Goal: Task Accomplishment & Management: Complete application form

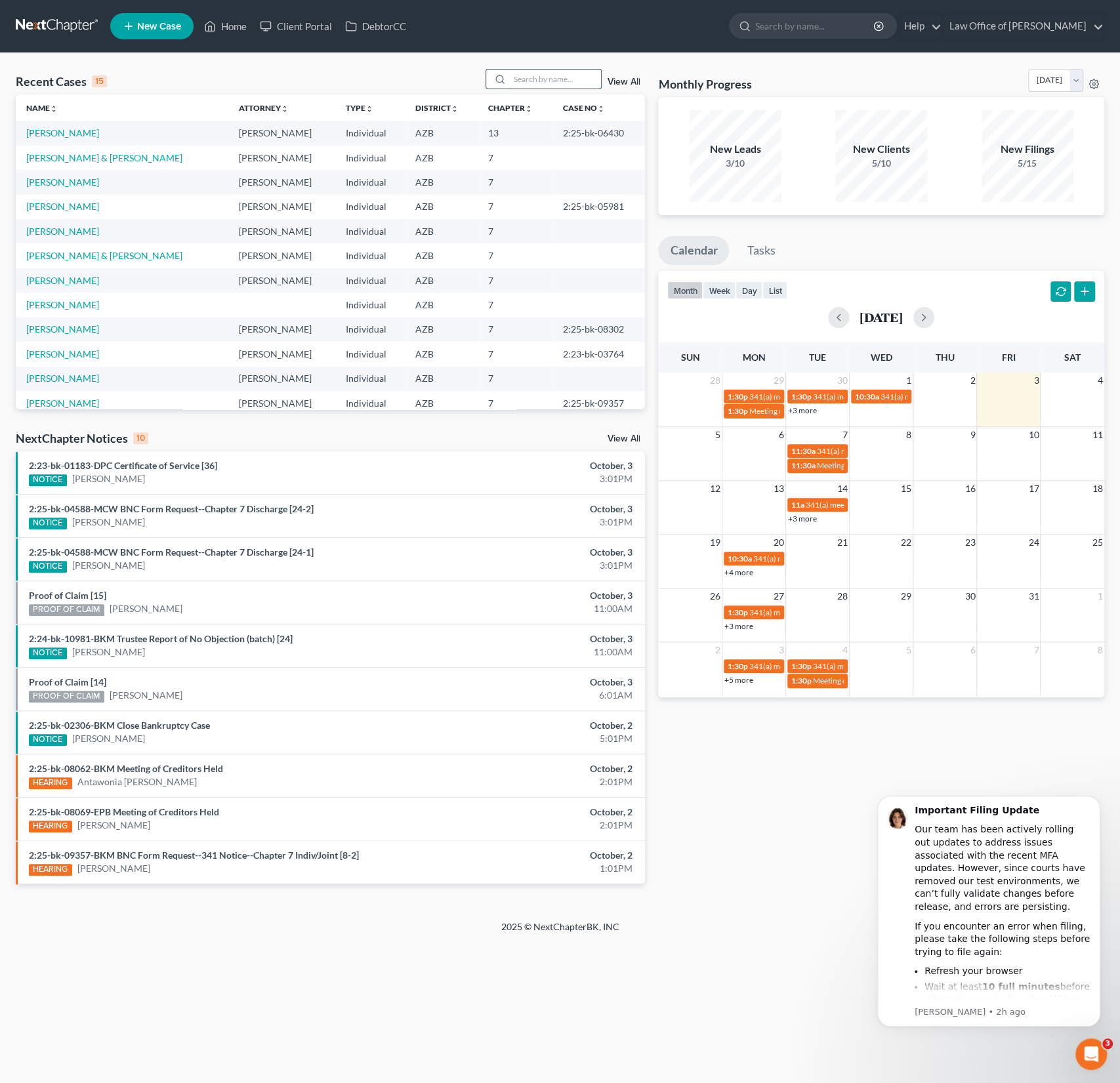
click at [553, 86] on input "search" at bounding box center [555, 79] width 92 height 19
type input "sims"
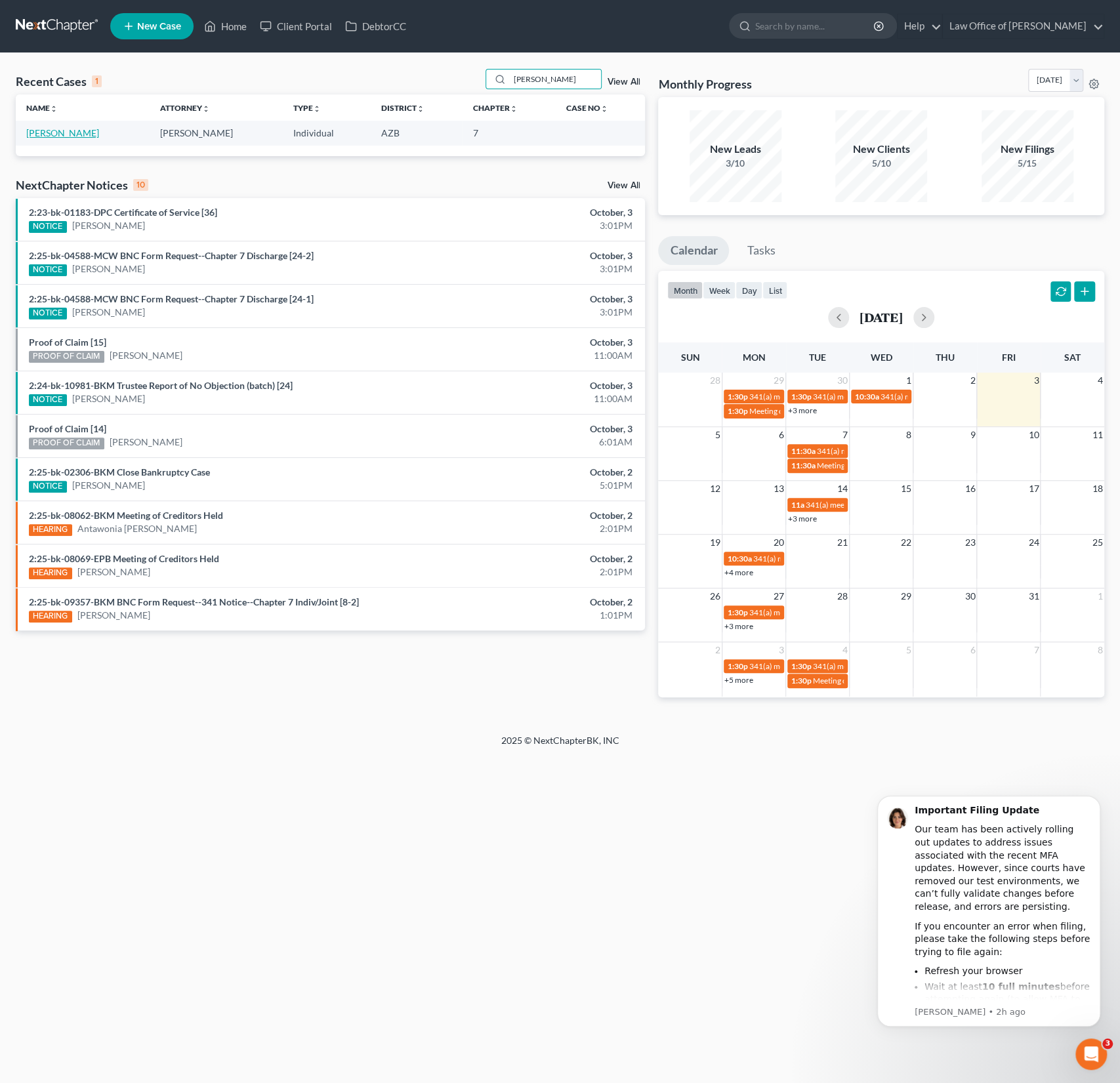
click at [45, 135] on link "Sims, Alexis" at bounding box center [63, 133] width 73 height 11
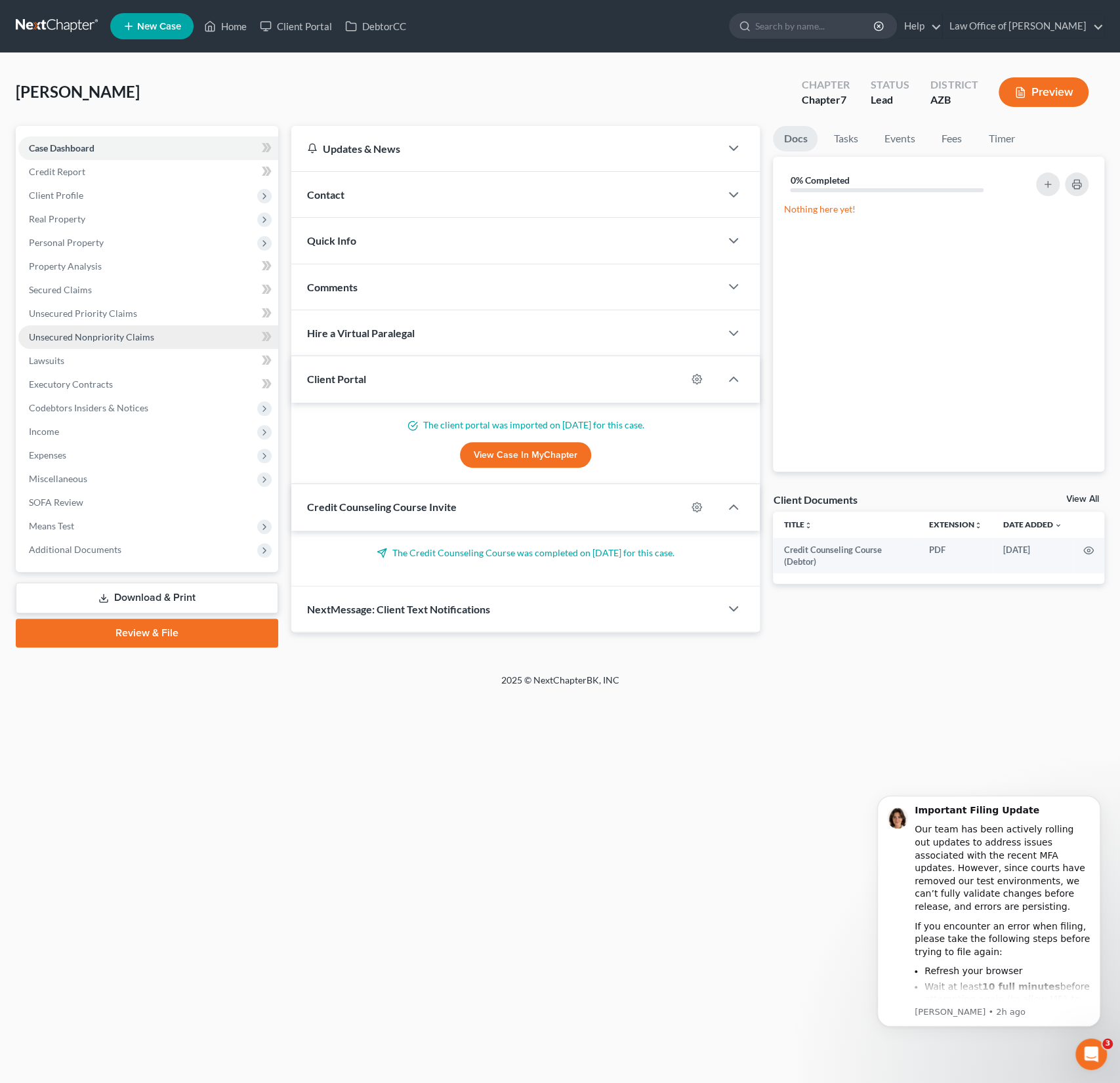
click at [94, 338] on span "Unsecured Nonpriority Claims" at bounding box center [91, 337] width 125 height 11
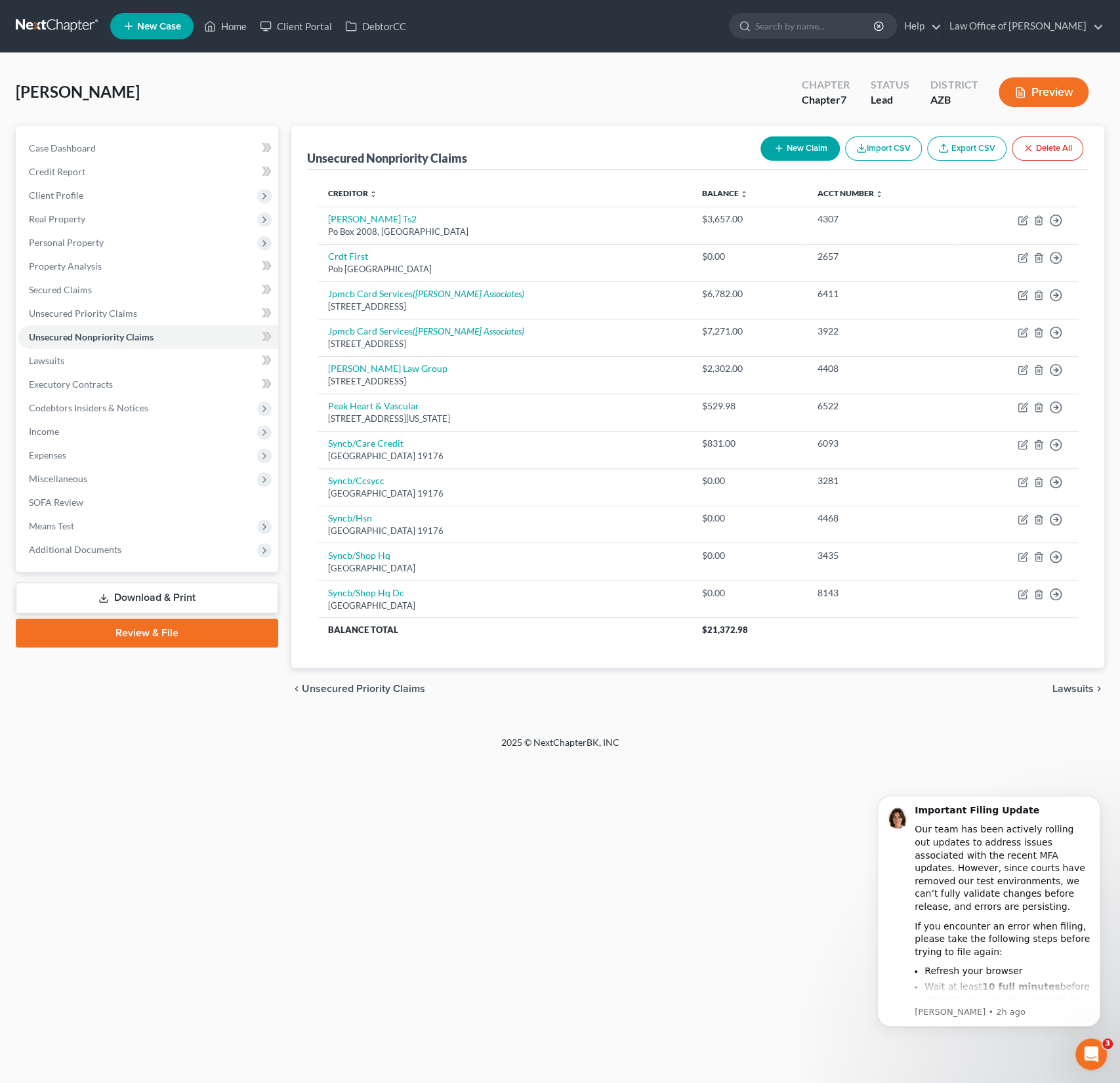
click at [780, 155] on button "New Claim" at bounding box center [800, 149] width 79 height 24
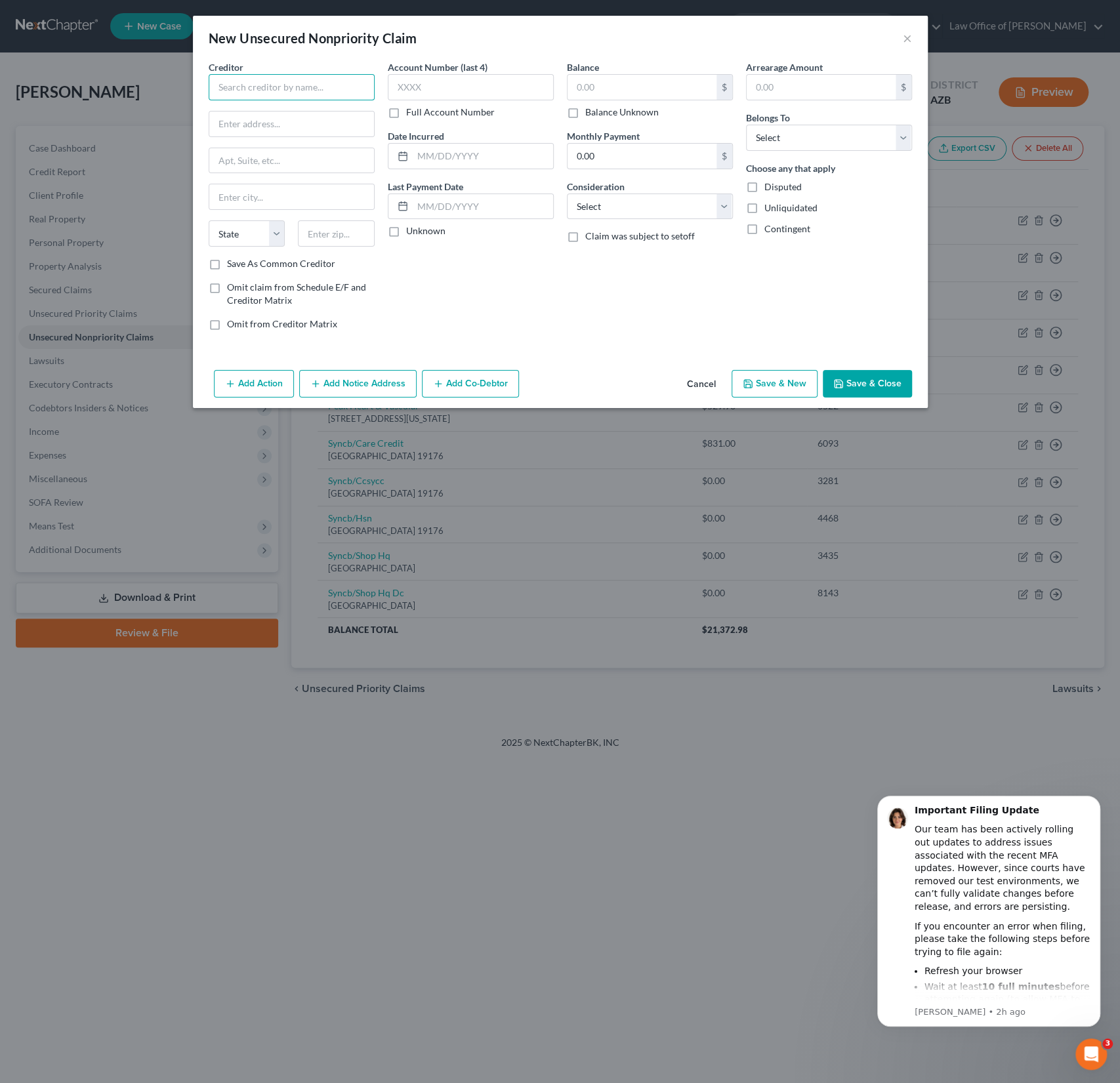
click at [254, 90] on input "text" at bounding box center [291, 87] width 166 height 26
paste input "Jabmedix"
type input "Jabmedix"
click at [235, 124] on input "text" at bounding box center [291, 124] width 165 height 25
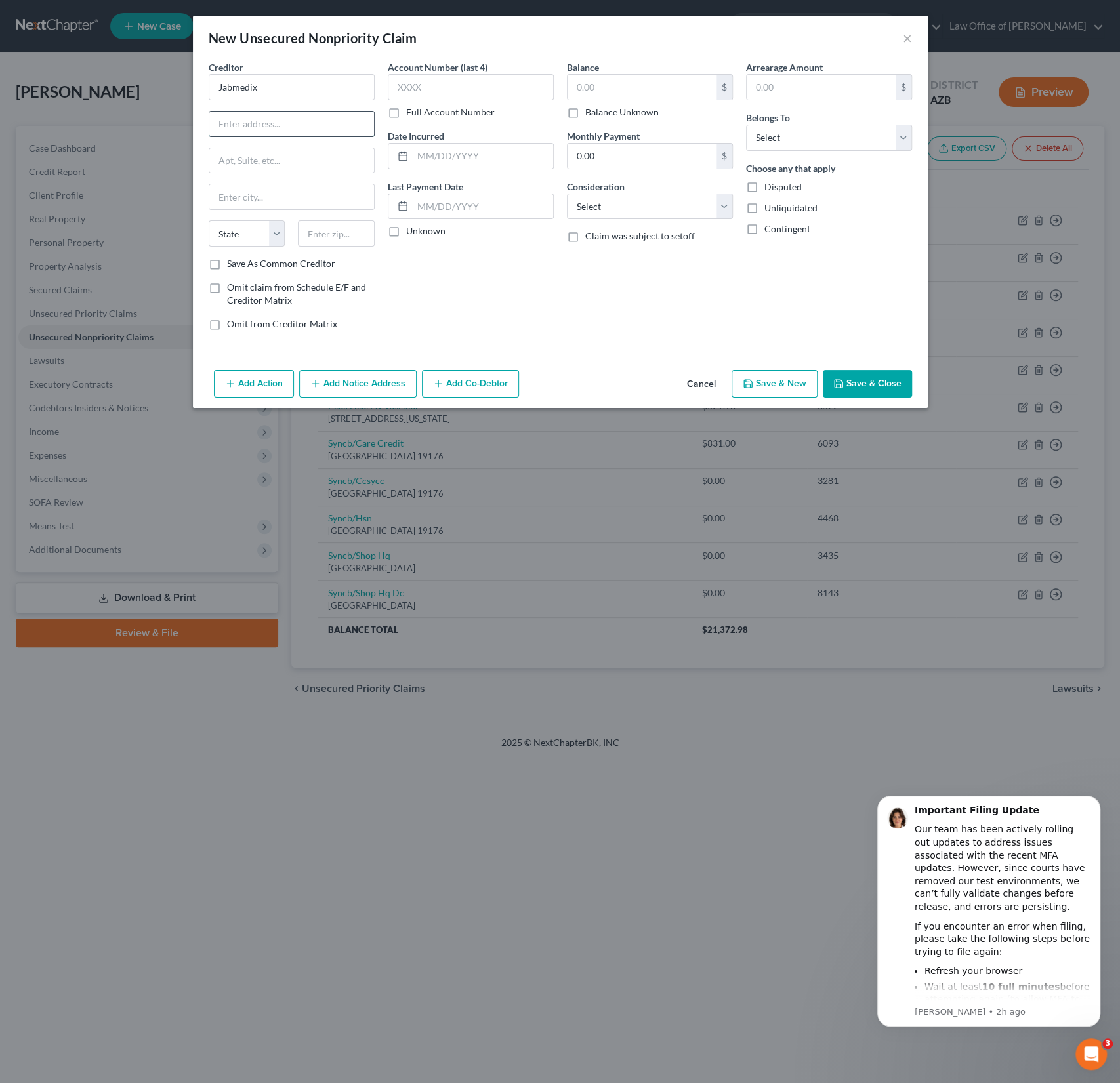
paste input "7491 W. Oakland Park Blvd Ste 306-1"
drag, startPoint x: 223, startPoint y: 124, endPoint x: 113, endPoint y: 120, distance: 110.1
click at [113, 120] on div "New Unsecured Nonpriority Claim × Creditor * Jabmedix 7491 W. Oakland Park Blvd…" at bounding box center [560, 542] width 1120 height 1083
click at [244, 165] on input "text" at bounding box center [291, 160] width 165 height 25
click at [230, 202] on input "text" at bounding box center [291, 196] width 165 height 25
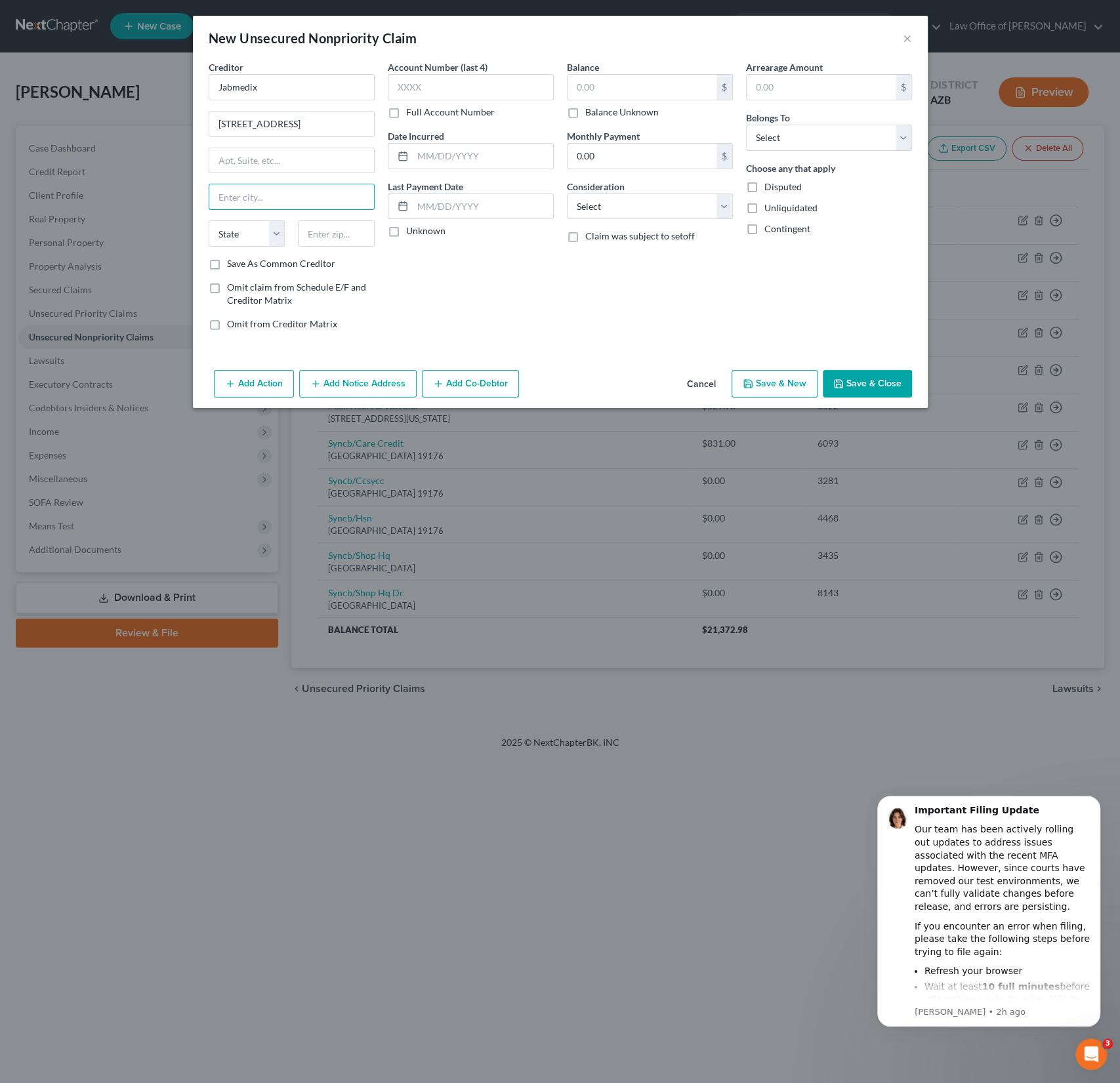
click at [492, 284] on div "Account Number (last 4) Full Account Number Date Incurred Last Payment Date Unk…" at bounding box center [471, 200] width 179 height 281
click at [338, 236] on input "text" at bounding box center [336, 233] width 77 height 26
click at [332, 130] on input "7491 W. Oakland Park Blvd Ste 306-1" at bounding box center [291, 124] width 165 height 25
drag, startPoint x: 331, startPoint y: 121, endPoint x: 427, endPoint y: 126, distance: 96.1
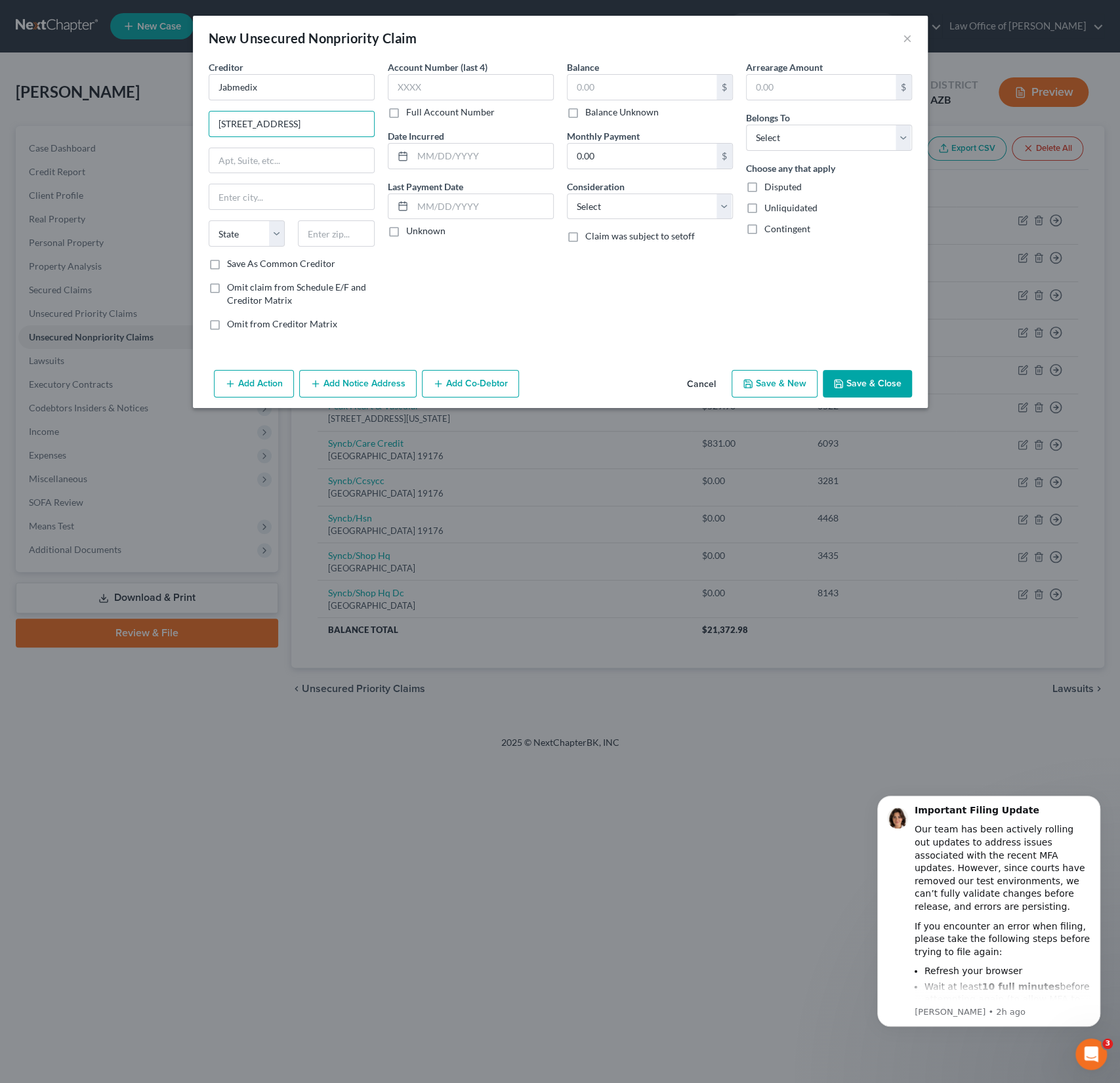
click at [427, 126] on div "Creditor * Jabmedix 7491 W. Oakland Park Blvd Ste 306-1 State AL AK AR AZ CA CO…" at bounding box center [560, 200] width 716 height 281
type input "7491 W. Oakland Park Blvd"
click at [311, 163] on input "text" at bounding box center [291, 160] width 165 height 25
paste input "Ste 306-1"
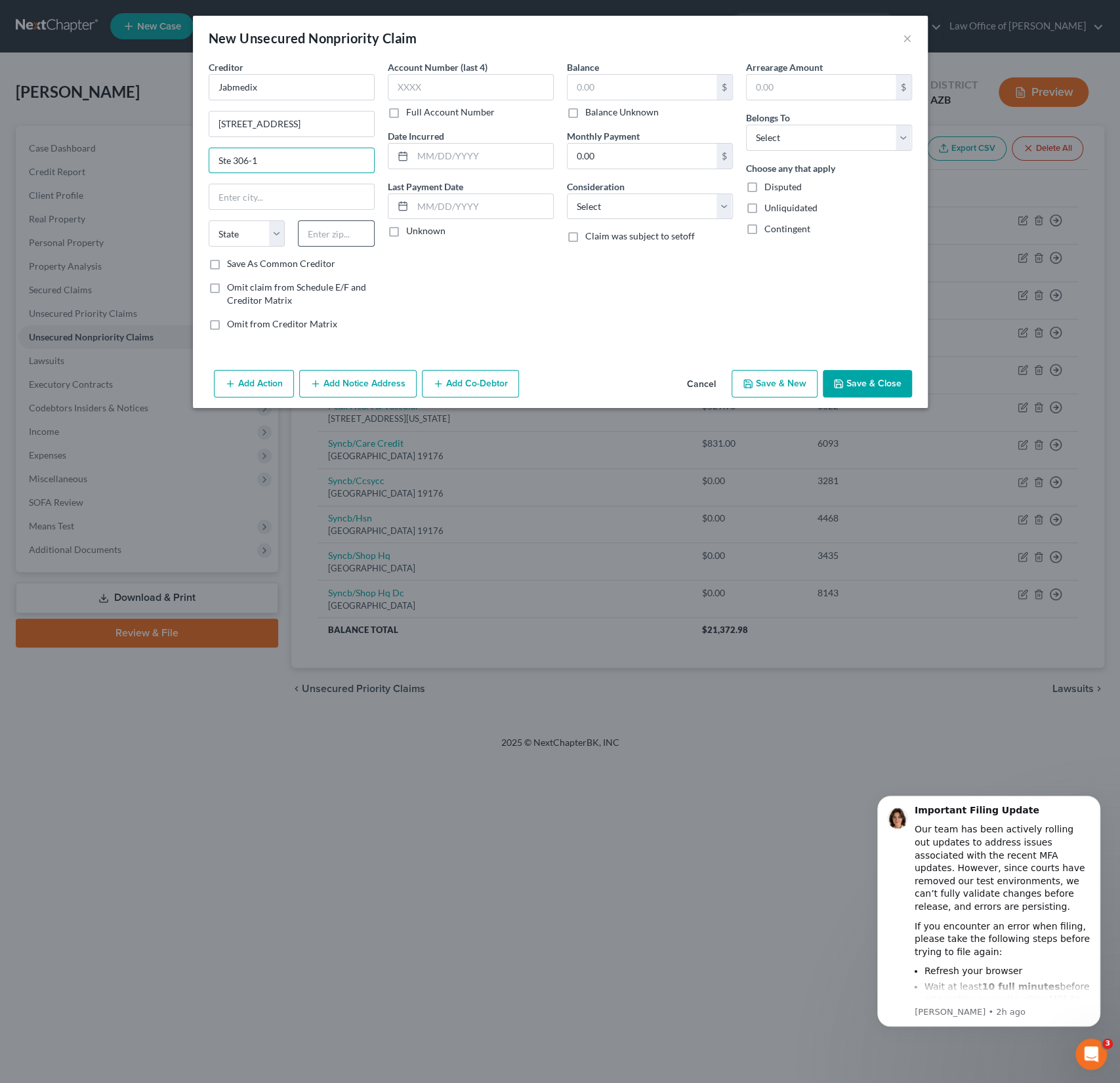
type input "Ste 306-1"
click at [324, 235] on input "text" at bounding box center [336, 233] width 77 height 26
type input "33319"
type input "Fort Lauderdale"
select select "9"
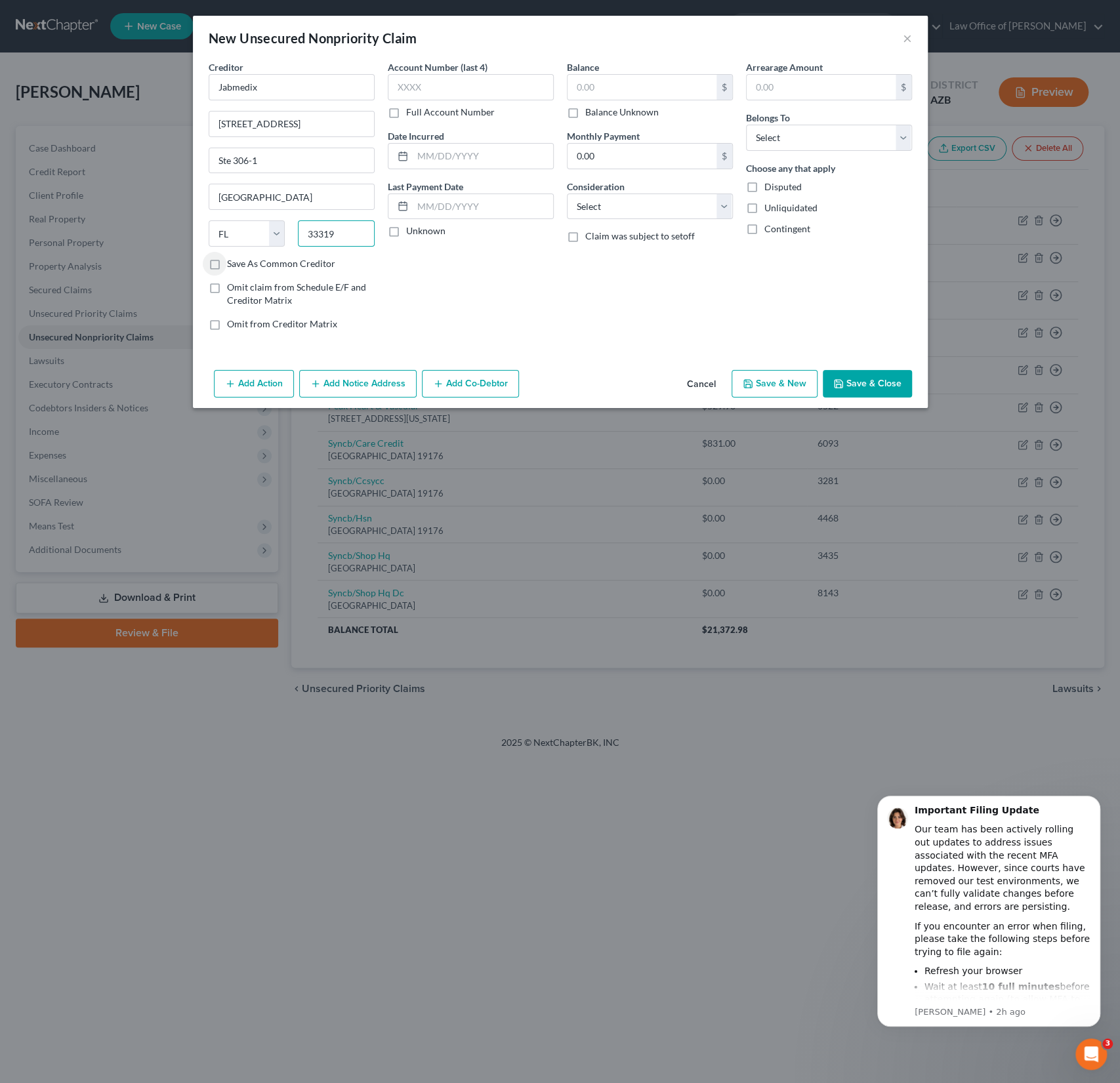
click at [357, 236] on input "33319" at bounding box center [336, 233] width 77 height 26
type input "33319-4989"
click at [587, 90] on input "text" at bounding box center [642, 87] width 149 height 25
type input "7,806"
click at [816, 142] on select "Select Debtor 1 Only Debtor 2 Only Debtor 1 And Debtor 2 Only At Least One Of T…" at bounding box center [829, 137] width 166 height 26
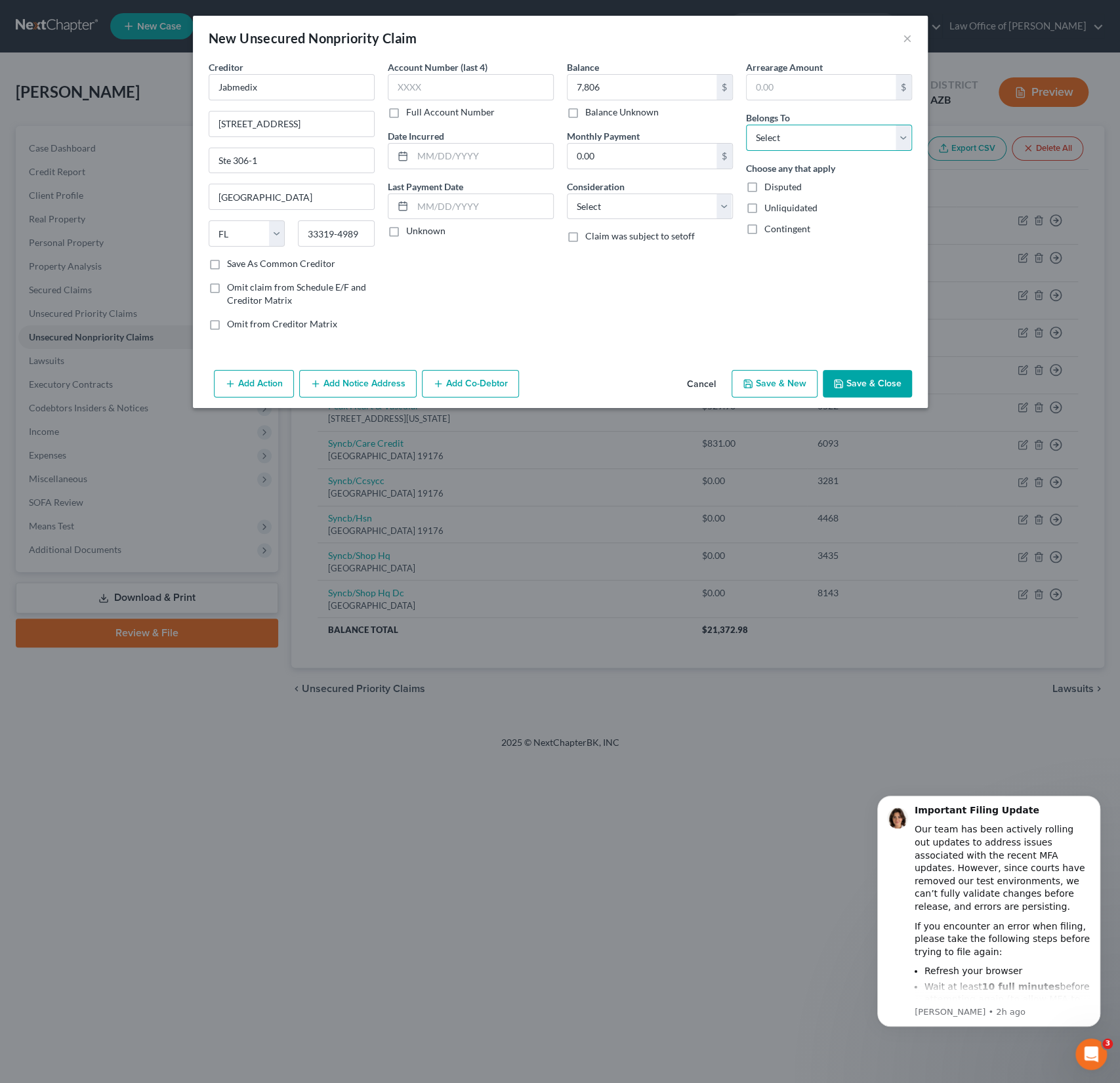
select select "0"
click at [746, 124] on select "Select Debtor 1 Only Debtor 2 Only Debtor 1 And Debtor 2 Only At Least One Of T…" at bounding box center [829, 137] width 166 height 26
click at [659, 211] on select "Select Cable / Satellite Services Collection Agency Credit Card Debt Debt Couns…" at bounding box center [650, 207] width 166 height 26
select select "9"
click at [567, 194] on select "Select Cable / Satellite Services Collection Agency Credit Card Debt Debt Couns…" at bounding box center [650, 207] width 166 height 26
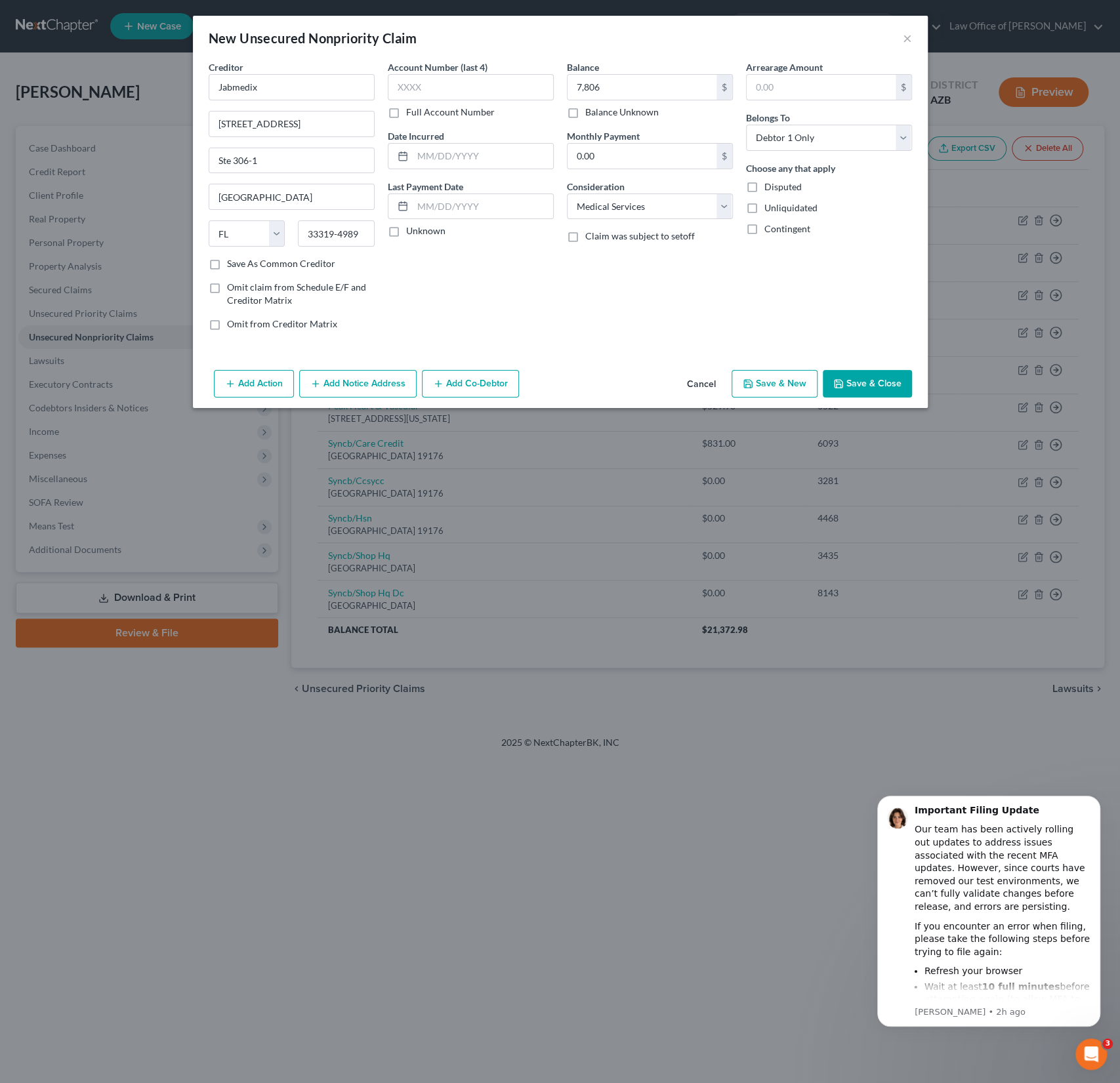
click at [764, 188] on label "Disputed" at bounding box center [783, 187] width 38 height 13
click at [770, 188] on input "Disputed" at bounding box center [774, 184] width 9 height 9
checkbox input "true"
click at [869, 380] on button "Save & Close" at bounding box center [867, 383] width 89 height 28
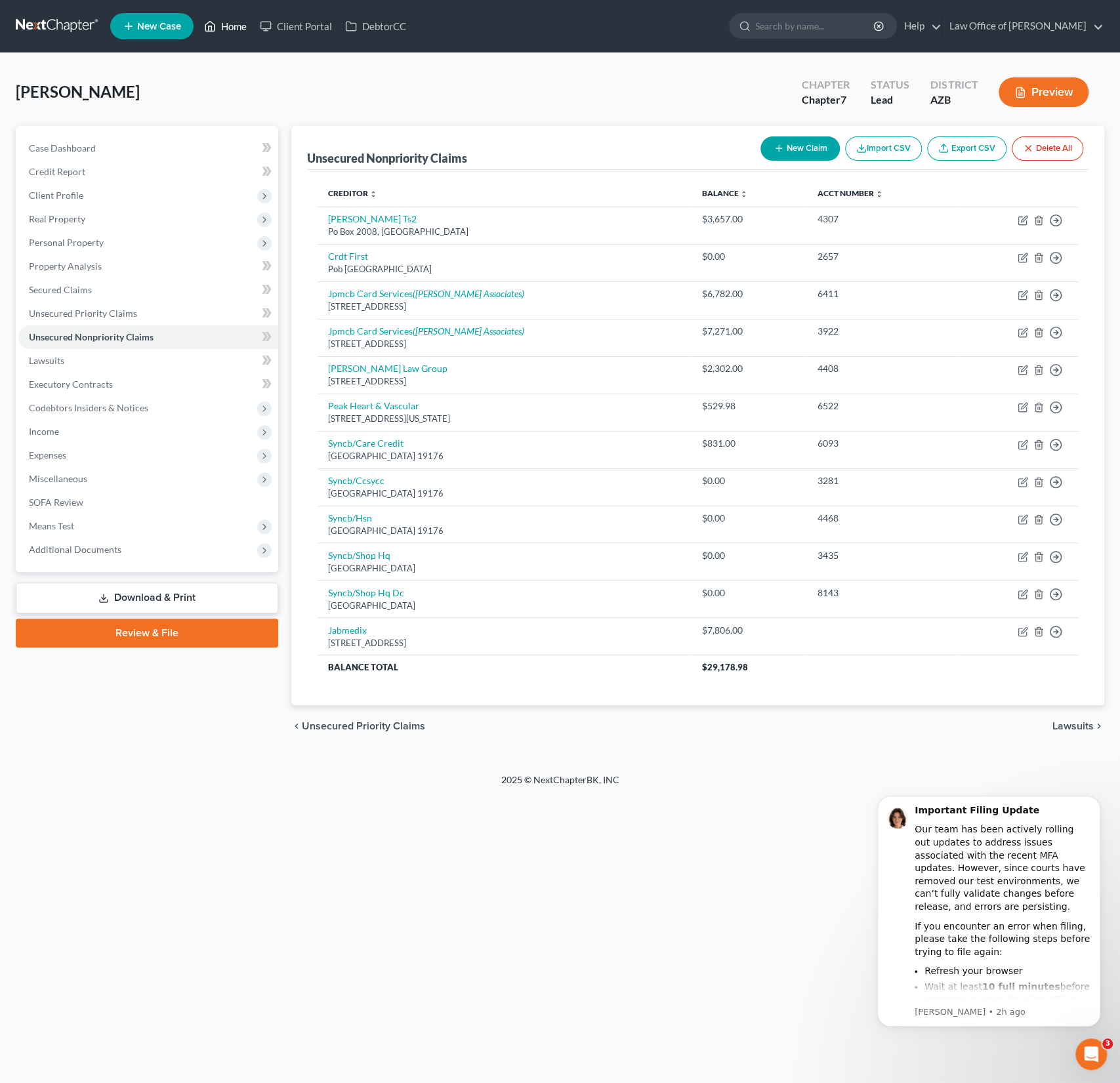
click at [237, 26] on link "Home" at bounding box center [225, 26] width 56 height 24
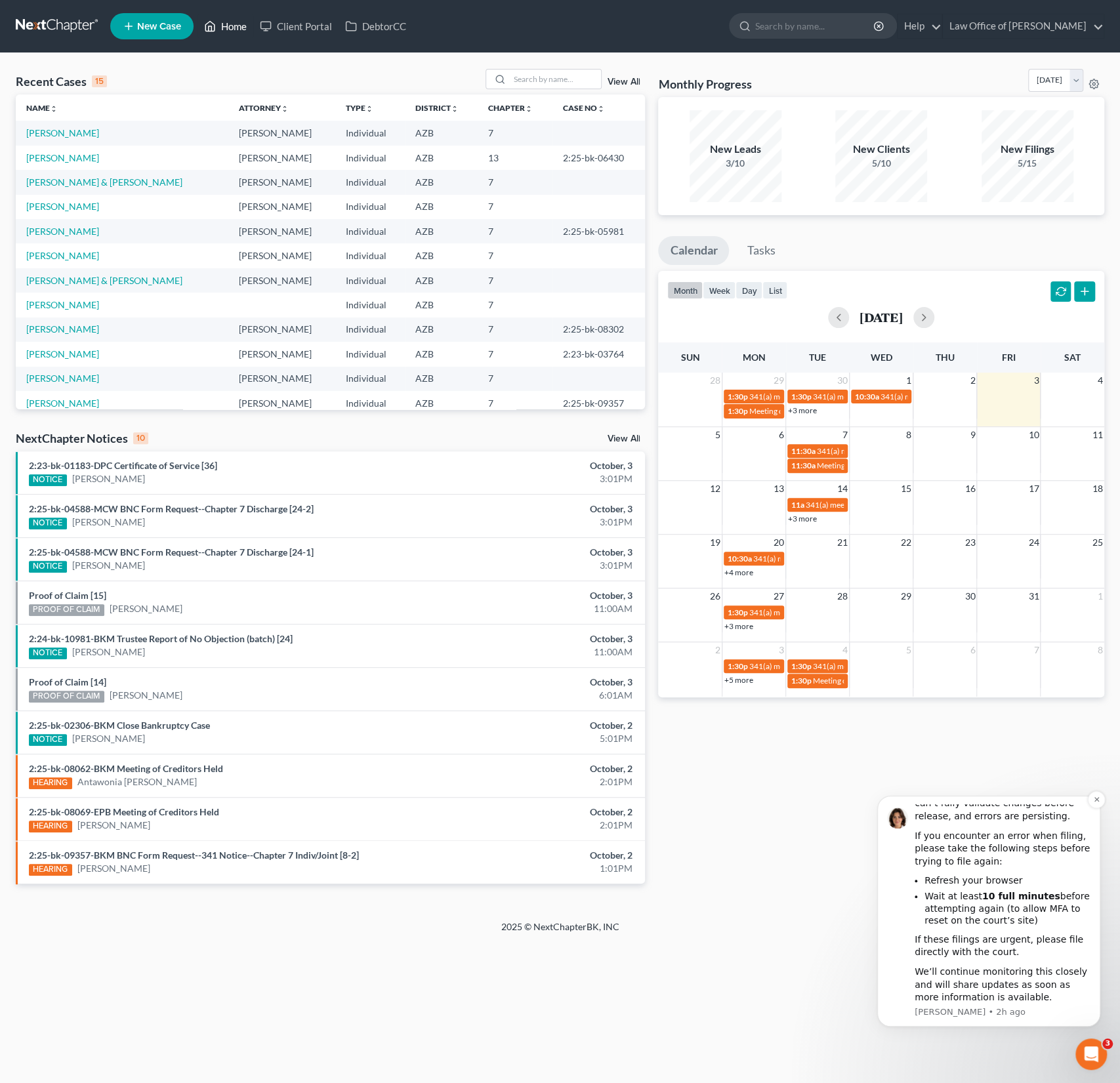
scroll to position [93, 0]
click at [1095, 802] on icon "Dismiss notification" at bounding box center [1096, 799] width 7 height 7
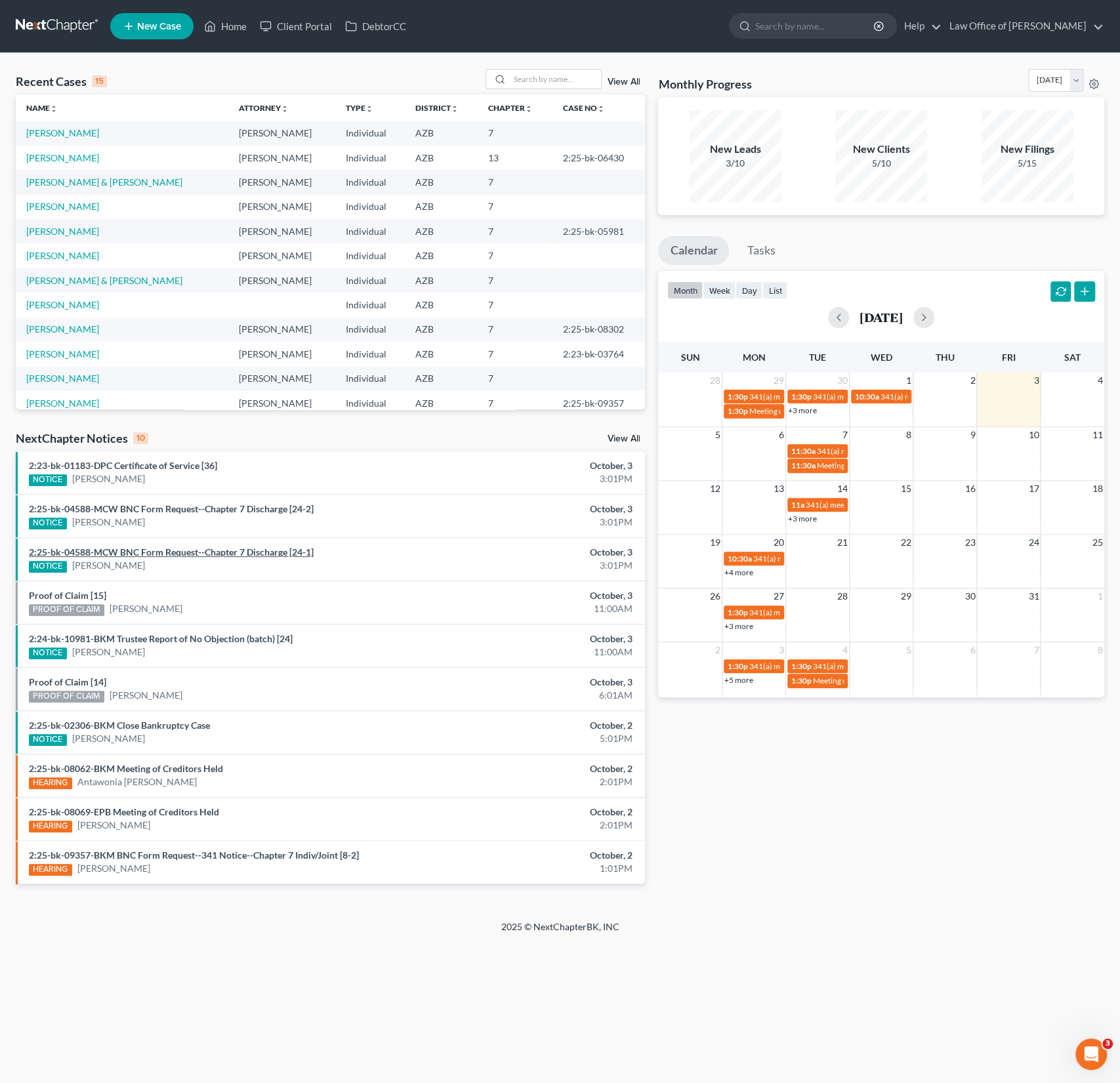
click at [134, 552] on link "2:25-bk-04588-MCW BNC Form Request--Chapter 7 Discharge [24-1]" at bounding box center [171, 552] width 285 height 11
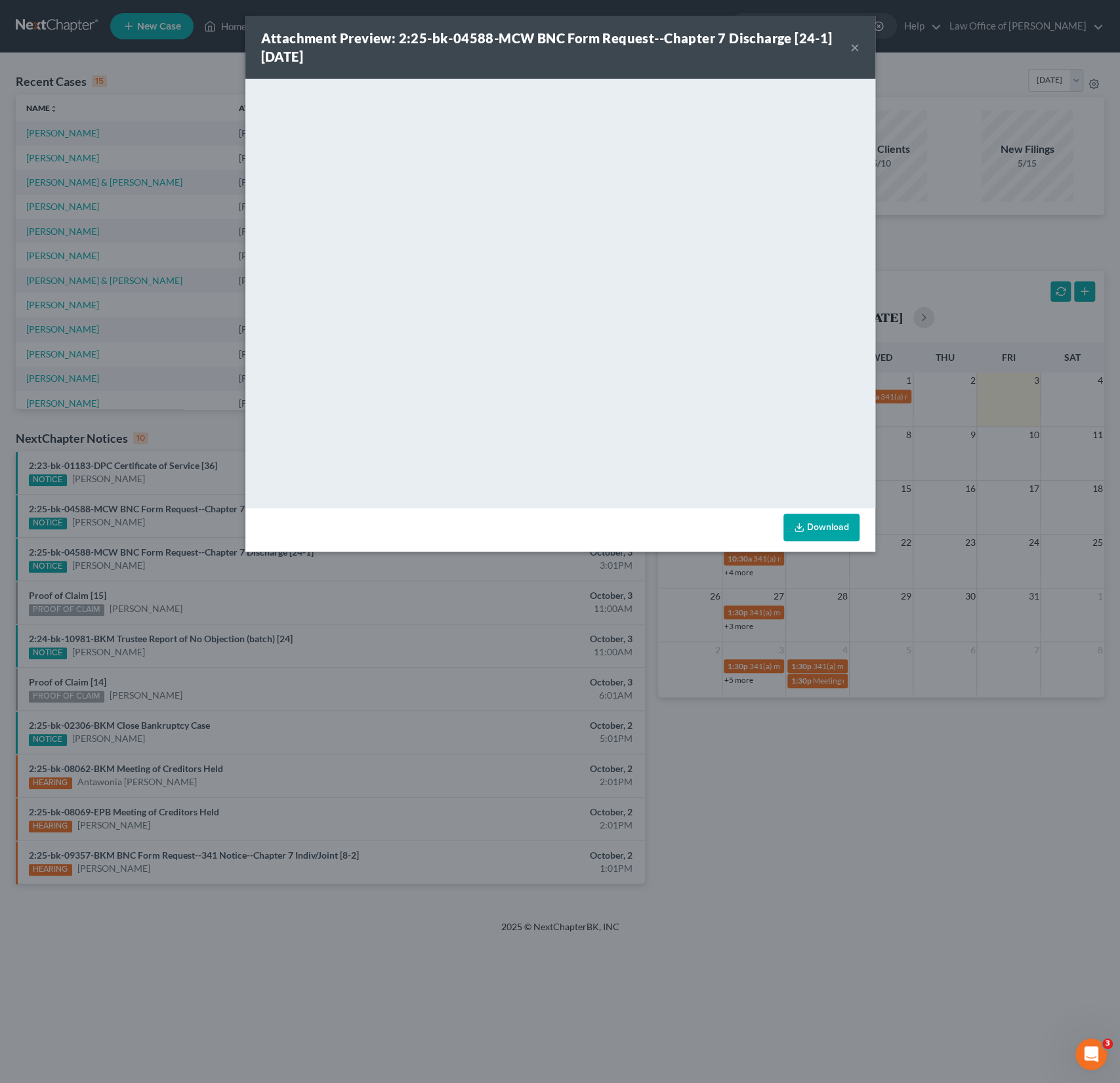
click at [850, 51] on button "×" at bounding box center [855, 47] width 9 height 15
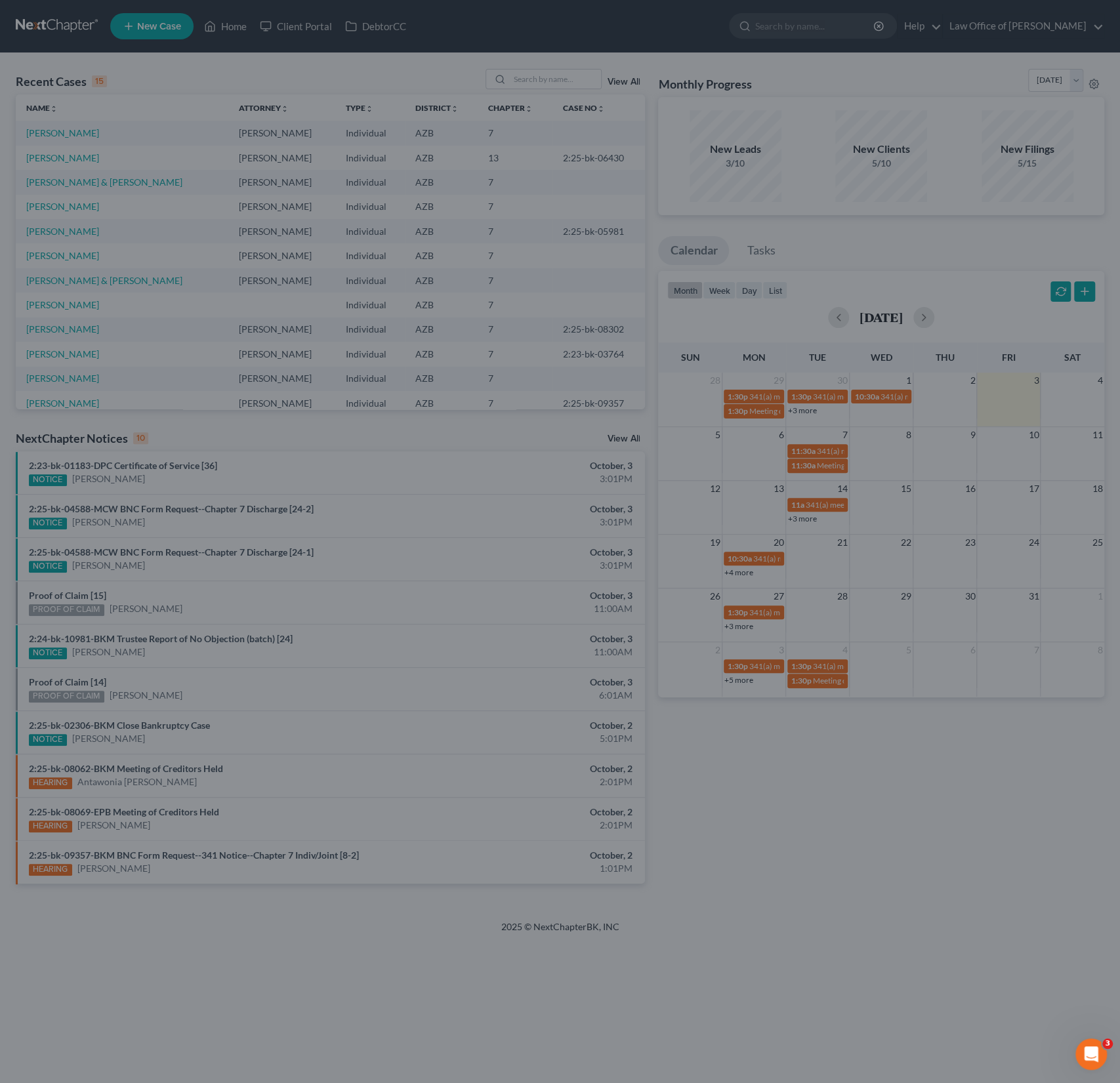
click at [850, 51] on div "Attachment Preview: 2:25-bk-04588-MCW BNC Form Request--Chapter 7 Discharge [24…" at bounding box center [560, 542] width 1120 height 1083
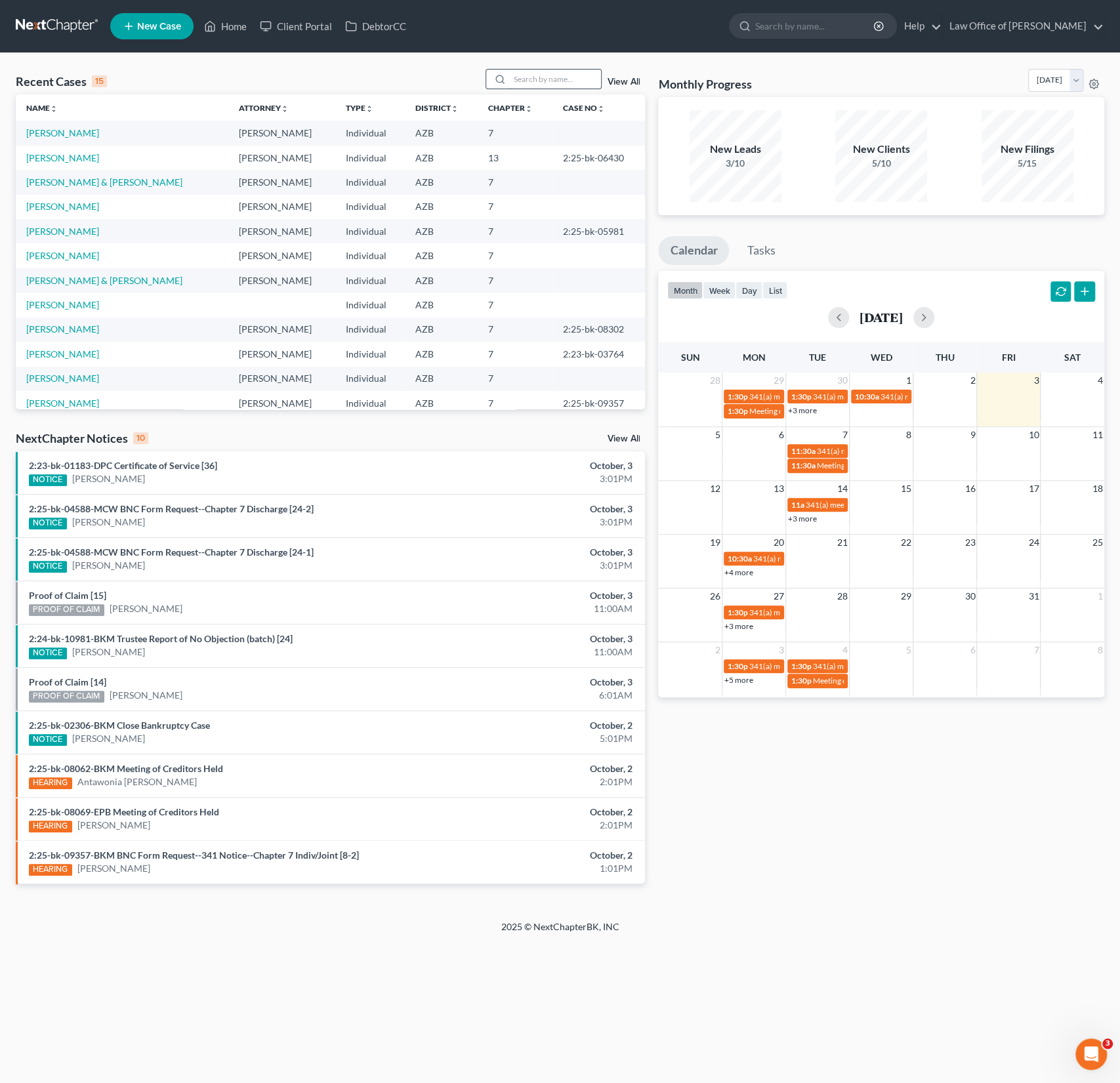
click at [542, 73] on input "search" at bounding box center [555, 79] width 92 height 19
type input "rainey"
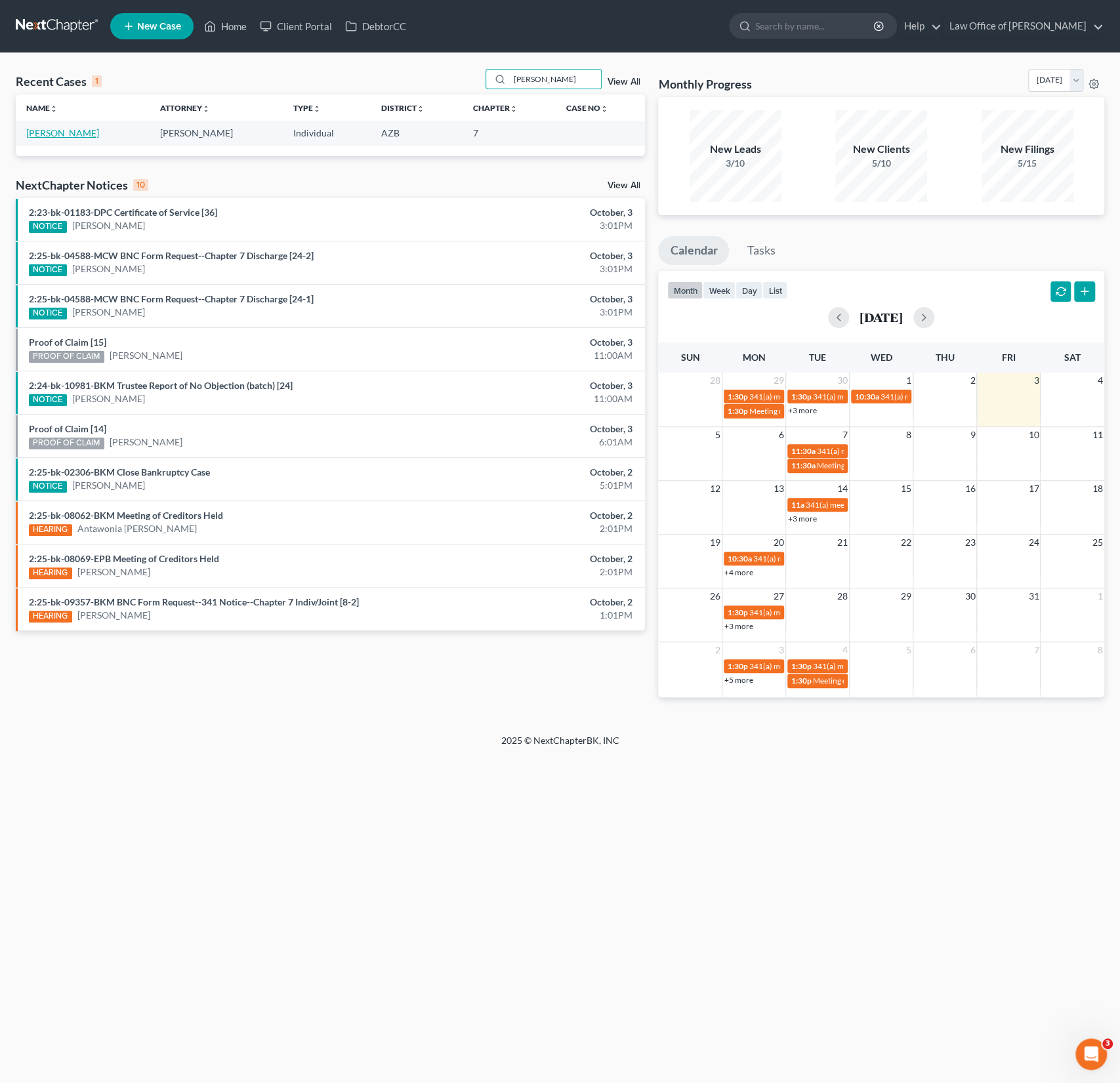
click at [54, 133] on link "Rainey, Doris" at bounding box center [63, 133] width 73 height 11
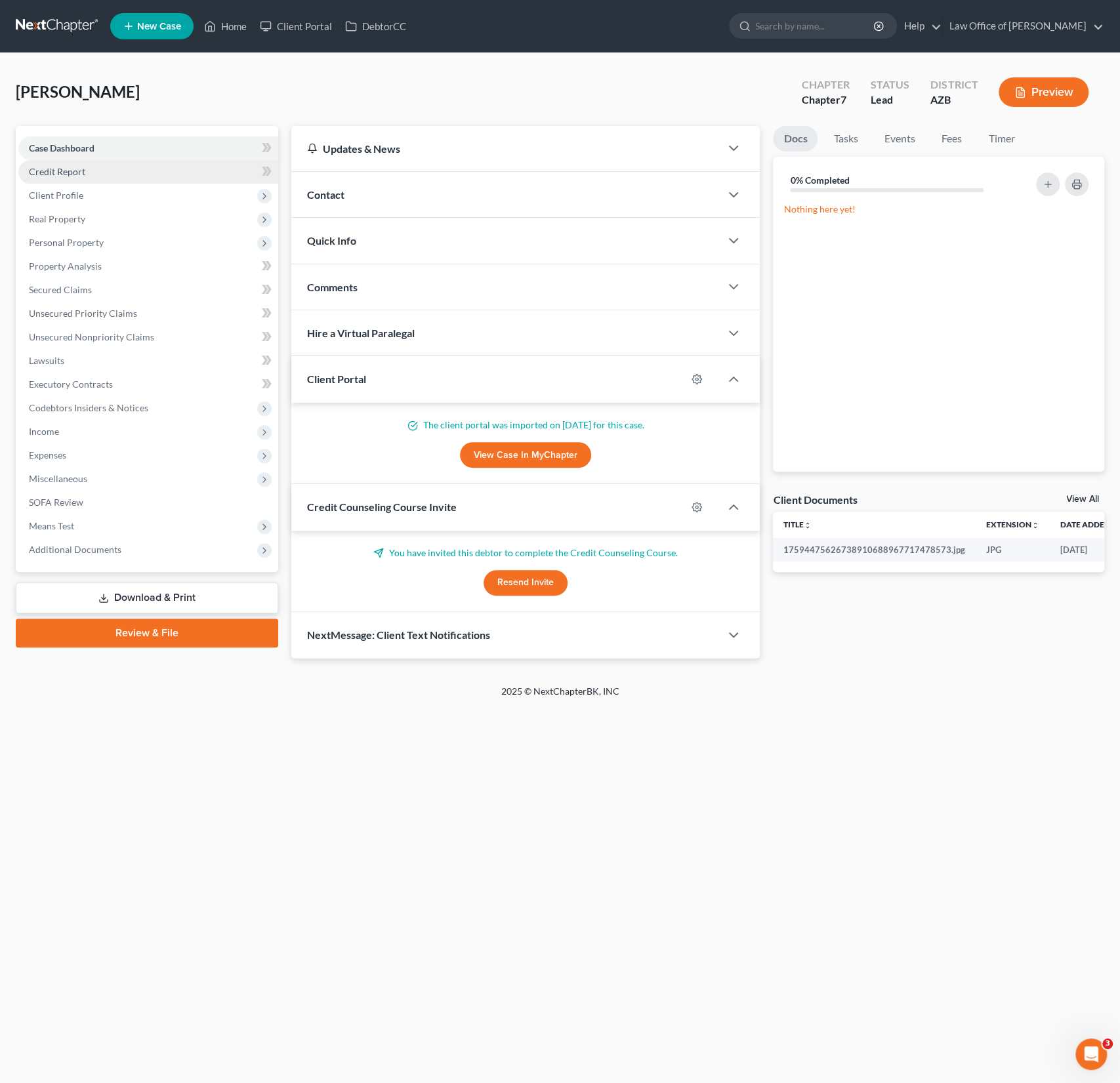
click at [58, 178] on link "Credit Report" at bounding box center [148, 172] width 260 height 24
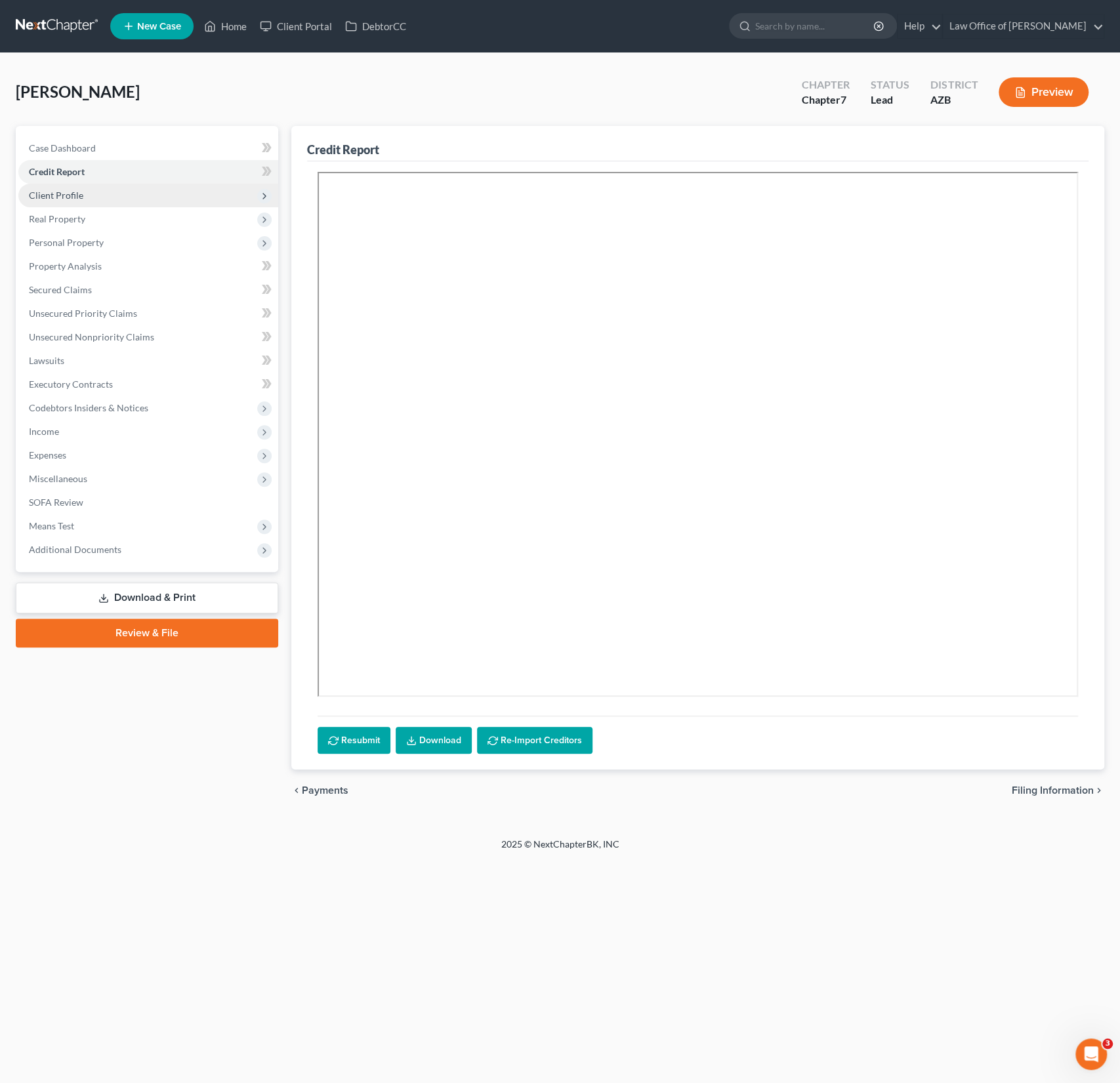
click at [70, 193] on span "Client Profile" at bounding box center [56, 195] width 54 height 11
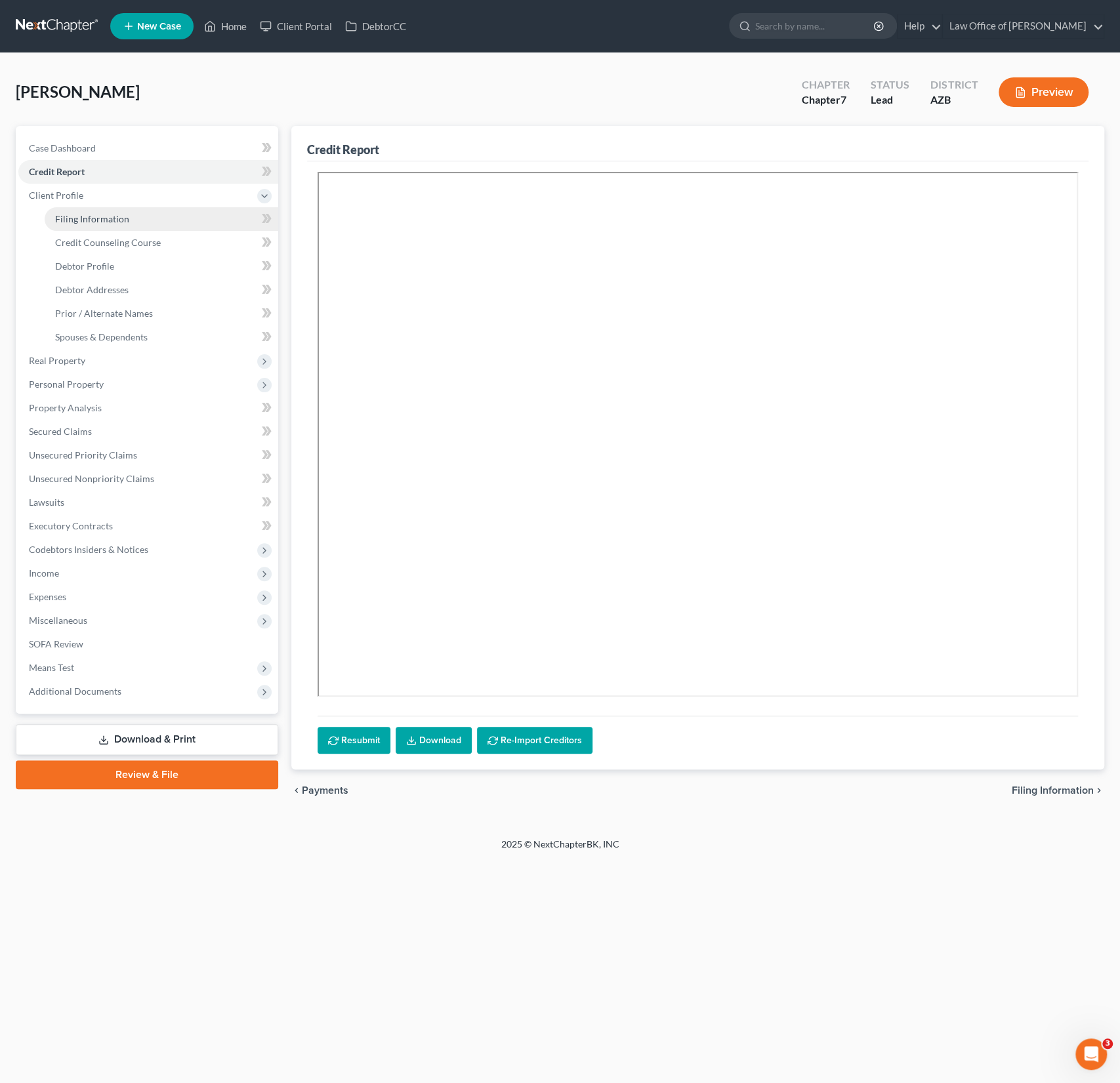
click at [87, 213] on span "Filing Information" at bounding box center [92, 219] width 74 height 11
select select "1"
select select "0"
select select "3"
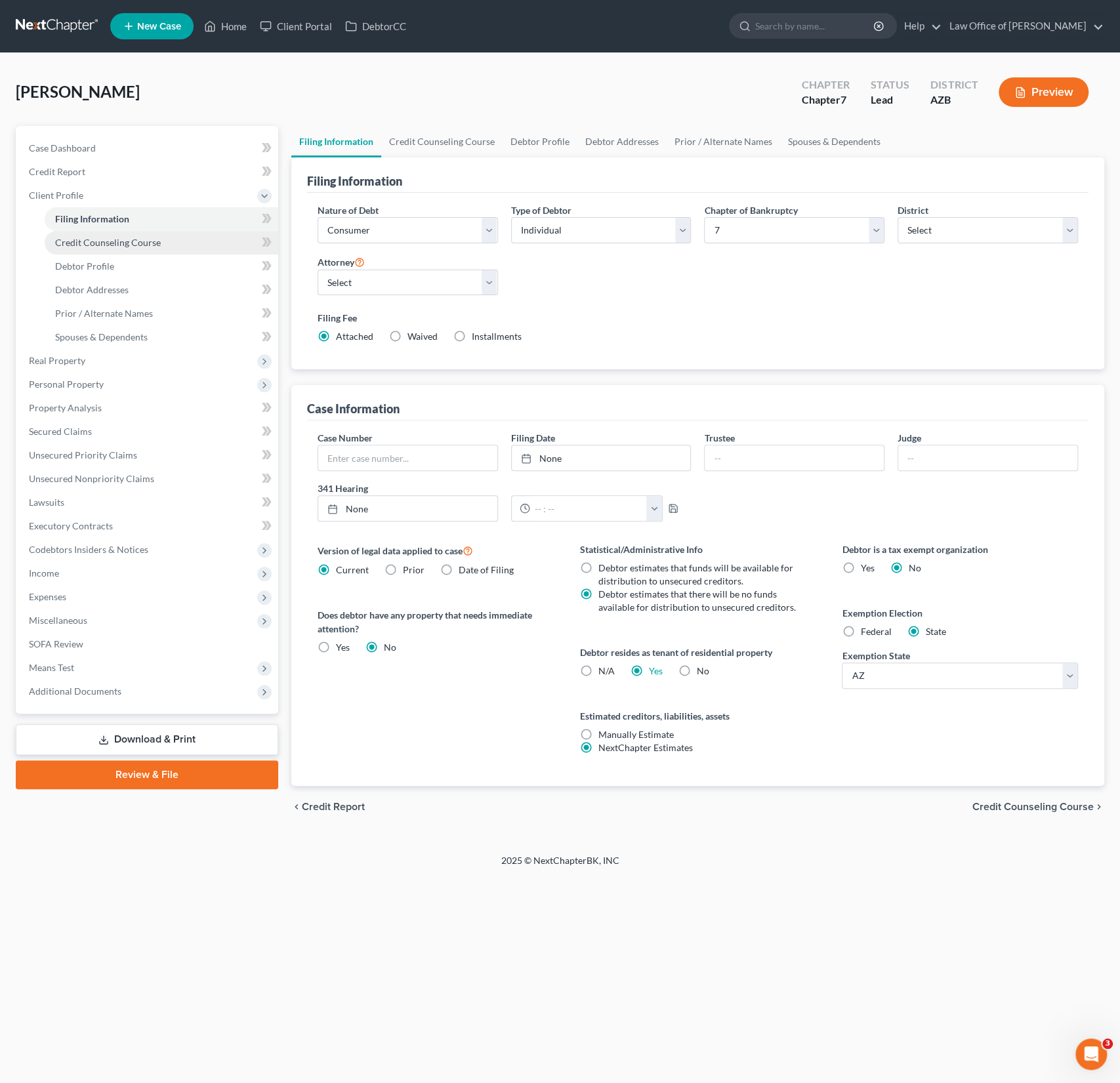
click at [91, 237] on span "Credit Counseling Course" at bounding box center [108, 242] width 106 height 11
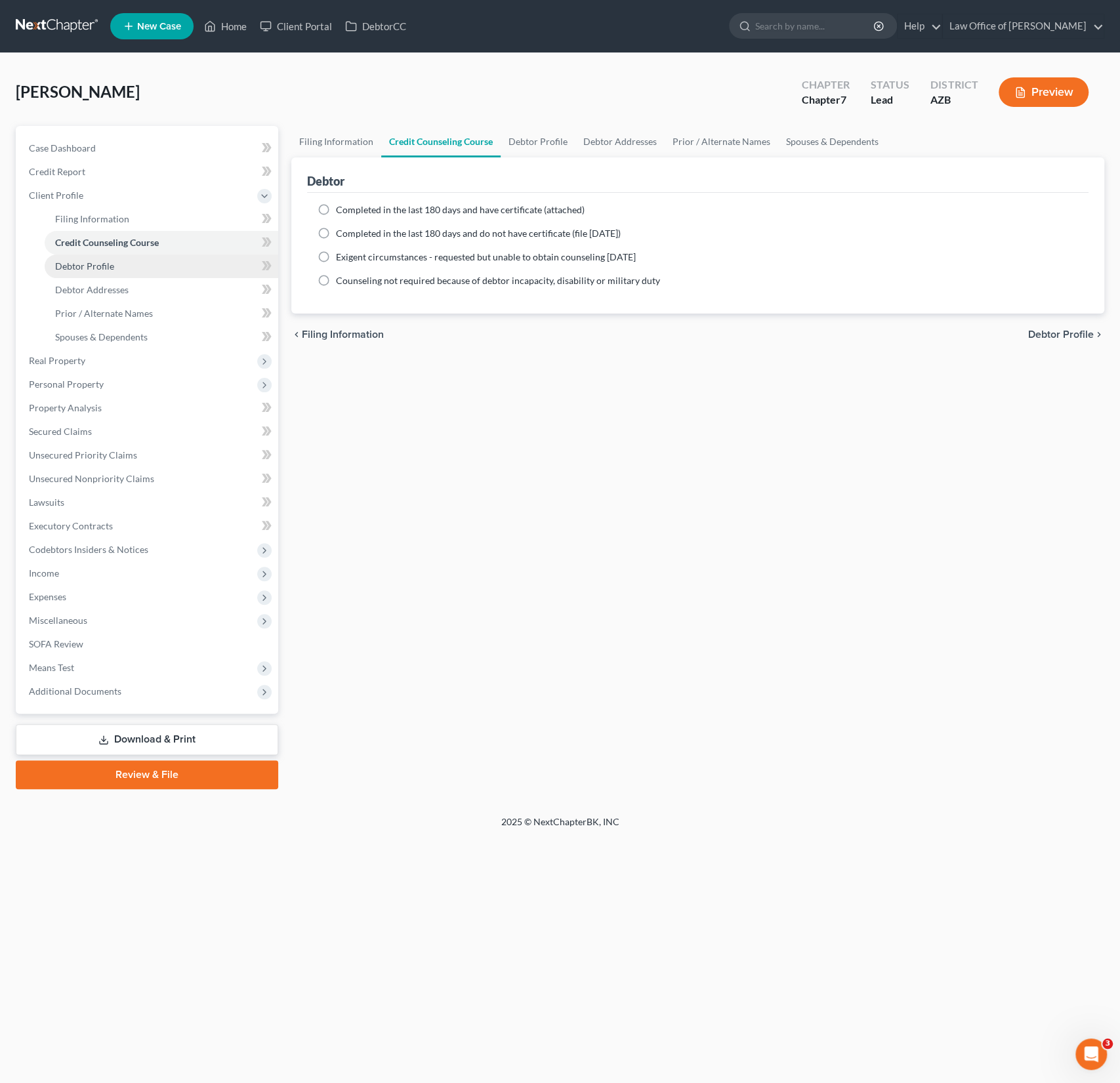
click at [93, 264] on span "Debtor Profile" at bounding box center [85, 266] width 59 height 11
select select "4"
select select "1"
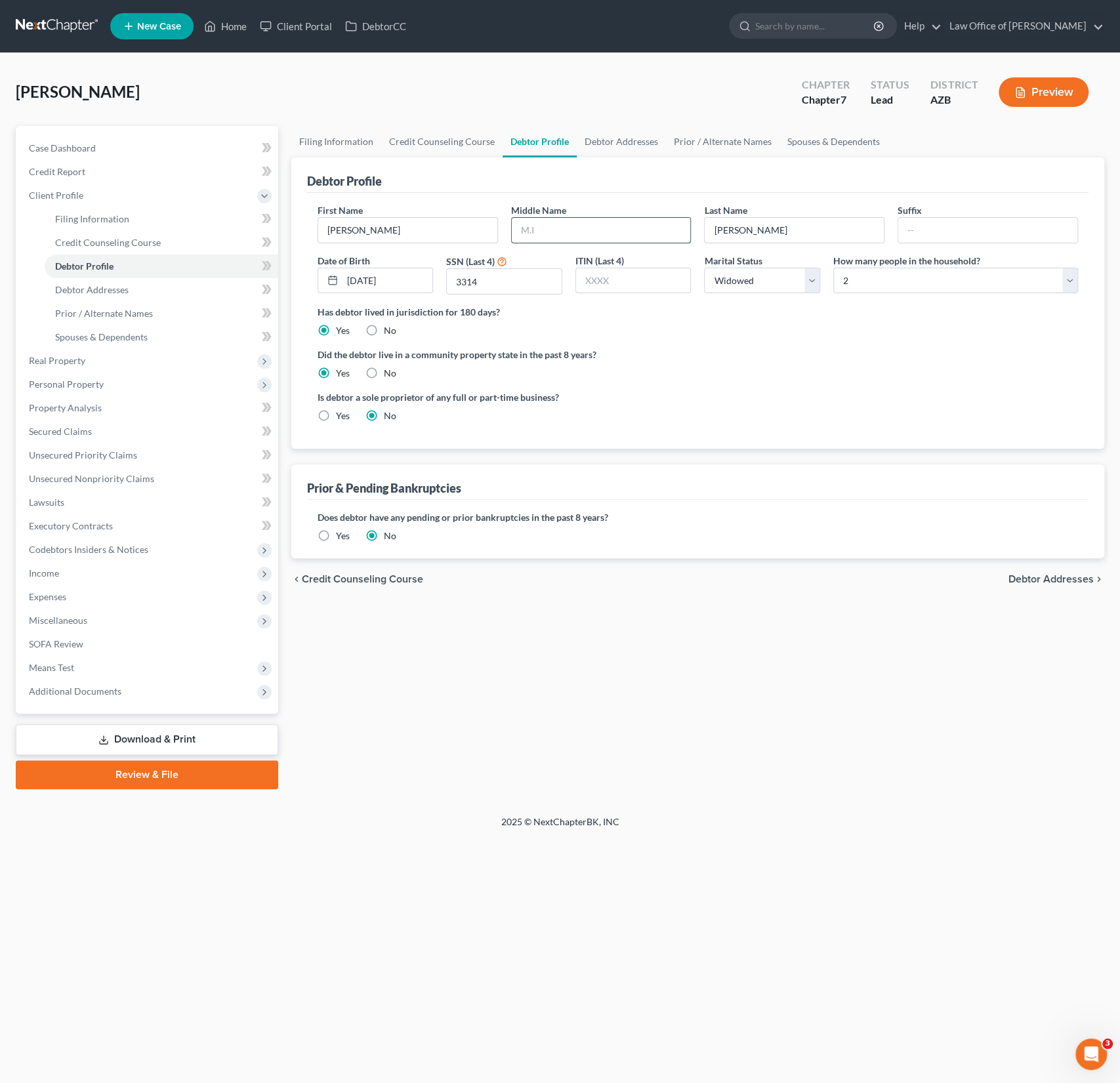
click at [562, 228] on input "text" at bounding box center [601, 230] width 179 height 25
type input "J"
click at [606, 585] on div "chevron_left Credit Counseling Course Debtor Addresses chevron_right" at bounding box center [698, 579] width 813 height 42
click at [98, 289] on span "Debtor Addresses" at bounding box center [91, 289] width 73 height 11
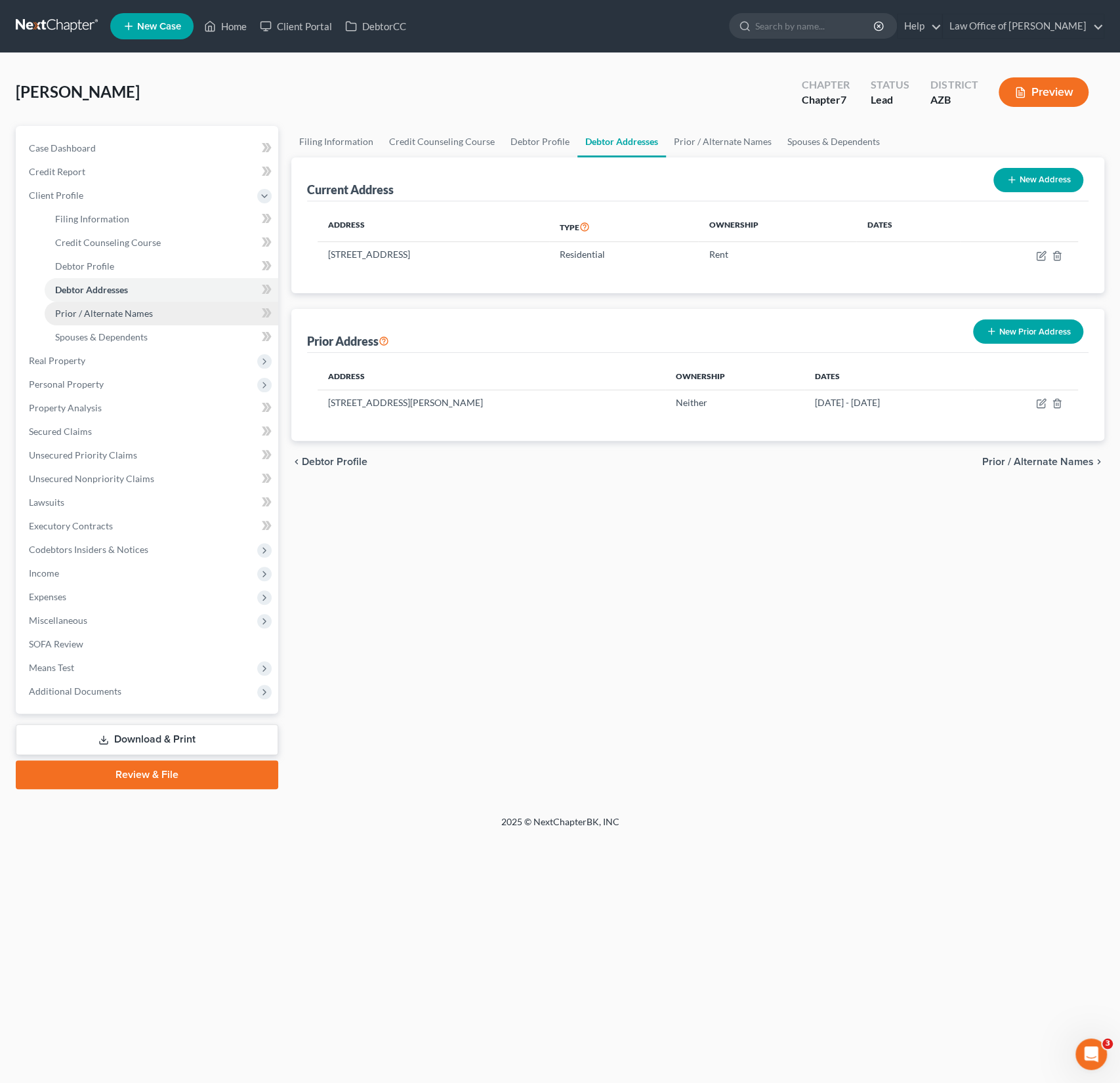
click at [97, 307] on span "Prior / Alternate Names" at bounding box center [104, 313] width 98 height 11
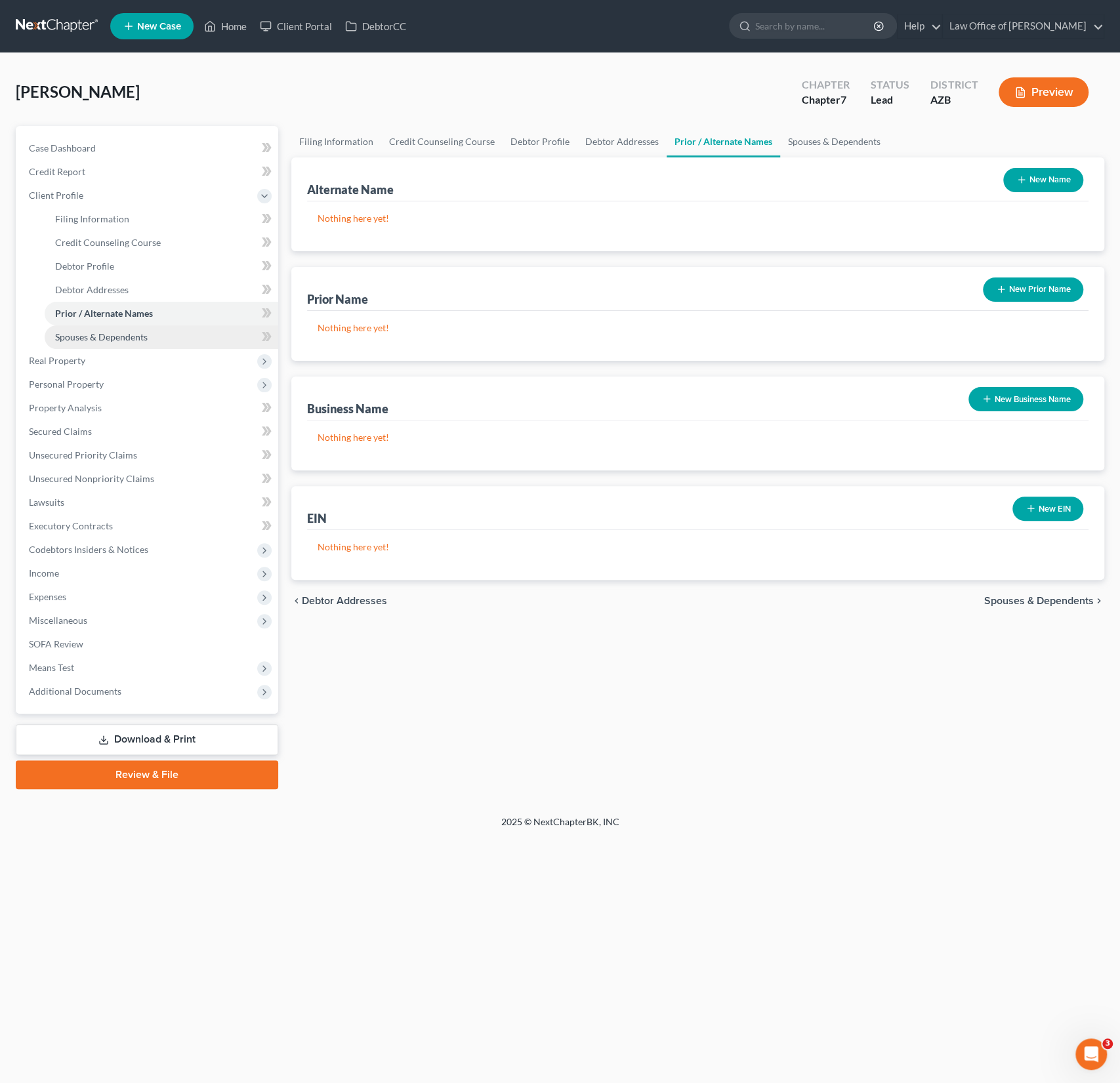
click at [101, 330] on link "Spouses & Dependents" at bounding box center [161, 337] width 233 height 24
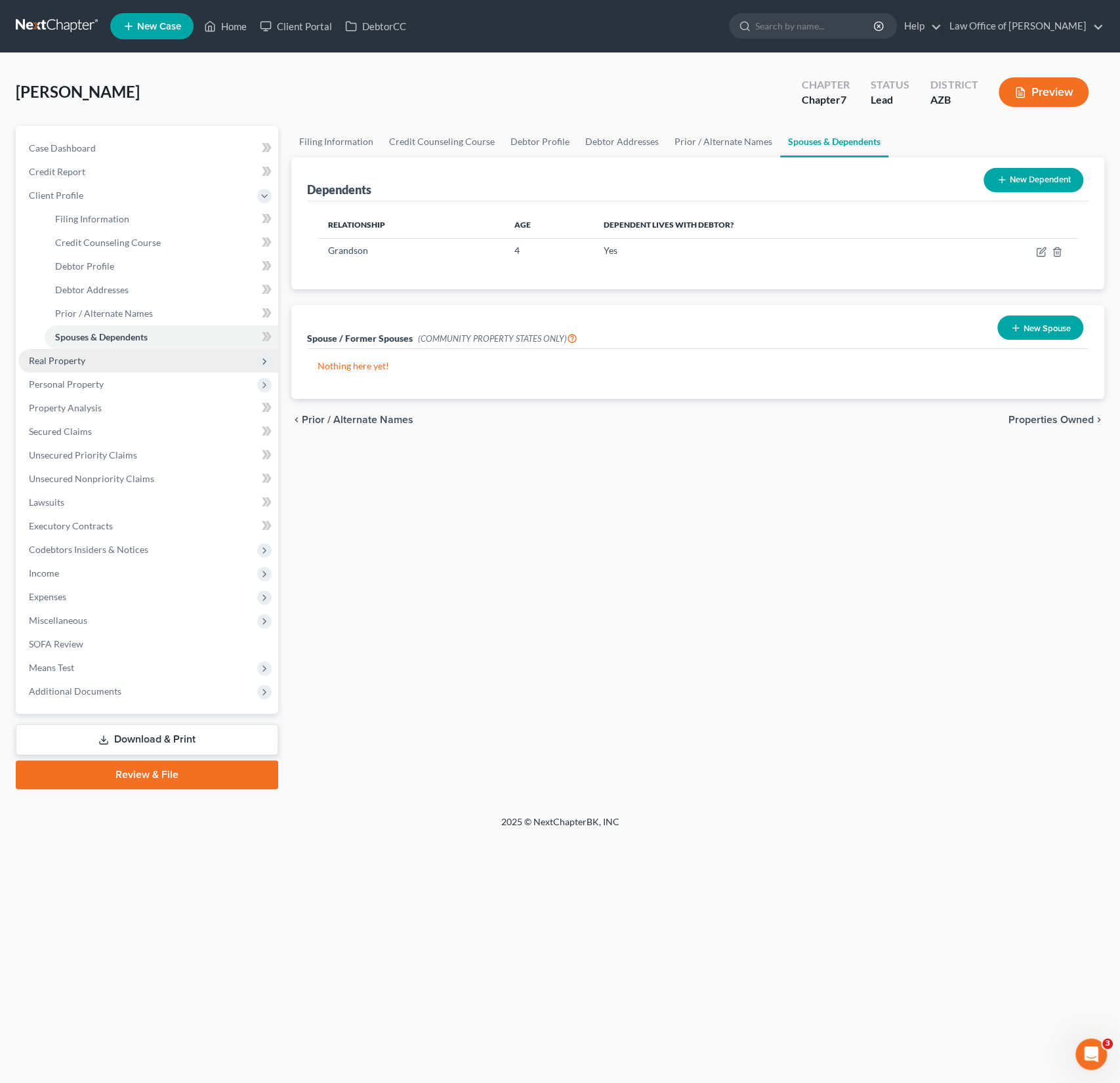
click at [73, 363] on span "Real Property" at bounding box center [57, 361] width 57 height 11
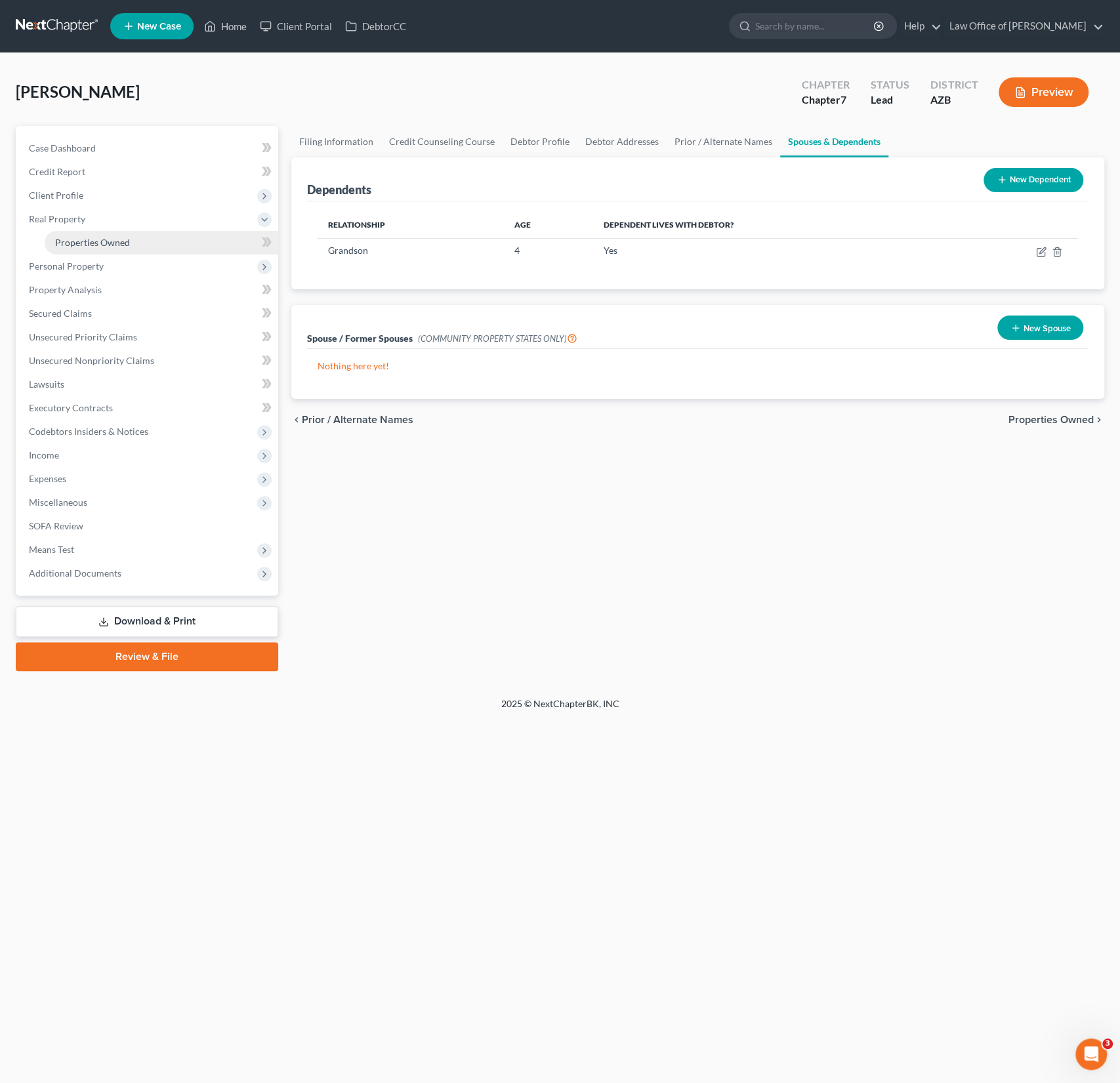
click at [90, 240] on span "Properties Owned" at bounding box center [92, 242] width 75 height 11
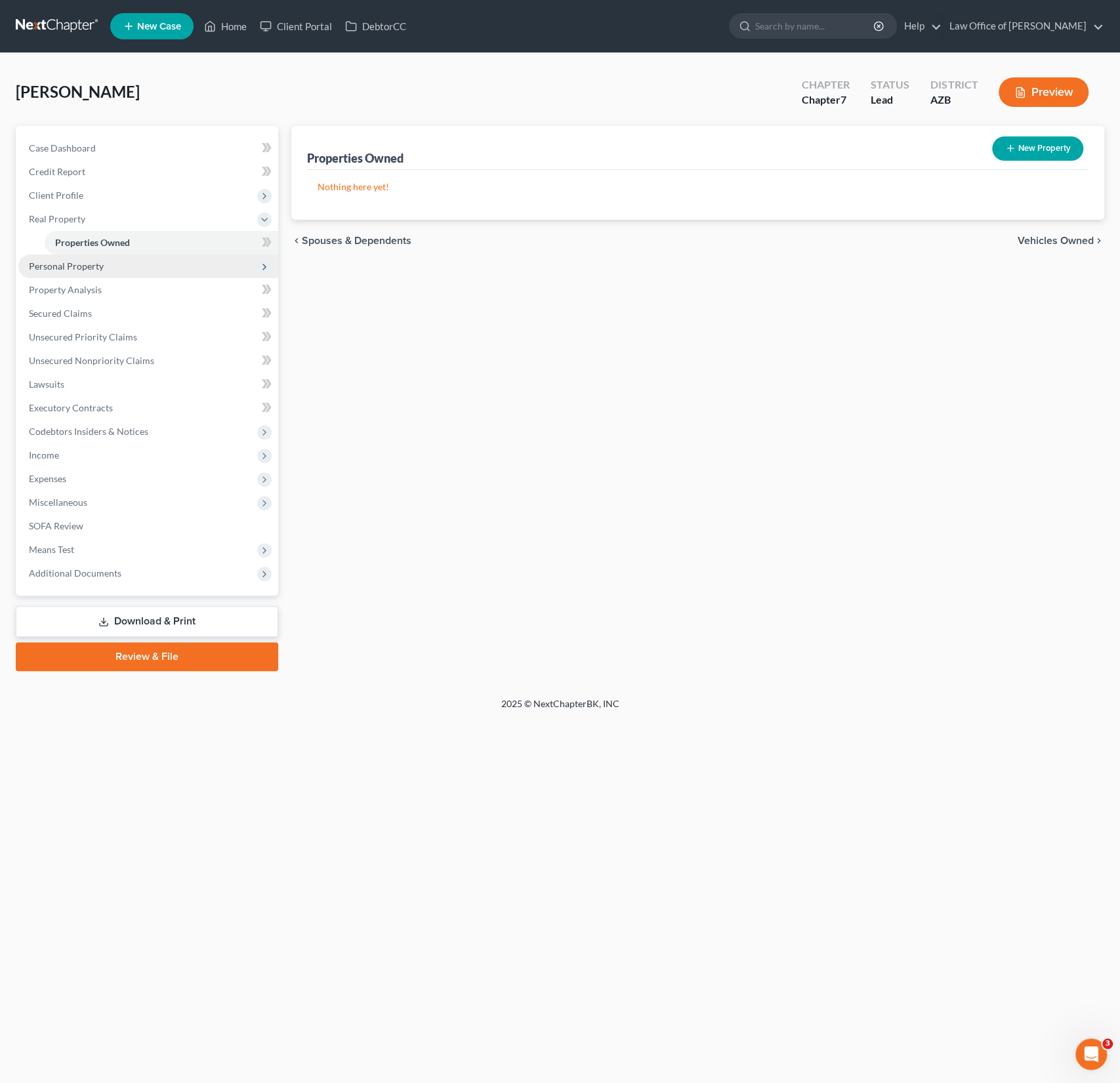
click at [81, 261] on span "Personal Property" at bounding box center [66, 266] width 75 height 11
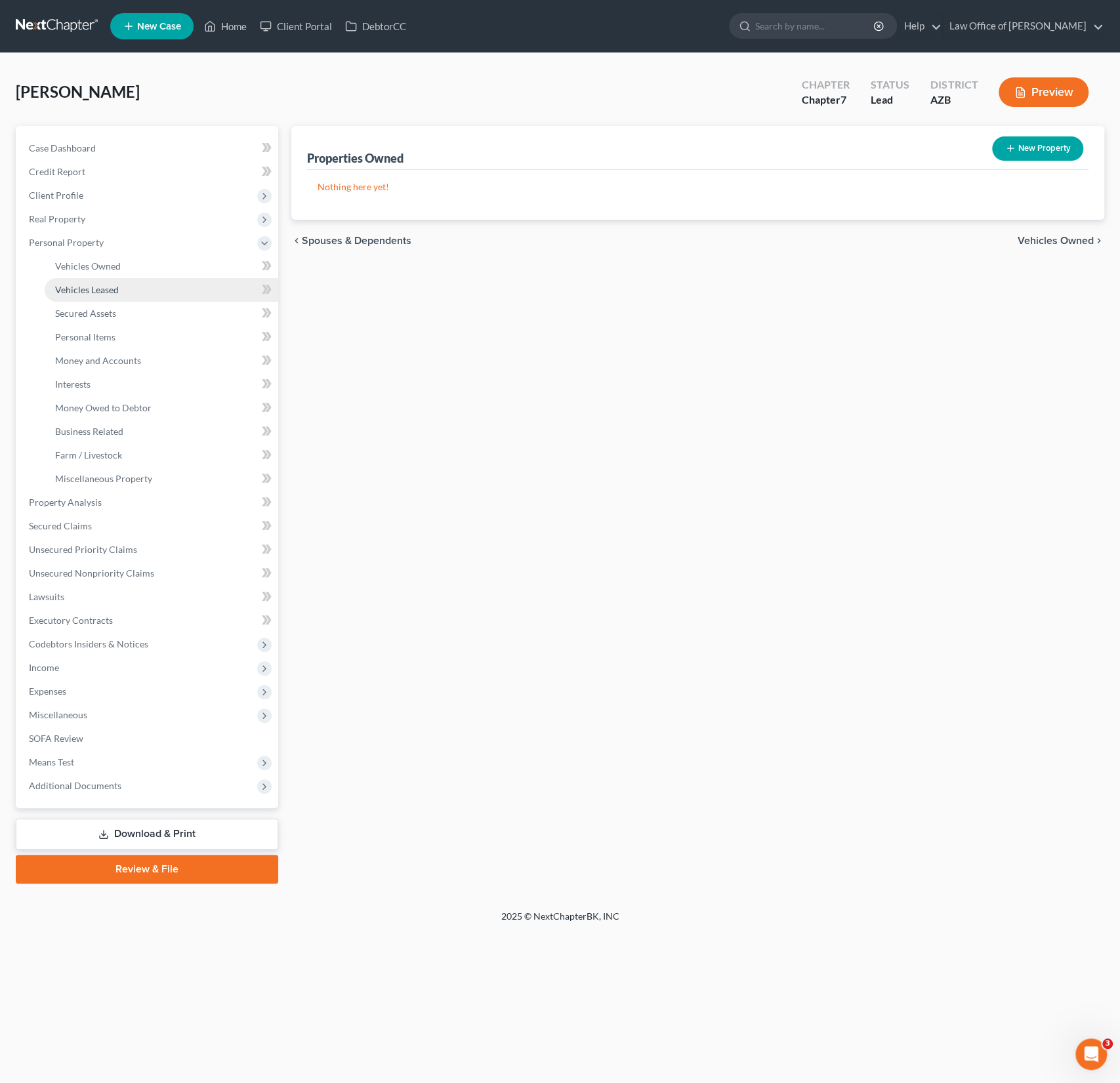
click at [86, 293] on span "Vehicles Leased" at bounding box center [87, 289] width 64 height 11
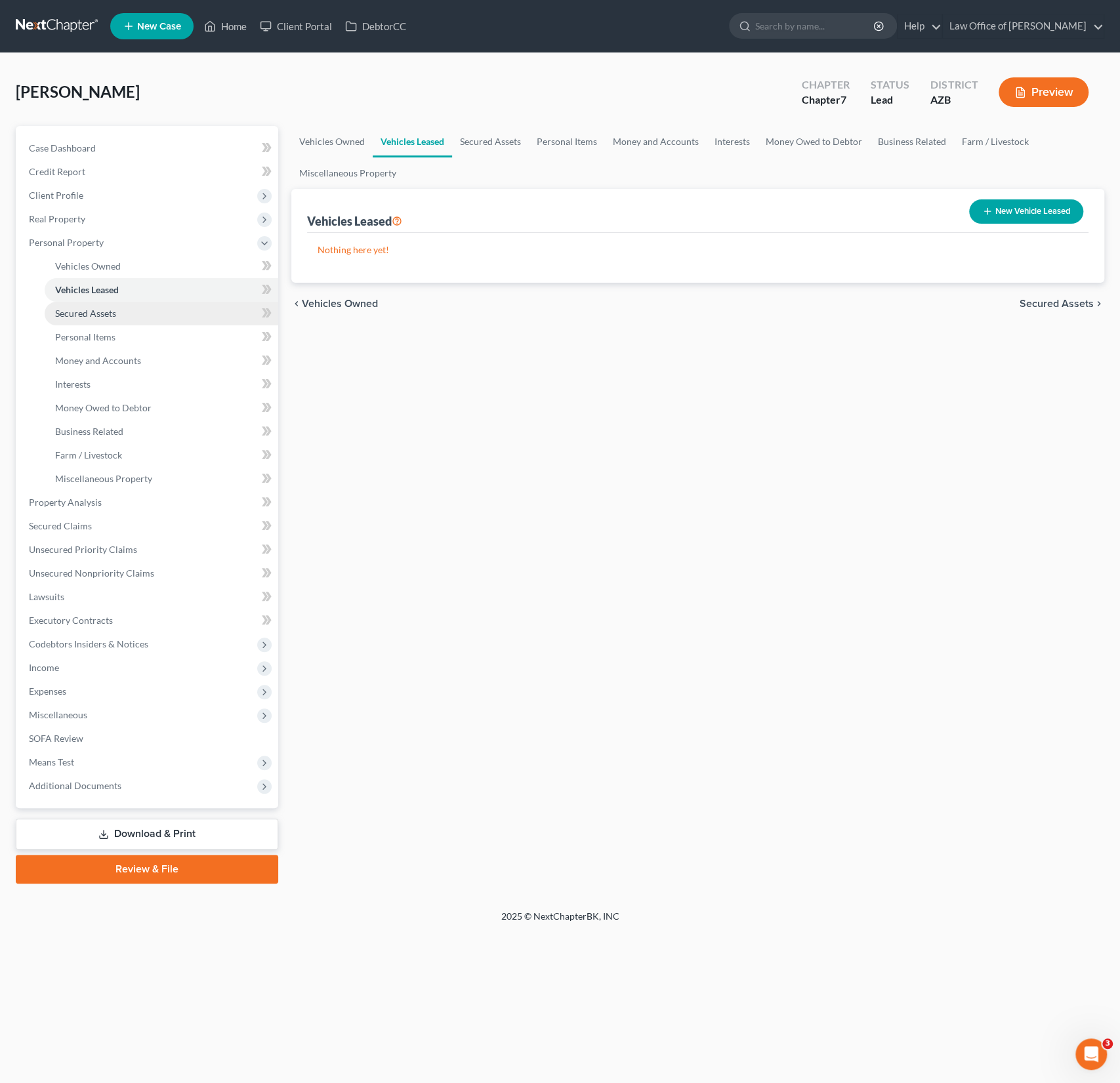
click at [93, 311] on span "Secured Assets" at bounding box center [85, 313] width 61 height 11
click at [94, 332] on span "Personal Items" at bounding box center [85, 337] width 61 height 11
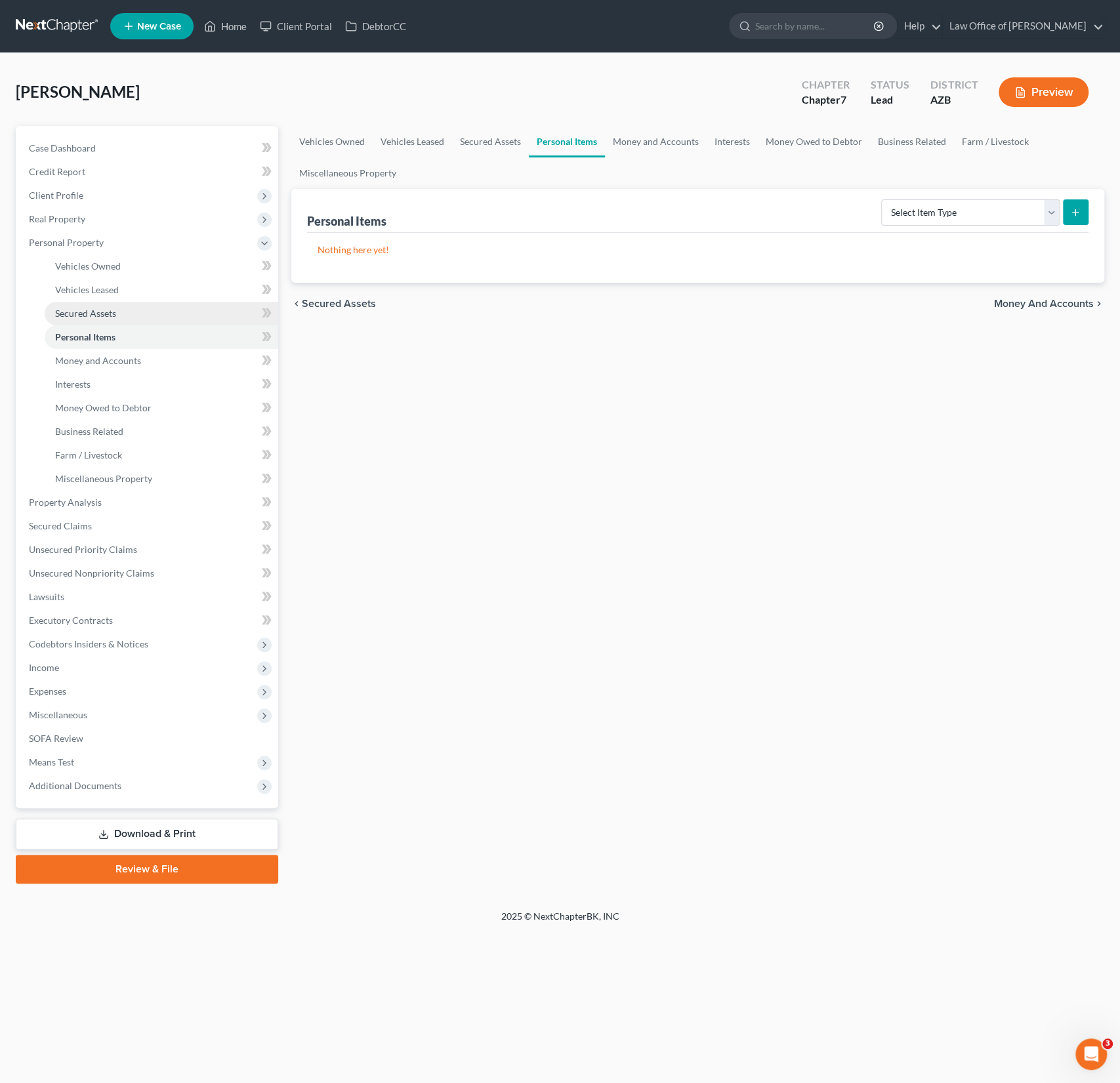
click at [87, 314] on span "Secured Assets" at bounding box center [85, 313] width 61 height 11
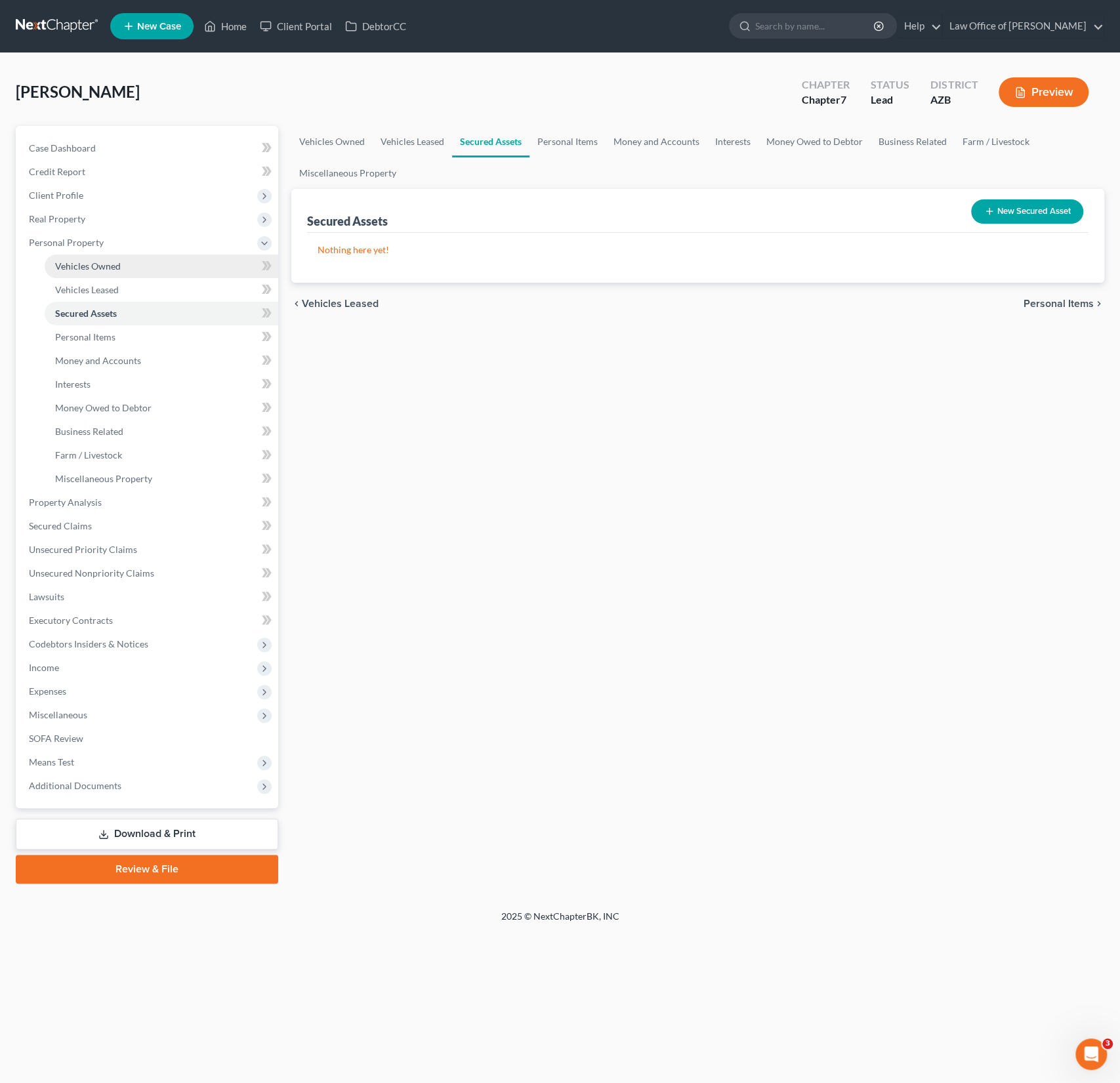
click at [98, 272] on link "Vehicles Owned" at bounding box center [161, 266] width 233 height 24
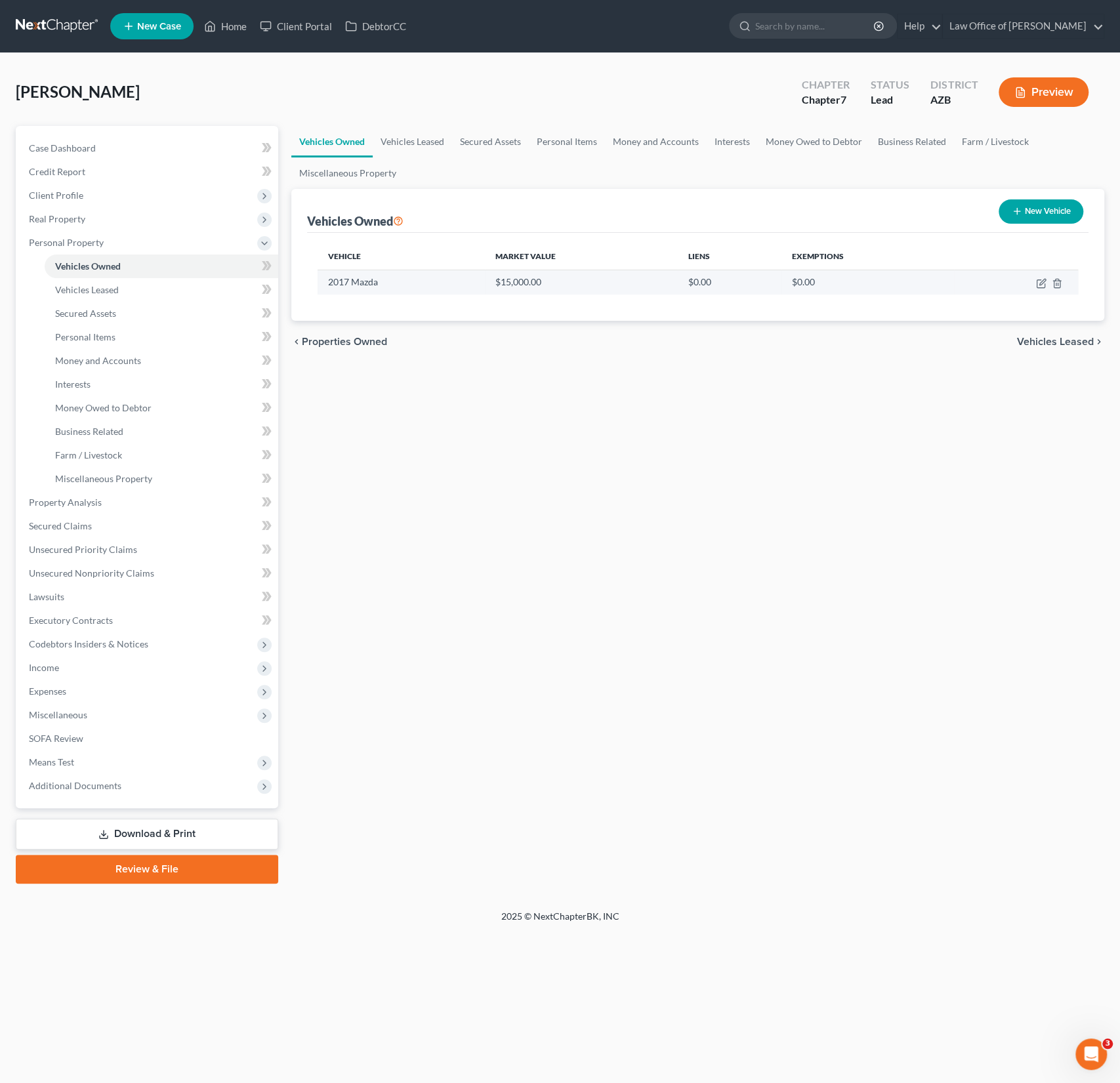
click at [1034, 290] on td at bounding box center [1016, 282] width 124 height 25
click at [1036, 285] on icon "button" at bounding box center [1041, 284] width 11 height 11
select select "0"
select select "9"
select select "2"
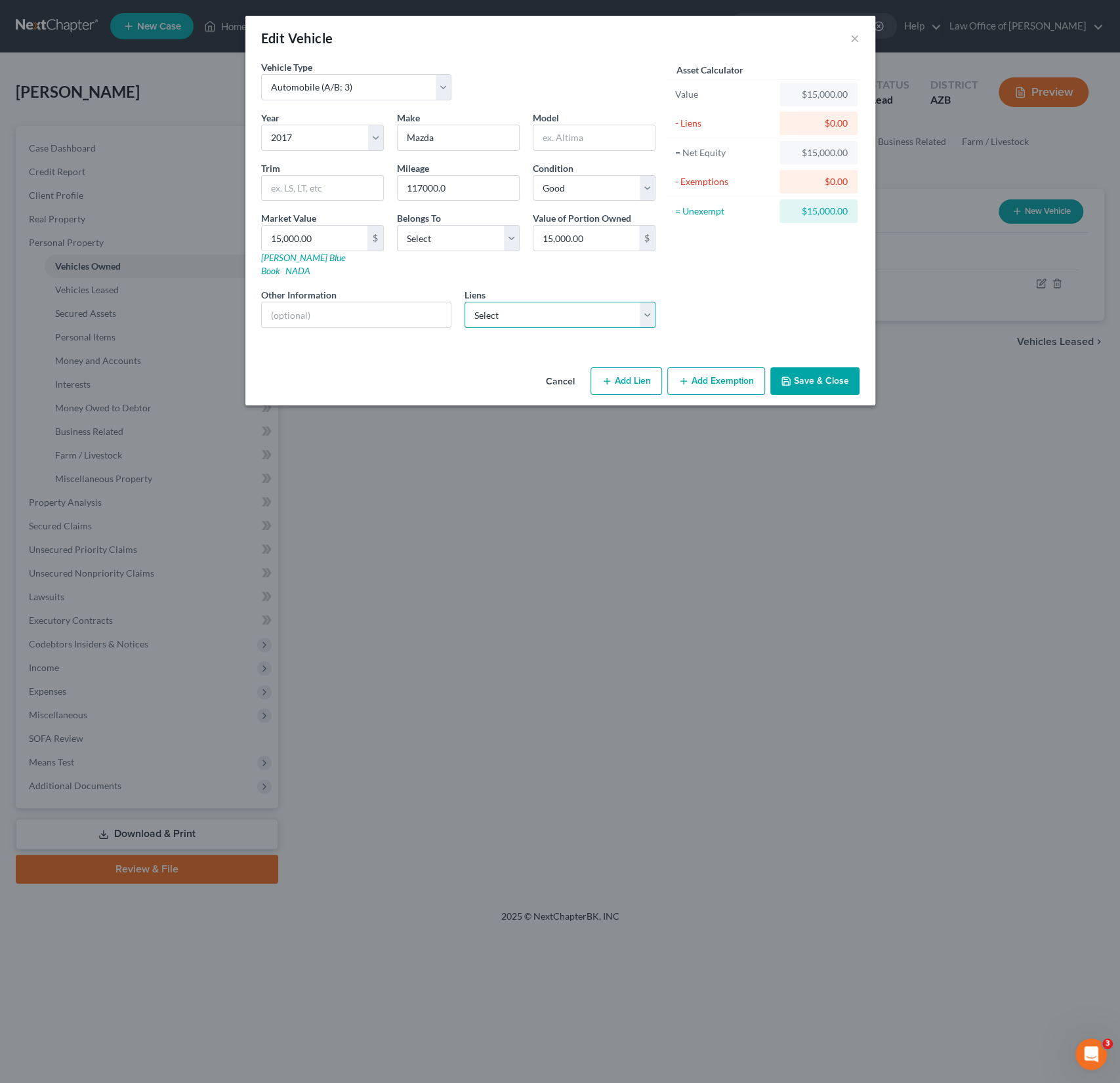
click at [500, 302] on select "Select Sbna - $23,745.00" at bounding box center [560, 315] width 191 height 26
click at [559, 302] on select "Select Sbna - $23,745.00" at bounding box center [560, 315] width 191 height 26
click select "Select Sbna - $23,745.00" at bounding box center [560, 315] width 191 height 26
select select "45"
select select "0"
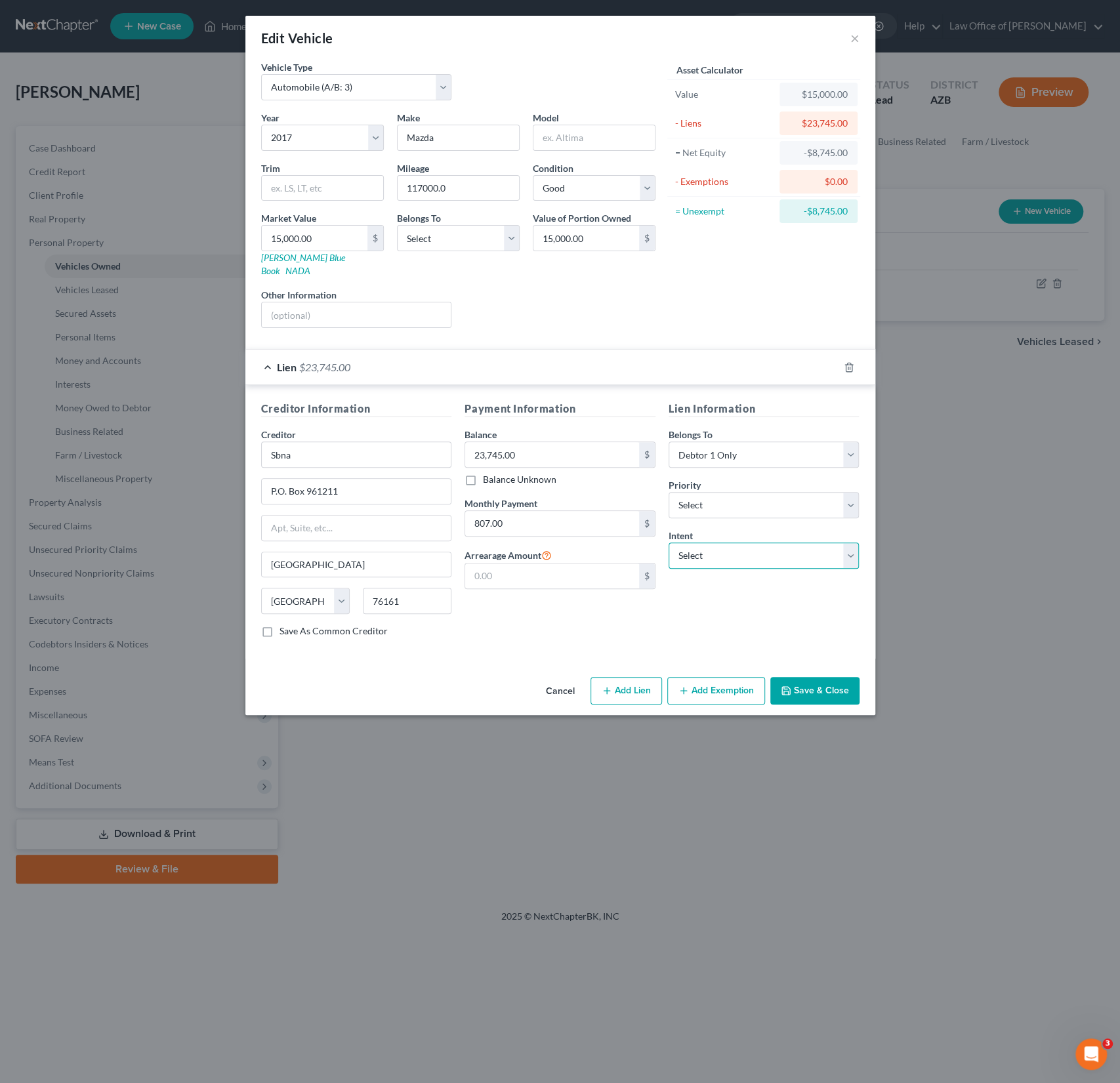
click at [729, 549] on select "Select Surrender Redeem Reaffirm Avoid Other" at bounding box center [764, 556] width 191 height 26
select select "0"
click at [669, 543] on select "Select Surrender Redeem Reaffirm Avoid Other" at bounding box center [764, 556] width 191 height 26
click at [817, 680] on button "Save & Close" at bounding box center [815, 691] width 89 height 28
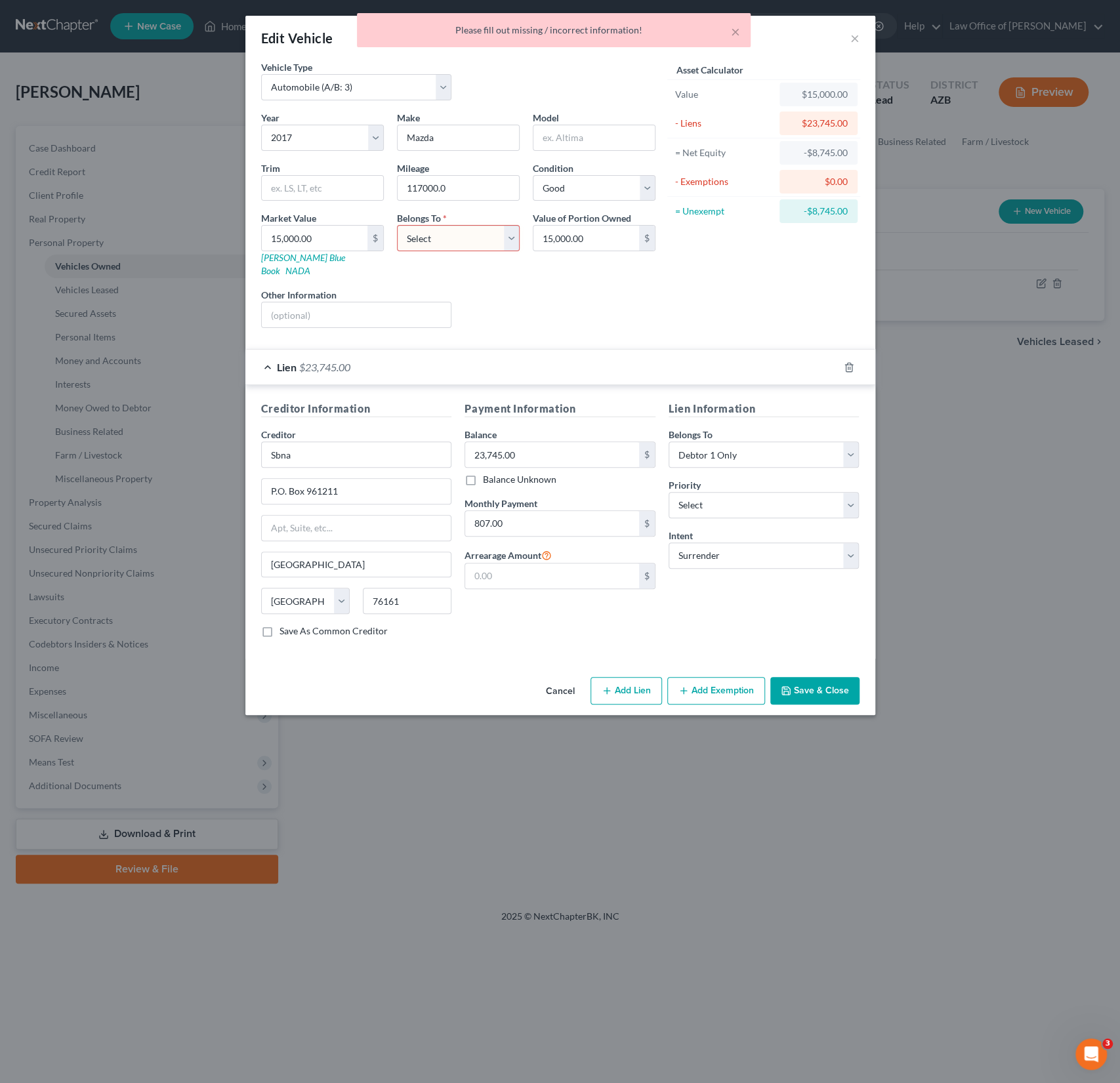
click at [442, 226] on select "Select Debtor 1 Only Debtor 2 Only Debtor 1 And Debtor 2 Only At Least One Of T…" at bounding box center [458, 238] width 122 height 26
select select "0"
click at [397, 225] on select "Select Debtor 1 Only Debtor 2 Only Debtor 1 And Debtor 2 Only At Least One Of T…" at bounding box center [458, 238] width 122 height 26
click at [819, 677] on button "Save & Close" at bounding box center [815, 691] width 89 height 28
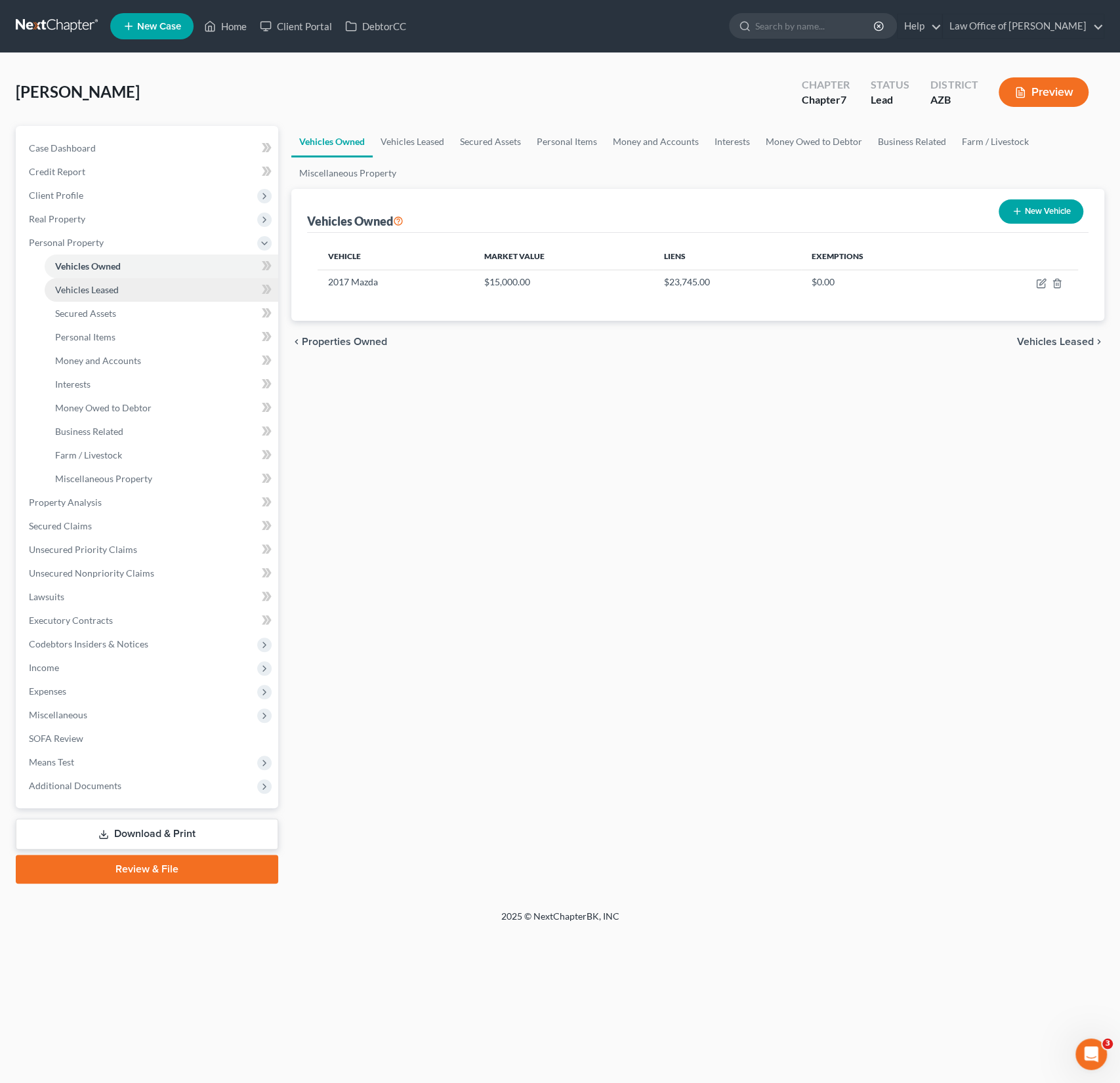
click at [69, 290] on span "Vehicles Leased" at bounding box center [87, 289] width 64 height 11
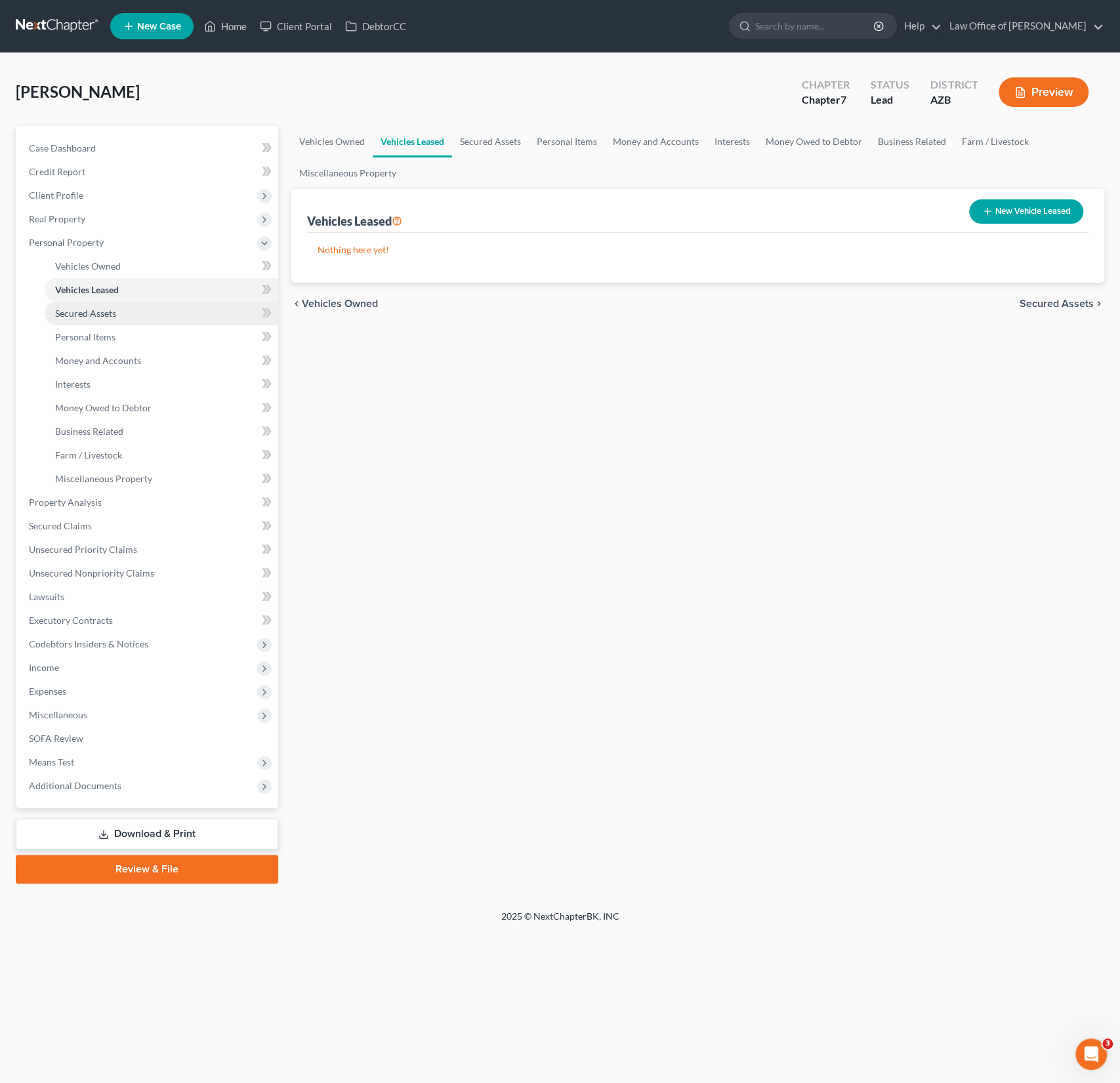
click at [87, 311] on span "Secured Assets" at bounding box center [85, 313] width 61 height 11
click at [91, 332] on span "Personal Items" at bounding box center [85, 337] width 61 height 11
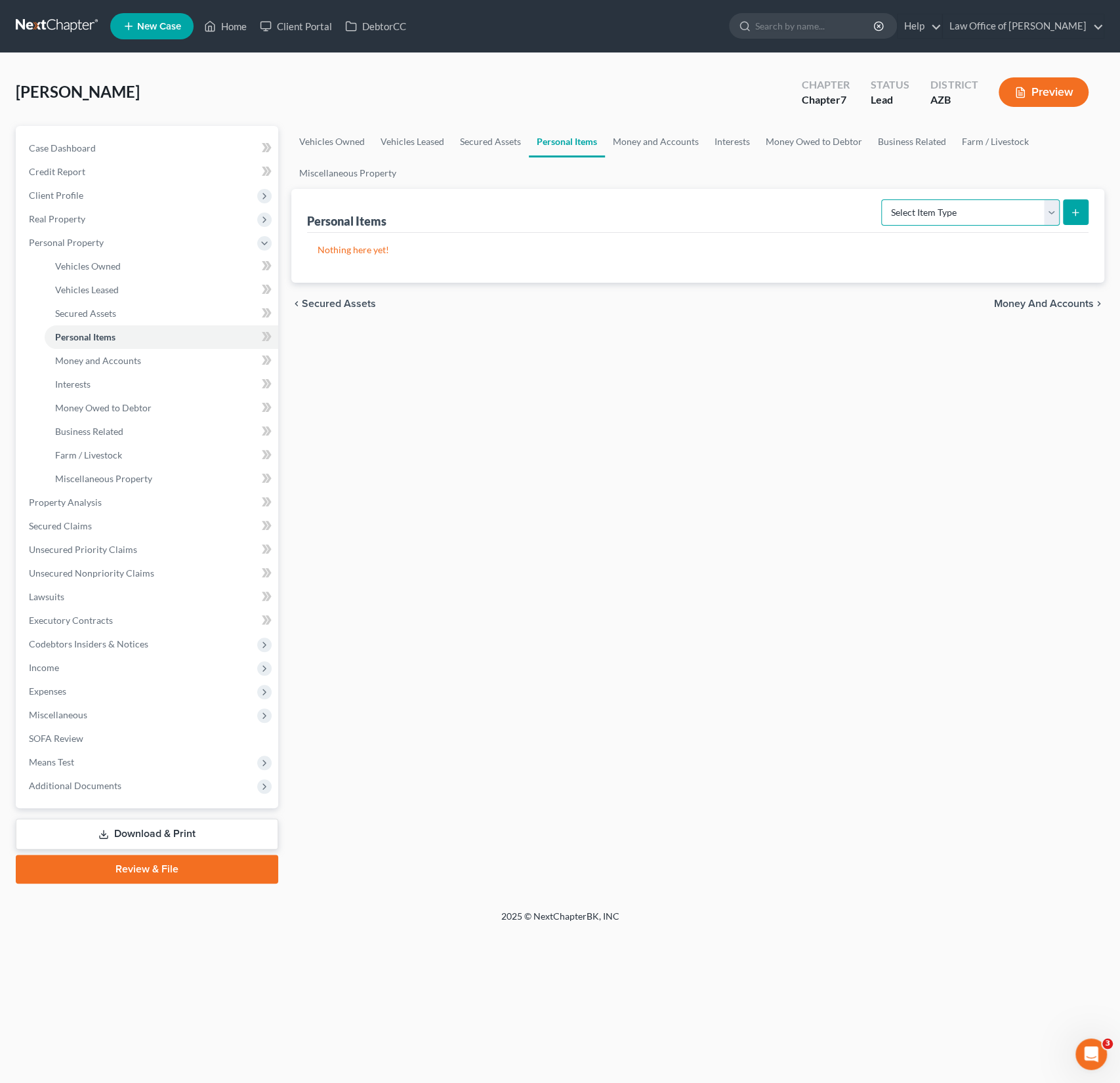
click at [961, 217] on select "Select Item Type Clothing (A/B: 11) Collectibles Of Value (A/B: 8) Electronics …" at bounding box center [970, 213] width 178 height 26
select select "clothing"
click at [883, 200] on select "Select Item Type Clothing (A/B: 11) Collectibles Of Value (A/B: 8) Electronics …" at bounding box center [970, 213] width 178 height 26
click at [1084, 209] on button "submit" at bounding box center [1076, 213] width 26 height 26
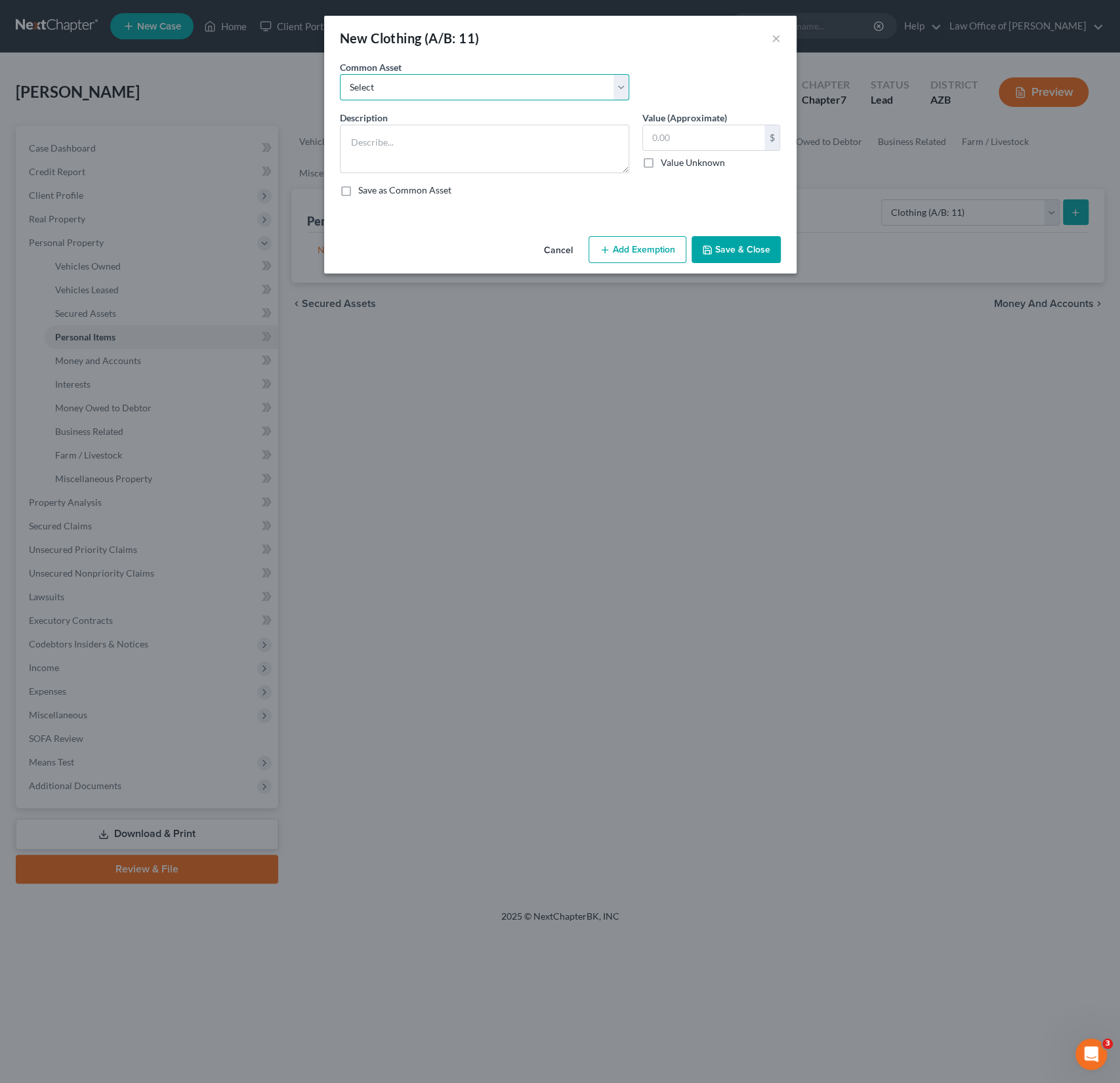
click at [394, 97] on select "Select Wearing apparel" at bounding box center [484, 87] width 289 height 26
select select "0"
click at [340, 74] on select "Select Wearing apparel" at bounding box center [484, 87] width 289 height 26
type textarea "Wearing apparel"
type input "300.00"
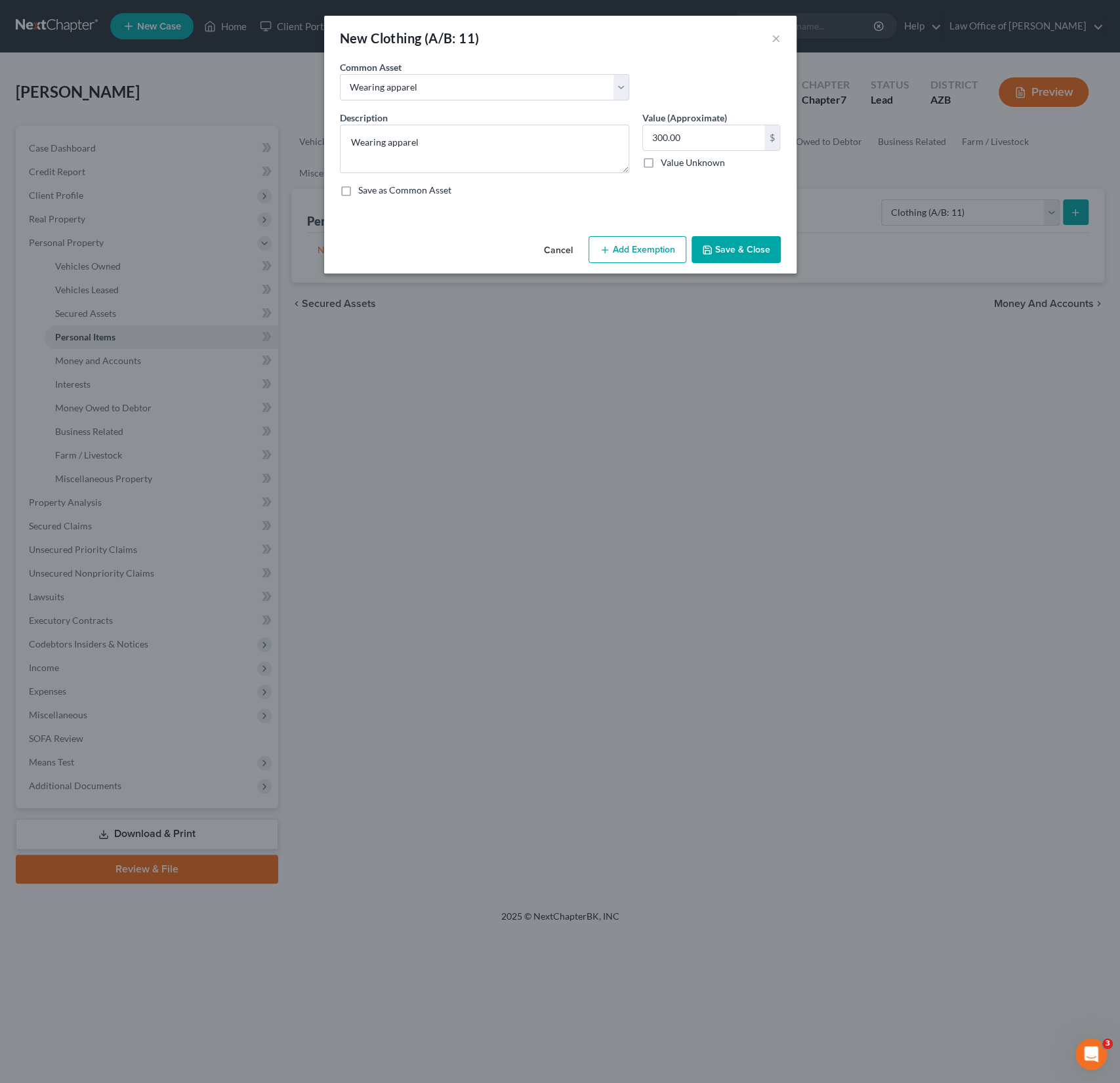
click at [633, 248] on button "Add Exemption" at bounding box center [637, 250] width 98 height 28
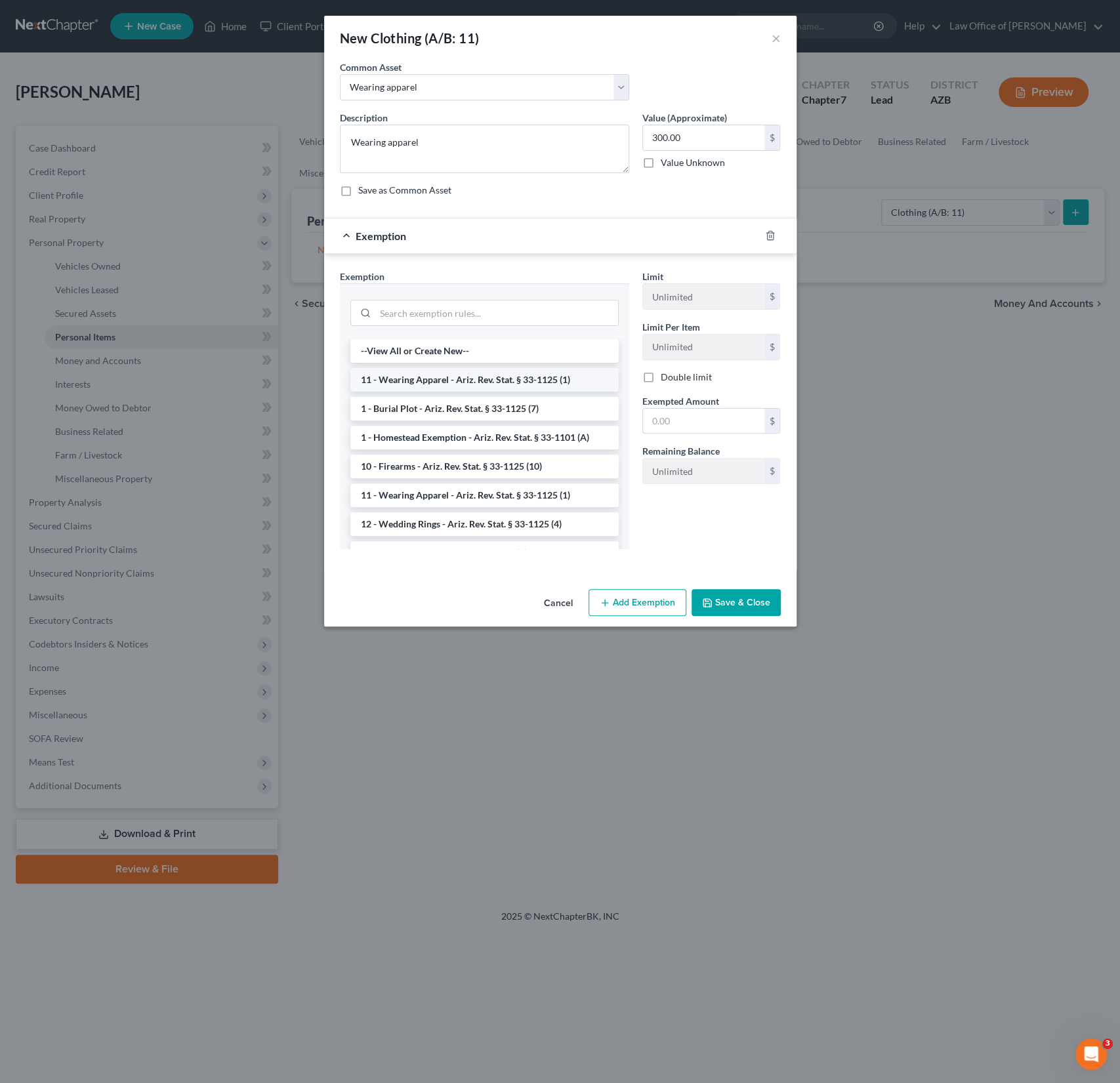
click at [412, 381] on li "11 - Wearing Apparel - Ariz. Rev. Stat. § 33-1125 (1)" at bounding box center [484, 379] width 268 height 24
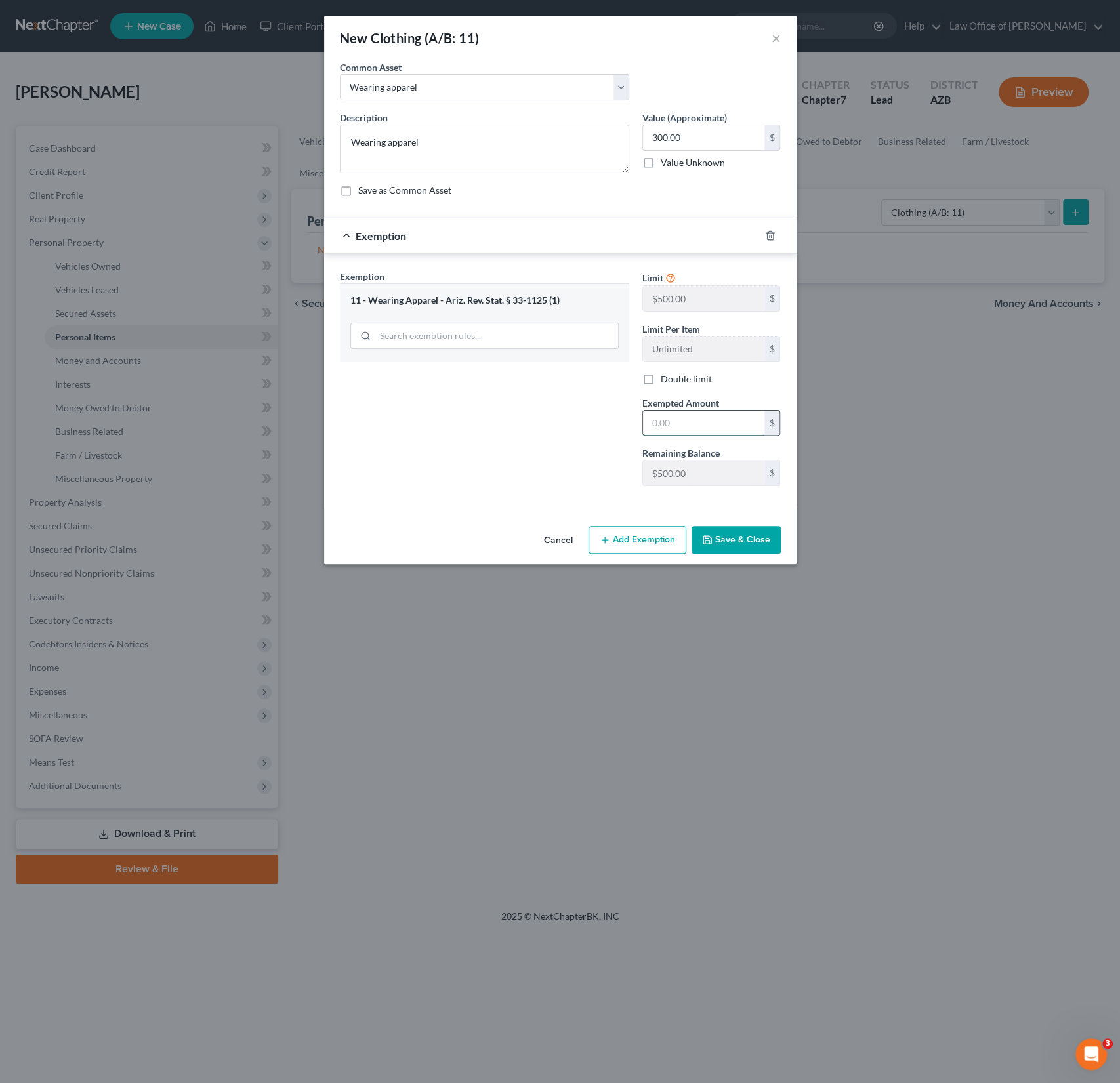
click at [690, 412] on input "text" at bounding box center [704, 423] width 121 height 25
type input "500"
click at [556, 454] on div "Exemption Set must be selected for CA. Exemption * 11 - Wearing Apparel - Ariz.…" at bounding box center [484, 383] width 303 height 227
click at [736, 531] on button "Save & Close" at bounding box center [736, 539] width 89 height 28
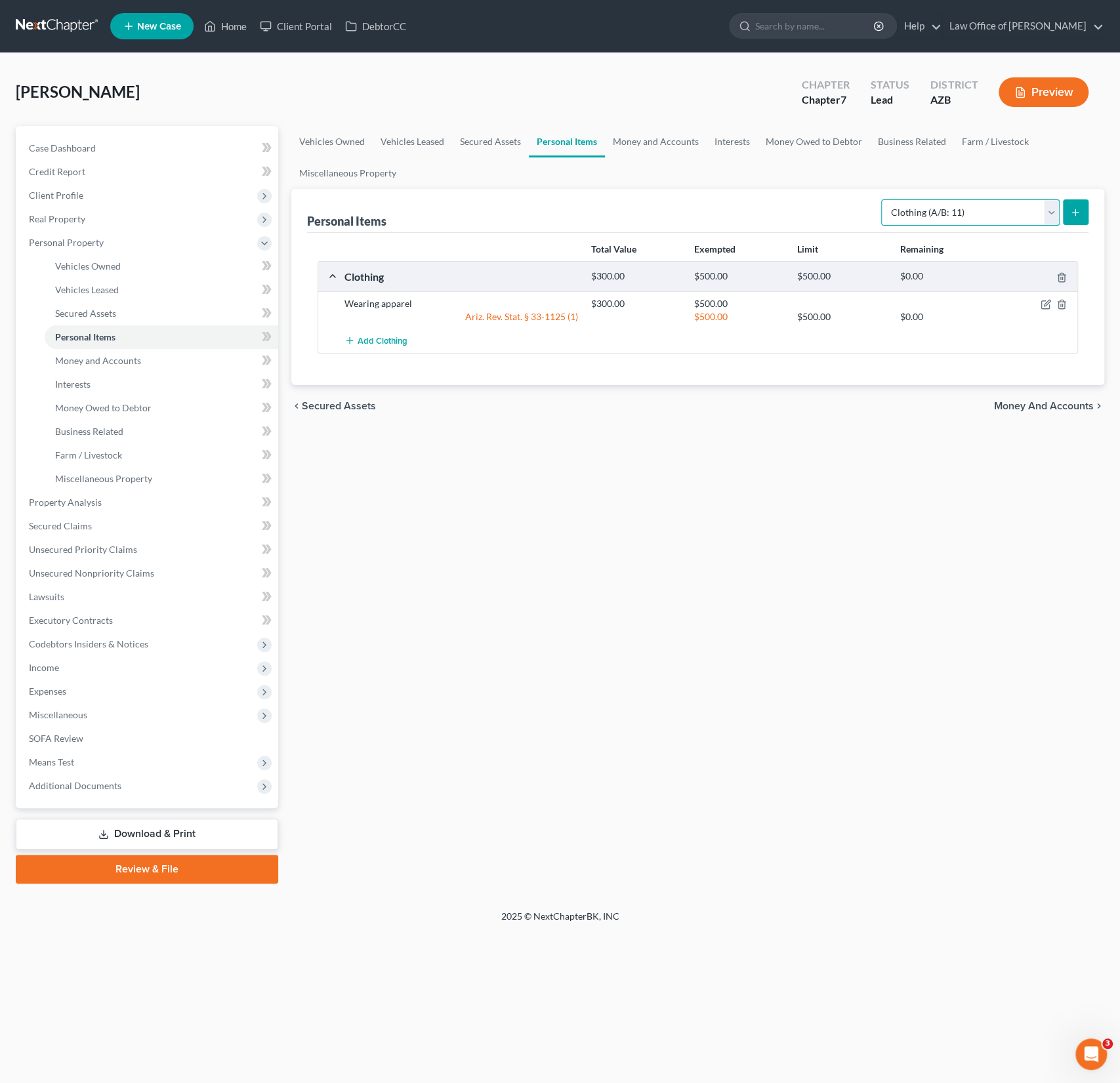
click at [951, 207] on select "Select Item Type Clothing (A/B: 11) Collectibles Of Value (A/B: 8) Electronics …" at bounding box center [970, 213] width 178 height 26
select select "household_goods"
click at [883, 200] on select "Select Item Type Clothing (A/B: 11) Collectibles Of Value (A/B: 8) Electronics …" at bounding box center [970, 213] width 178 height 26
click at [1076, 210] on icon "submit" at bounding box center [1076, 213] width 11 height 11
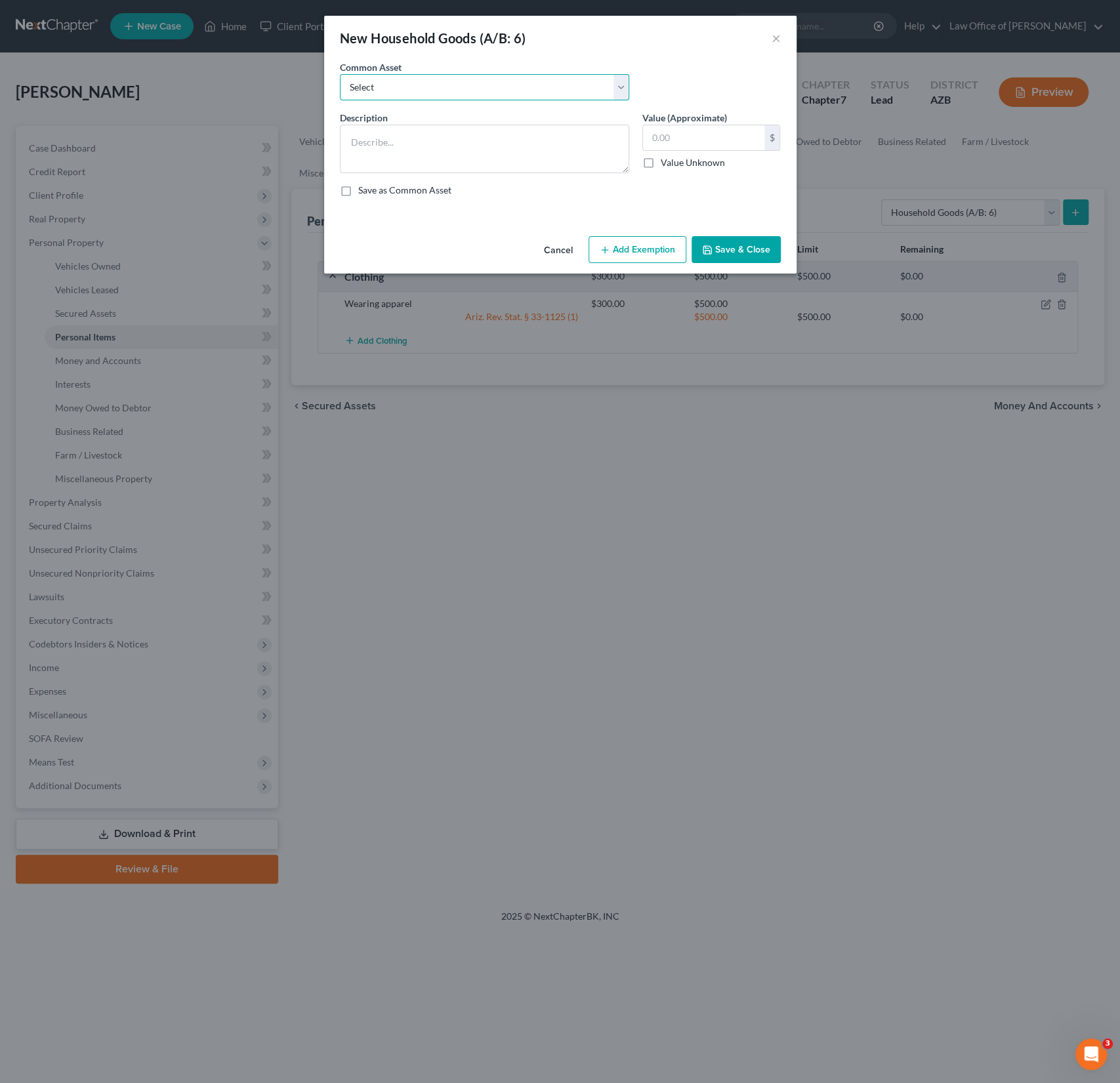
click at [369, 84] on select "Select Household goods, furnishings and electronics" at bounding box center [484, 87] width 289 height 26
select select "0"
click at [340, 74] on select "Select Household goods, furnishings and electronics" at bounding box center [484, 87] width 289 height 26
type textarea "Household goods, furnishings and electronics"
type input "2,000.00"
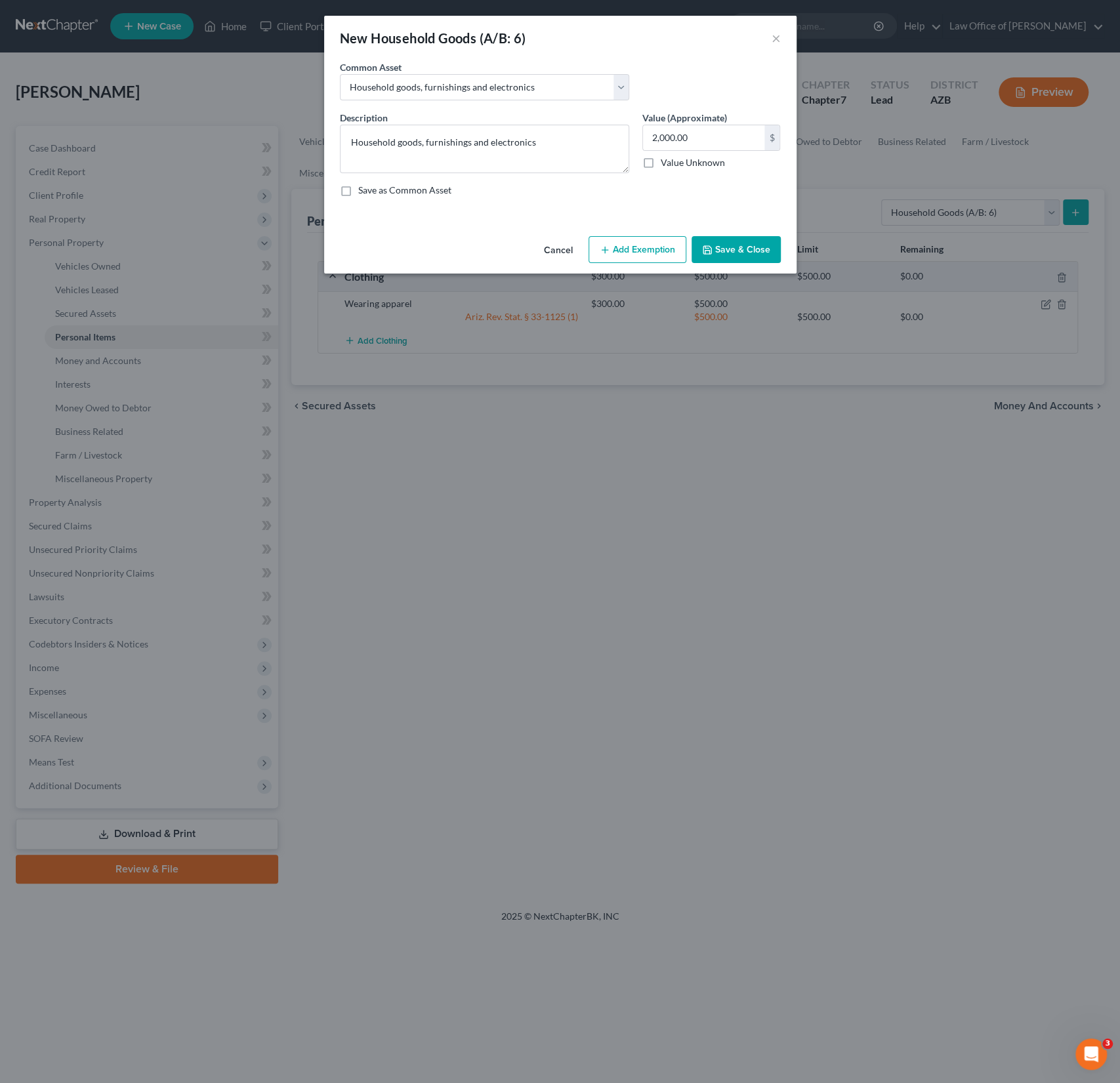
click at [640, 252] on button "Add Exemption" at bounding box center [637, 250] width 98 height 28
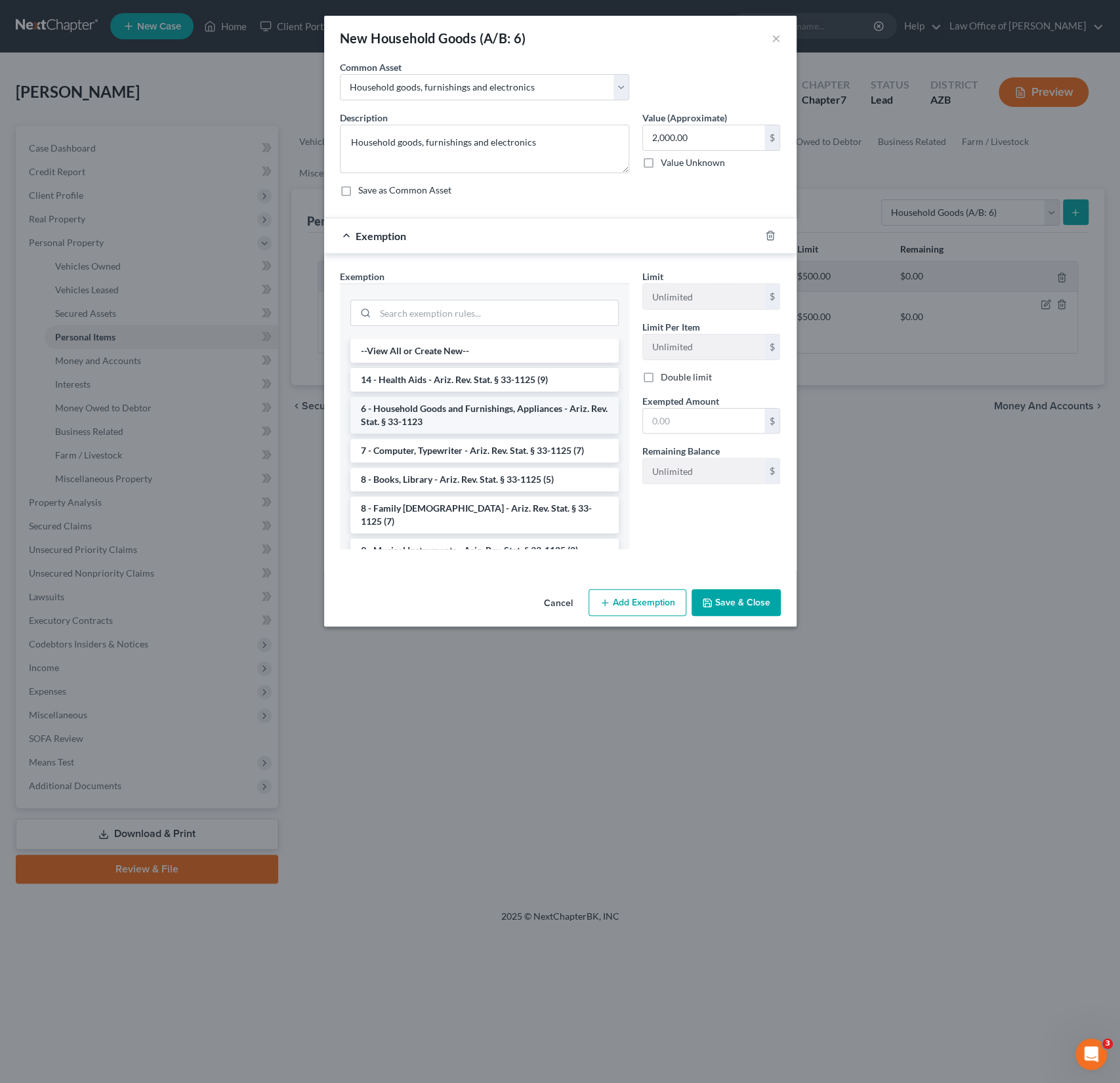
click at [433, 407] on li "6 - Household Goods and Furnishings, Appliances - Ariz. Rev. Stat. § 33-1123" at bounding box center [484, 415] width 268 height 37
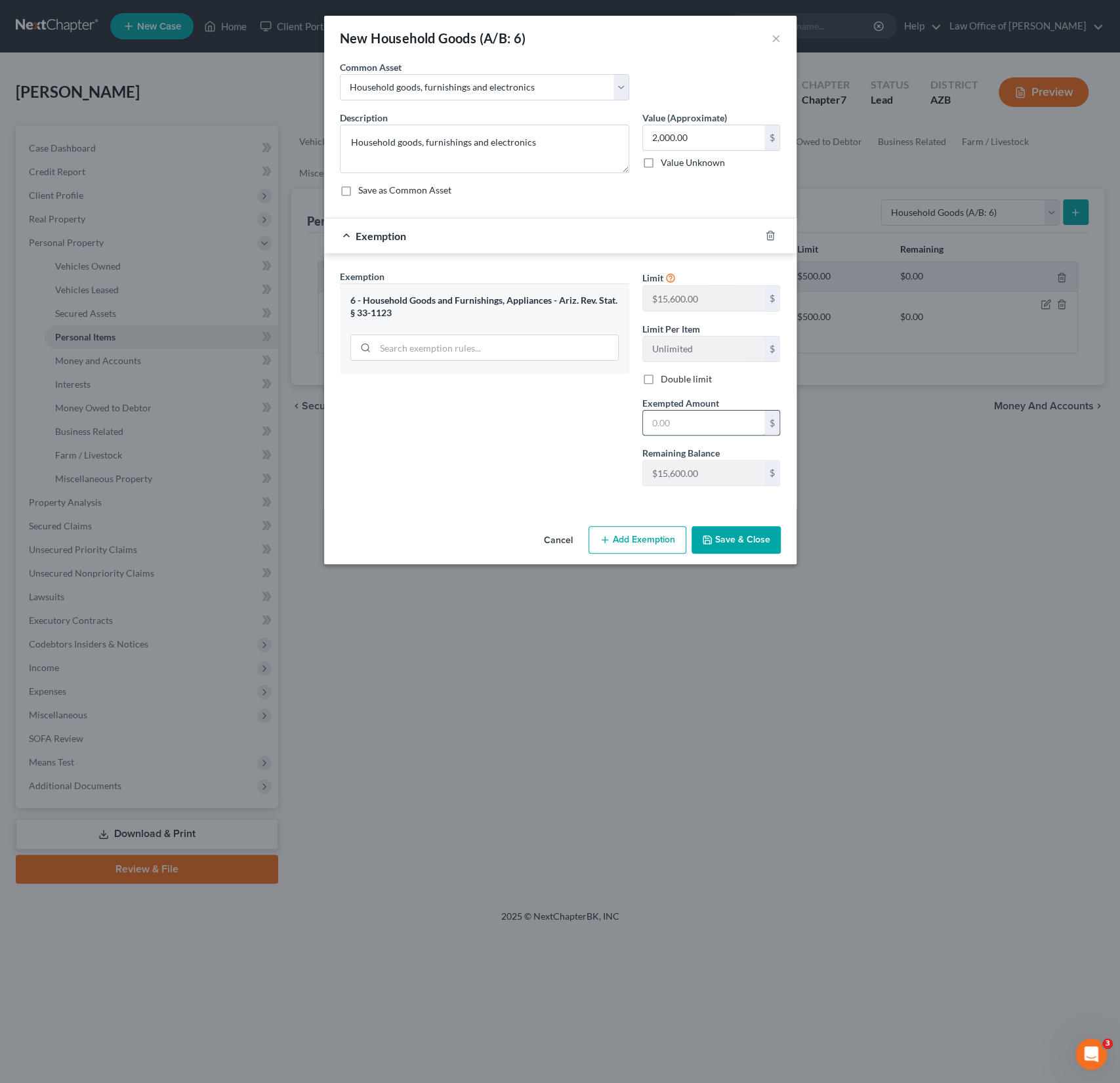
click at [682, 424] on input "text" at bounding box center [704, 423] width 121 height 25
type input "15,600"
click at [741, 537] on button "Save & Close" at bounding box center [736, 539] width 89 height 28
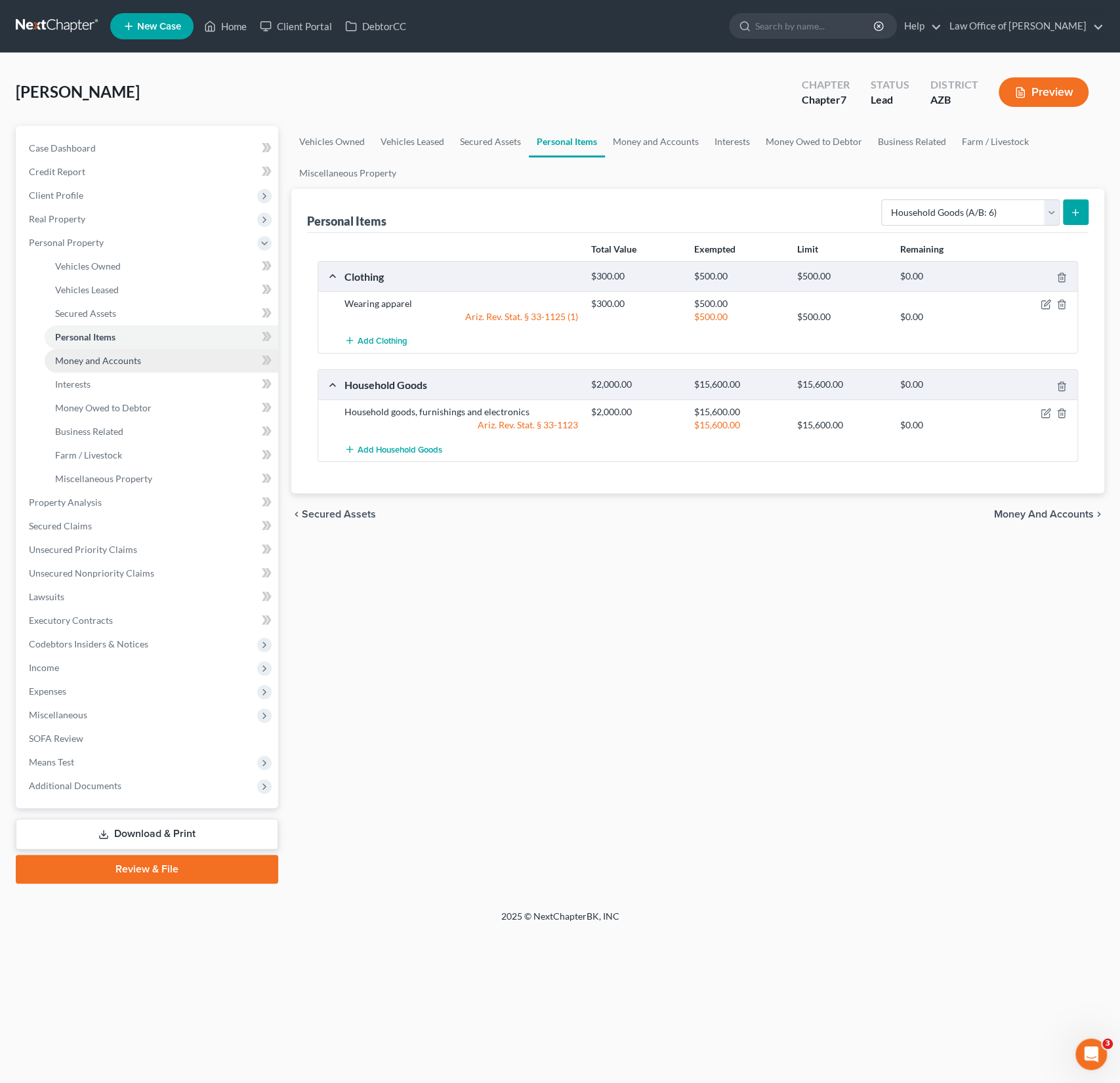
click at [116, 359] on span "Money and Accounts" at bounding box center [98, 361] width 86 height 11
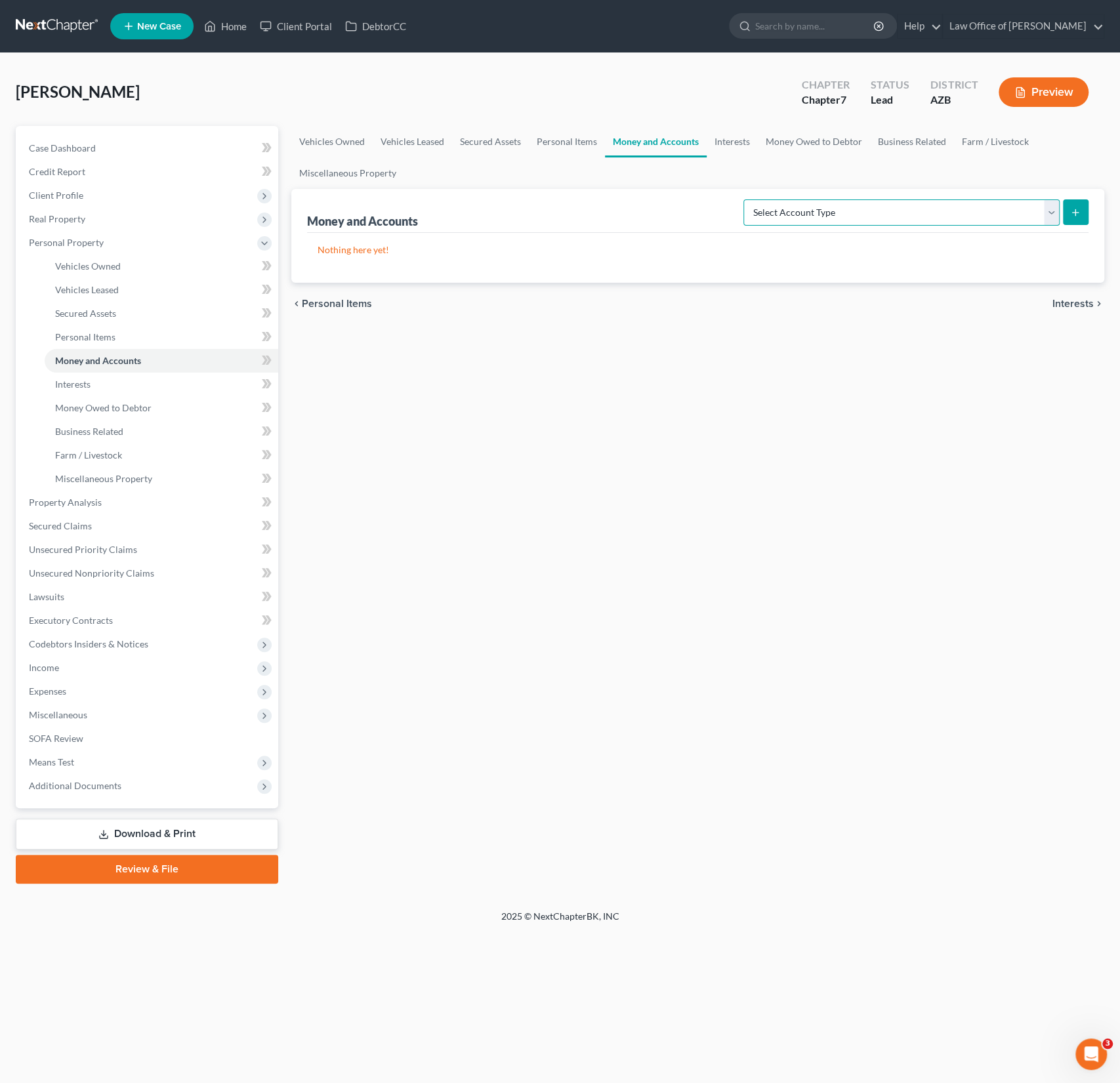
click at [878, 212] on select "Select Account Type Brokerage (A/B: 18, SOFA: 20) Cash on Hand (A/B: 16) Certif…" at bounding box center [901, 213] width 316 height 26
select select "checking"
click at [747, 200] on select "Select Account Type Brokerage (A/B: 18, SOFA: 20) Cash on Hand (A/B: 16) Certif…" at bounding box center [901, 213] width 316 height 26
click at [57, 694] on span "Expenses" at bounding box center [48, 691] width 38 height 11
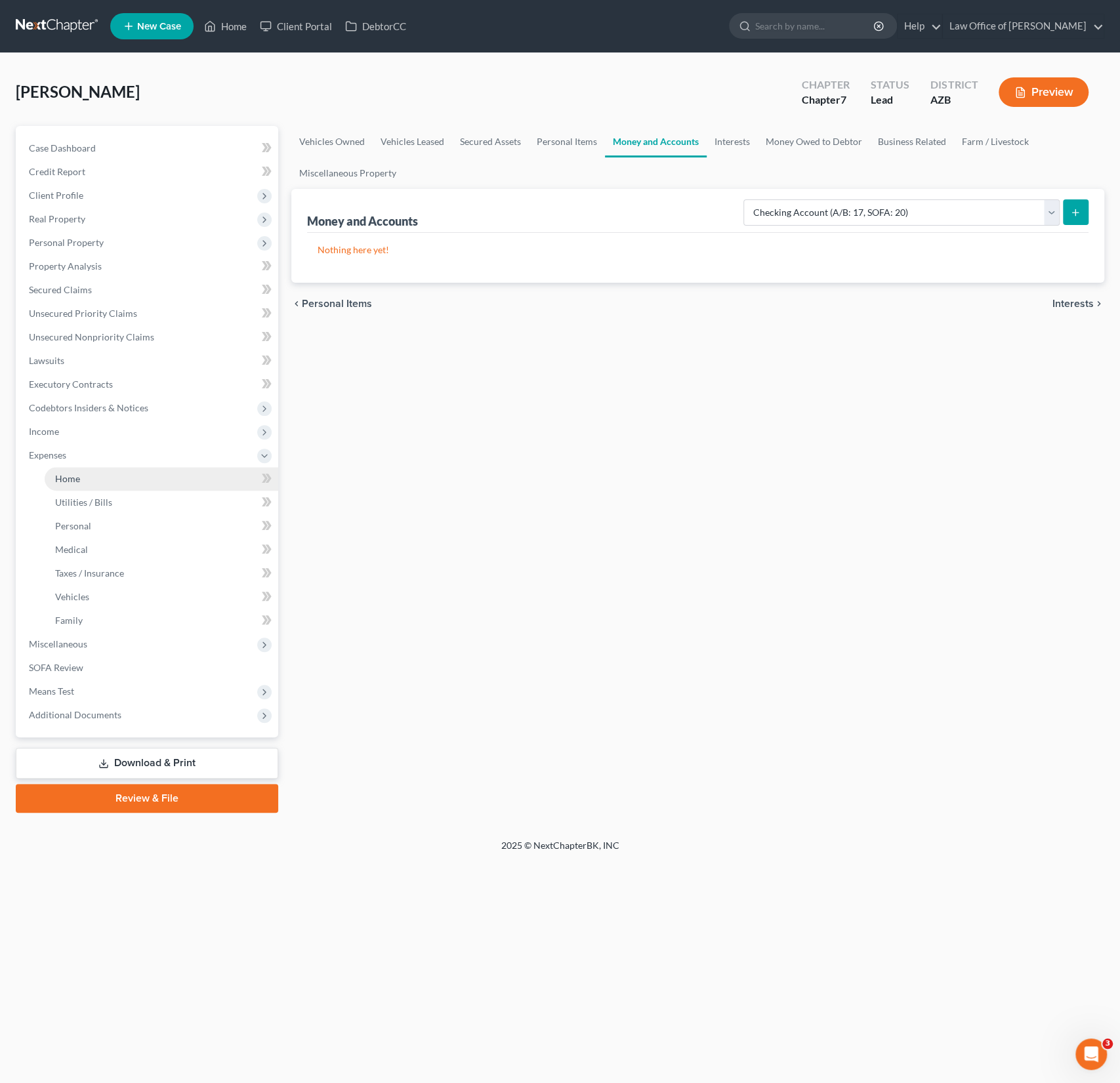
click at [75, 471] on link "Home" at bounding box center [161, 478] width 233 height 24
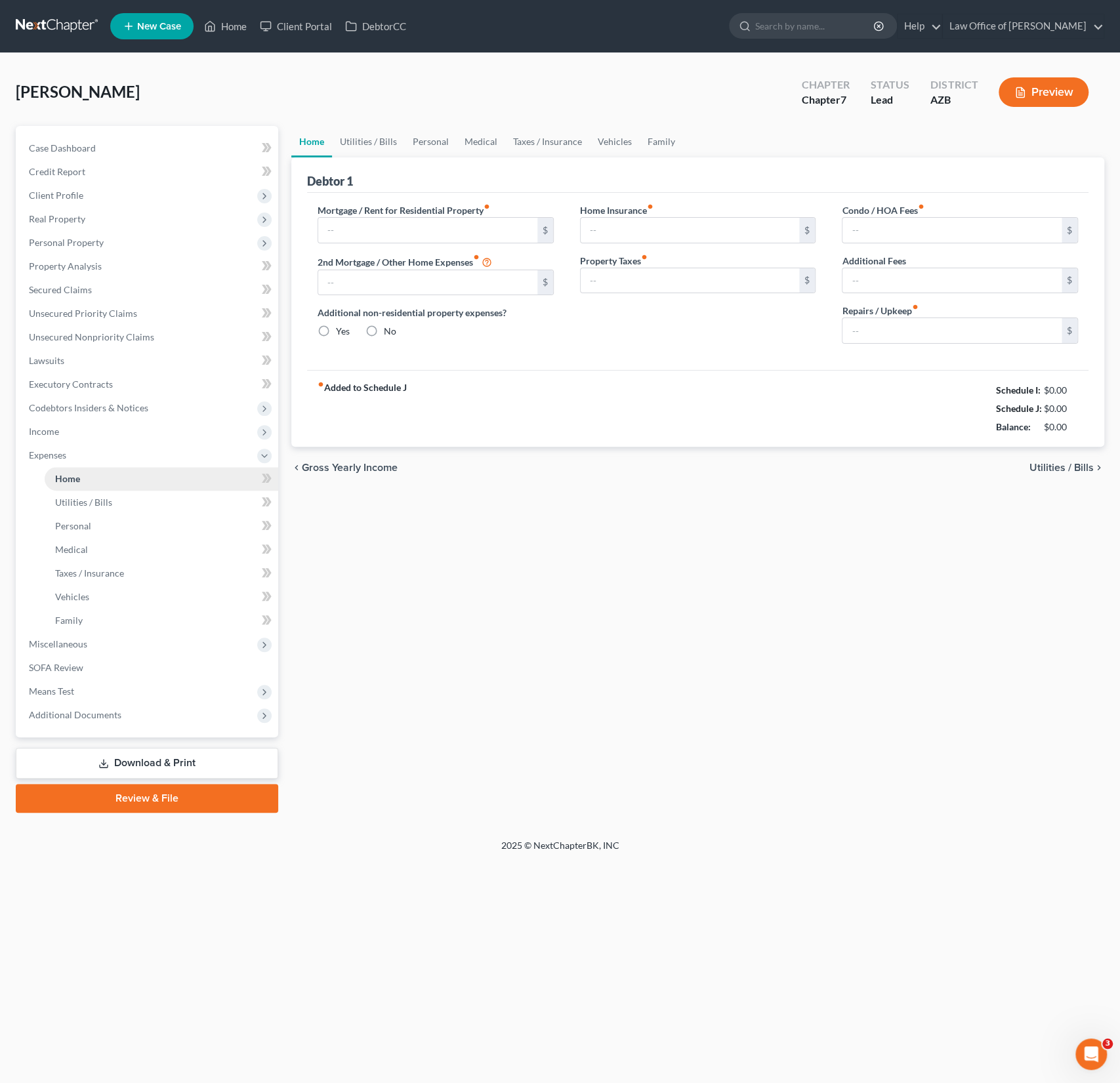
type input "1,650.00"
type input "0.00"
radio input "true"
type input "0.00"
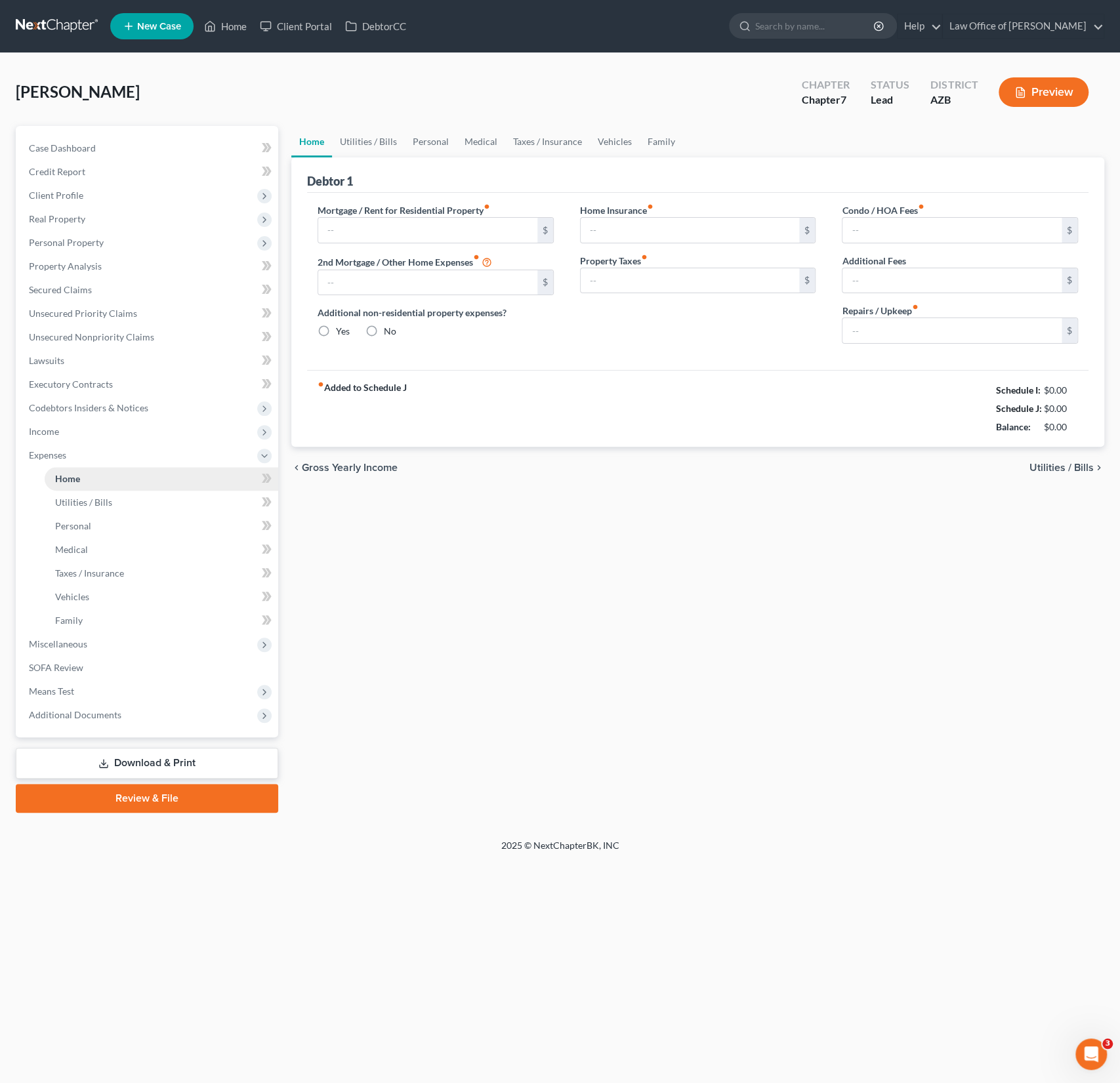
type input "0.00"
click at [70, 237] on span "Personal Property" at bounding box center [66, 242] width 75 height 11
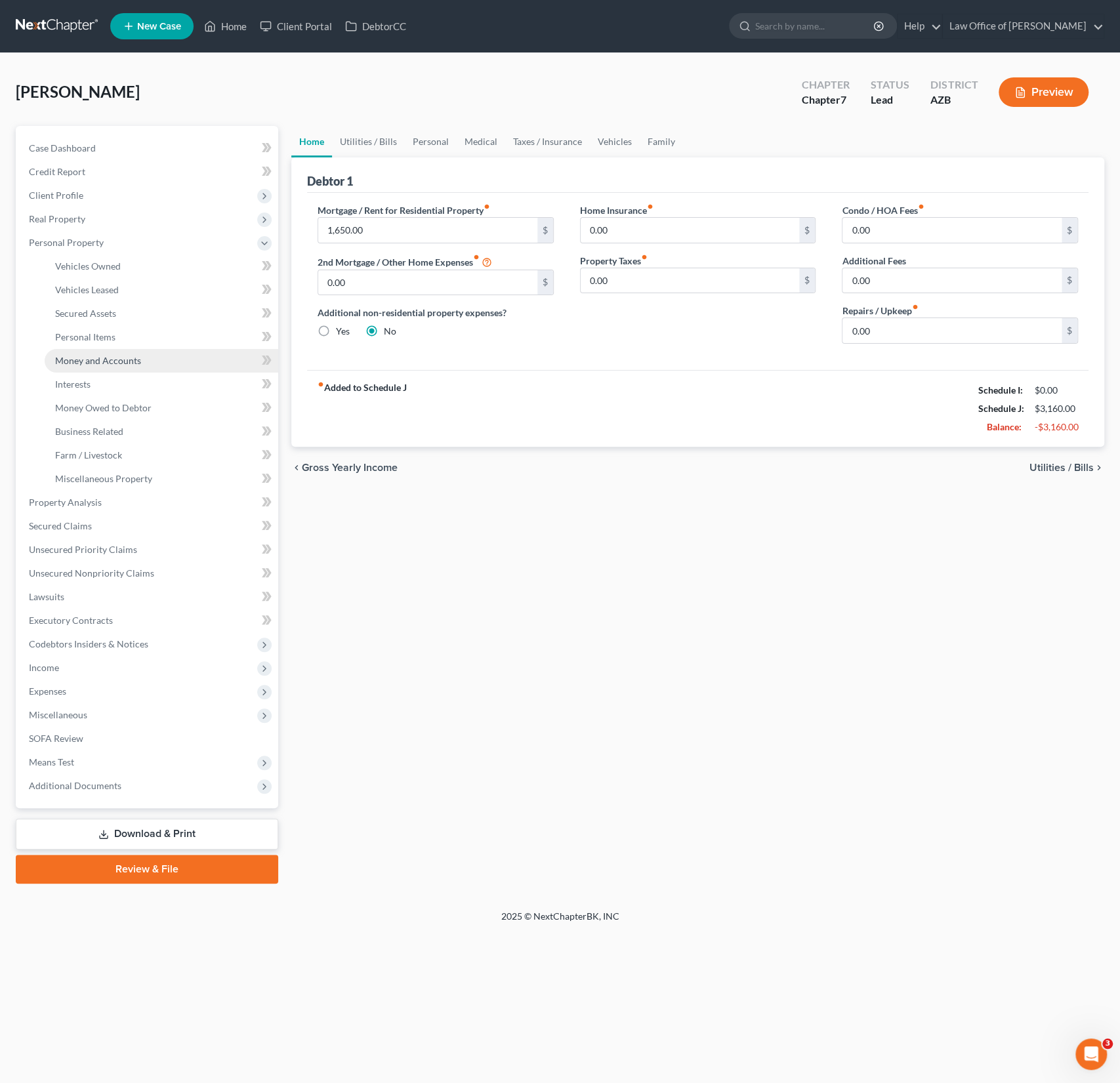
click at [94, 361] on span "Money and Accounts" at bounding box center [98, 361] width 86 height 11
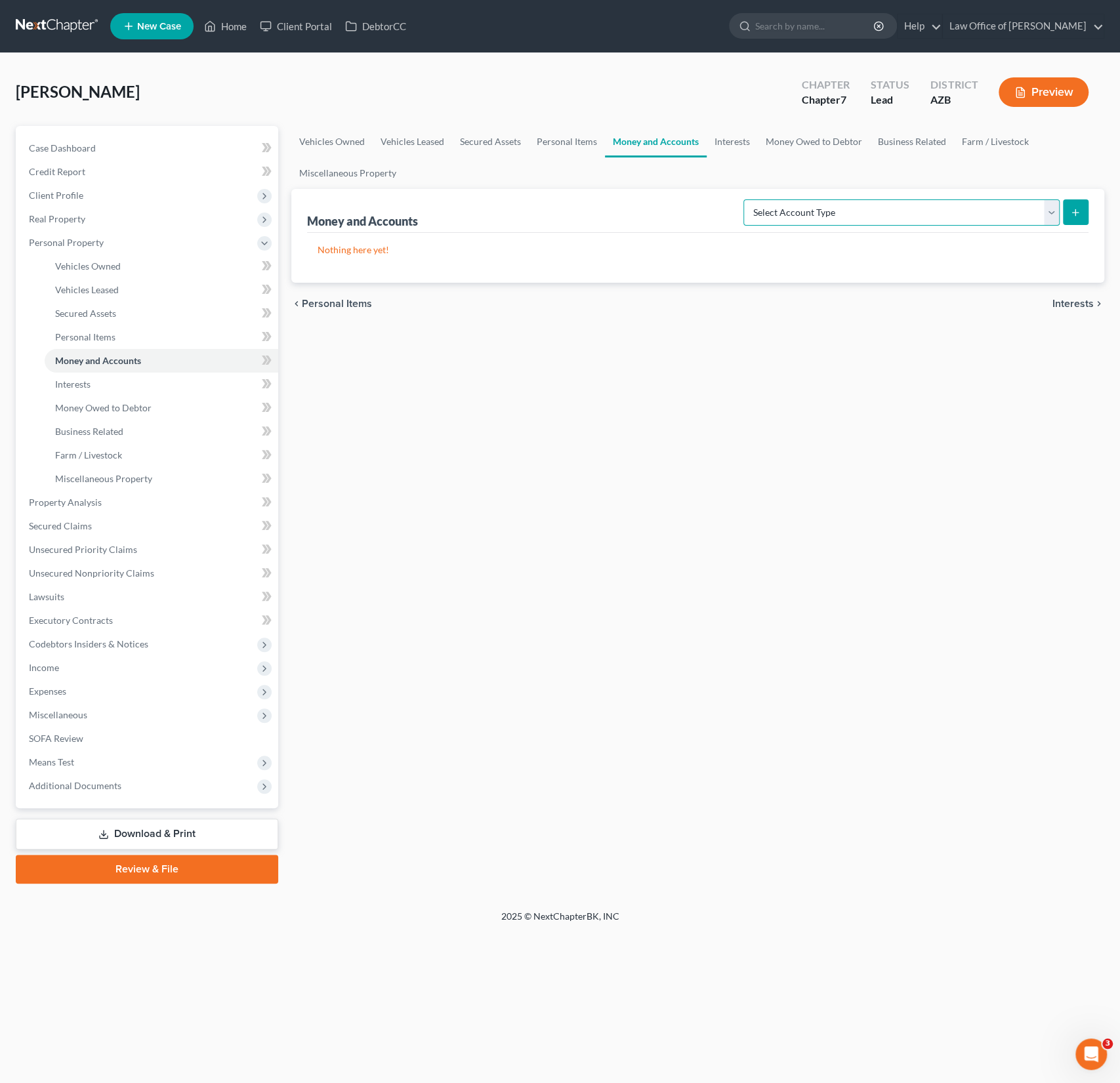
click at [889, 205] on select "Select Account Type Brokerage (A/B: 18, SOFA: 20) Cash on Hand (A/B: 16) Certif…" at bounding box center [901, 213] width 316 height 26
select select "checking"
click at [747, 200] on select "Select Account Type Brokerage (A/B: 18, SOFA: 20) Cash on Hand (A/B: 16) Certif…" at bounding box center [901, 213] width 316 height 26
click at [1076, 213] on icon "submit" at bounding box center [1076, 213] width 11 height 11
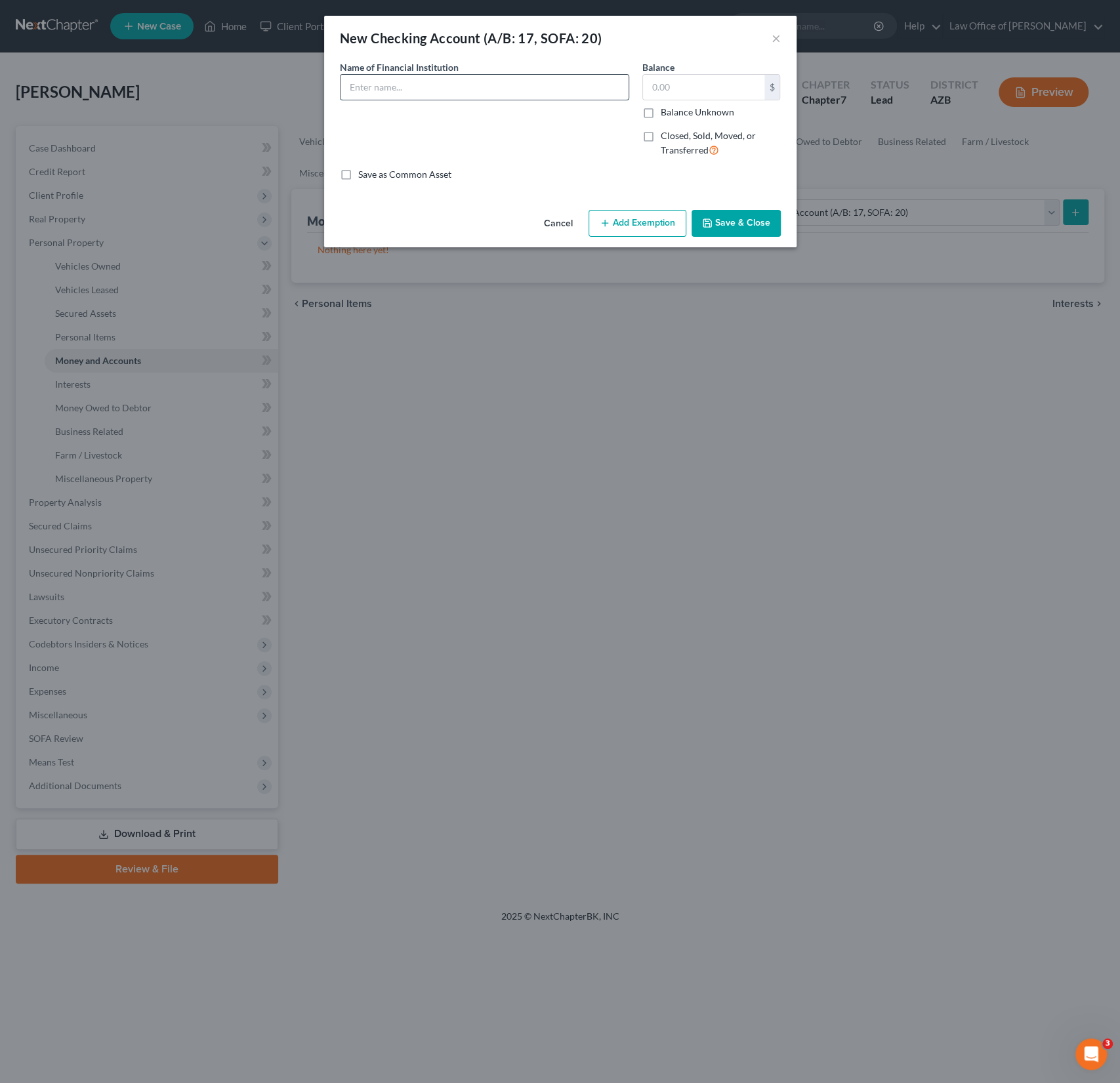
click at [379, 80] on input "text" at bounding box center [484, 87] width 288 height 25
type input "Bank of America"
click at [400, 115] on div "Name of Financial Institution * Bank of America" at bounding box center [484, 114] width 303 height 108
click at [769, 220] on button "Save & Close" at bounding box center [736, 223] width 89 height 28
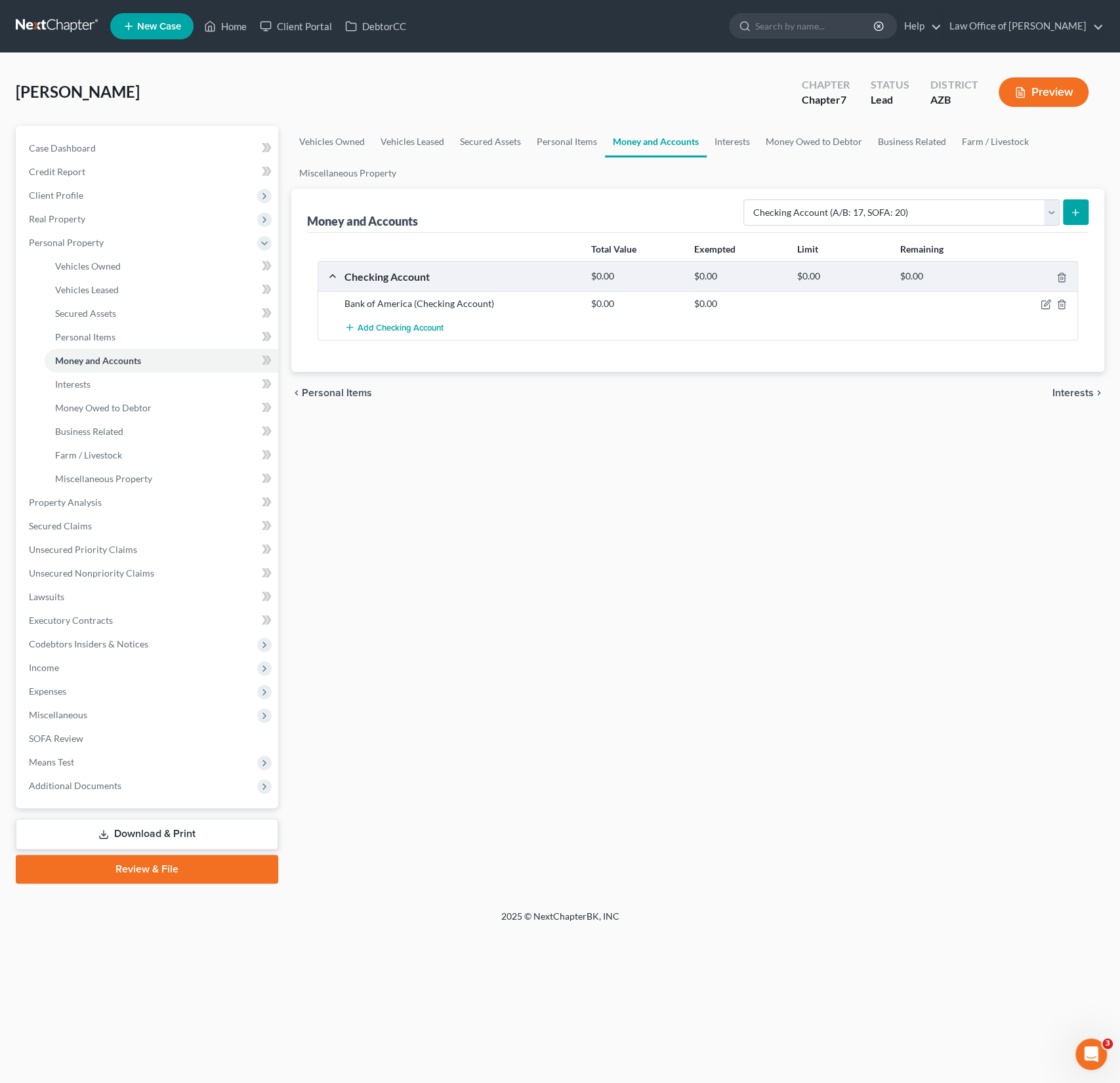
click at [731, 399] on div "chevron_left Personal Items Interests chevron_right" at bounding box center [698, 393] width 813 height 42
click at [924, 213] on select "Select Account Type Brokerage (A/B: 18, SOFA: 20) Cash on Hand (A/B: 16) Certif…" at bounding box center [901, 213] width 316 height 26
click at [747, 200] on select "Select Account Type Brokerage (A/B: 18, SOFA: 20) Cash on Hand (A/B: 16) Certif…" at bounding box center [901, 213] width 316 height 26
click at [1078, 211] on icon "submit" at bounding box center [1076, 213] width 11 height 11
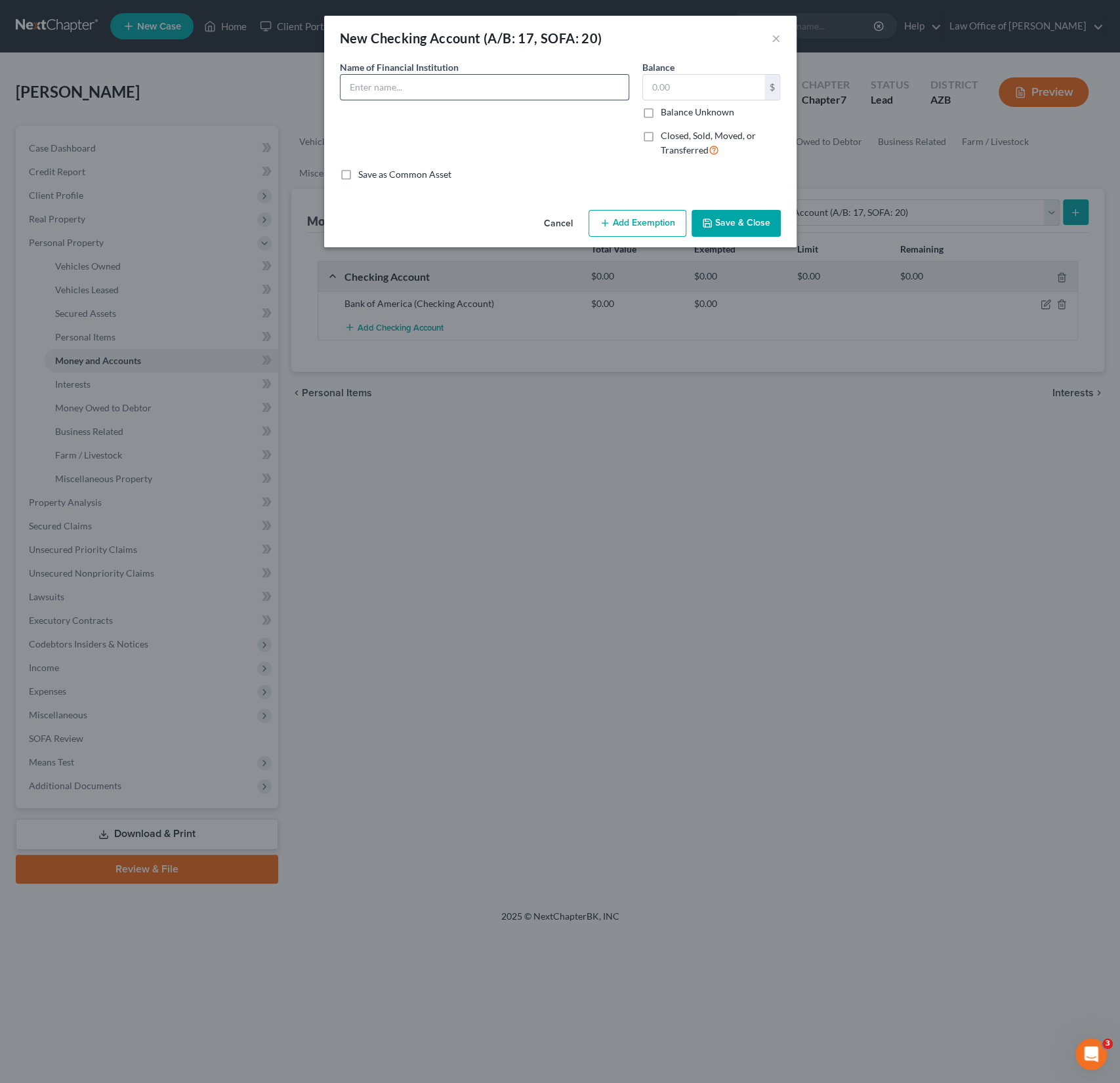
click at [373, 89] on input "text" at bounding box center [484, 87] width 288 height 25
type input "BMO"
click at [737, 230] on button "Save & Close" at bounding box center [736, 223] width 89 height 28
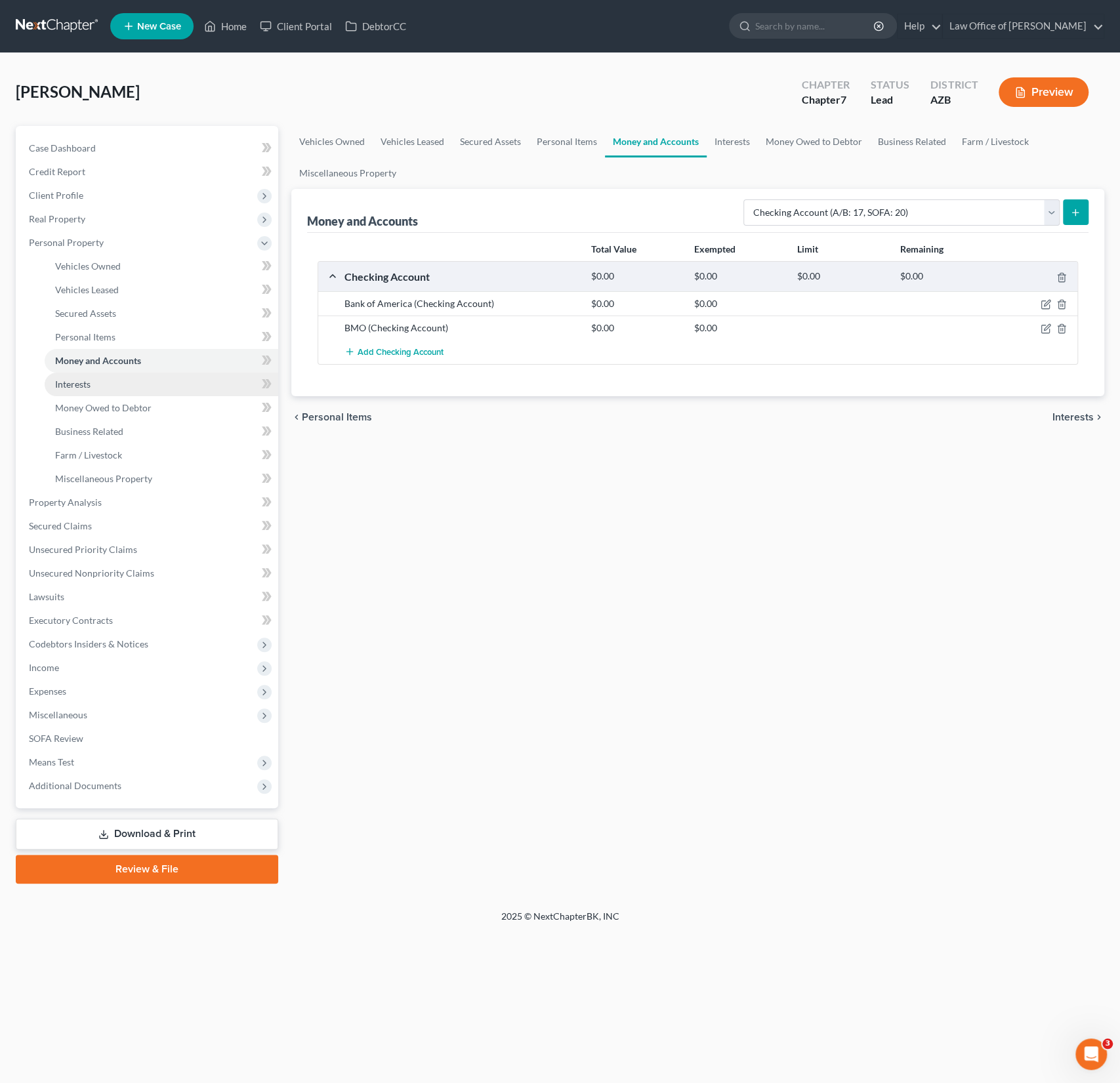
click at [98, 394] on link "Interests" at bounding box center [161, 384] width 233 height 24
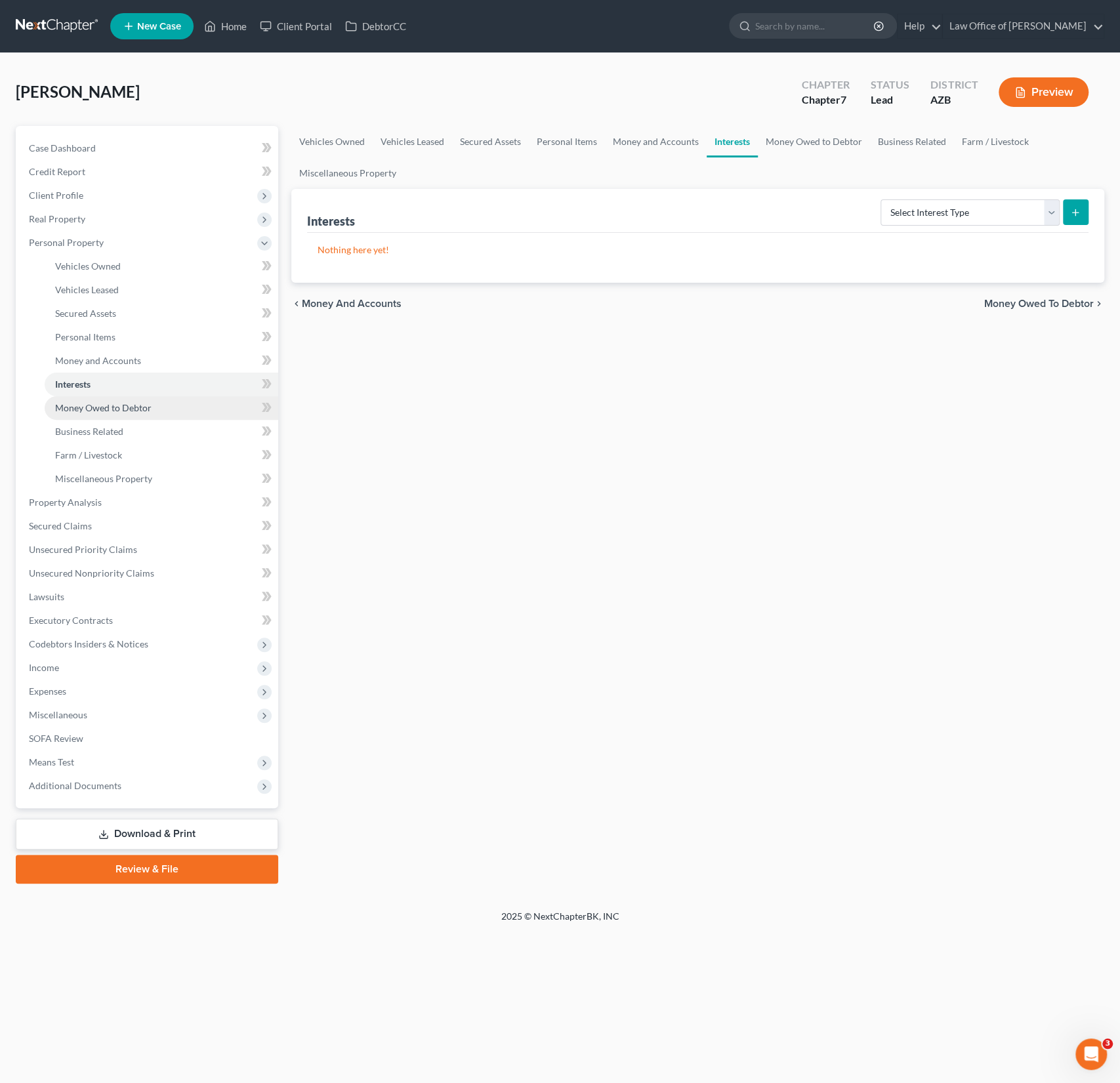
click at [98, 410] on span "Money Owed to Debtor" at bounding box center [103, 408] width 96 height 11
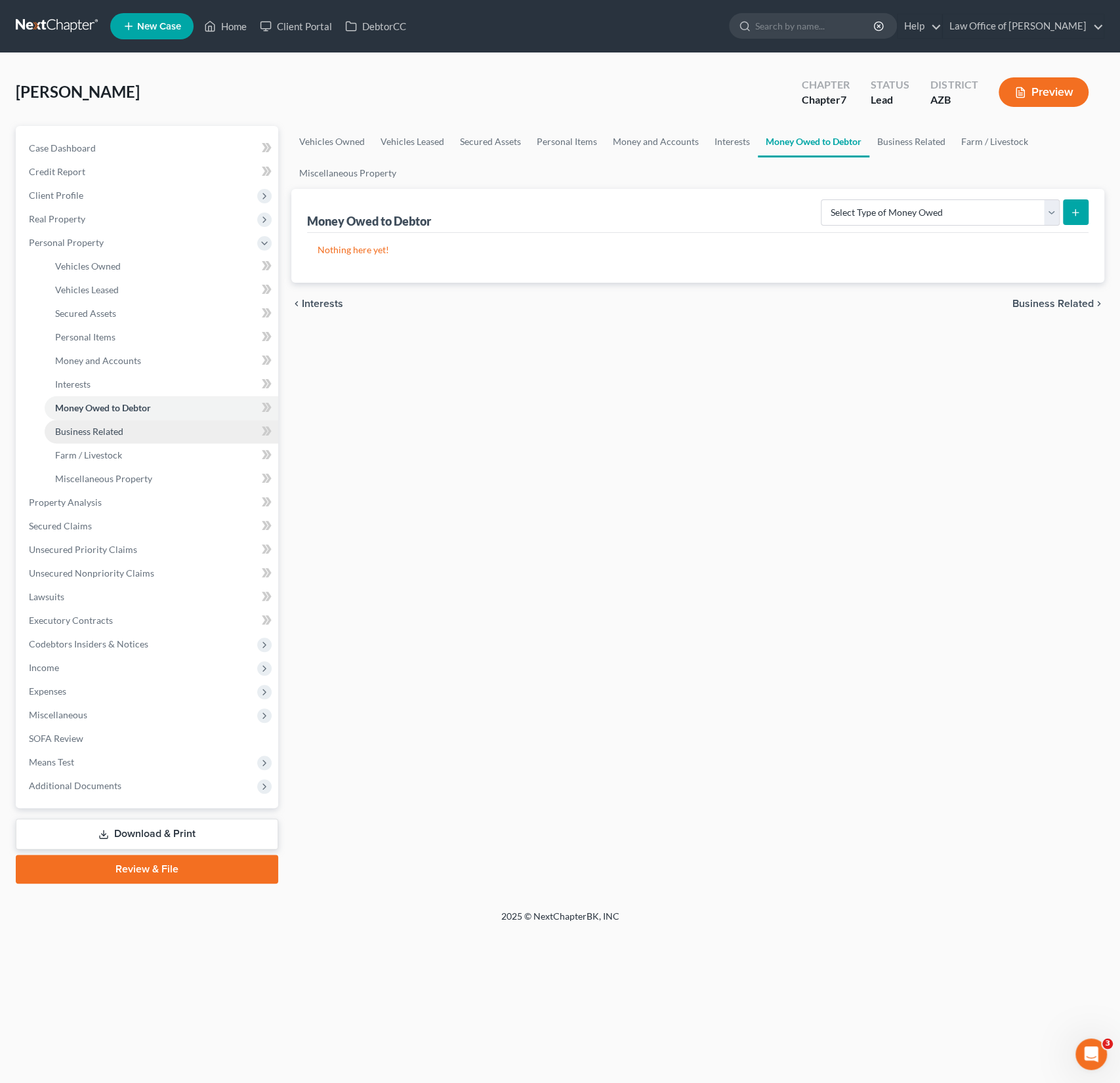
click at [96, 432] on span "Business Related" at bounding box center [89, 431] width 68 height 11
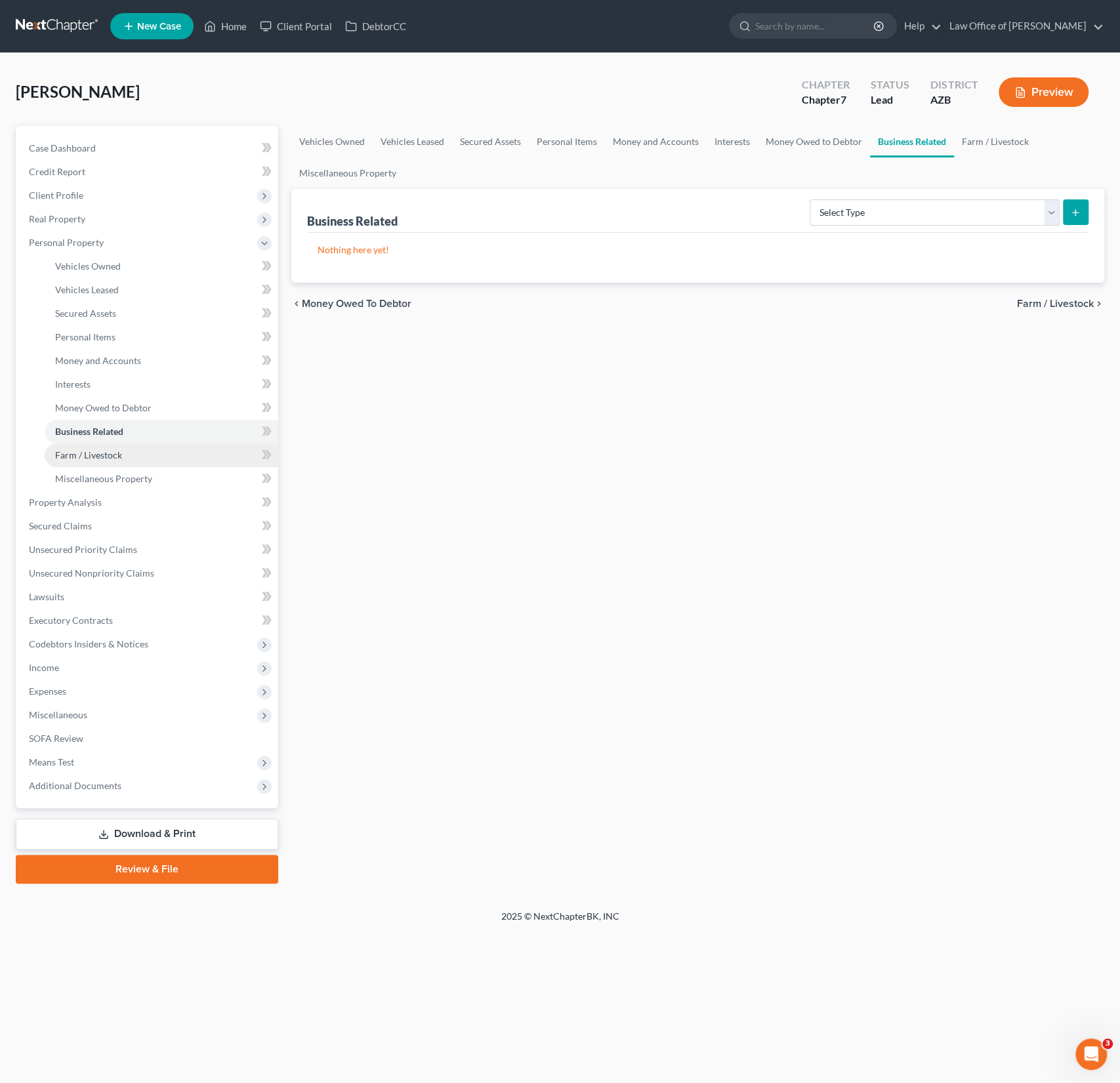
click at [98, 454] on span "Farm / Livestock" at bounding box center [88, 455] width 67 height 11
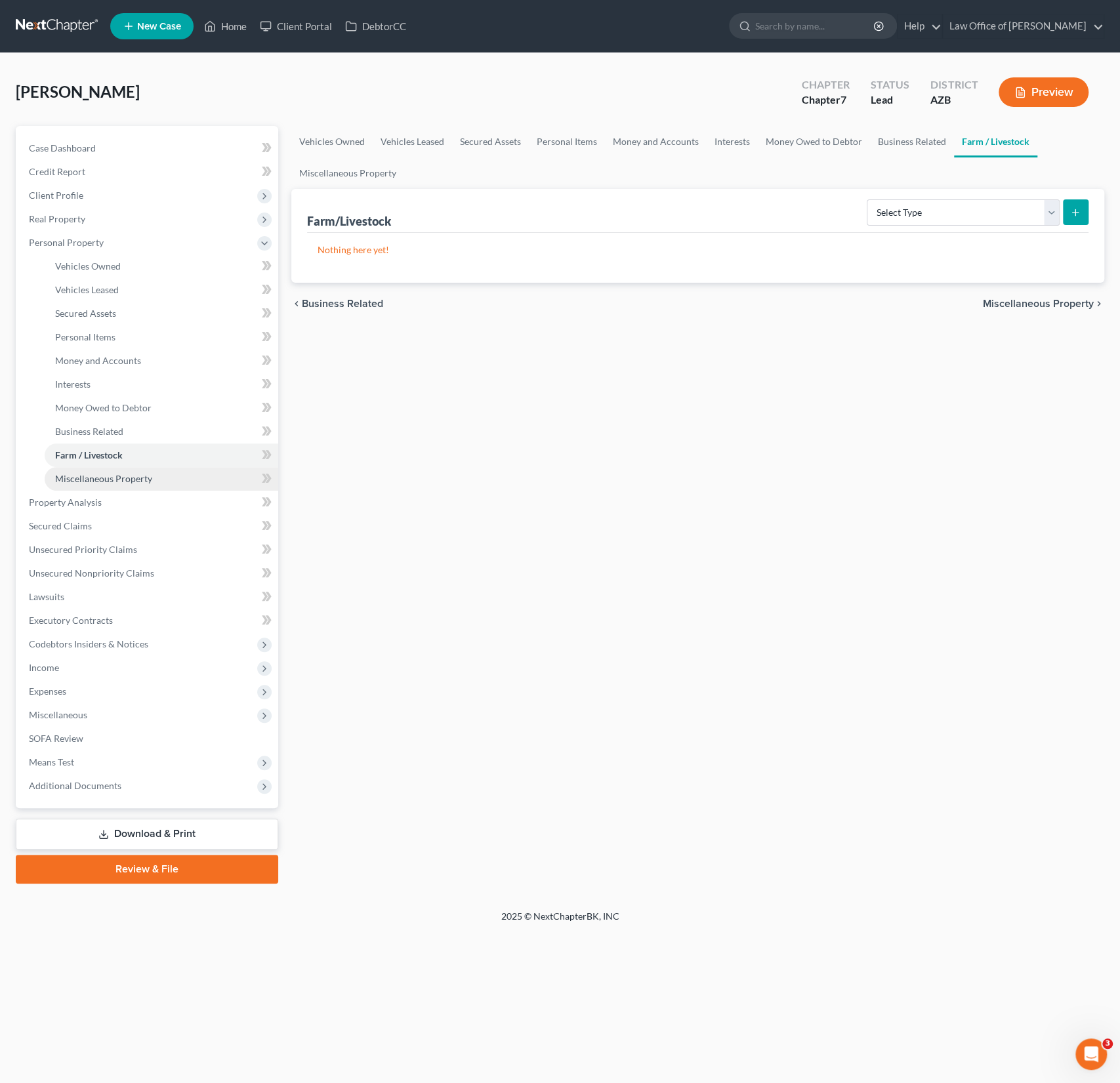
click at [101, 474] on span "Miscellaneous Property" at bounding box center [104, 478] width 97 height 11
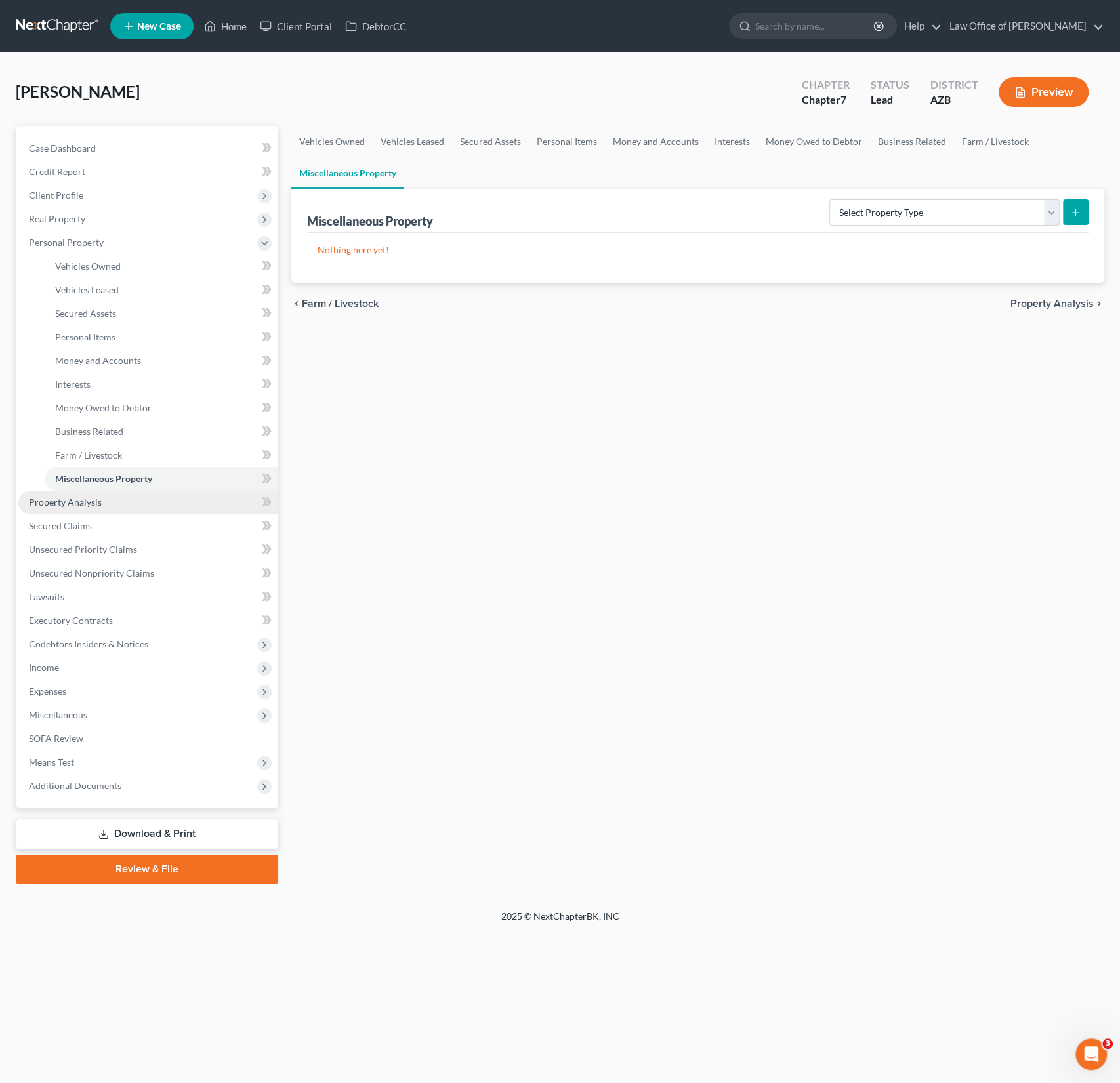
click at [88, 496] on span "Property Analysis" at bounding box center [65, 502] width 73 height 11
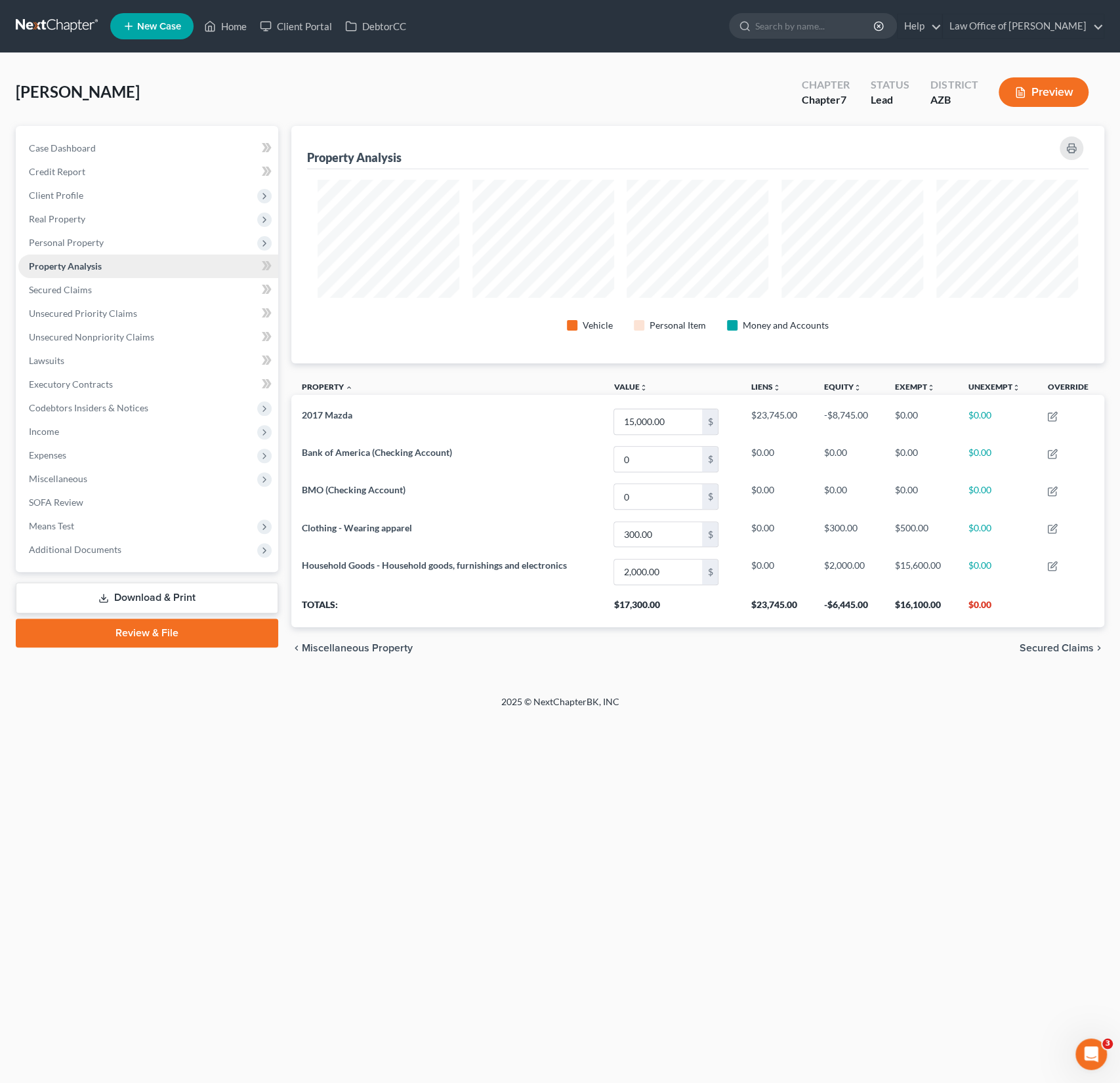
scroll to position [237, 812]
click at [76, 286] on span "Secured Claims" at bounding box center [61, 289] width 63 height 11
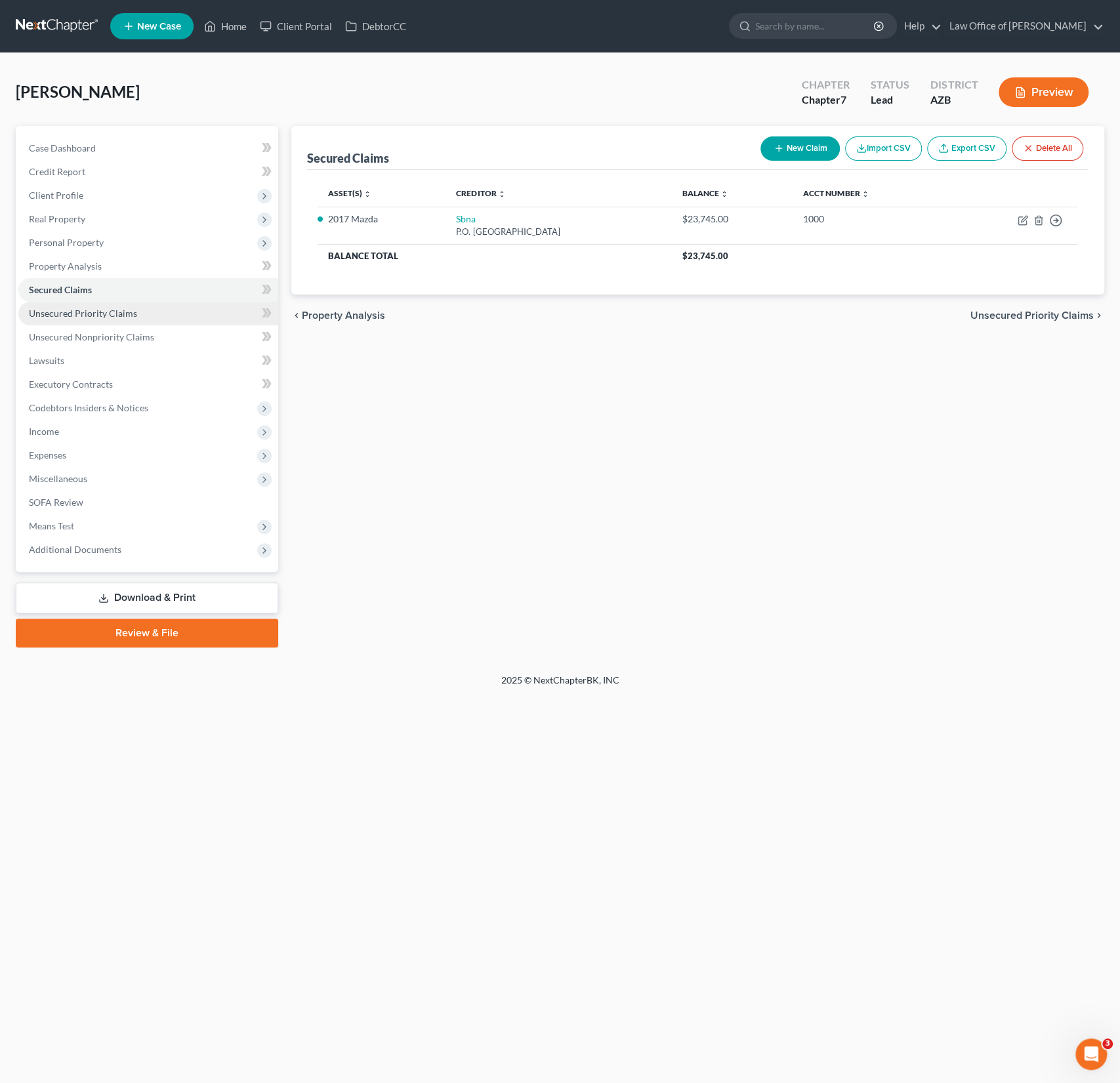
click at [89, 319] on link "Unsecured Priority Claims" at bounding box center [148, 313] width 260 height 24
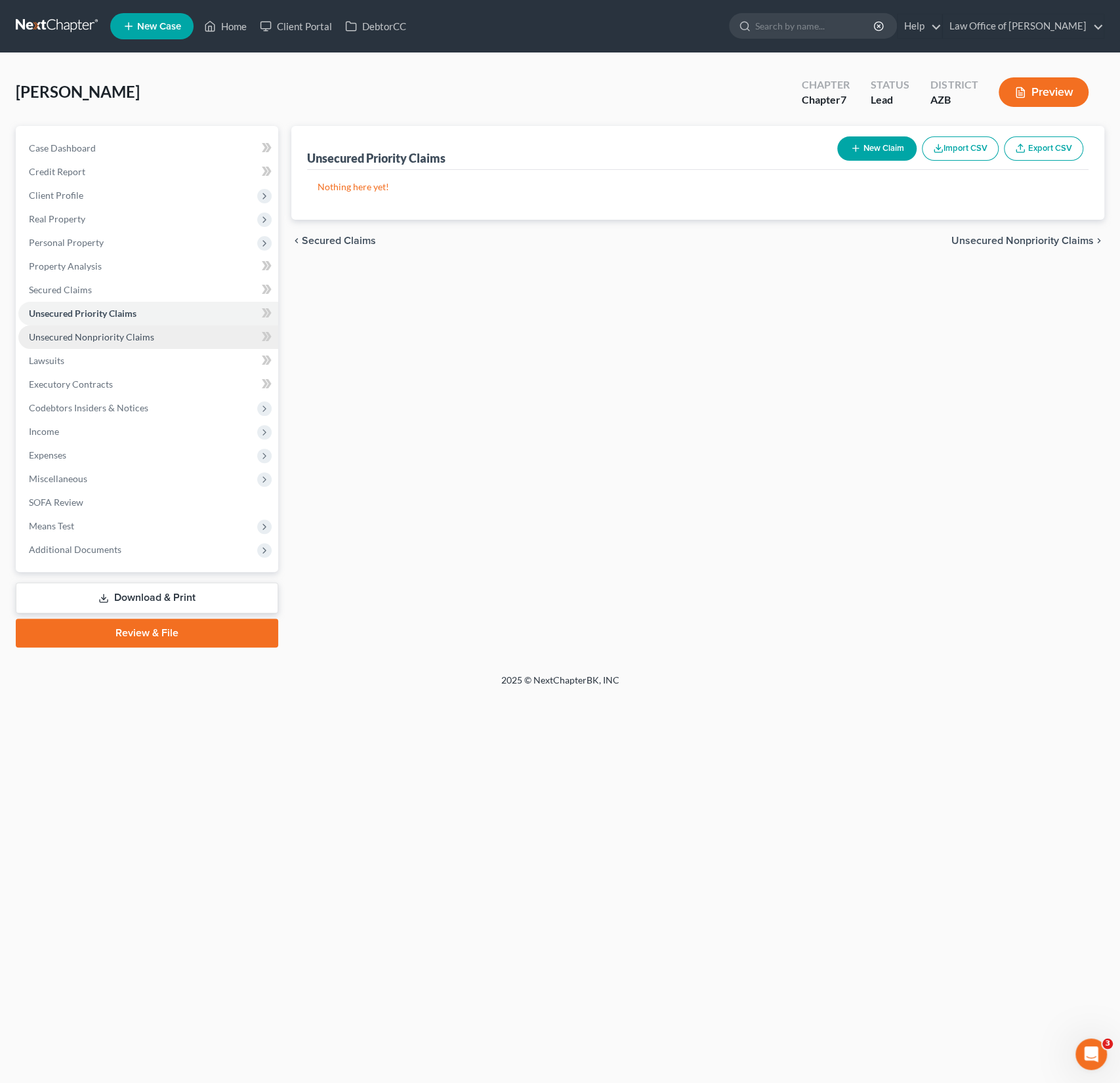
click at [96, 332] on span "Unsecured Nonpriority Claims" at bounding box center [91, 337] width 125 height 11
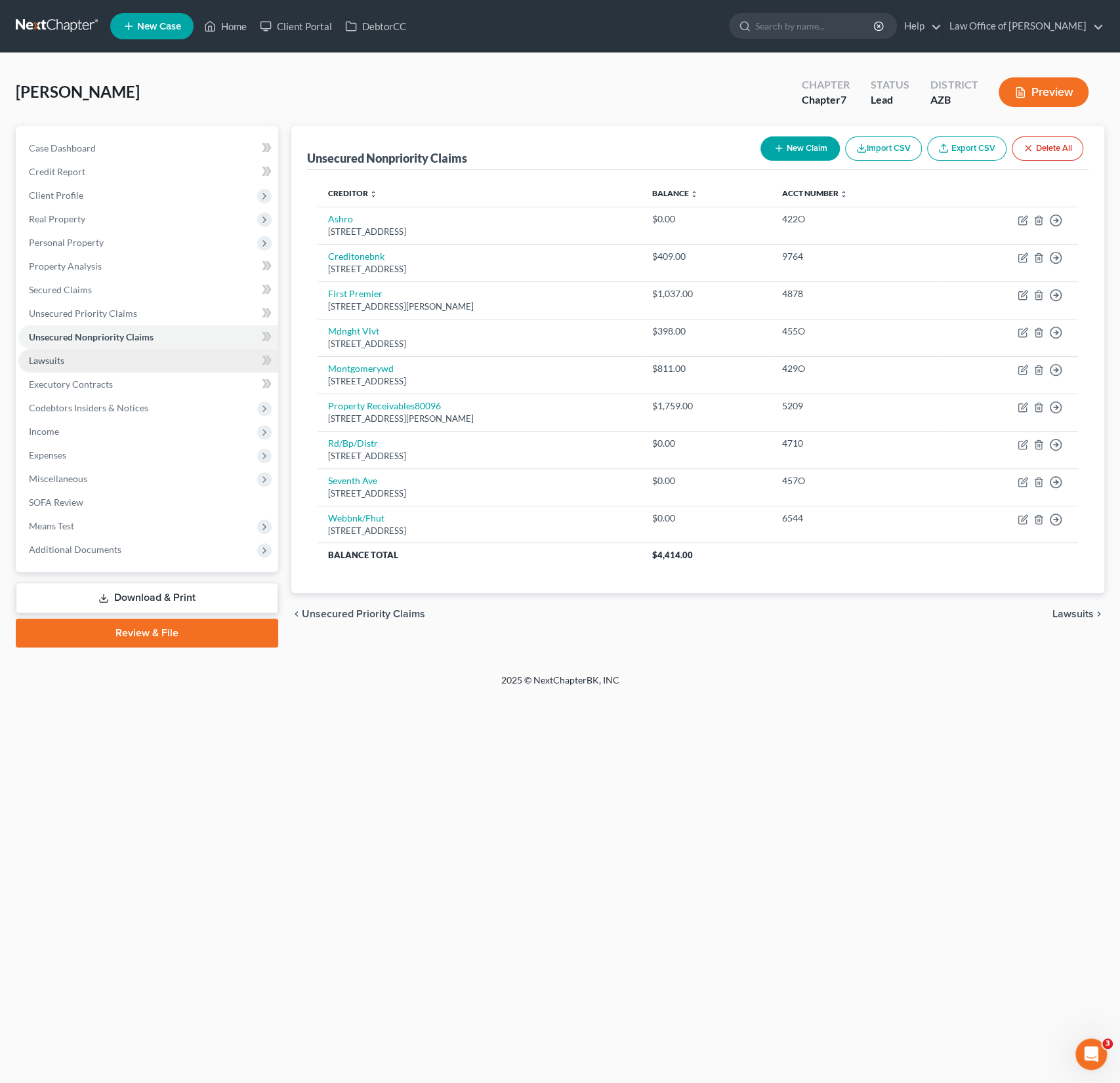
click at [93, 356] on link "Lawsuits" at bounding box center [148, 361] width 260 height 24
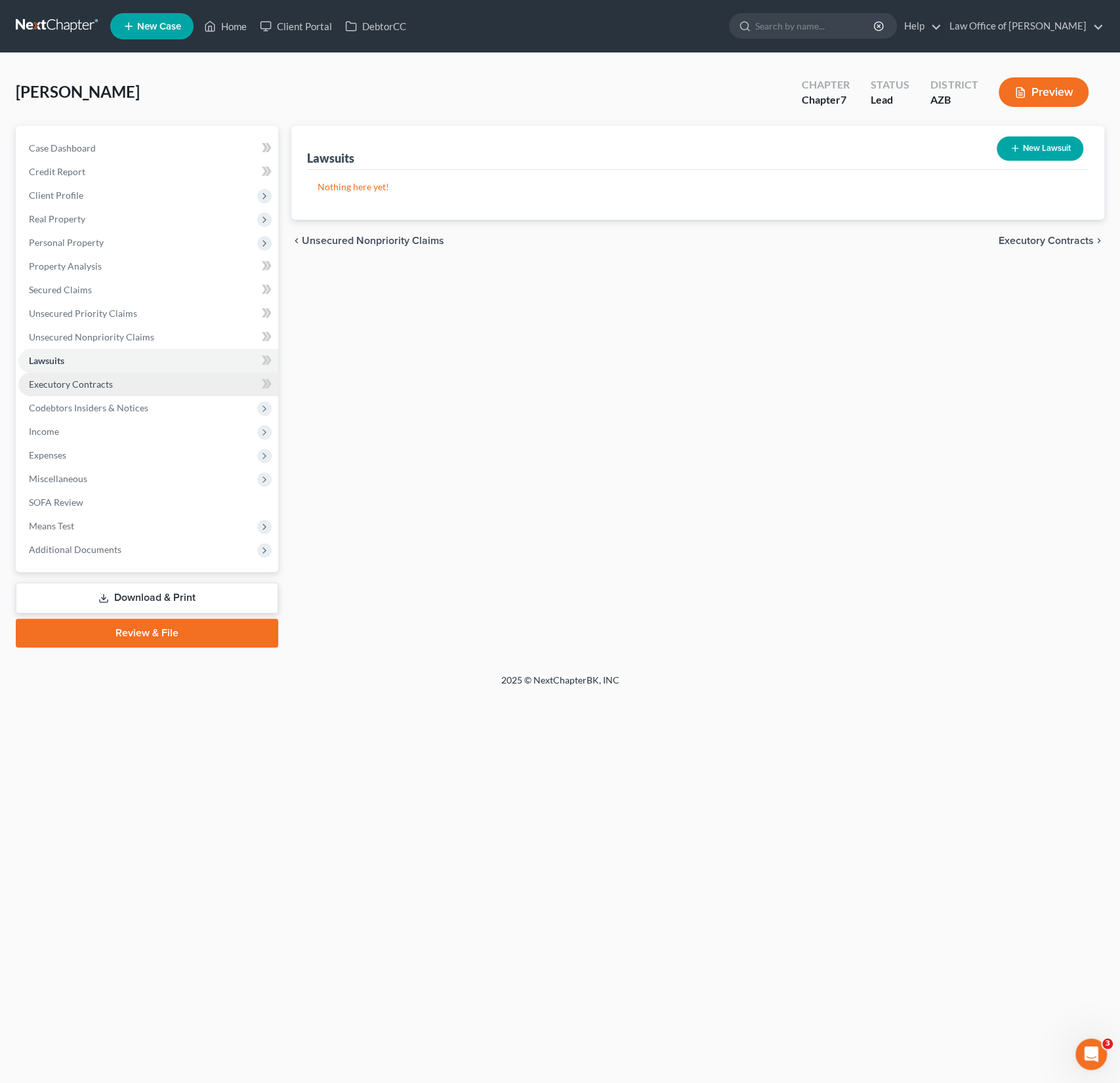
click at [90, 380] on span "Executory Contracts" at bounding box center [71, 384] width 84 height 11
click at [93, 399] on span "Codebtors Insiders & Notices" at bounding box center [148, 408] width 260 height 24
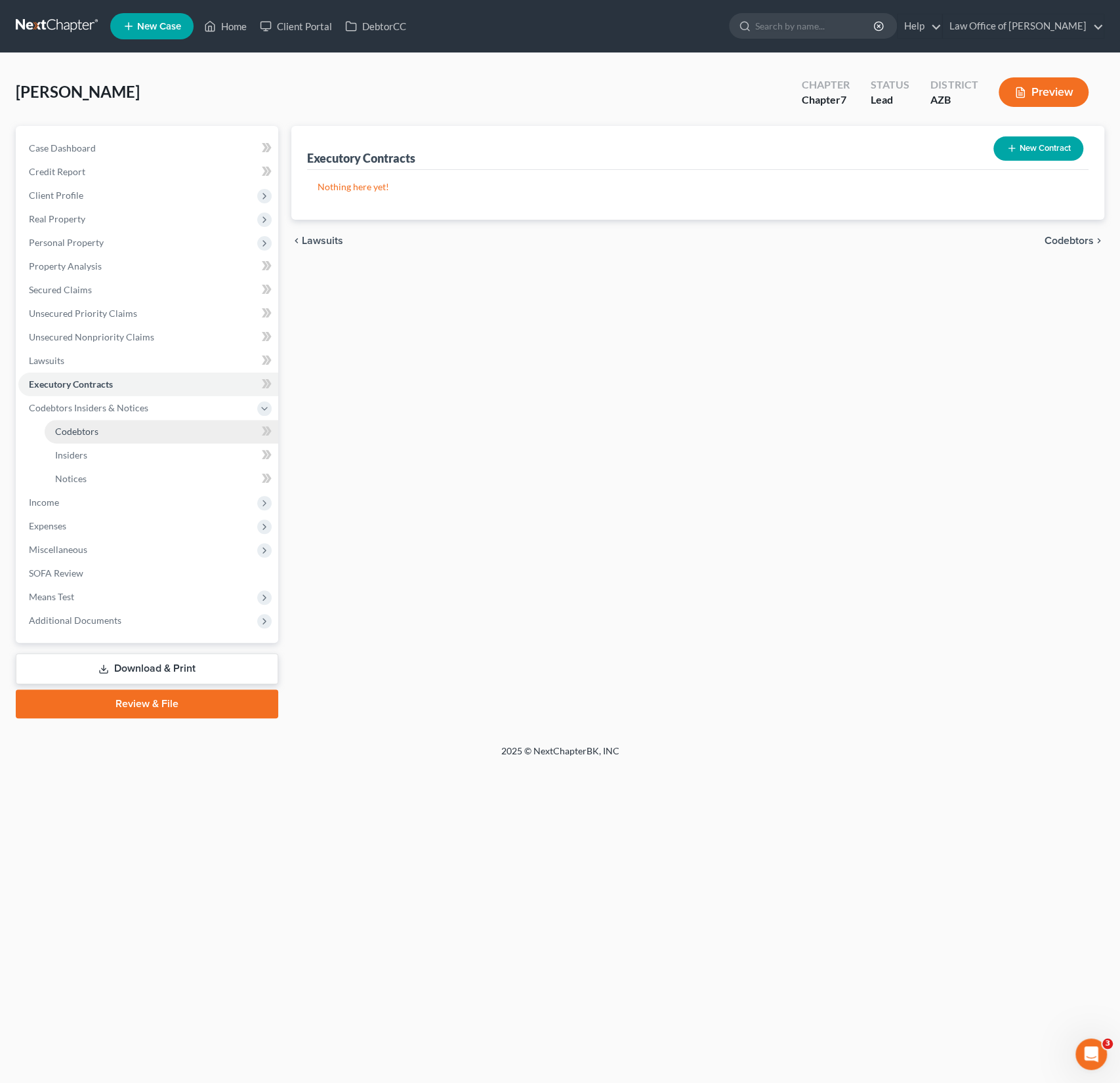
click at [95, 422] on link "Codebtors" at bounding box center [161, 431] width 233 height 24
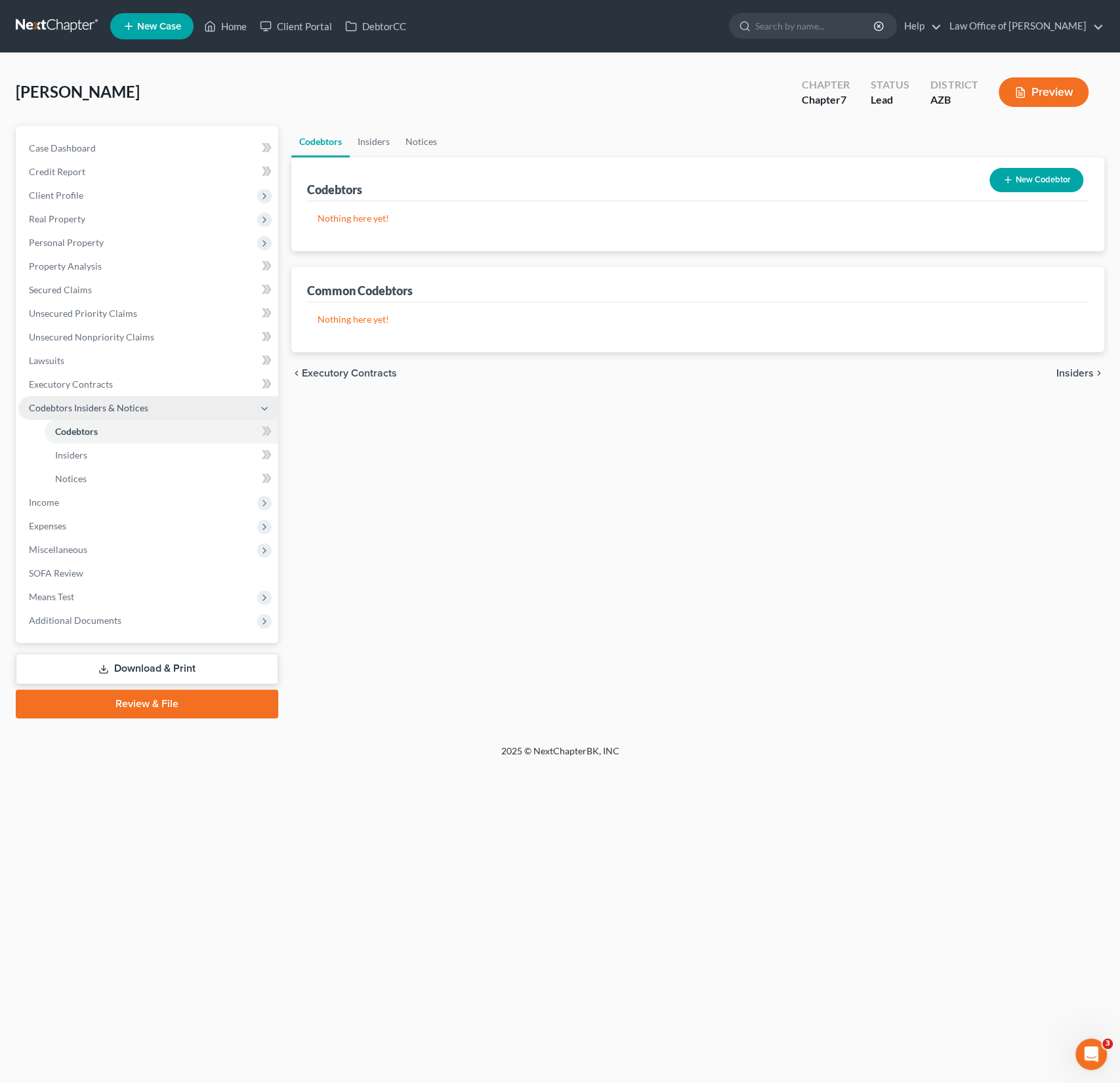
click at [92, 400] on span "Codebtors Insiders & Notices" at bounding box center [148, 408] width 260 height 24
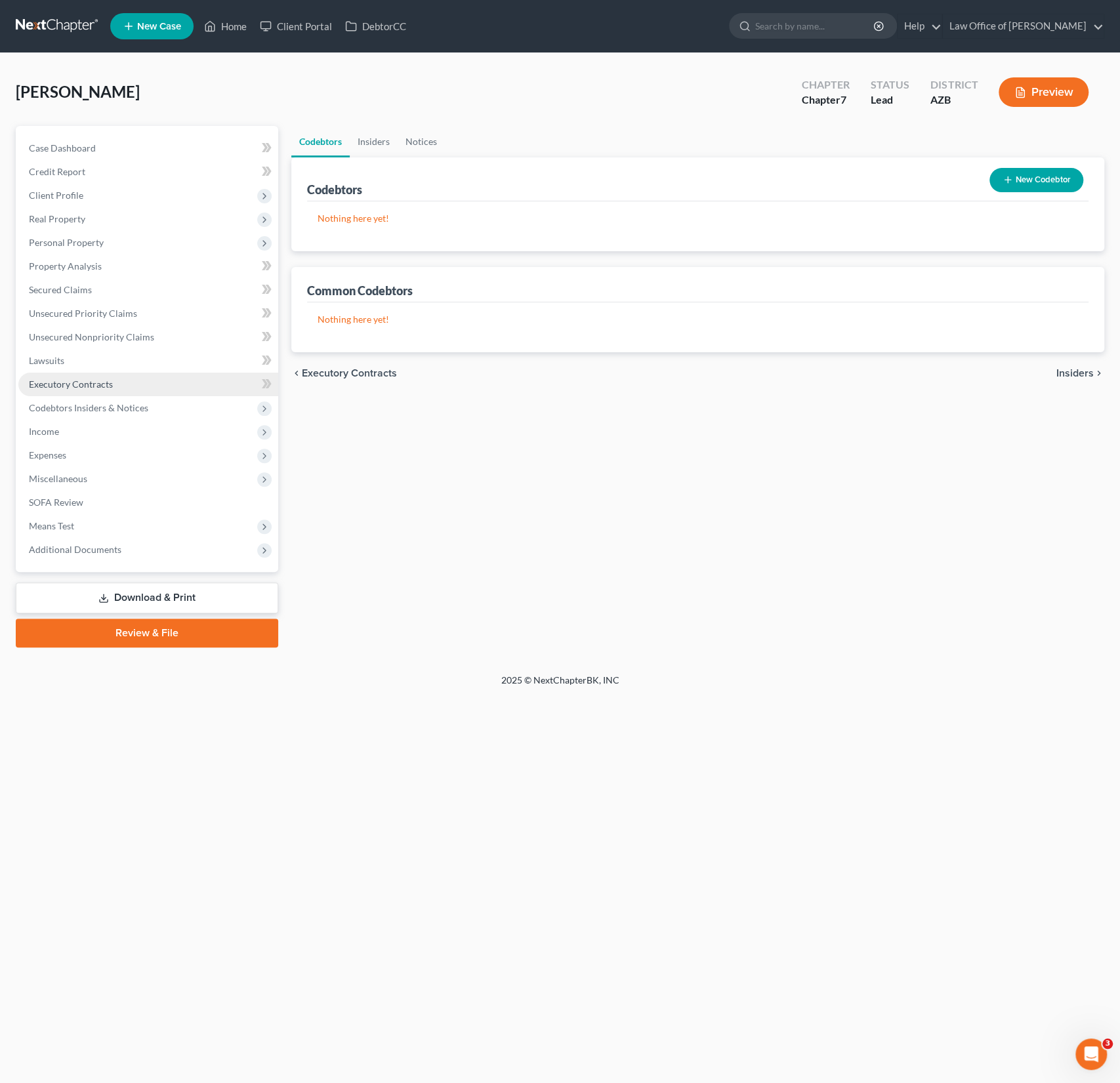
click at [92, 385] on span "Executory Contracts" at bounding box center [71, 384] width 84 height 11
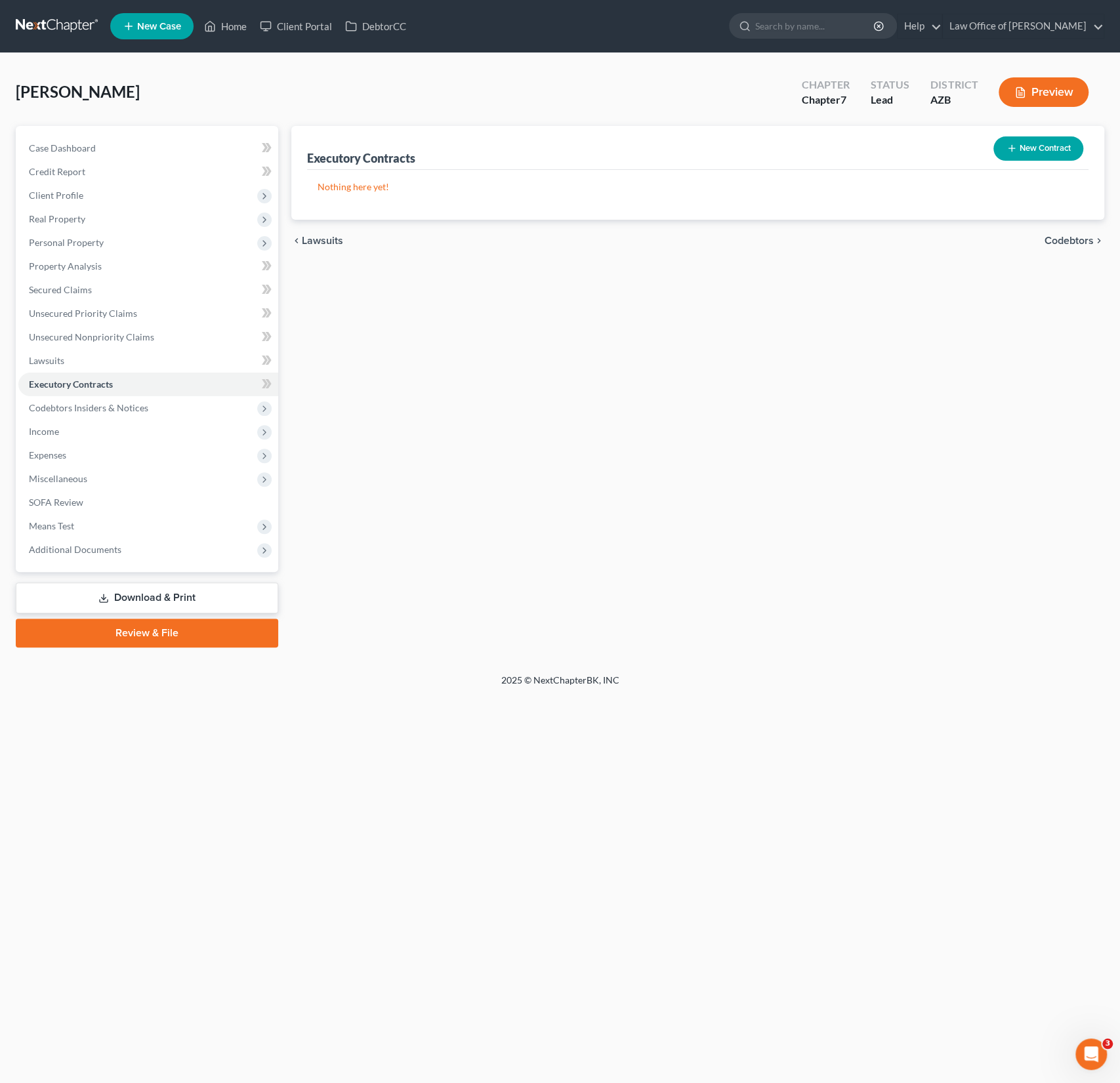
click at [1035, 149] on button "New Contract" at bounding box center [1039, 149] width 90 height 24
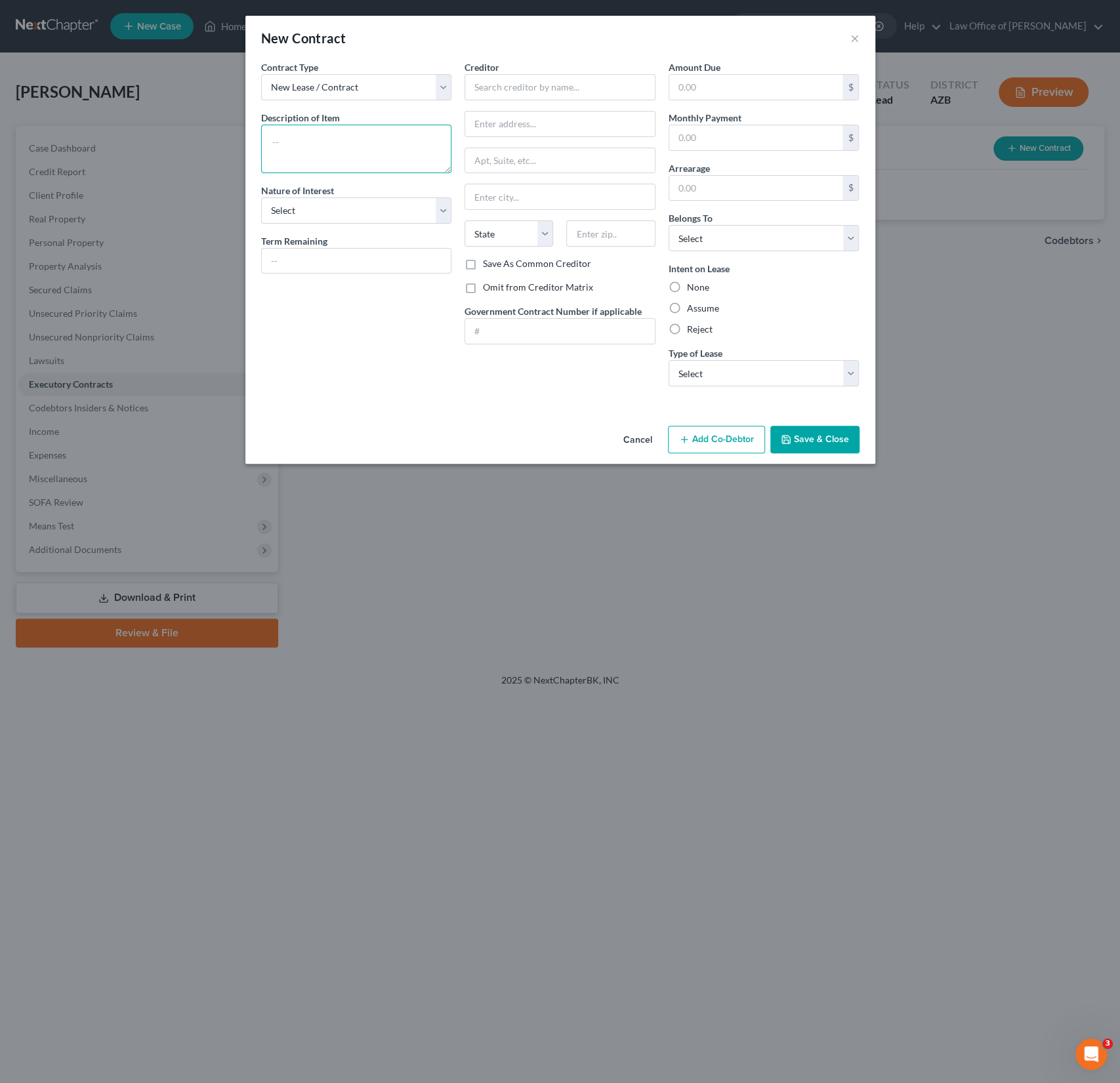
click at [311, 143] on textarea at bounding box center [357, 149] width 191 height 48
type textarea "Residential Lease"
click at [516, 89] on input "text" at bounding box center [560, 87] width 191 height 26
type input "REB Ltd."
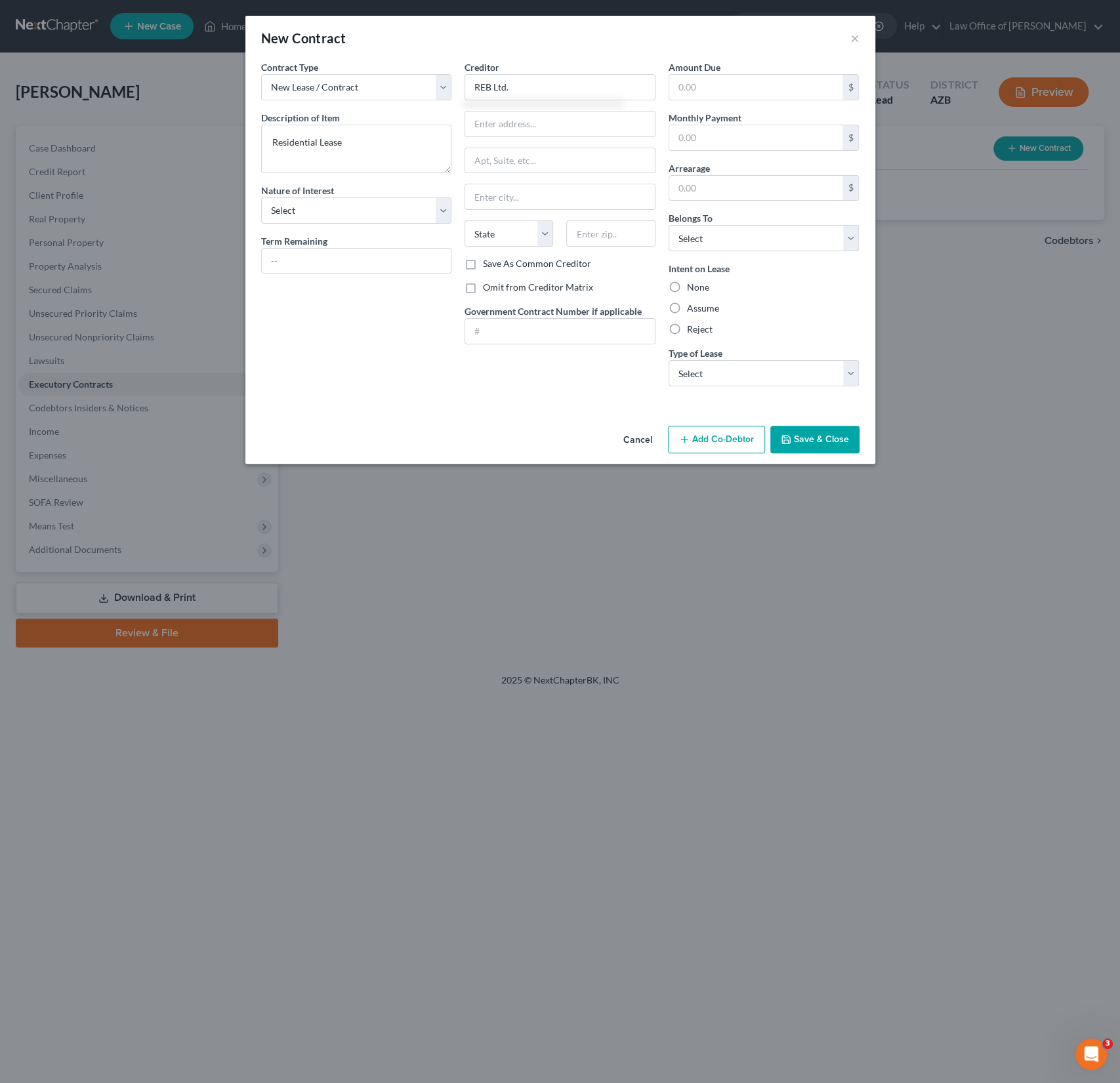
click at [498, 281] on label "Omit from Creditor Matrix" at bounding box center [538, 287] width 110 height 13
click at [496, 281] on input "Omit from Creditor Matrix" at bounding box center [492, 285] width 9 height 9
checkbox input "true"
type input "REB Ltd."
click at [746, 238] on select "Select Debtor 1 Only Debtor 2 Only Debtor 1 And Debtor 2 Only At Least One Of T…" at bounding box center [764, 238] width 191 height 26
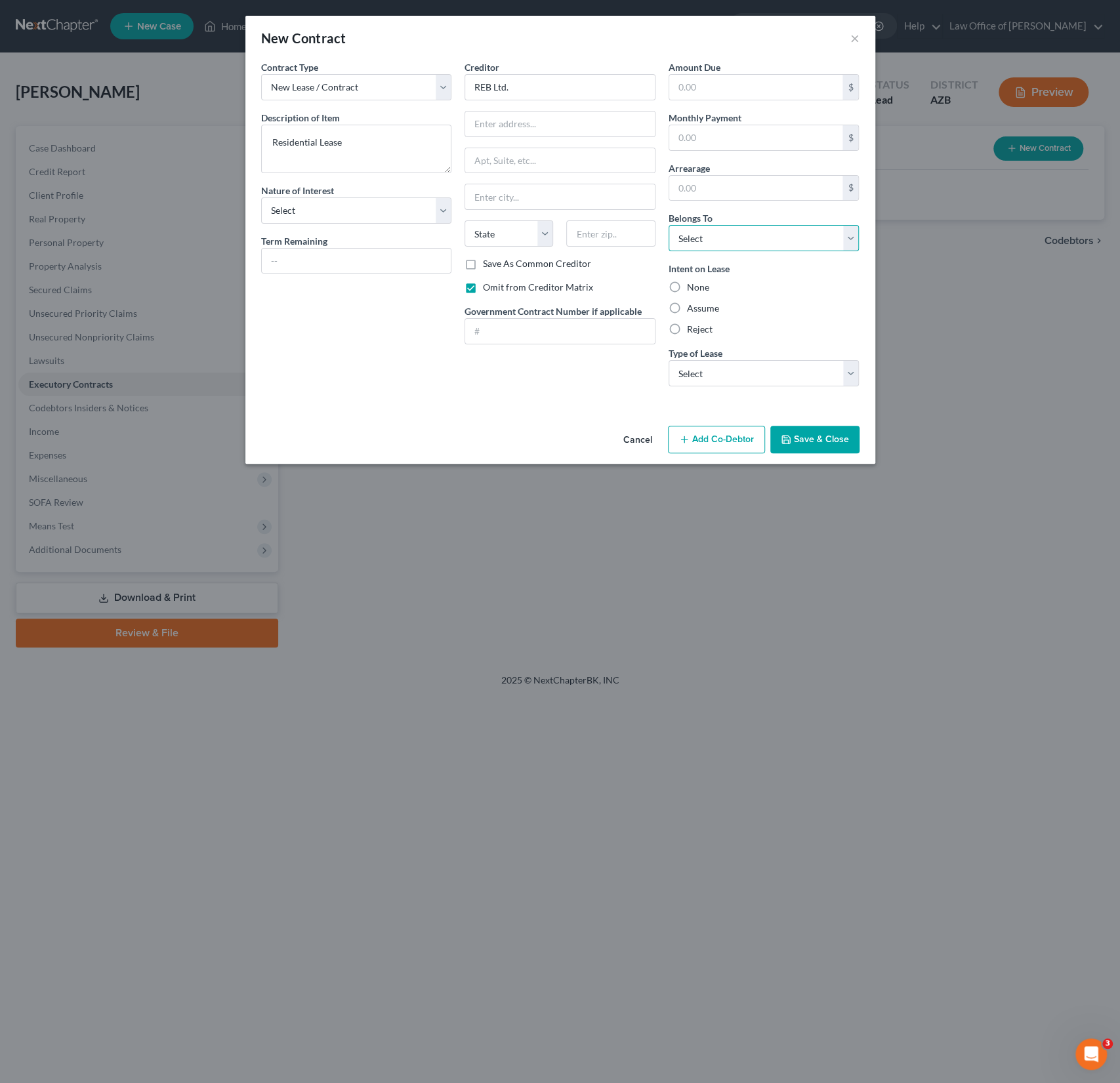
click at [669, 225] on select "Select Debtor 1 Only Debtor 2 Only Debtor 1 And Debtor 2 Only At Least One Of T…" at bounding box center [764, 238] width 191 height 26
click at [739, 235] on select "Select Debtor 1 Only Debtor 2 Only Debtor 1 And Debtor 2 Only At Least One Of T…" at bounding box center [764, 238] width 191 height 26
select select "0"
click at [669, 225] on select "Select Debtor 1 Only Debtor 2 Only Debtor 1 And Debtor 2 Only At Least One Of T…" at bounding box center [764, 238] width 191 height 26
click at [715, 281] on div "None" at bounding box center [764, 287] width 191 height 13
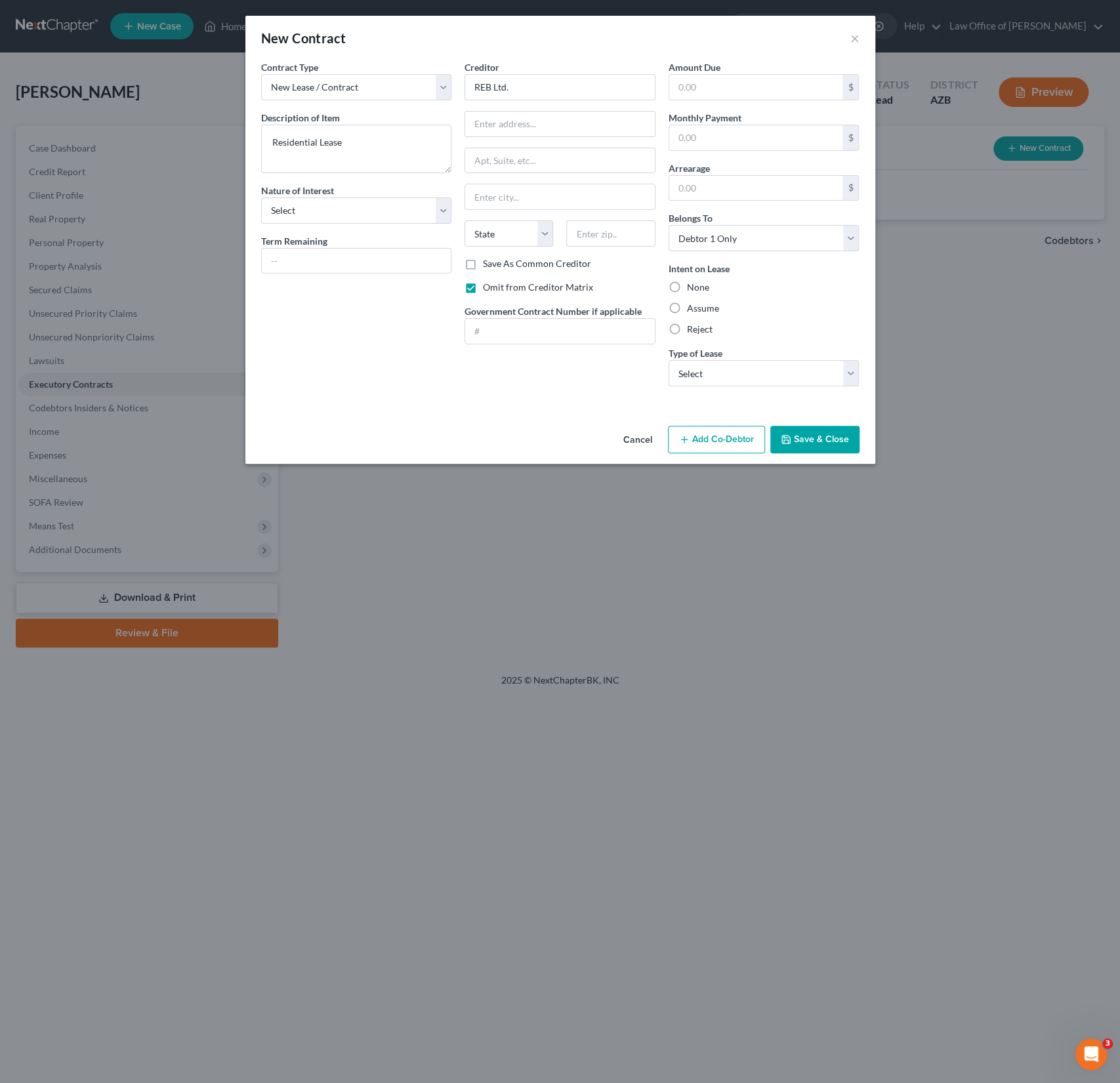
click at [702, 284] on label "None" at bounding box center [698, 287] width 22 height 13
click at [701, 284] on input "None" at bounding box center [696, 285] width 9 height 9
radio input "true"
click at [782, 387] on div "Amount Due $ Monthly Payment $ Arrearage $ Belongs To * Select Debtor 1 Only De…" at bounding box center [763, 229] width 204 height 336
click at [768, 373] on select "Select Real Estate Car Other" at bounding box center [764, 373] width 191 height 26
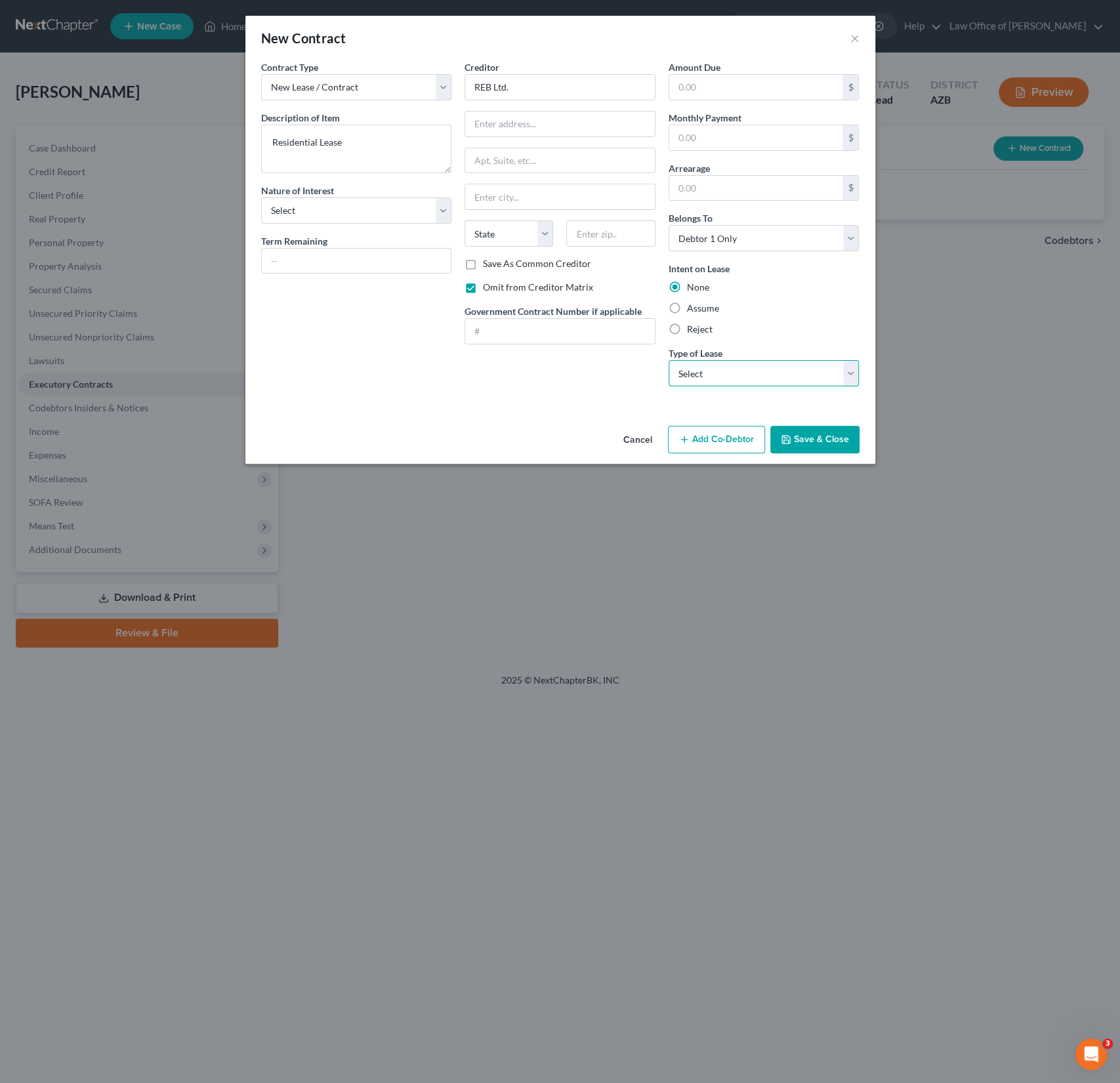
select select "0"
click at [669, 360] on select "Select Real Estate Car Other" at bounding box center [764, 373] width 191 height 26
click at [325, 204] on select "Select Purchaser Agent Lessor Lessee" at bounding box center [357, 211] width 191 height 26
select select "3"
click at [261, 198] on select "Select Purchaser Agent Lessor Lessee" at bounding box center [357, 211] width 191 height 26
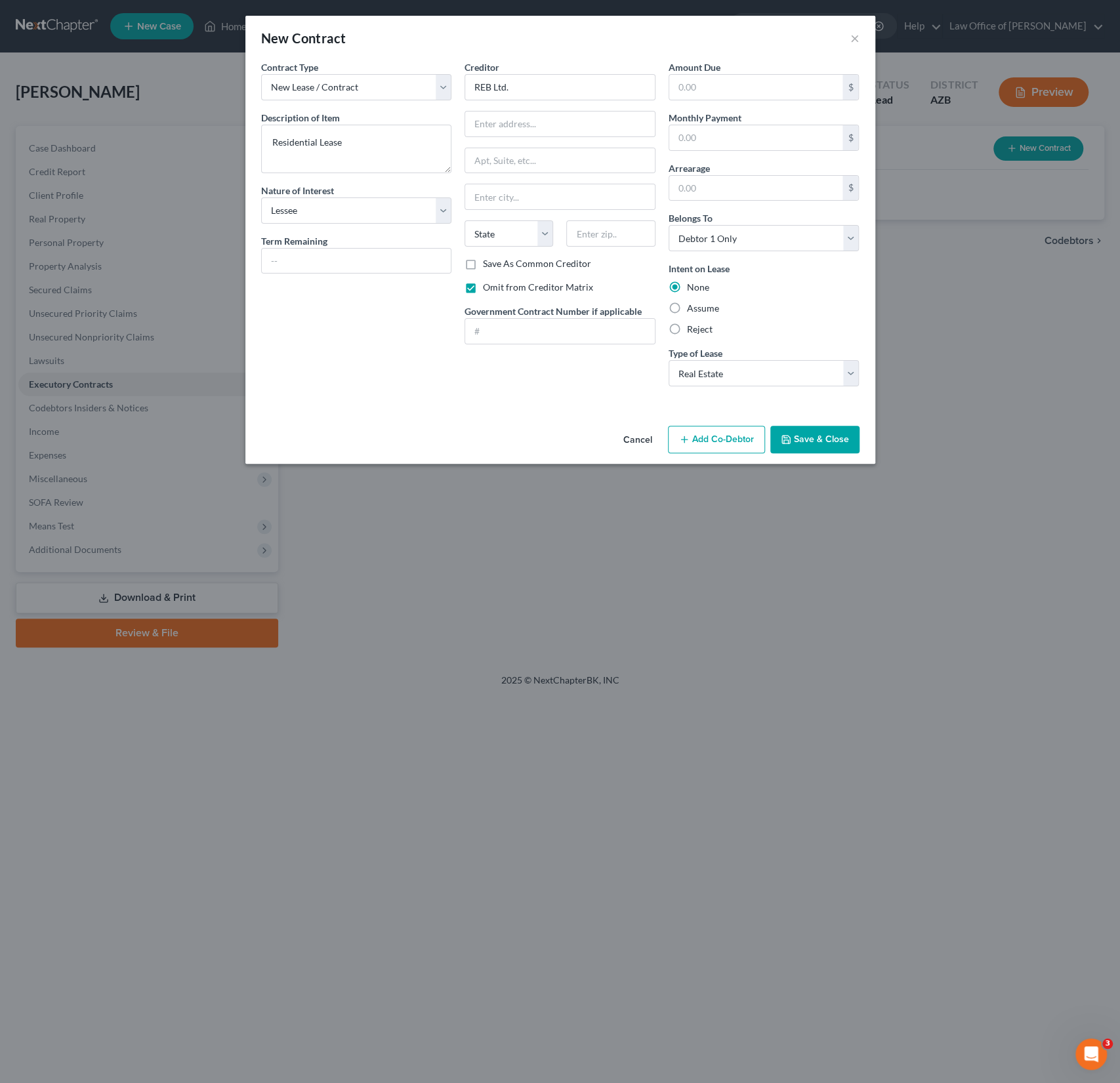
click at [829, 435] on button "Save & Close" at bounding box center [815, 439] width 89 height 28
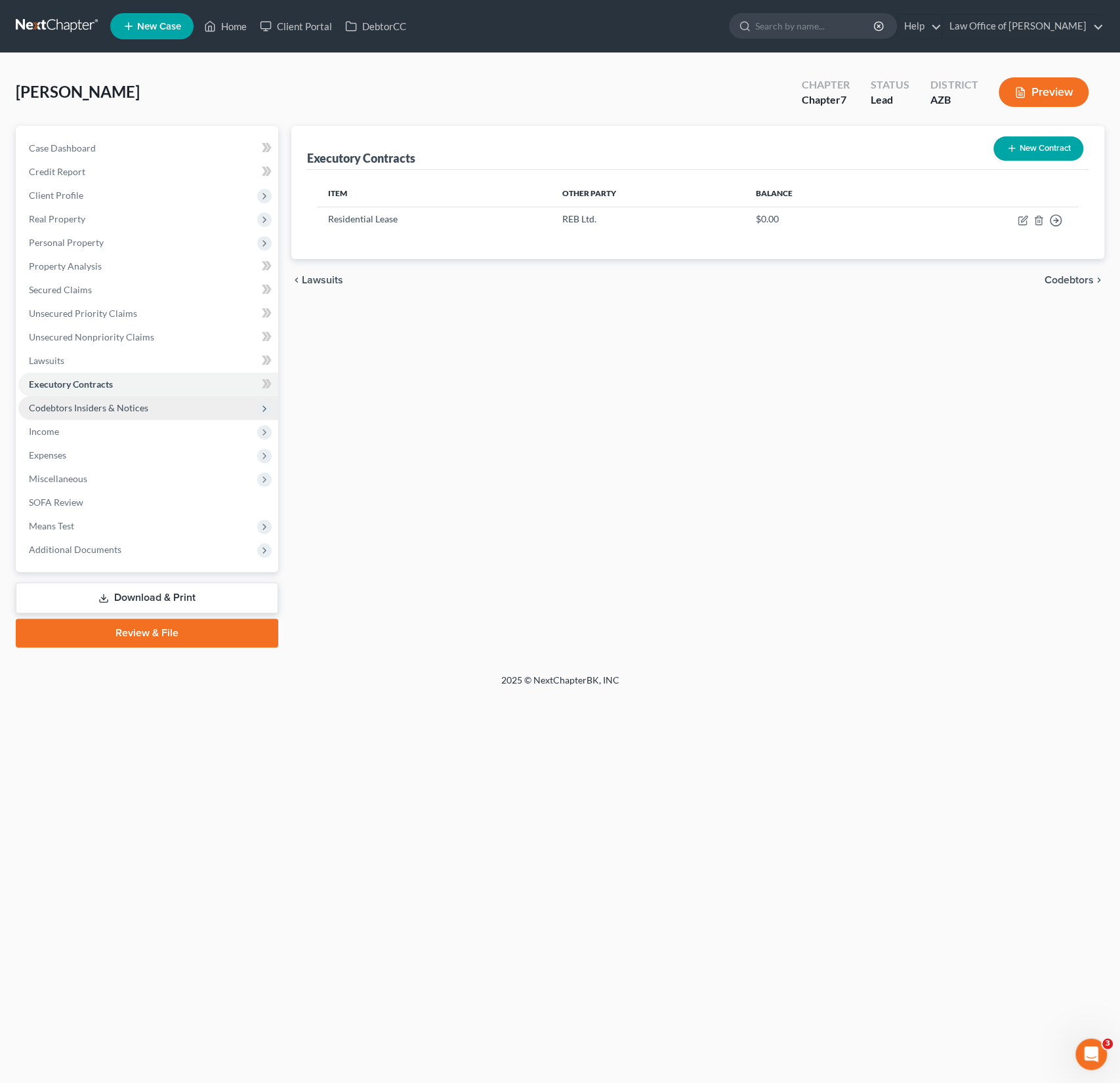
click at [96, 412] on span "Codebtors Insiders & Notices" at bounding box center [148, 408] width 260 height 24
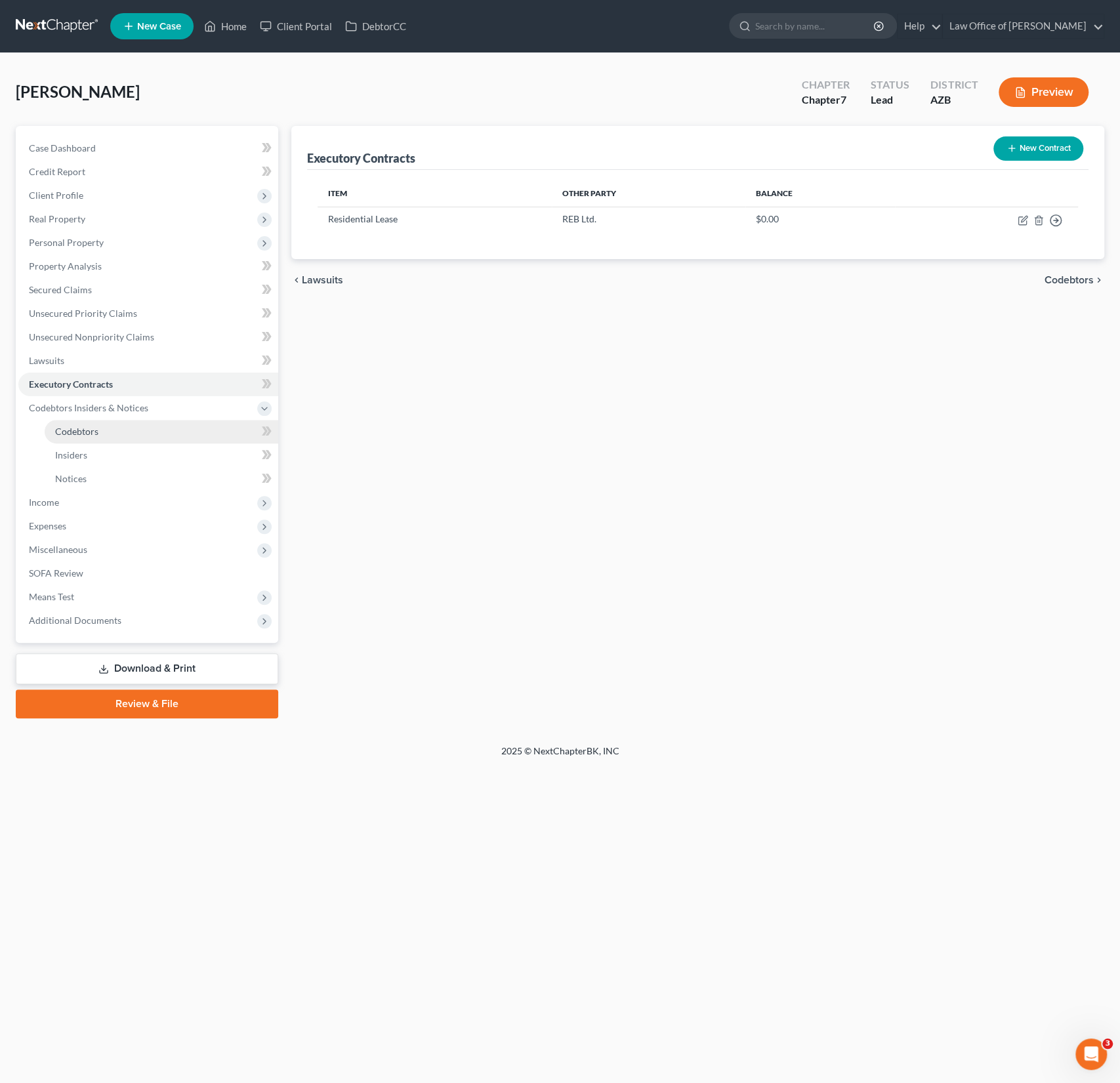
click at [88, 427] on span "Codebtors" at bounding box center [77, 431] width 43 height 11
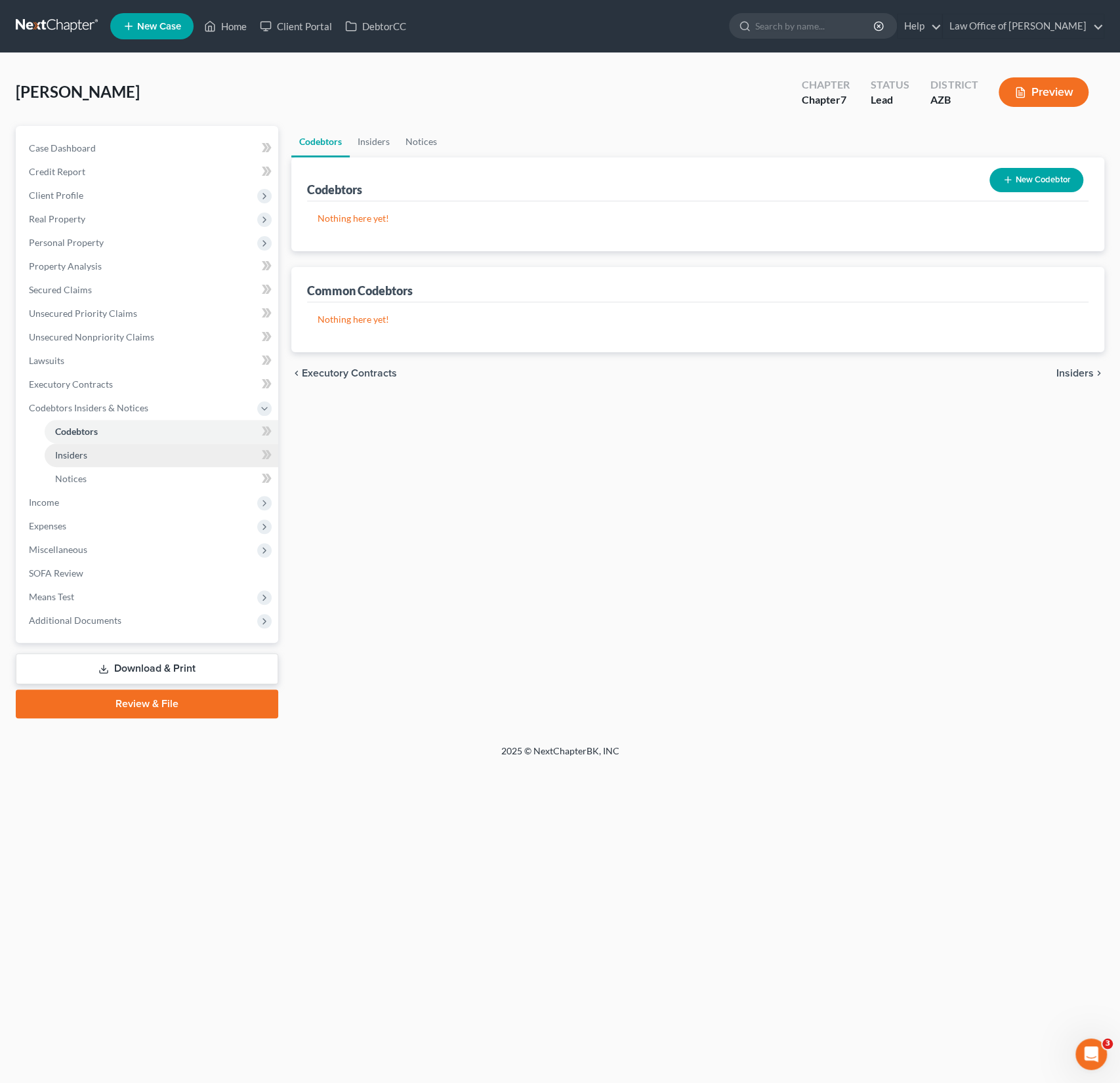
click at [85, 445] on link "Insiders" at bounding box center [161, 455] width 233 height 24
click at [86, 464] on link "Insiders" at bounding box center [161, 455] width 233 height 24
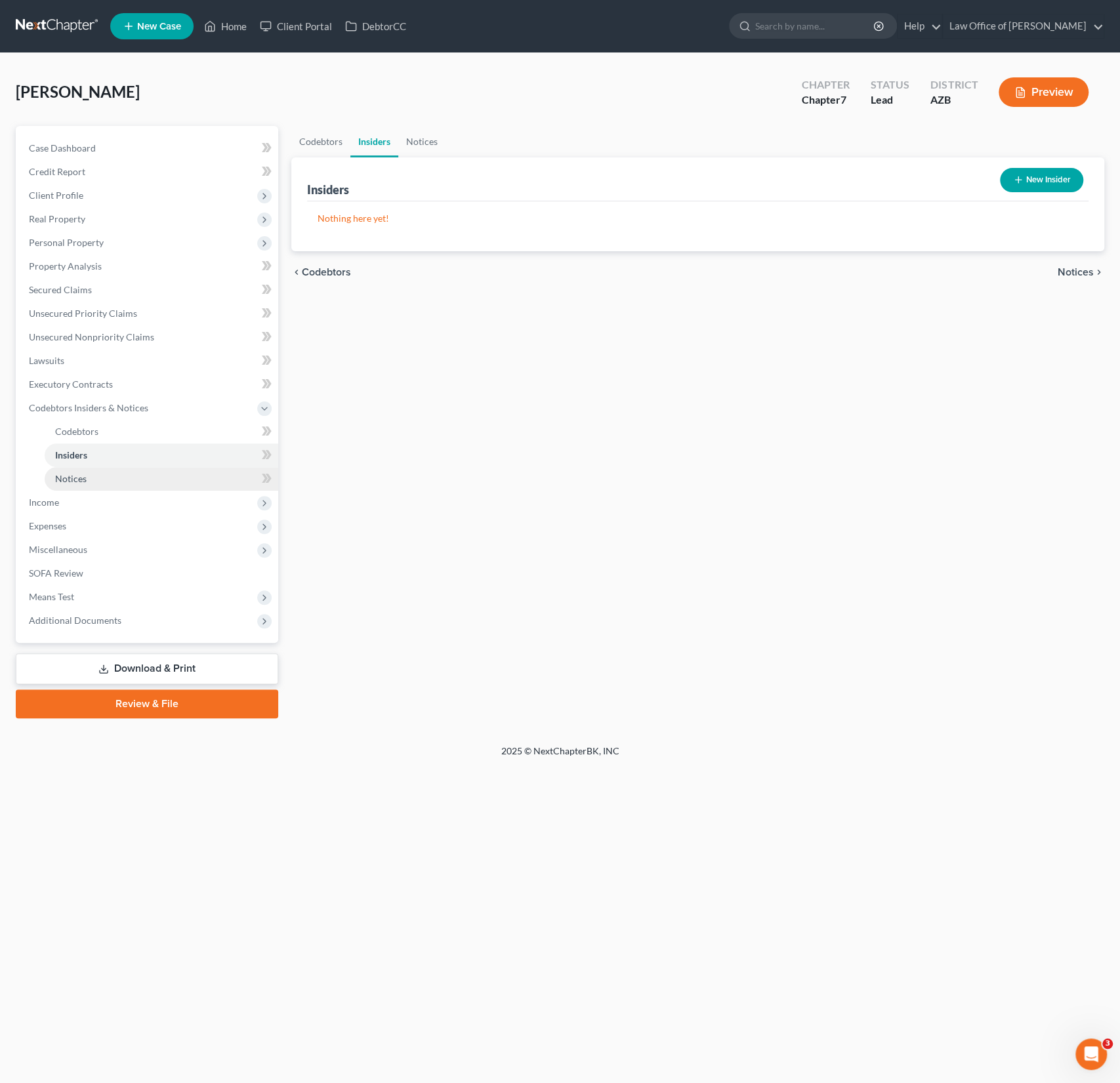
click at [83, 478] on span "Notices" at bounding box center [71, 478] width 32 height 11
click at [73, 495] on span "Income" at bounding box center [148, 502] width 260 height 24
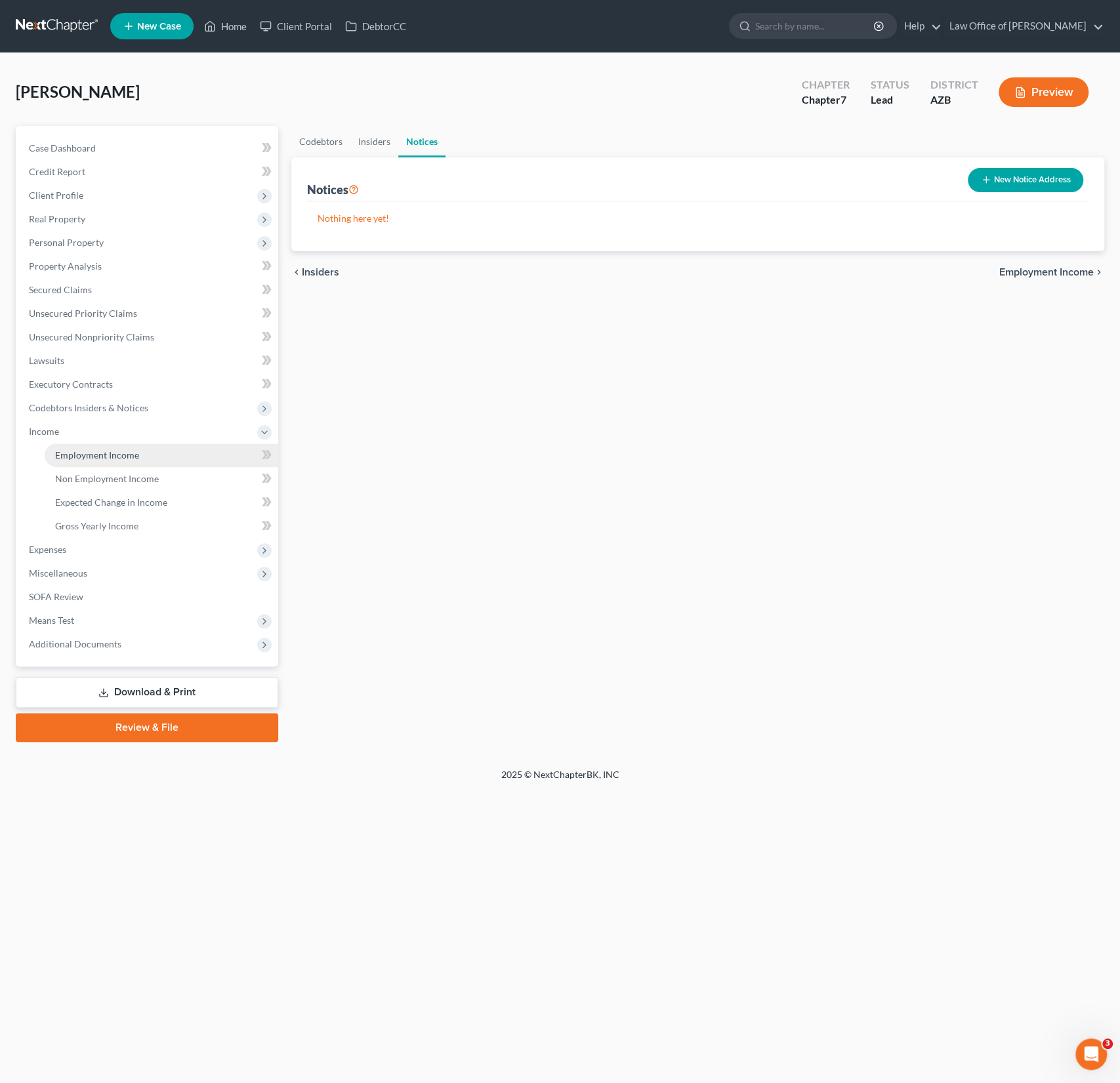
click at [85, 443] on link "Employment Income" at bounding box center [161, 455] width 233 height 24
click at [86, 471] on link "Non Employment Income" at bounding box center [161, 478] width 233 height 24
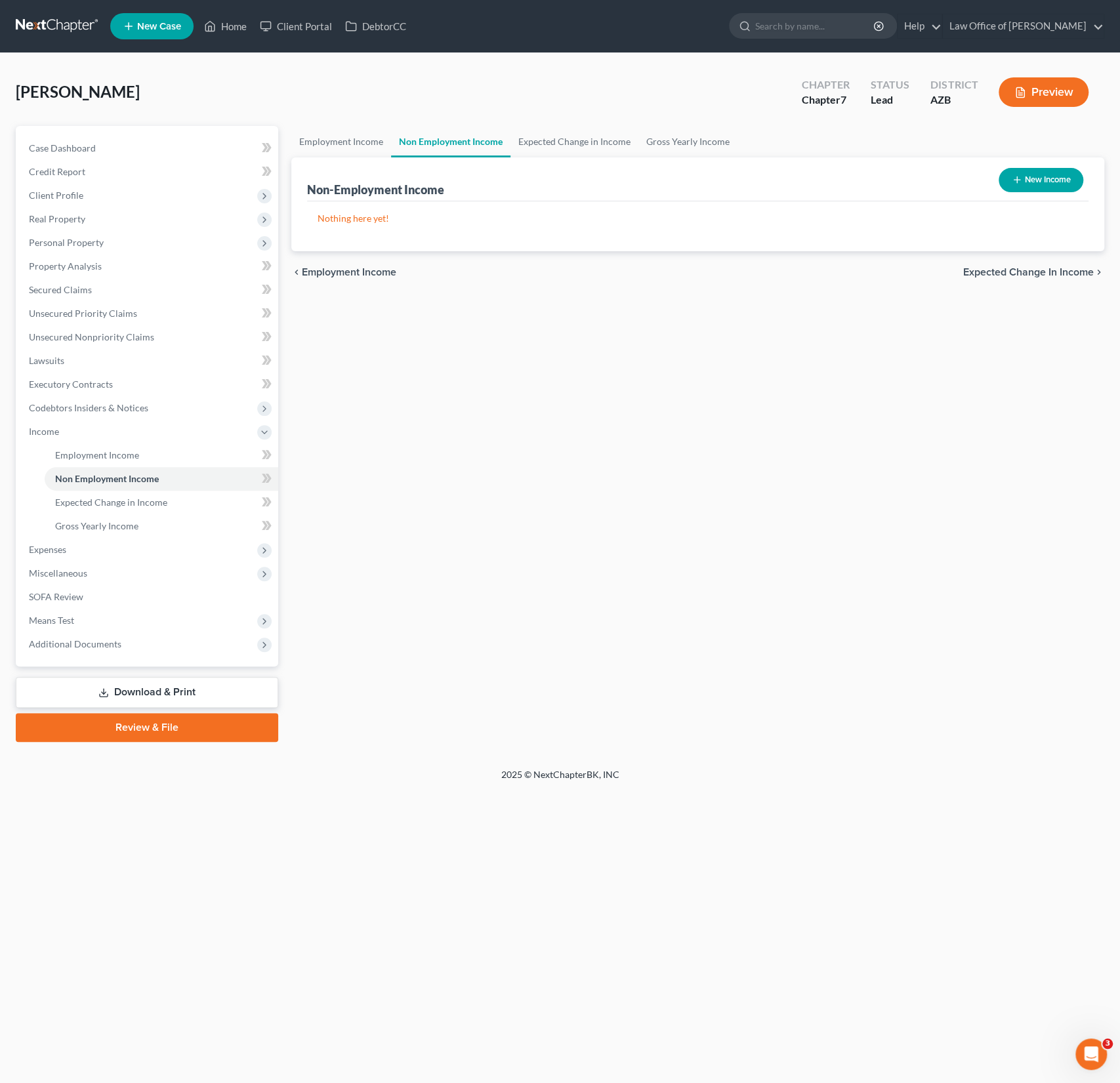
click at [1052, 178] on button "New Income" at bounding box center [1041, 180] width 85 height 24
select select "0"
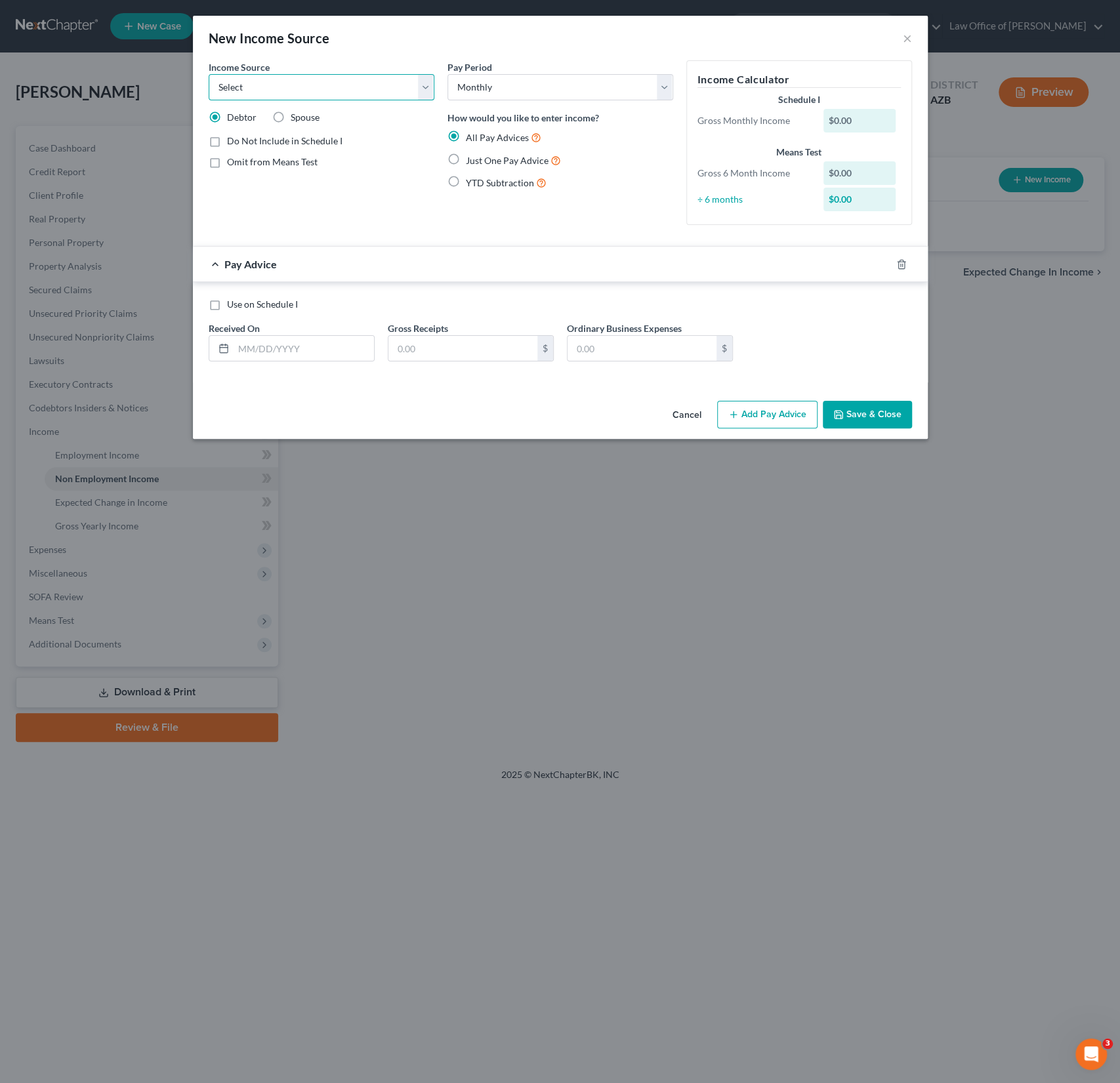
click at [318, 89] on select "Select Unemployment Disability (from employer) Pension Retirement Social Securi…" at bounding box center [322, 87] width 226 height 26
select select "4"
click at [209, 74] on select "Select Unemployment Disability (from employer) Pension Retirement Social Securi…" at bounding box center [322, 87] width 226 height 26
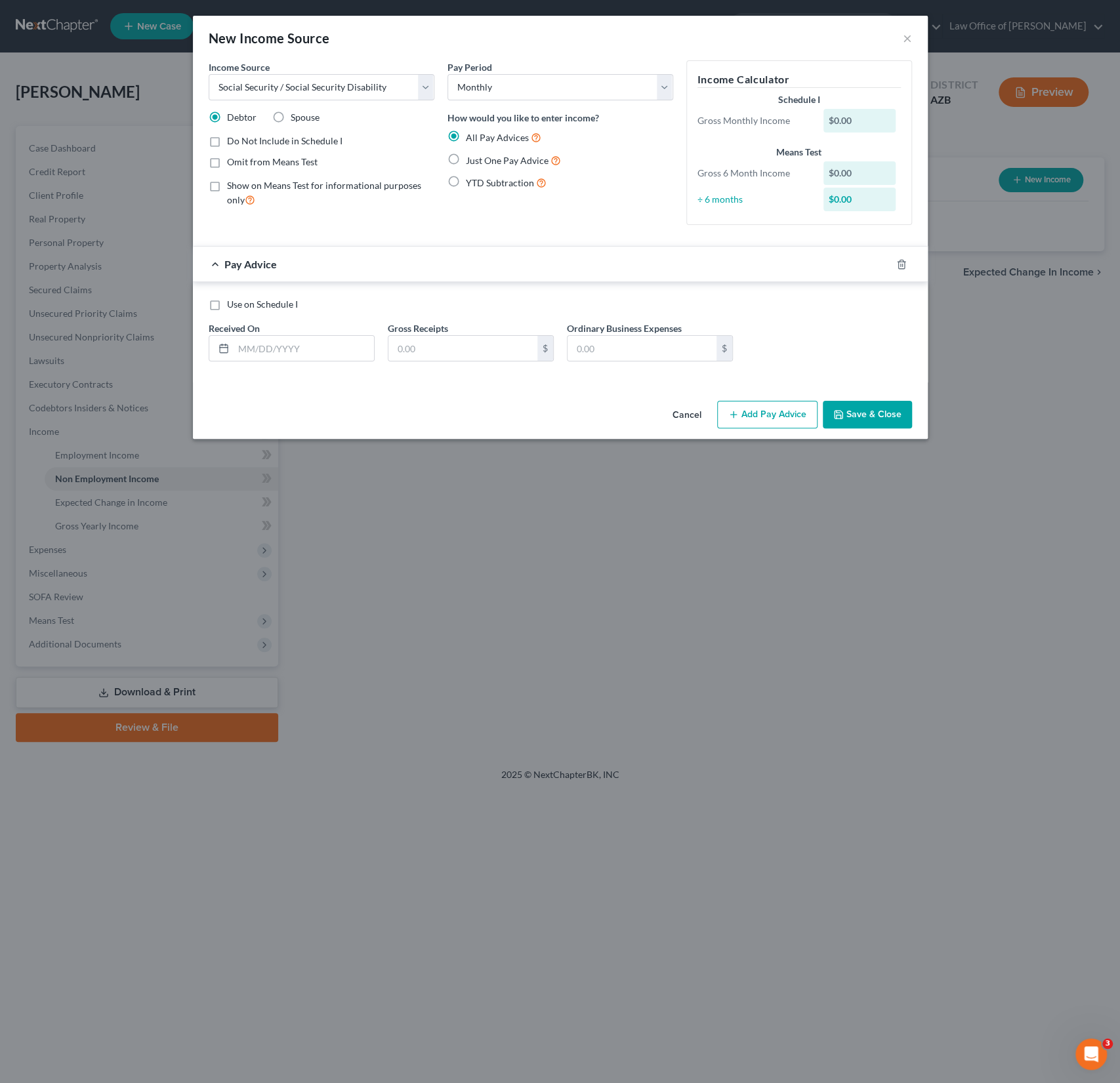
click at [476, 159] on span "Just One Pay Advice" at bounding box center [507, 160] width 83 height 11
click at [476, 159] on input "Just One Pay Advice" at bounding box center [475, 157] width 9 height 9
radio input "true"
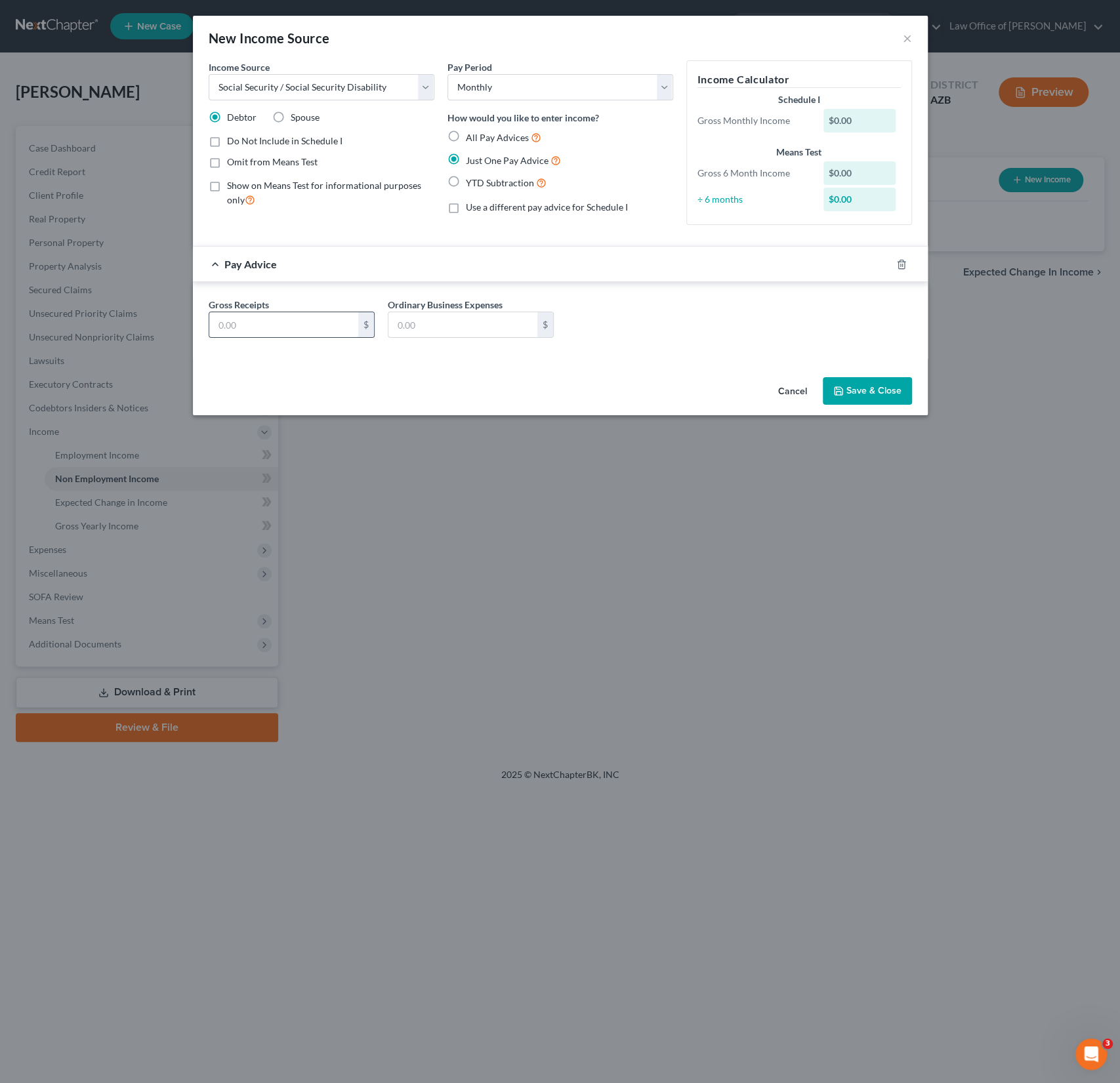
click at [272, 318] on input "text" at bounding box center [283, 324] width 149 height 25
type input "2,418"
click at [869, 385] on button "Save & Close" at bounding box center [867, 391] width 89 height 28
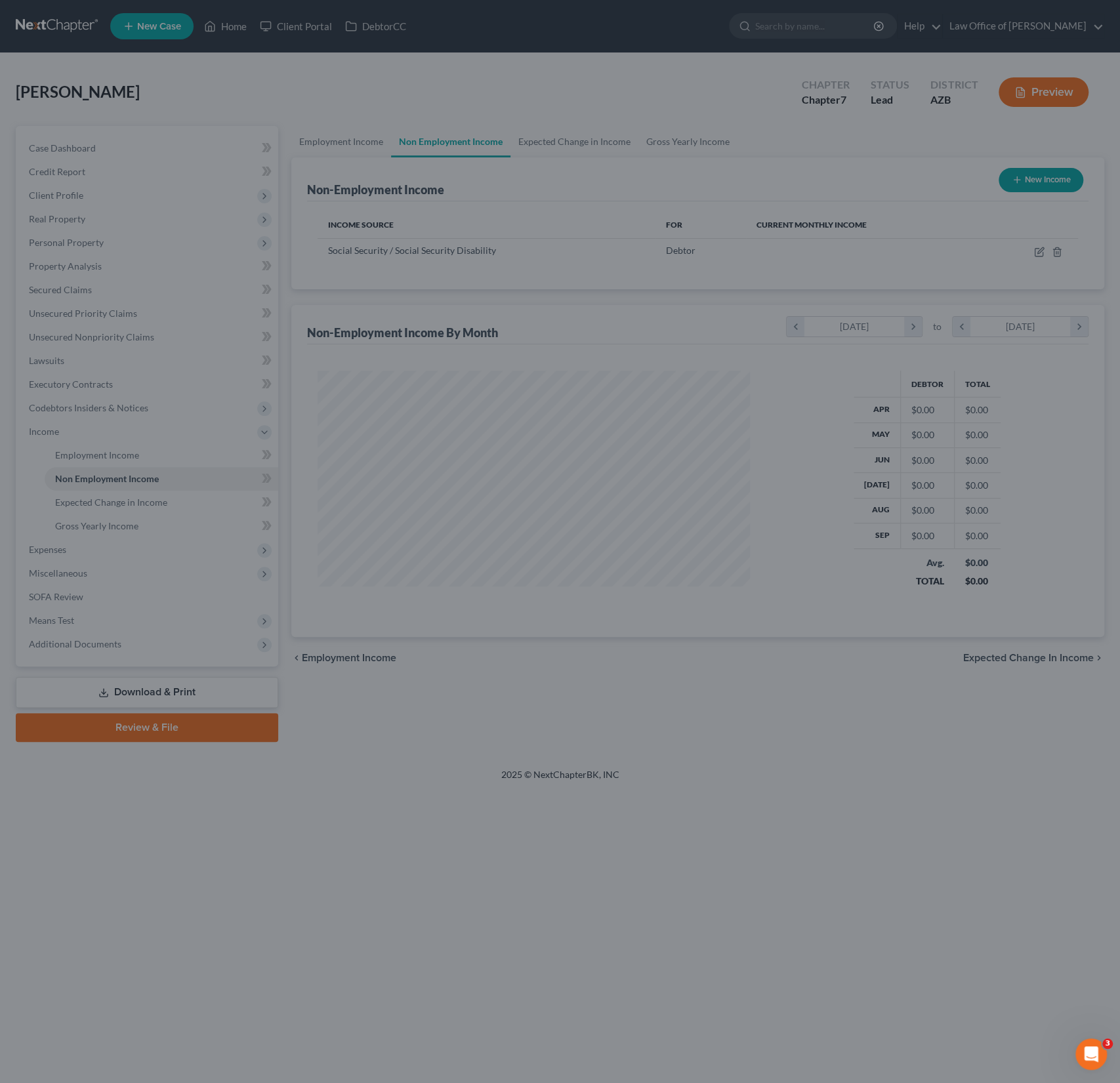
scroll to position [233, 459]
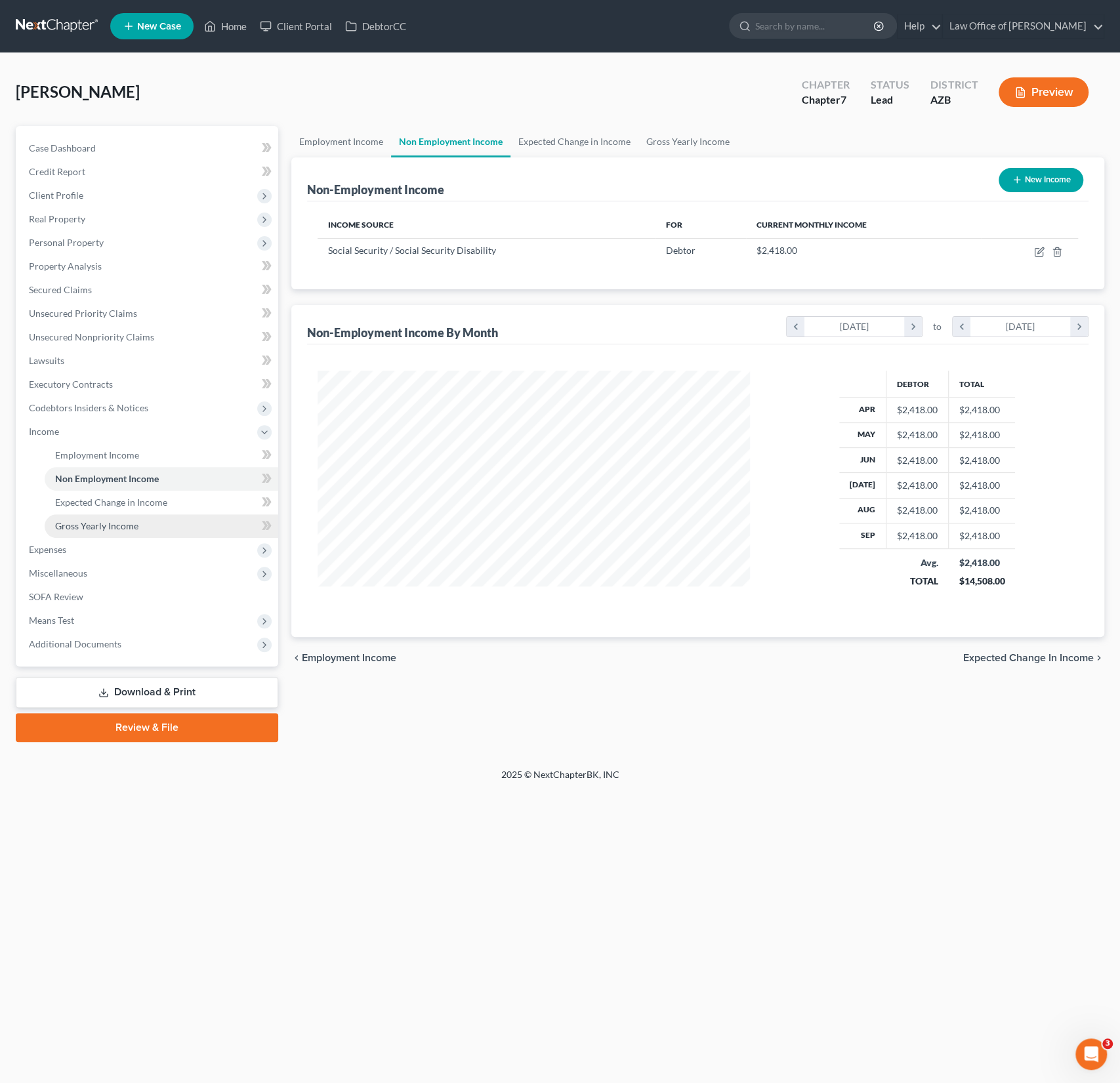
click at [133, 517] on link "Gross Yearly Income" at bounding box center [161, 526] width 233 height 24
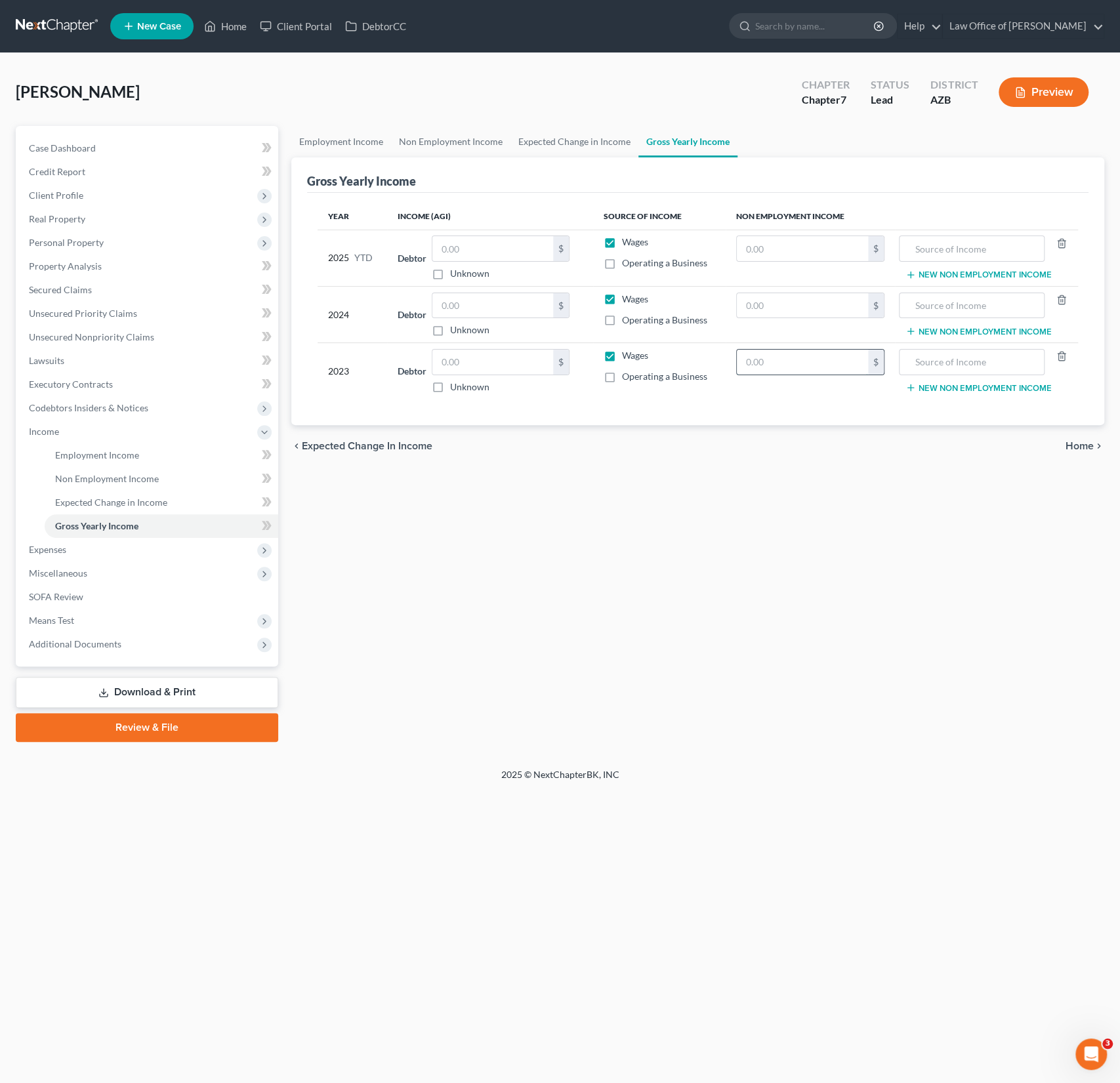
click at [802, 361] on input "text" at bounding box center [802, 362] width 131 height 25
type input "27,432"
click at [944, 357] on input "text" at bounding box center [972, 362] width 132 height 25
type input "SS"
click at [949, 384] on button "New Non Employment Income" at bounding box center [978, 388] width 146 height 11
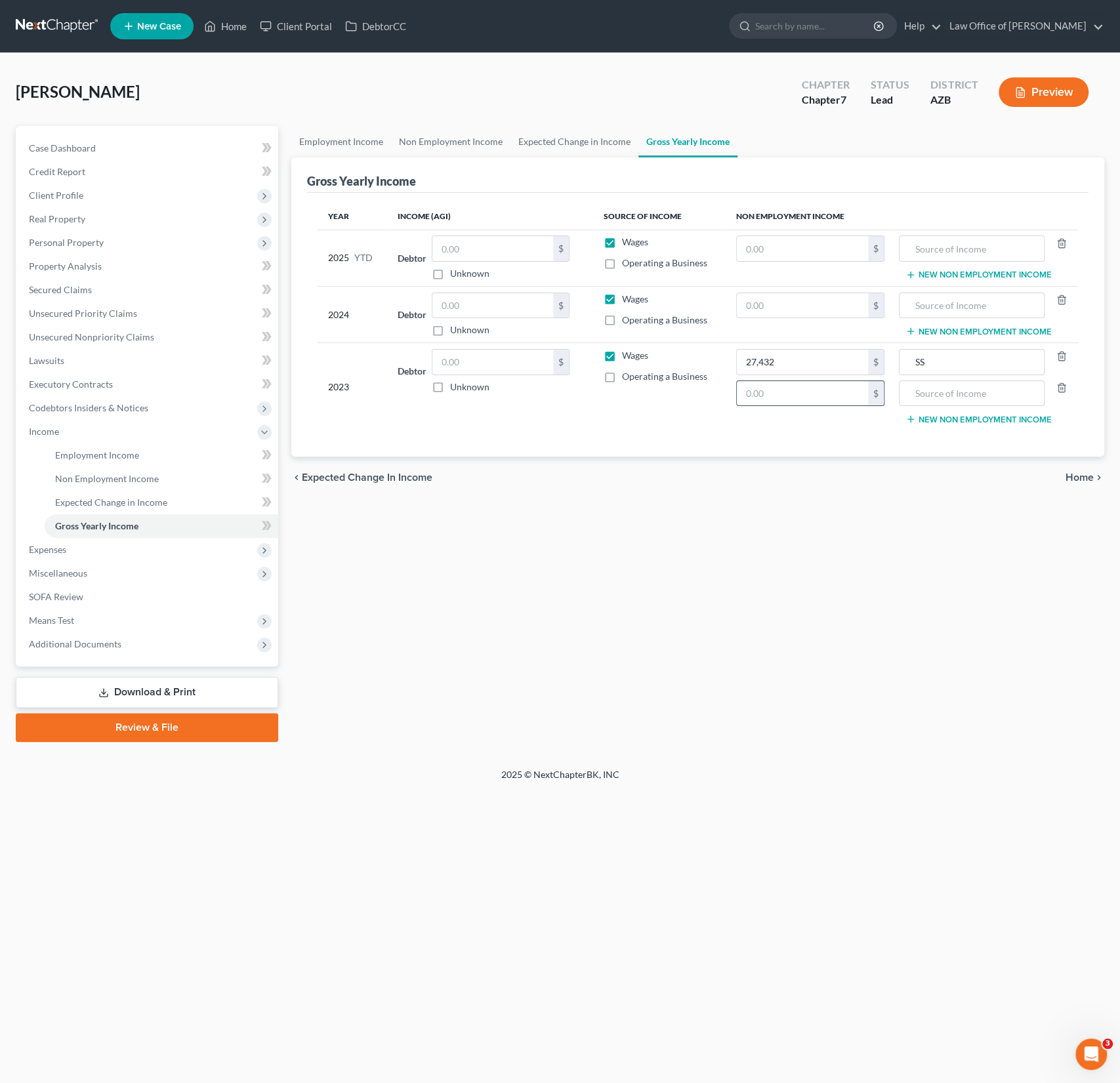
click at [813, 392] on input "text" at bounding box center [802, 394] width 131 height 25
type input "22,188"
click at [813, 392] on input "22,188" at bounding box center [802, 394] width 131 height 25
click at [970, 390] on input "text" at bounding box center [972, 394] width 132 height 25
type input "Pension"
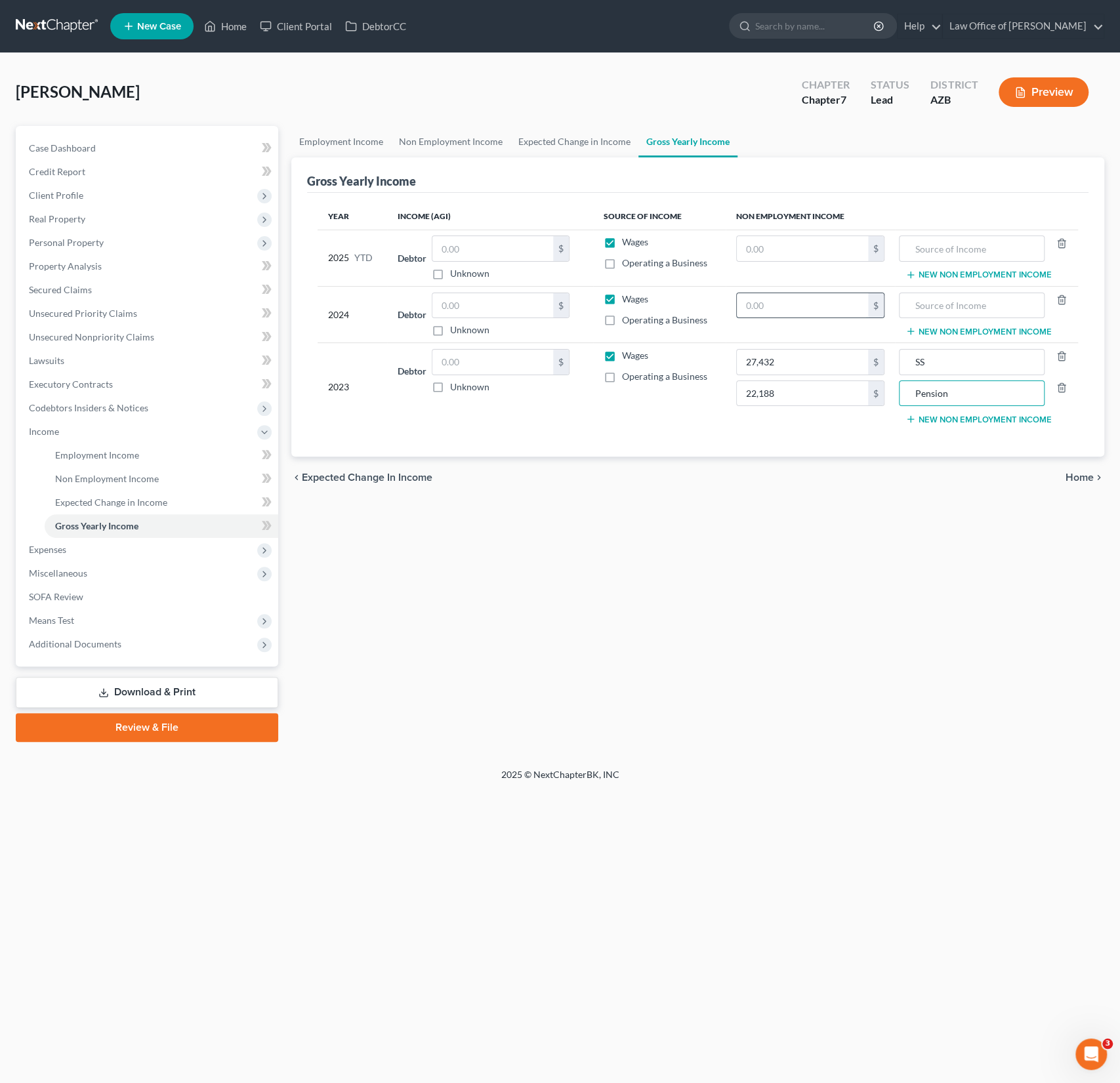
click at [782, 309] on input "text" at bounding box center [802, 305] width 131 height 25
type input "28,308"
click at [953, 313] on input "text" at bounding box center [972, 305] width 132 height 25
type input "SS"
click at [949, 331] on button "New Non Employment Income" at bounding box center [978, 332] width 146 height 11
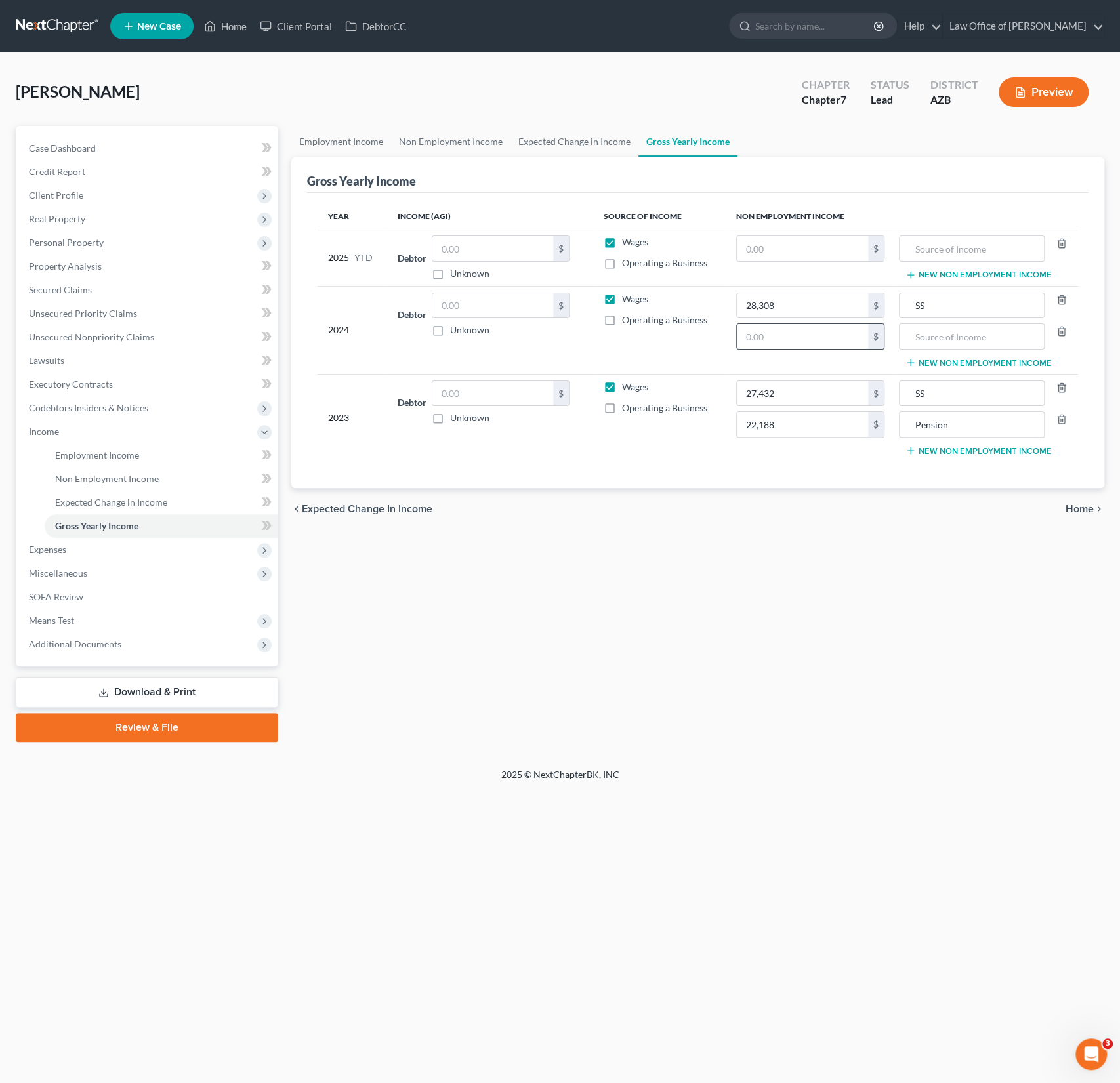
click at [804, 338] on input "text" at bounding box center [802, 336] width 131 height 25
type input "23,688"
click at [928, 337] on input "text" at bounding box center [972, 336] width 132 height 25
type input "Pension"
click at [578, 533] on div "Employment Income Non Employment Income Expected Change in Income Gross Yearly …" at bounding box center [698, 434] width 826 height 616
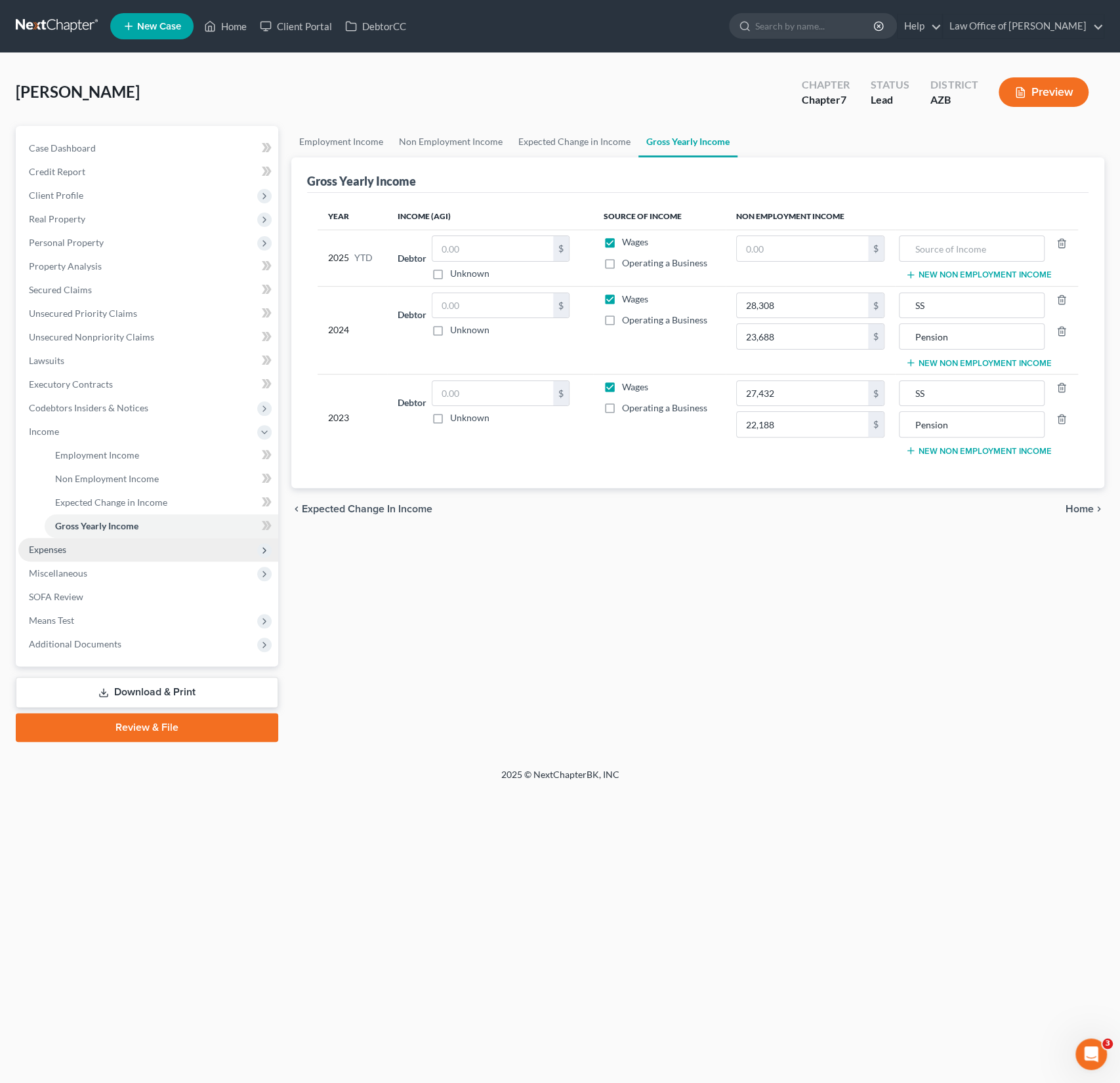
click at [96, 558] on span "Expenses" at bounding box center [148, 550] width 260 height 24
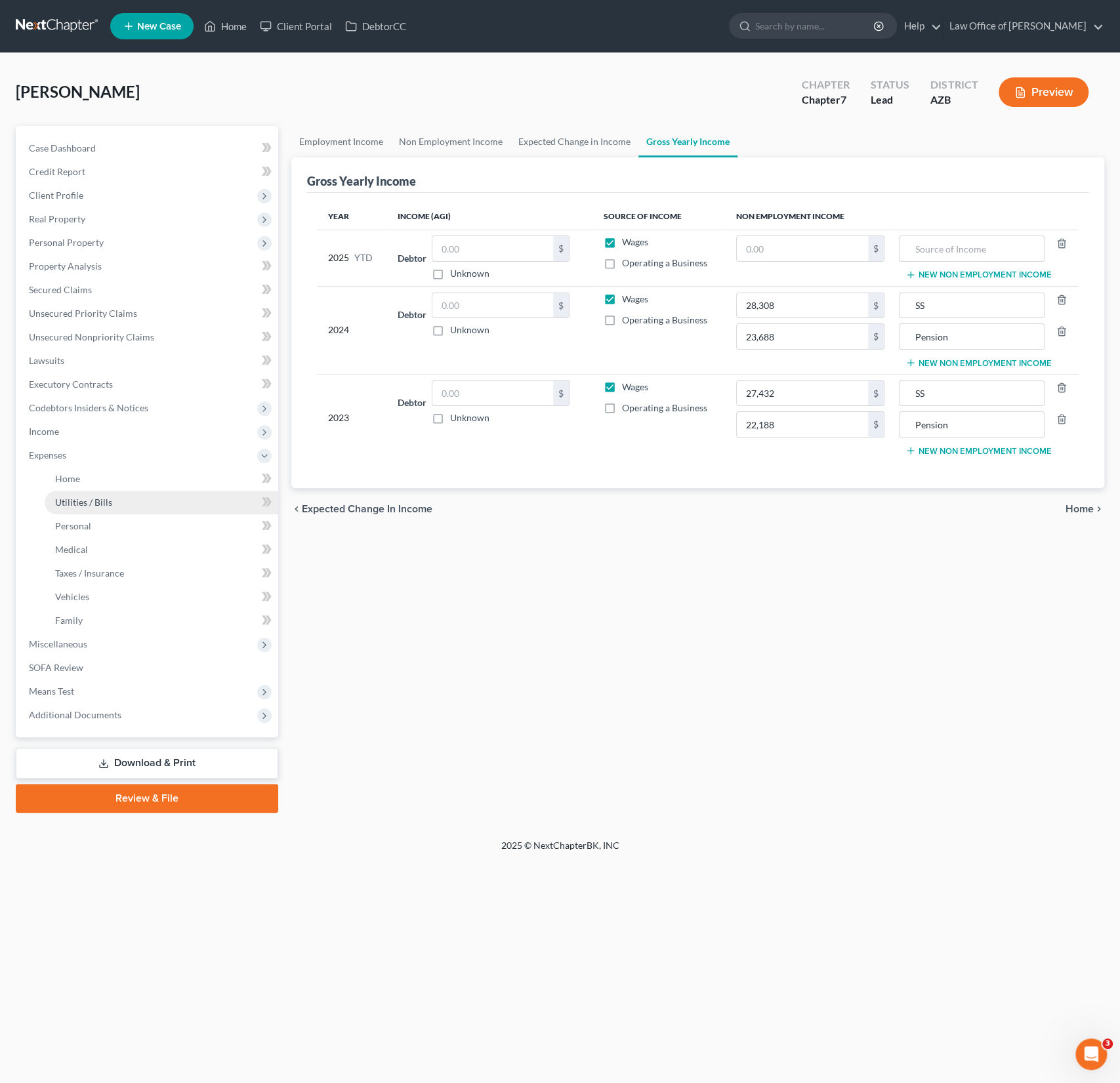
click at [75, 491] on link "Utilities / Bills" at bounding box center [161, 502] width 233 height 24
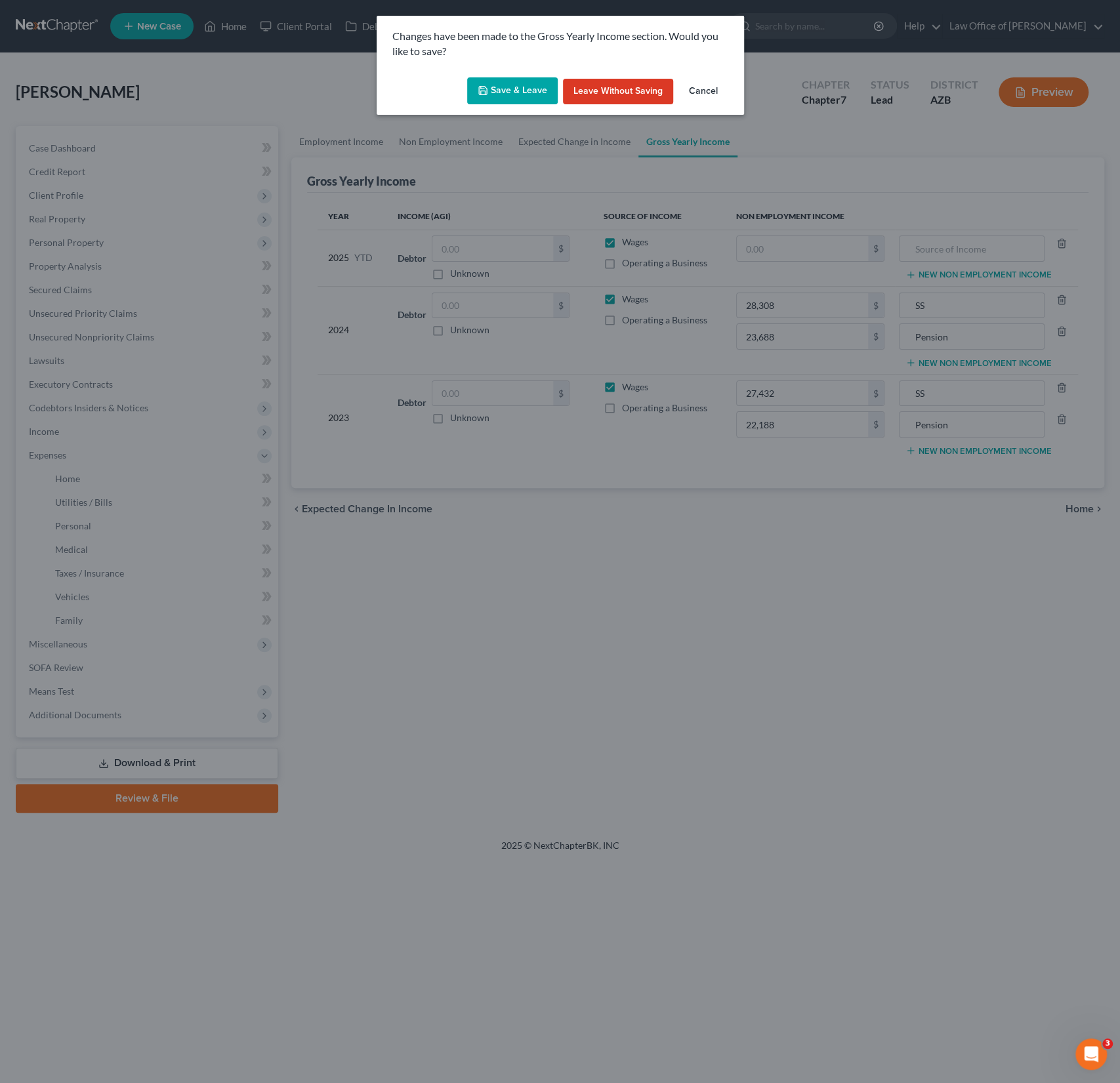
click at [529, 96] on button "Save & Leave" at bounding box center [512, 91] width 91 height 28
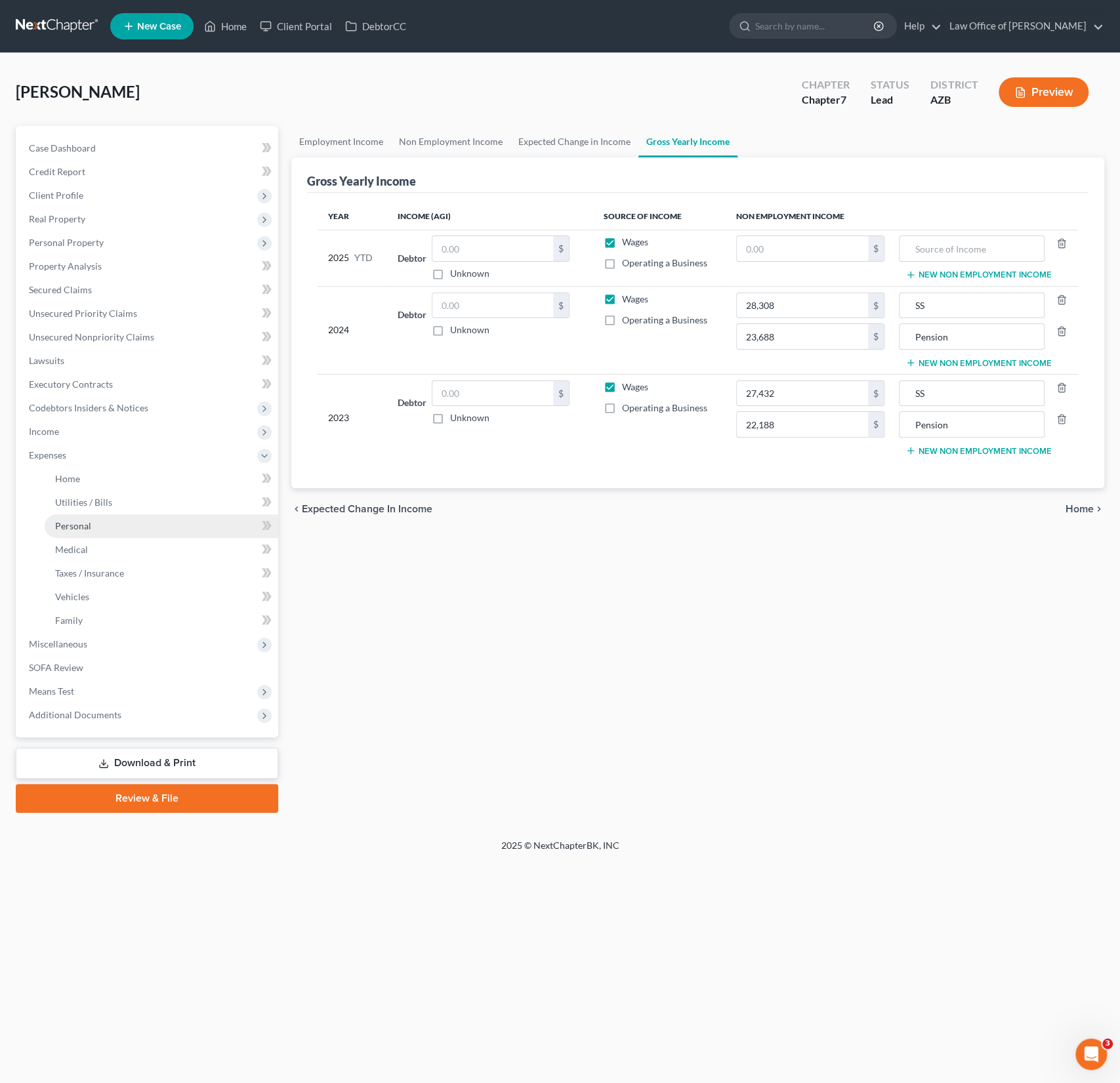
type input "23,688.00"
type input "Pension"
type input "22,188.00"
type input "Pension"
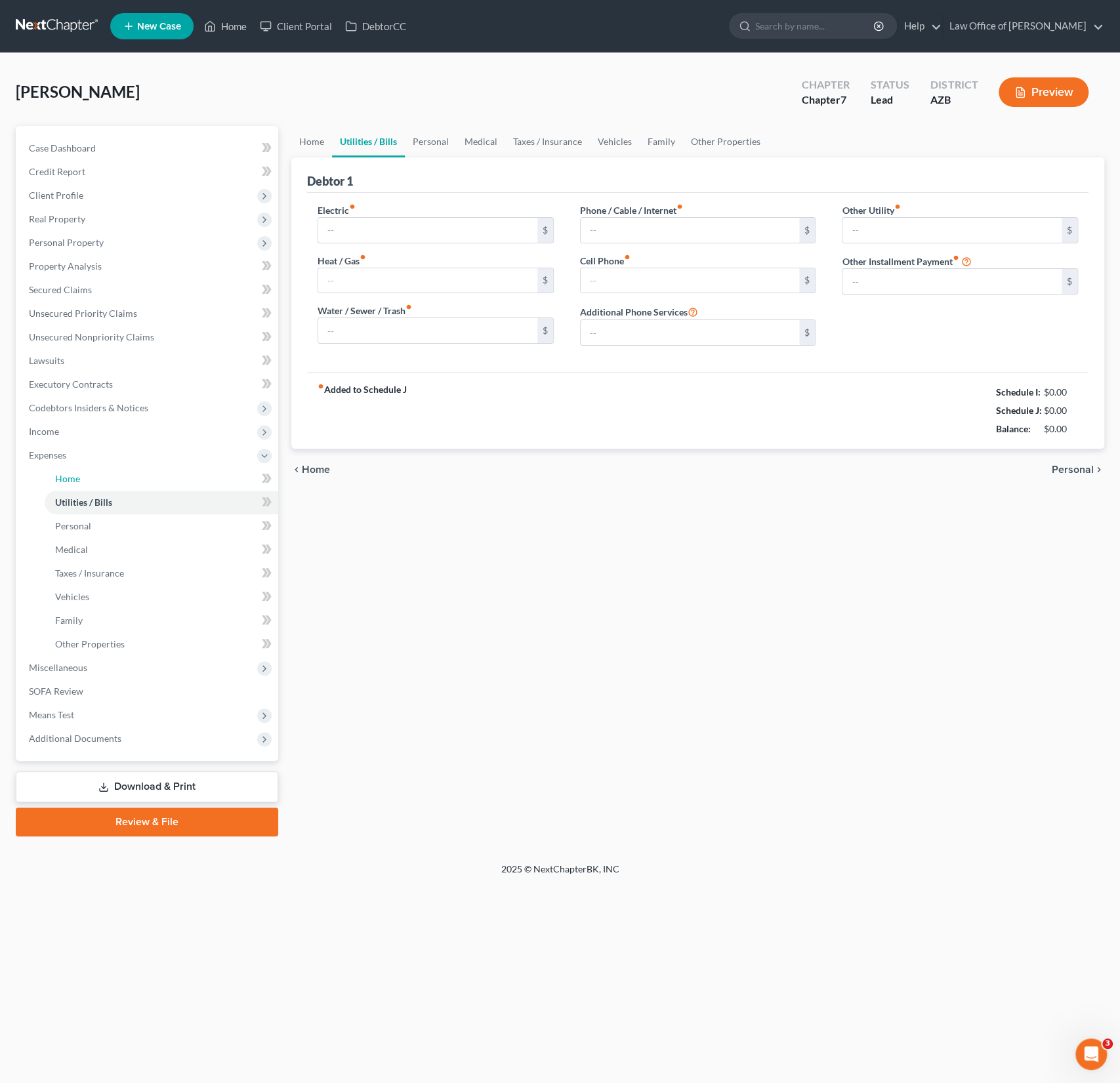
click at [81, 485] on link "Home" at bounding box center [161, 478] width 233 height 24
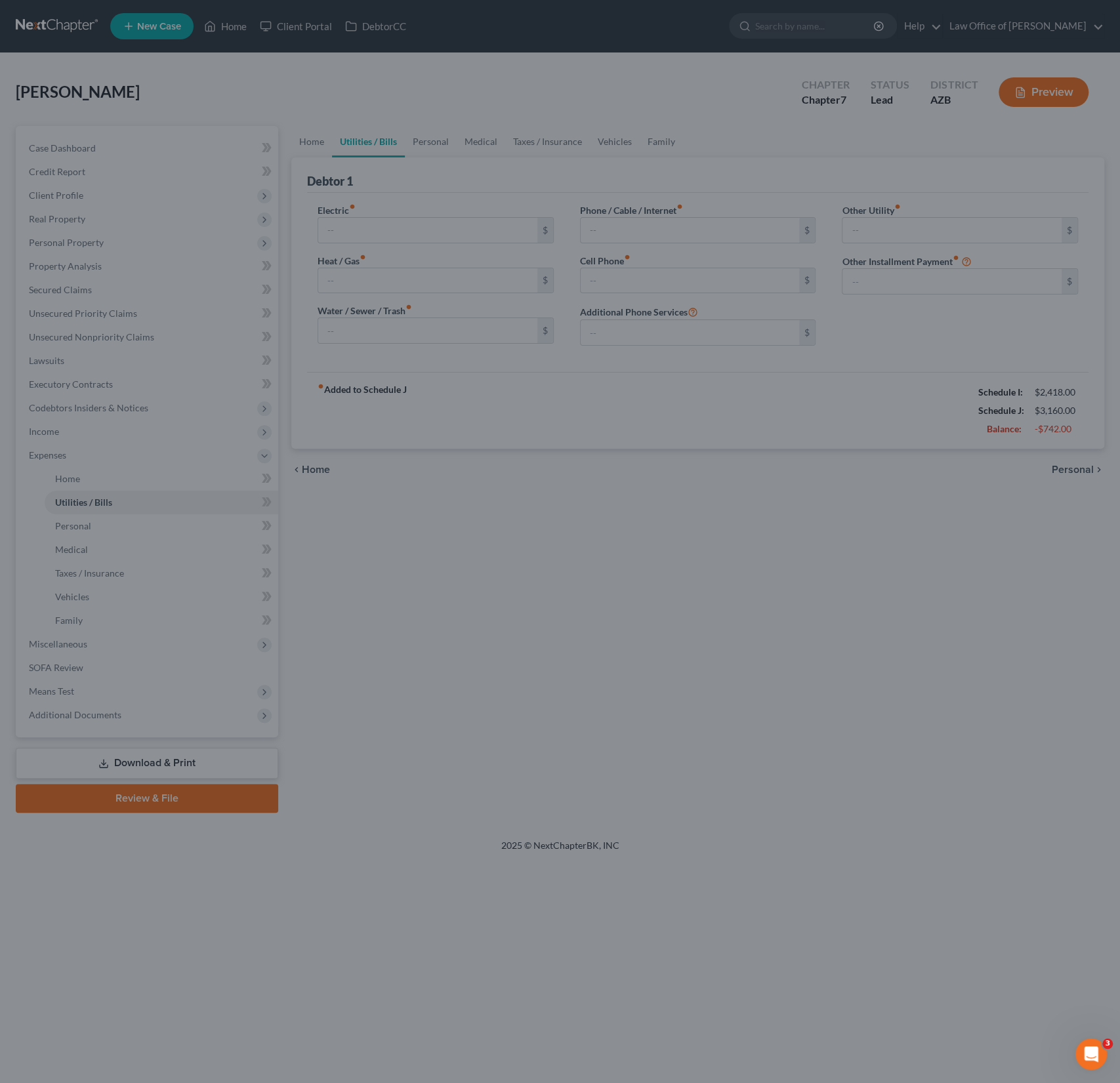
click at [79, 480] on div at bounding box center [560, 542] width 1120 height 1083
click at [492, 578] on div at bounding box center [560, 542] width 1120 height 1083
click at [486, 572] on div at bounding box center [560, 542] width 1120 height 1083
click at [204, 408] on div at bounding box center [560, 542] width 1120 height 1083
click at [605, 590] on div at bounding box center [560, 542] width 1120 height 1083
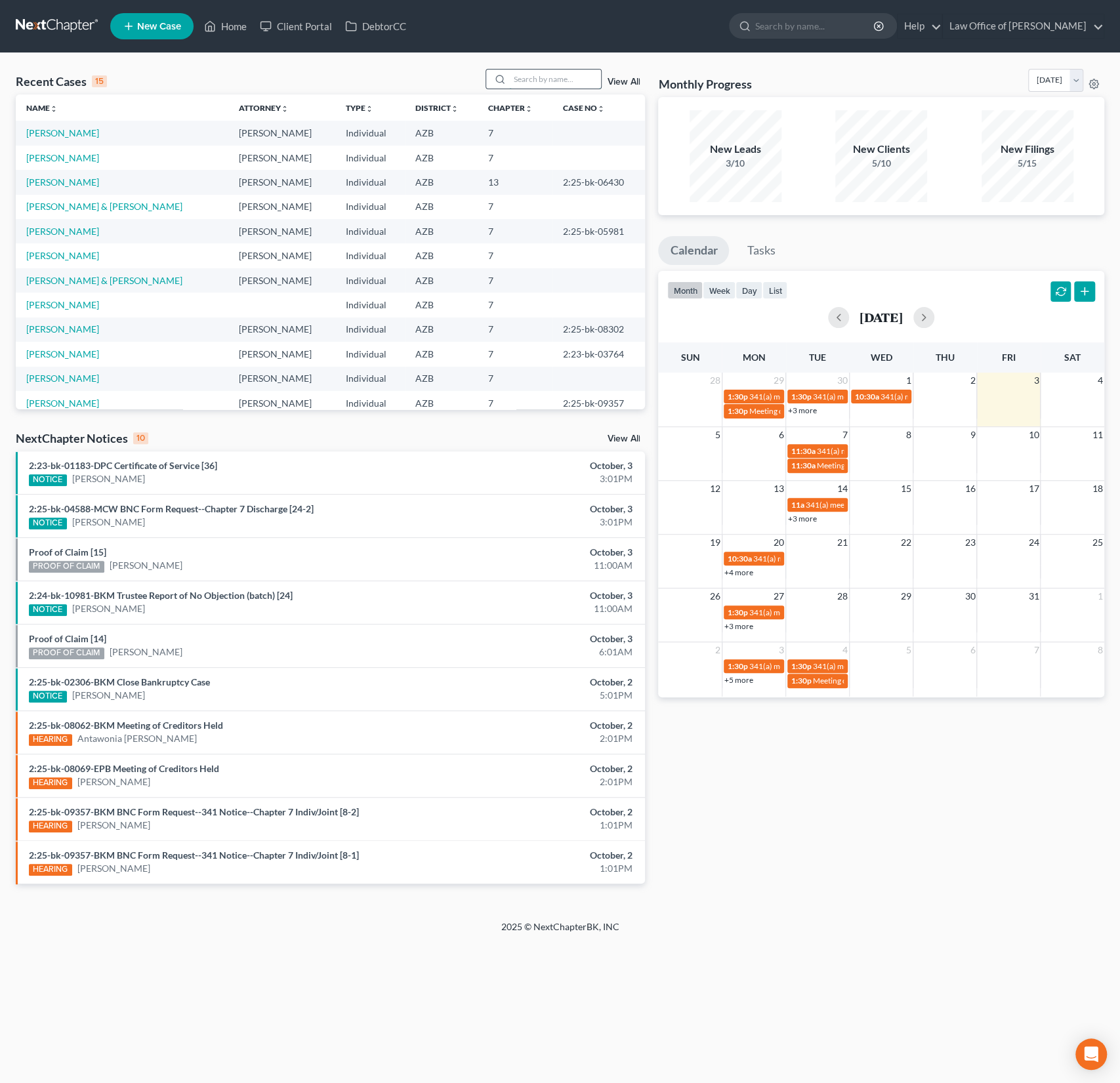
click at [538, 79] on input "search" at bounding box center [555, 79] width 92 height 19
click at [56, 135] on link "Rainey, Doris" at bounding box center [63, 133] width 73 height 11
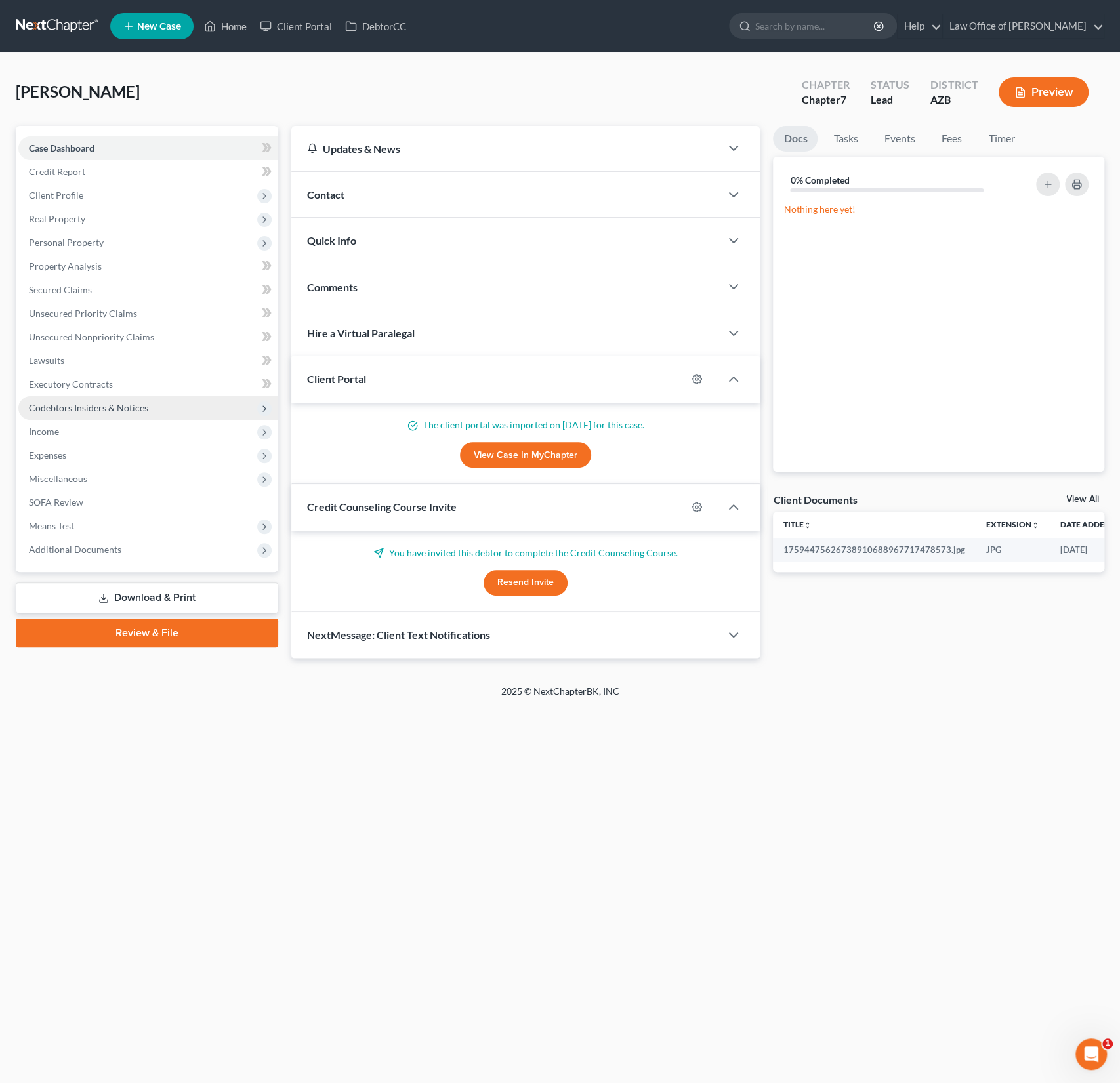
click at [82, 407] on span "Codebtors Insiders & Notices" at bounding box center [89, 408] width 120 height 11
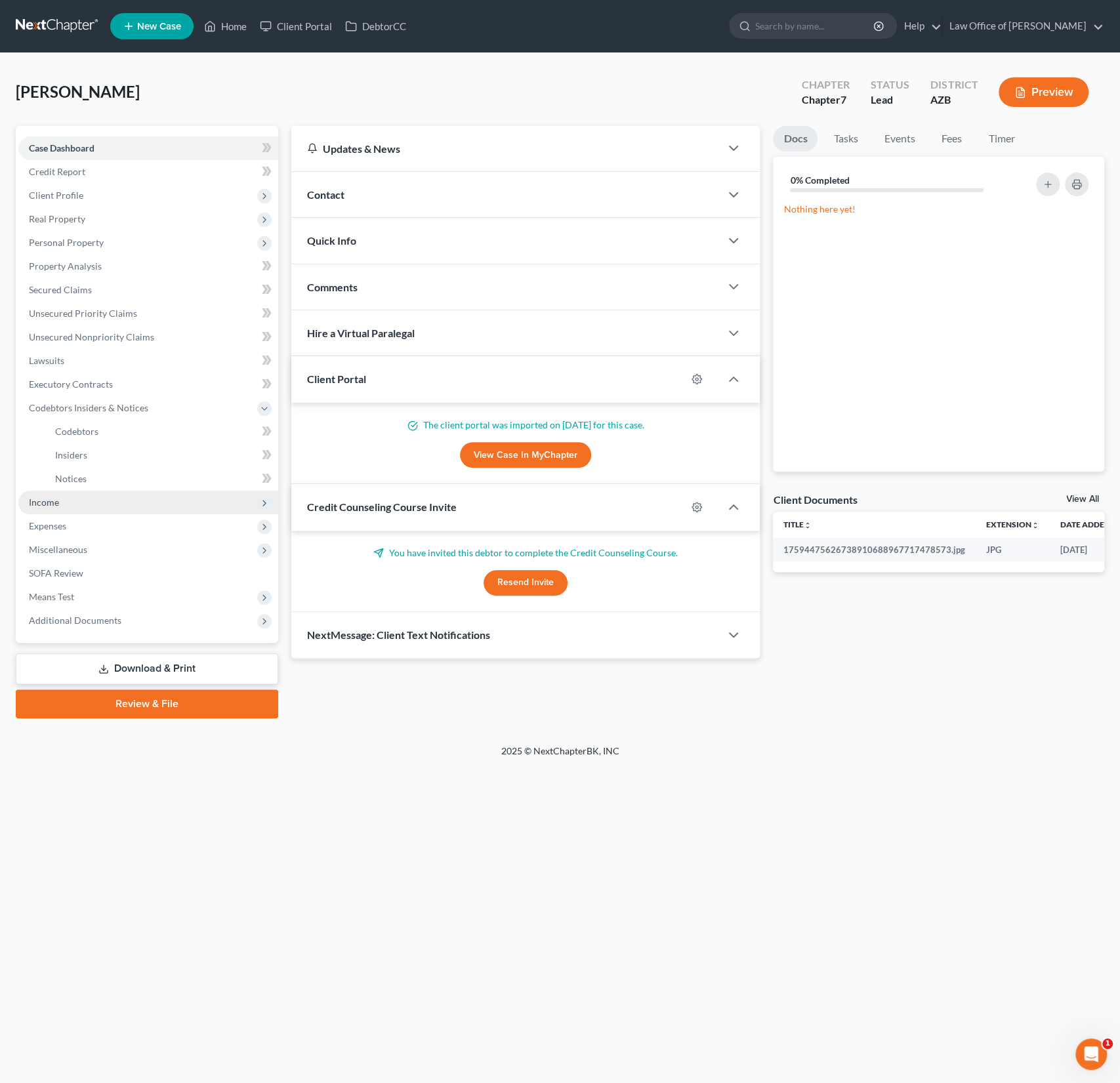
click at [59, 494] on span "Income" at bounding box center [148, 502] width 260 height 24
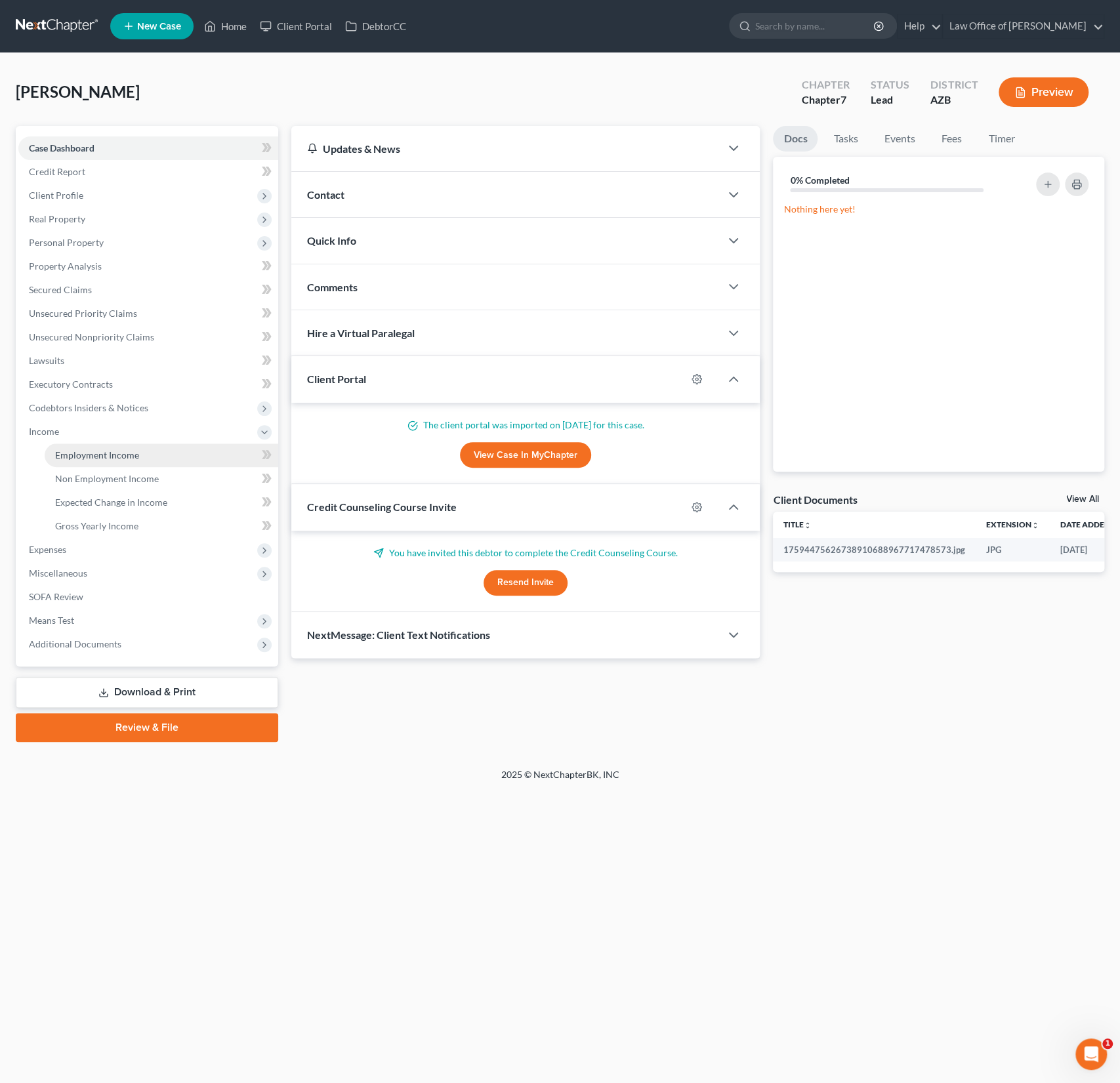
click at [91, 447] on link "Employment Income" at bounding box center [161, 455] width 233 height 24
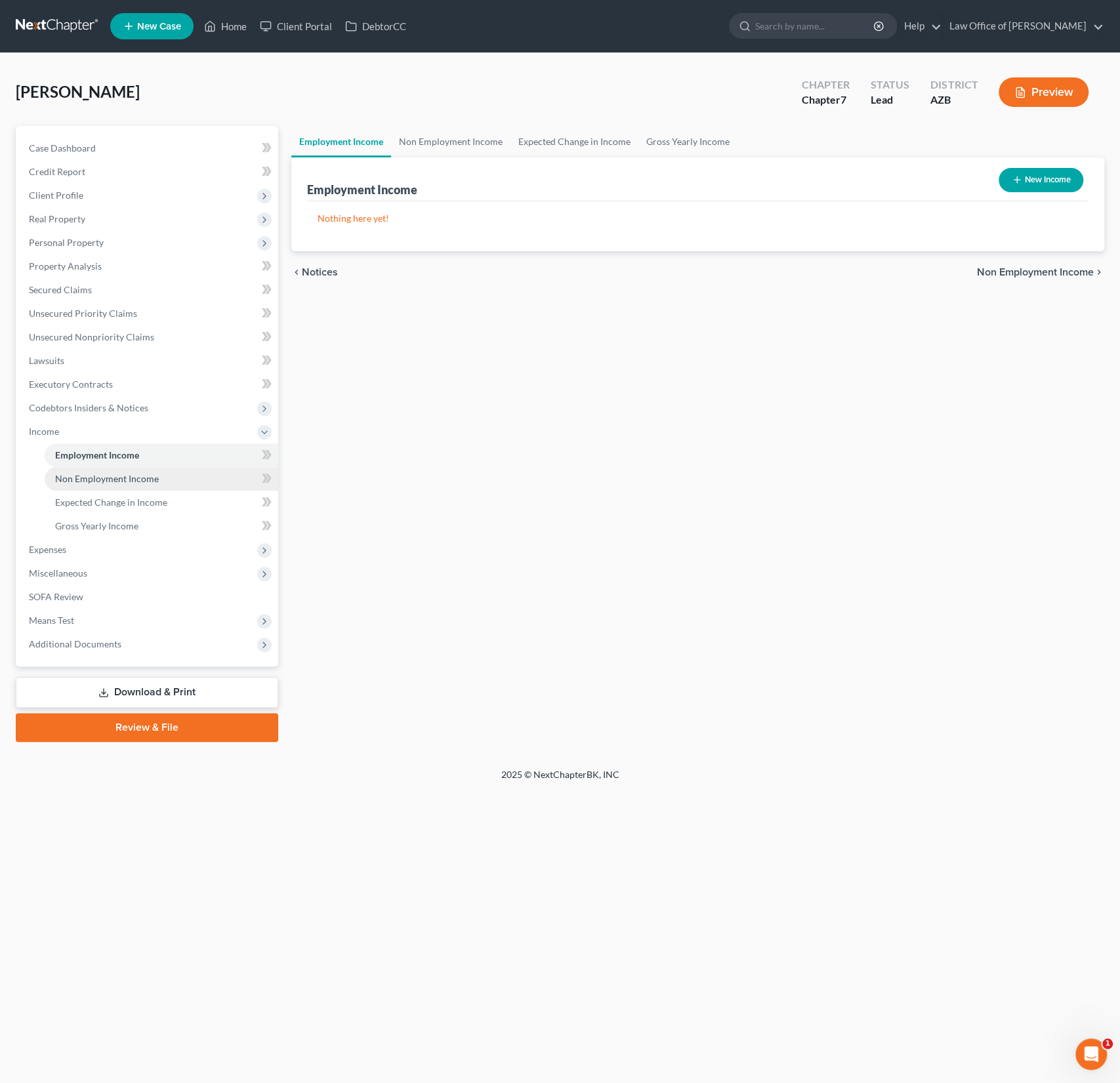
click at [94, 473] on span "Non Employment Income" at bounding box center [107, 478] width 104 height 11
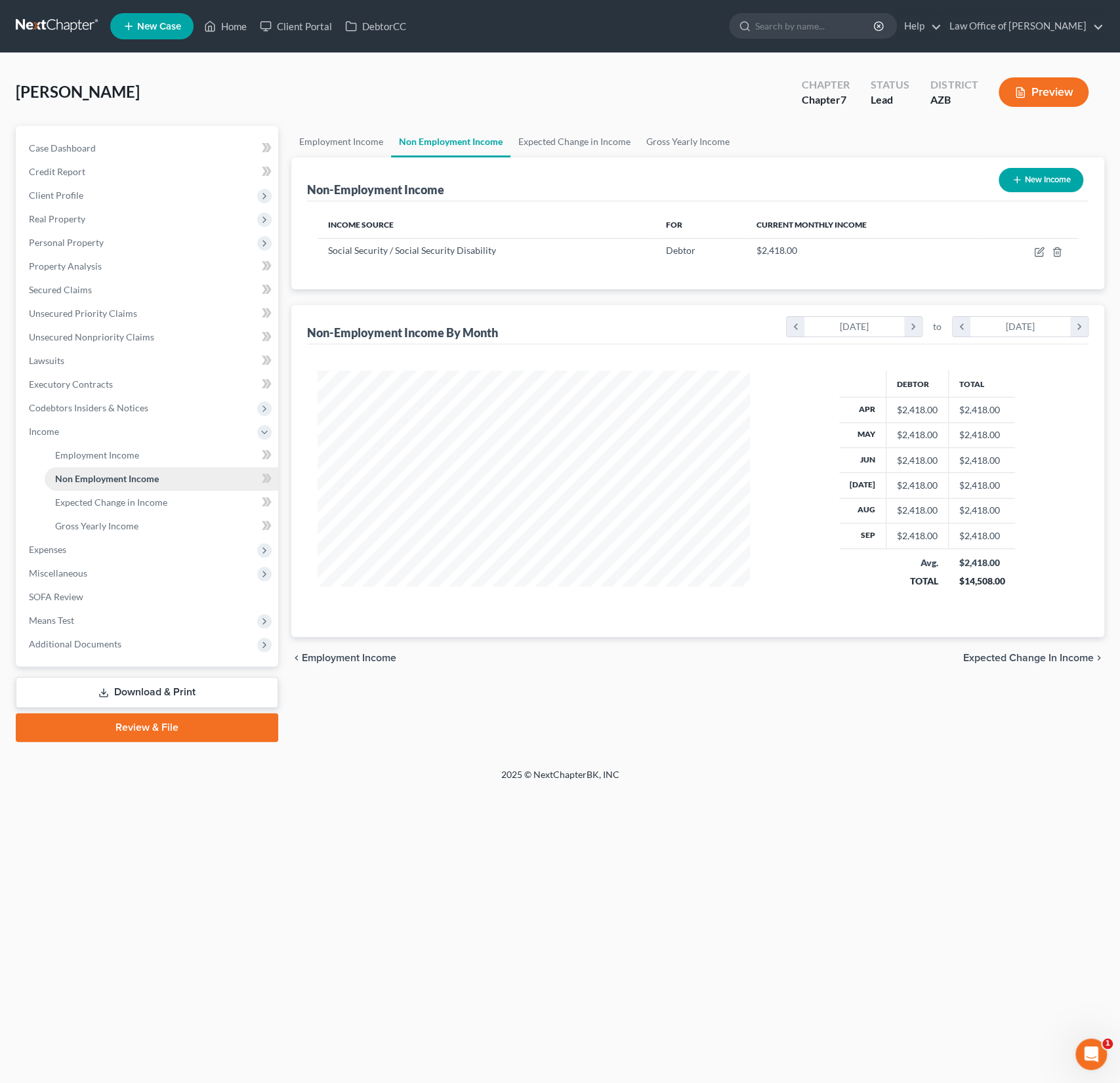
scroll to position [233, 459]
click at [95, 523] on span "Gross Yearly Income" at bounding box center [97, 525] width 83 height 11
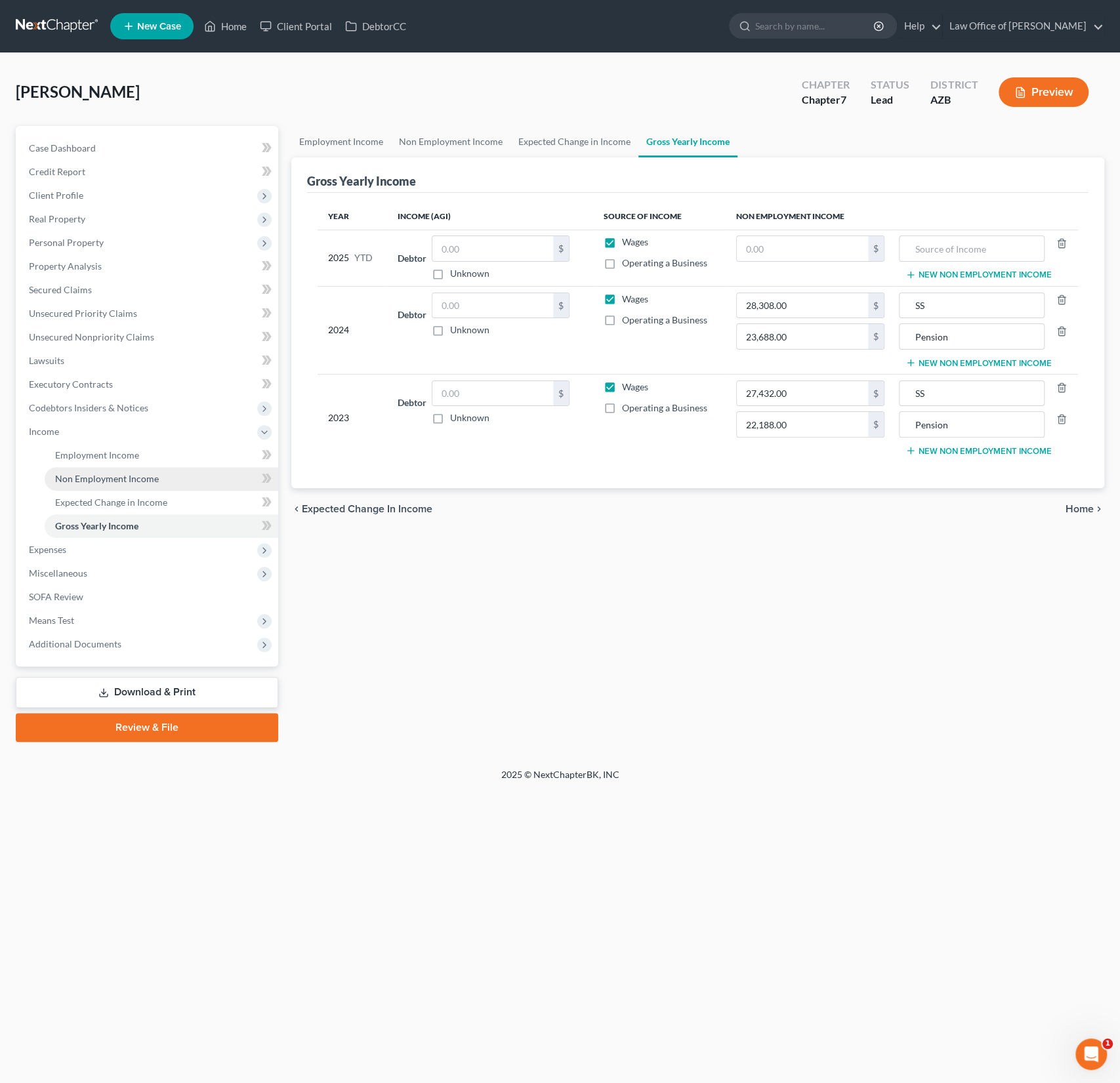
click at [94, 474] on span "Non Employment Income" at bounding box center [107, 478] width 104 height 11
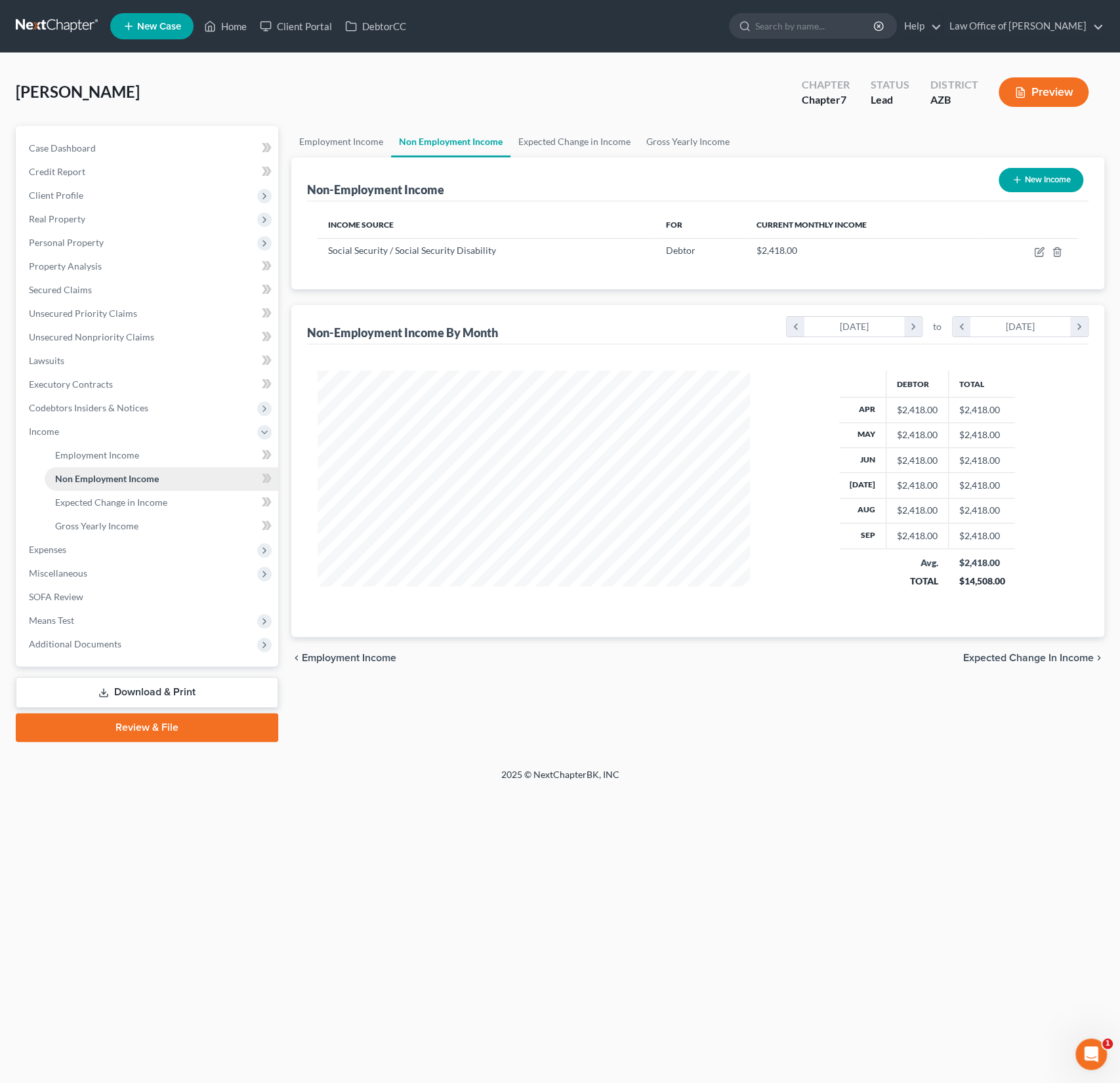
scroll to position [233, 459]
click at [1026, 186] on button "New Income" at bounding box center [1041, 180] width 85 height 24
select select "0"
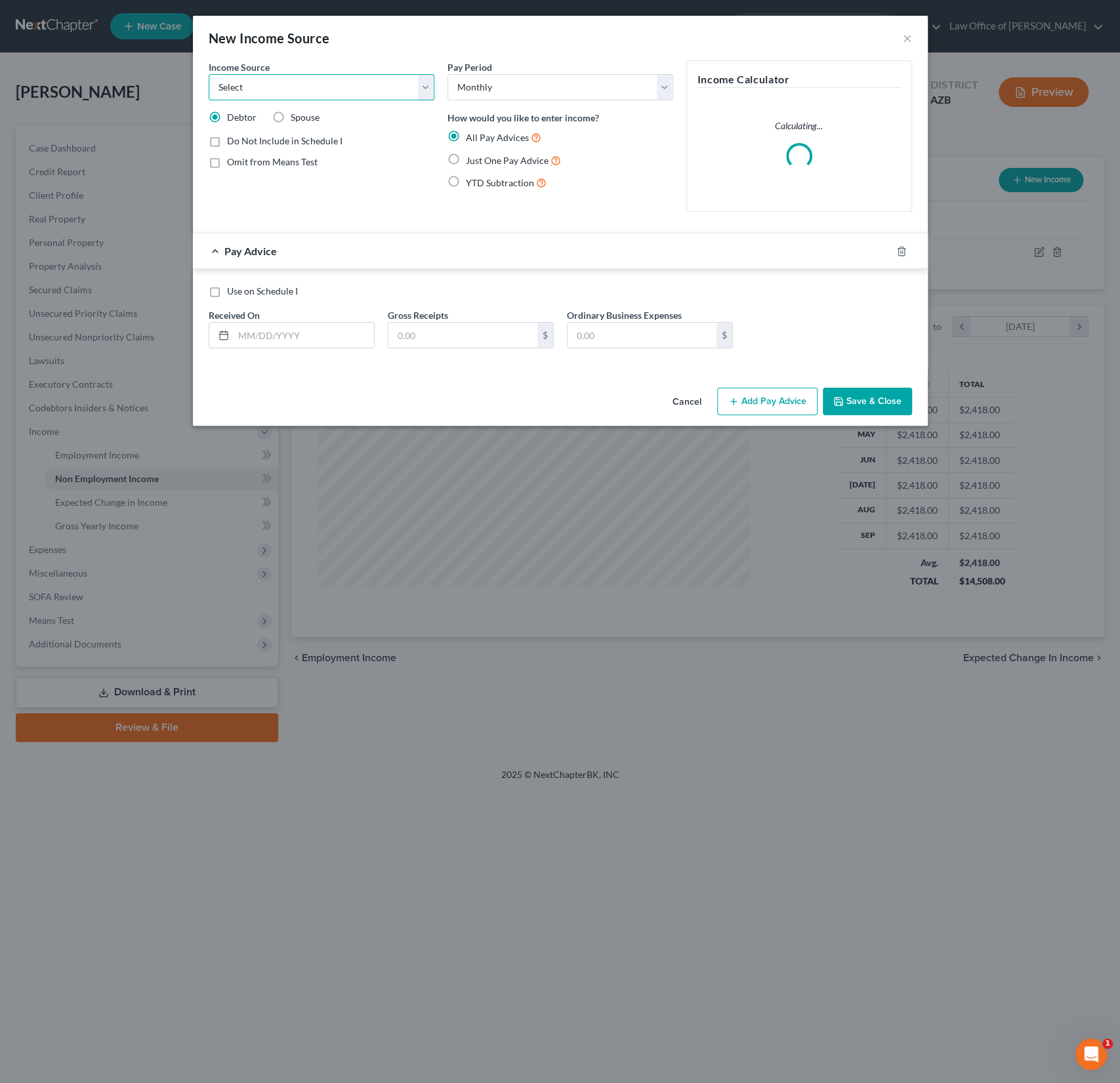
click at [326, 85] on select "Select Unemployment Disability (from employer) Pension Retirement Social Securi…" at bounding box center [322, 87] width 226 height 26
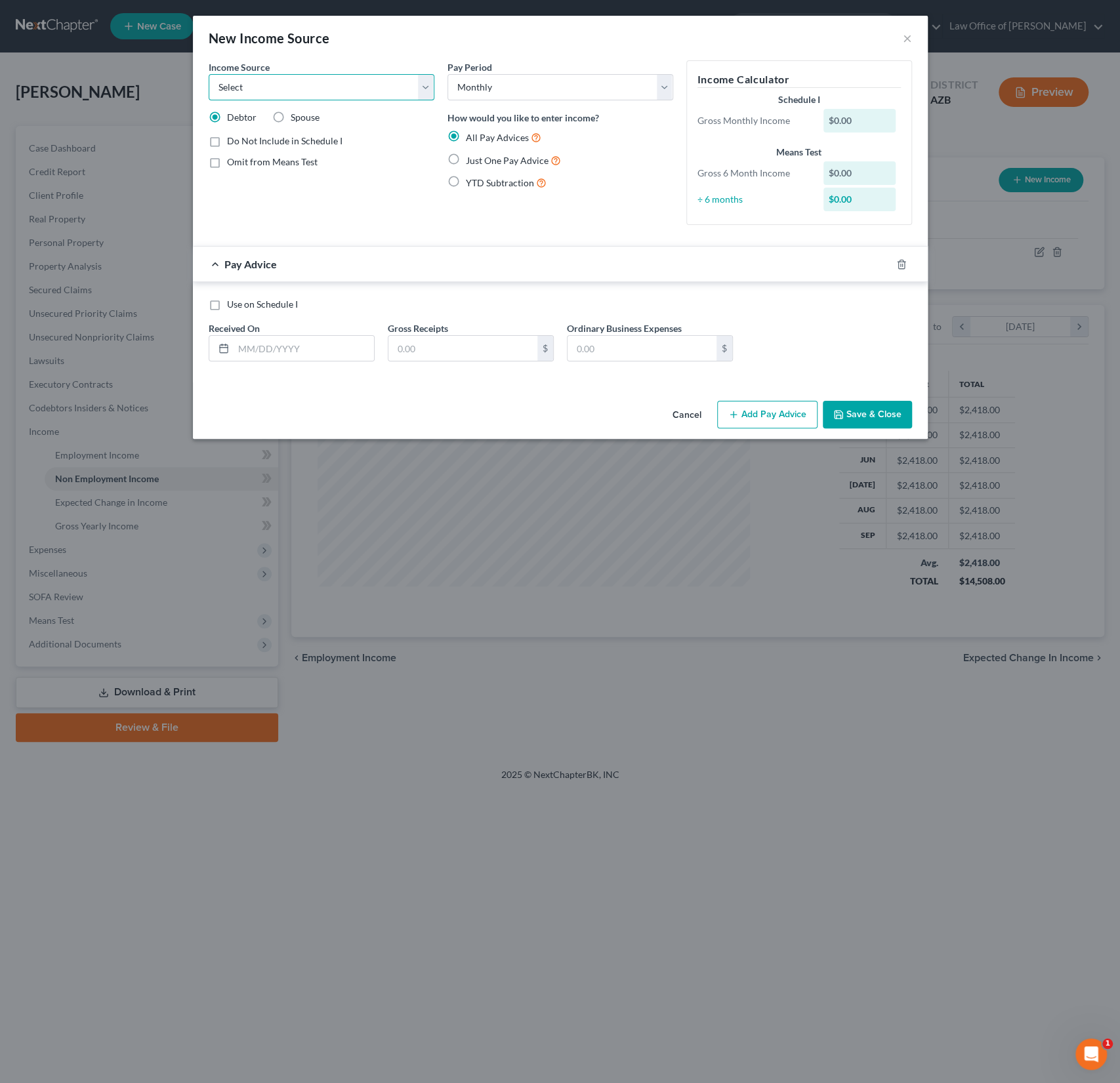
select select "3"
click at [209, 74] on select "Select Unemployment Disability (from employer) Pension Retirement Social Securi…" at bounding box center [322, 87] width 226 height 26
click at [468, 147] on div "All Pay Advices Just One Pay Advice YTD Subtraction" at bounding box center [560, 160] width 226 height 61
click at [465, 156] on div "Just One Pay Advice" at bounding box center [560, 160] width 226 height 15
click at [465, 159] on label "Just One Pay Advice" at bounding box center [513, 160] width 95 height 15
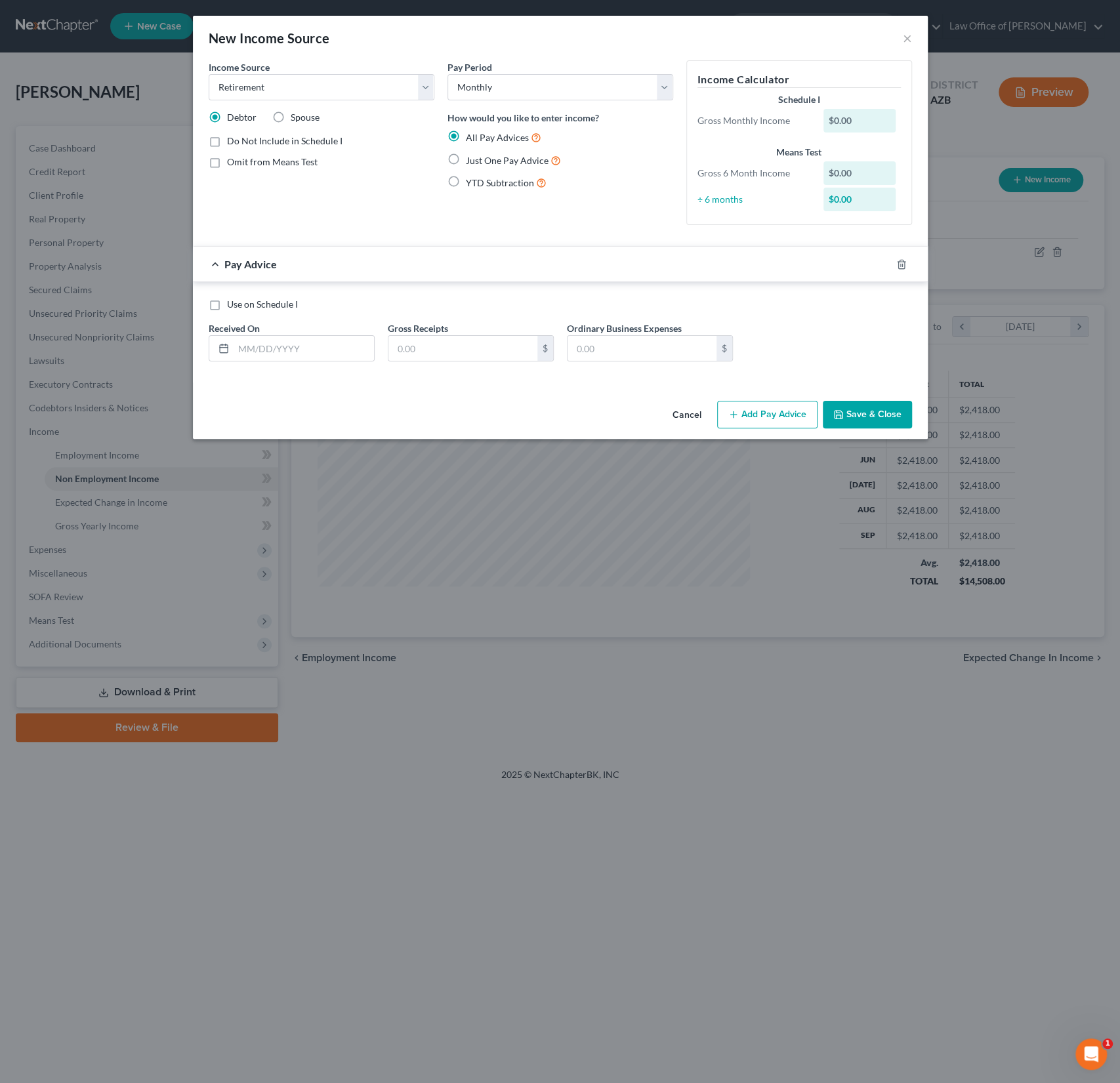
click at [471, 159] on input "Just One Pay Advice" at bounding box center [475, 157] width 9 height 9
radio input "true"
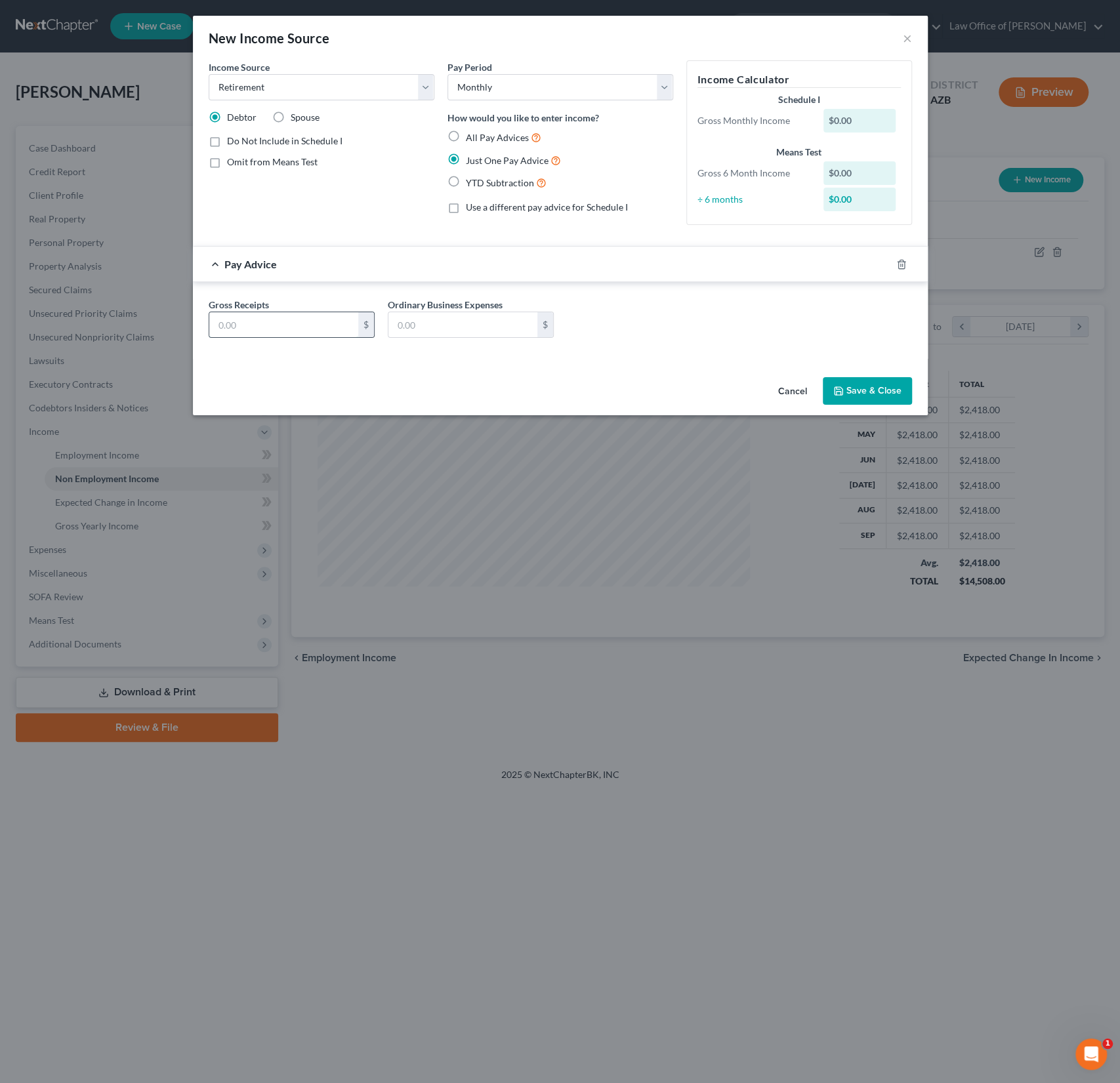
click at [248, 334] on input "text" at bounding box center [283, 324] width 149 height 25
type input "1,634"
click at [640, 361] on div "Income Source * Select Unemployment Disability (from employer) Pension Retireme…" at bounding box center [560, 216] width 735 height 311
click at [850, 391] on button "Save & Close" at bounding box center [867, 391] width 89 height 28
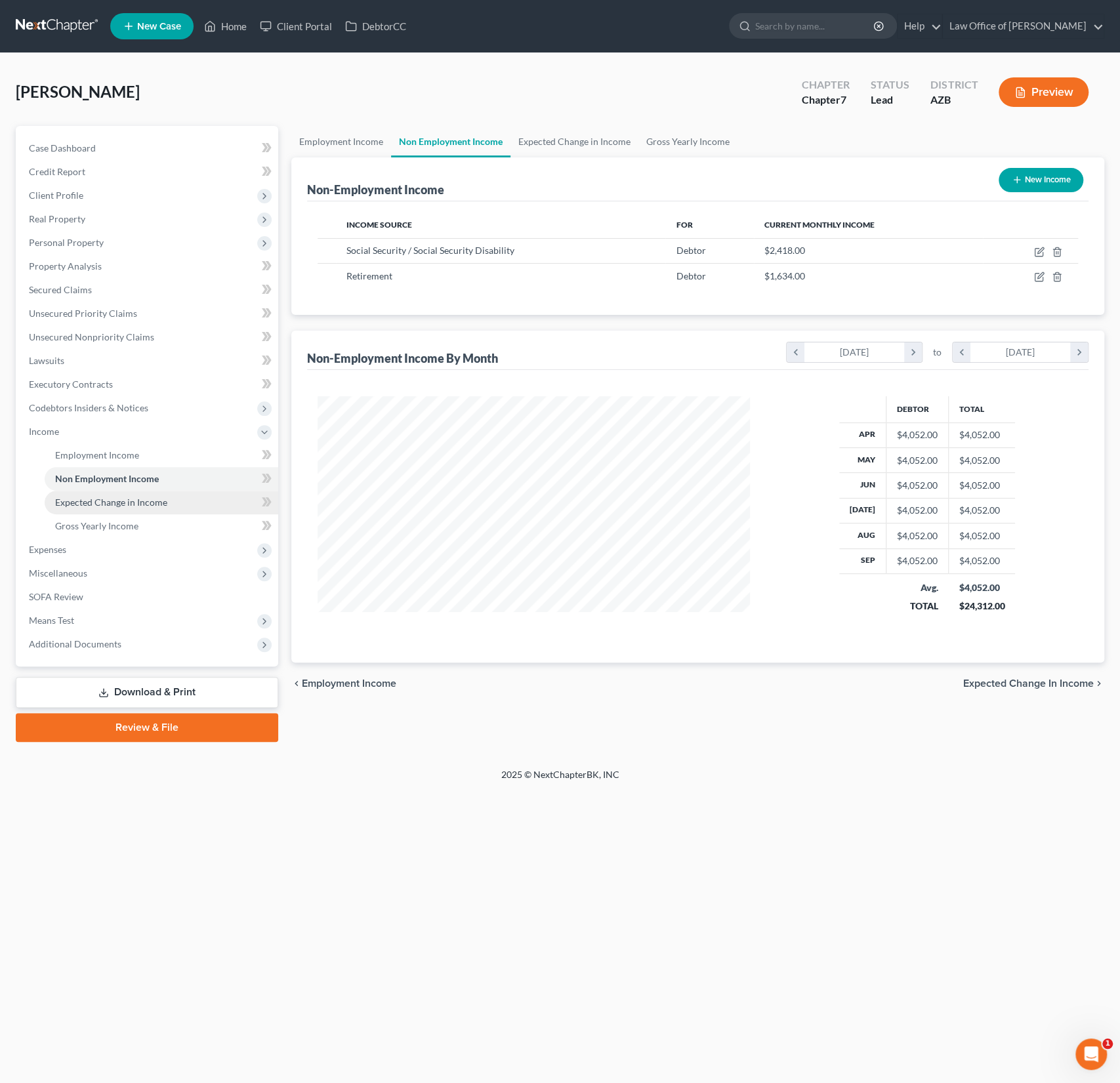
click at [105, 506] on span "Expected Change in Income" at bounding box center [111, 502] width 112 height 11
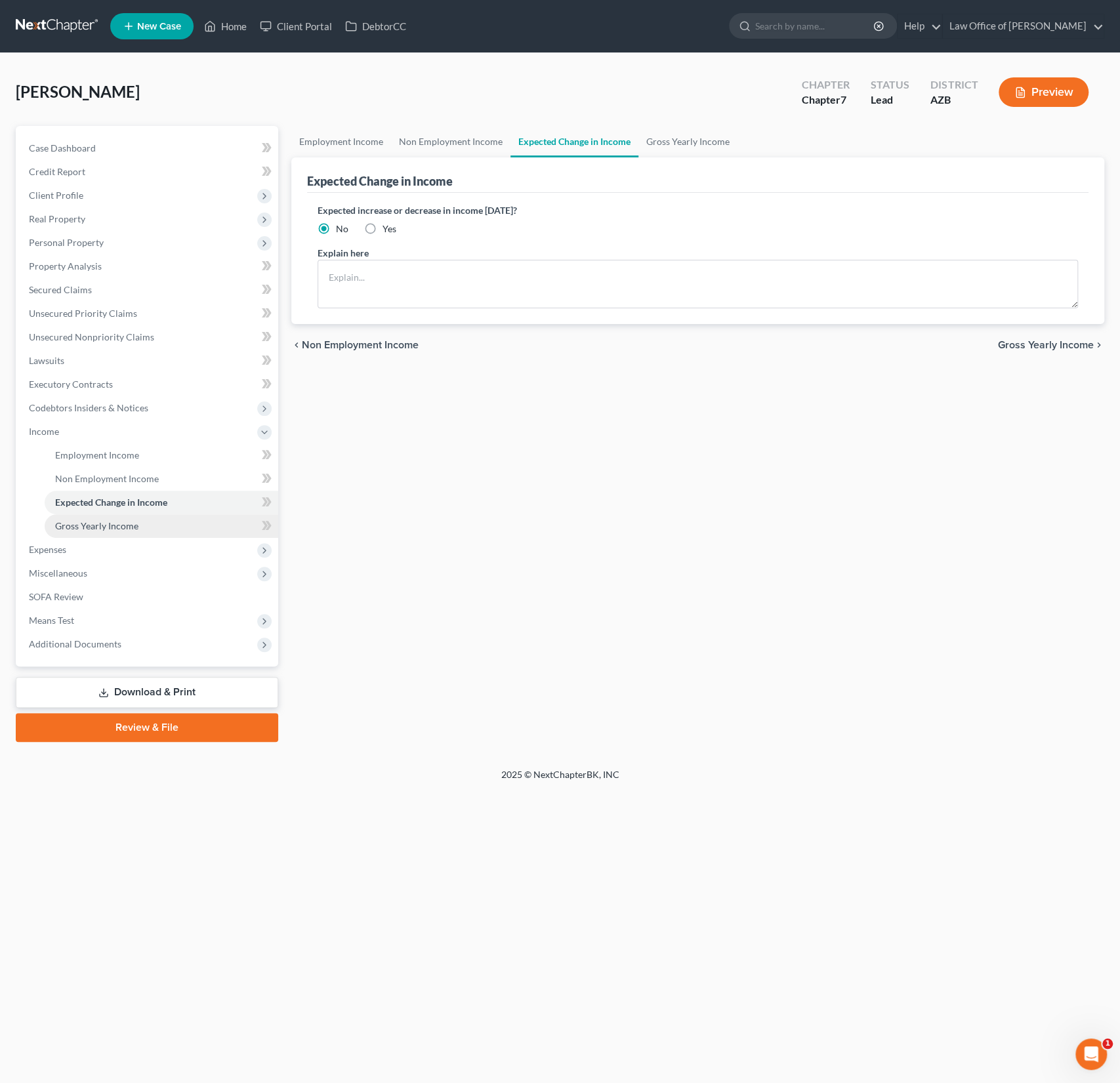
click at [103, 517] on link "Gross Yearly Income" at bounding box center [161, 526] width 233 height 24
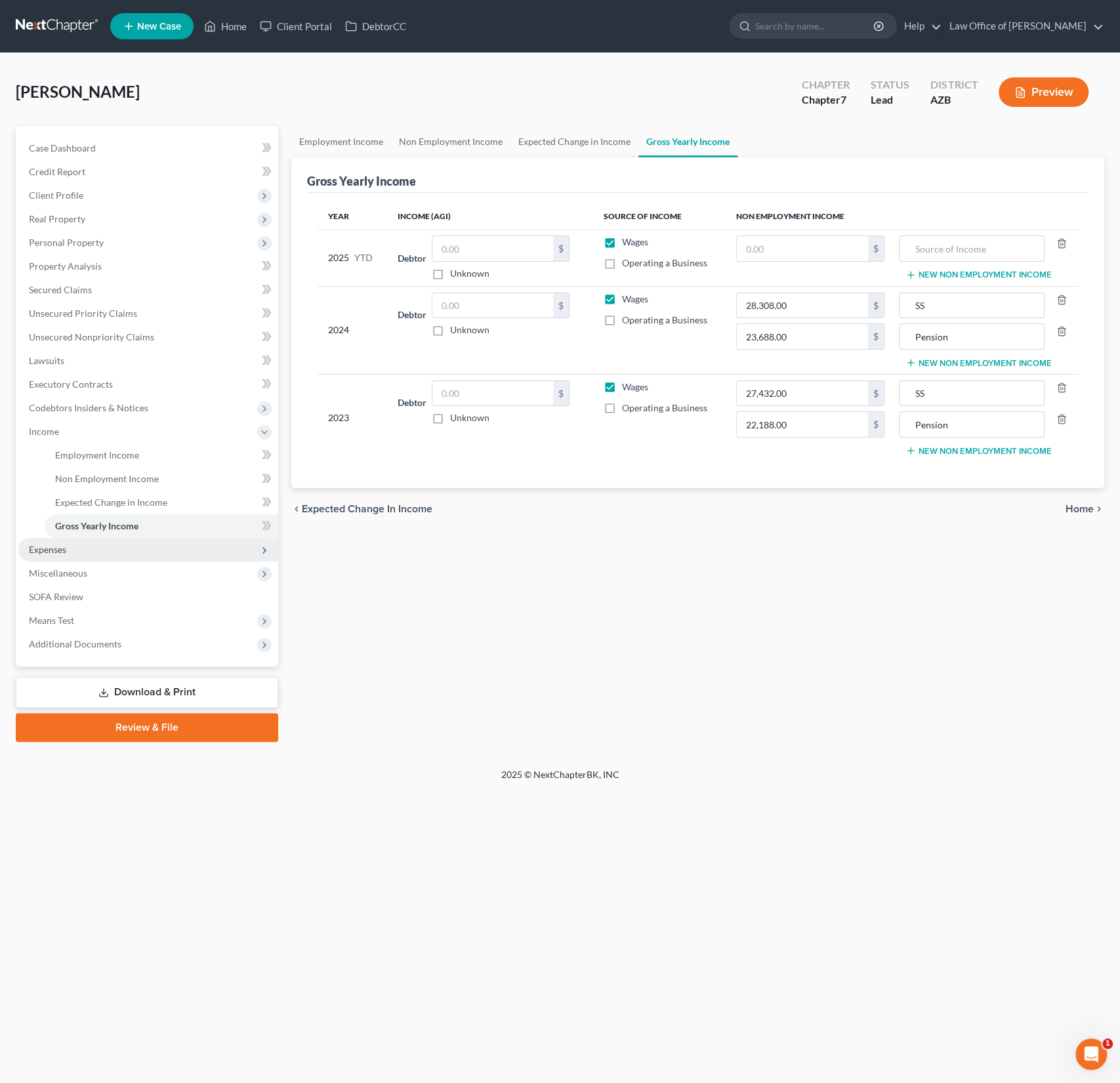
click at [84, 547] on span "Expenses" at bounding box center [148, 550] width 260 height 24
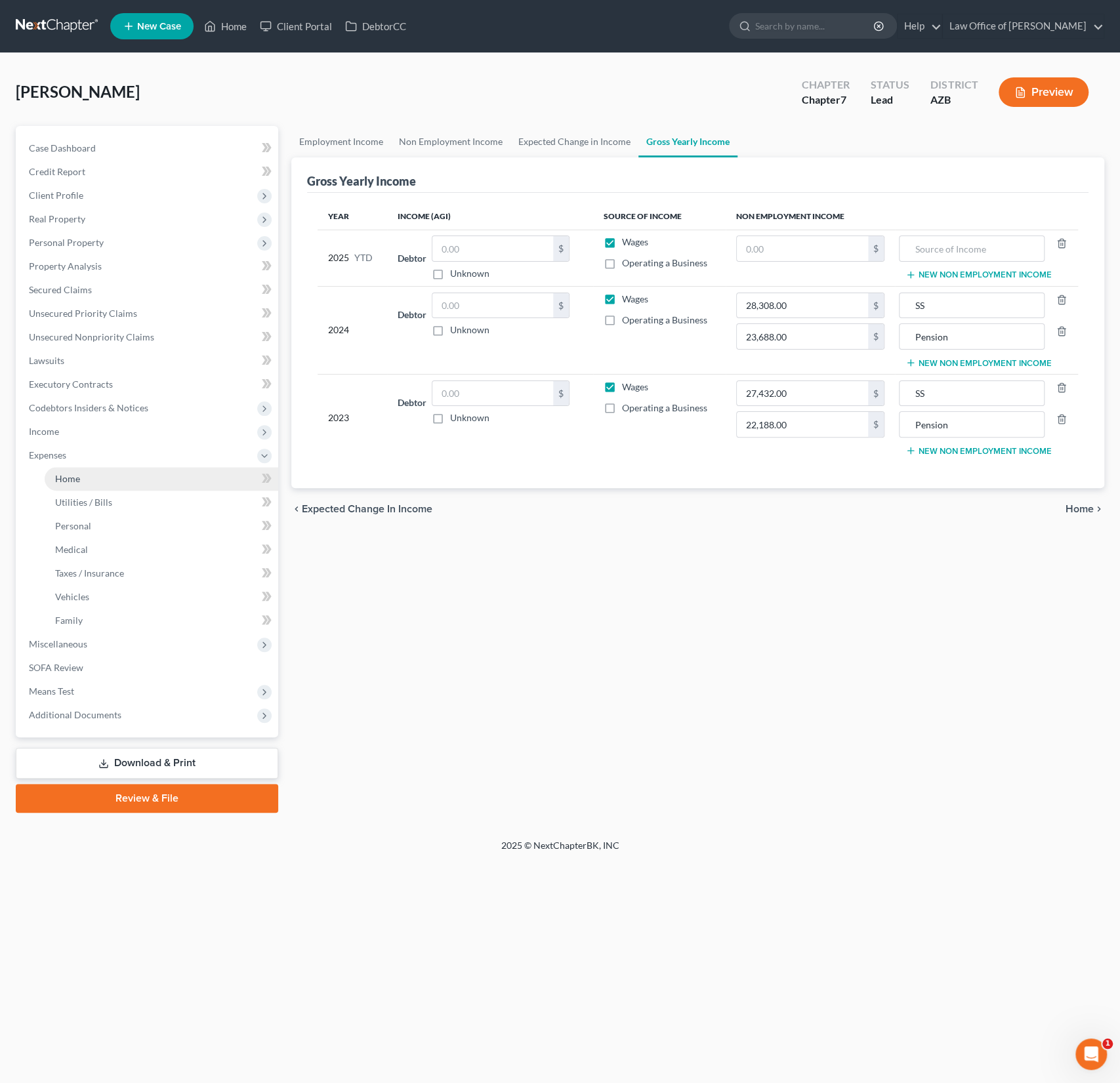
click at [71, 487] on link "Home" at bounding box center [161, 478] width 233 height 24
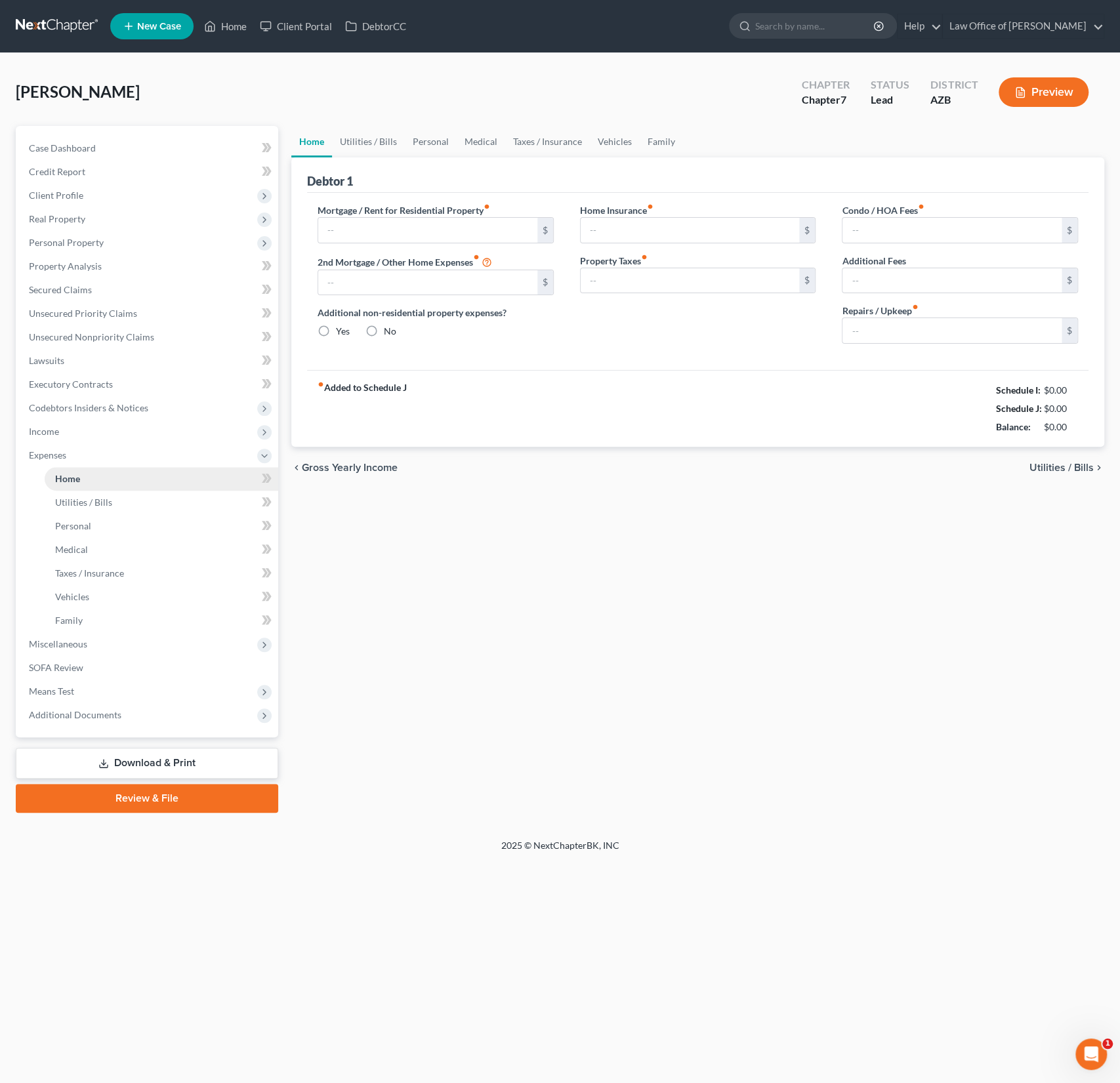
type input "1,650.00"
type input "0.00"
radio input "true"
type input "0.00"
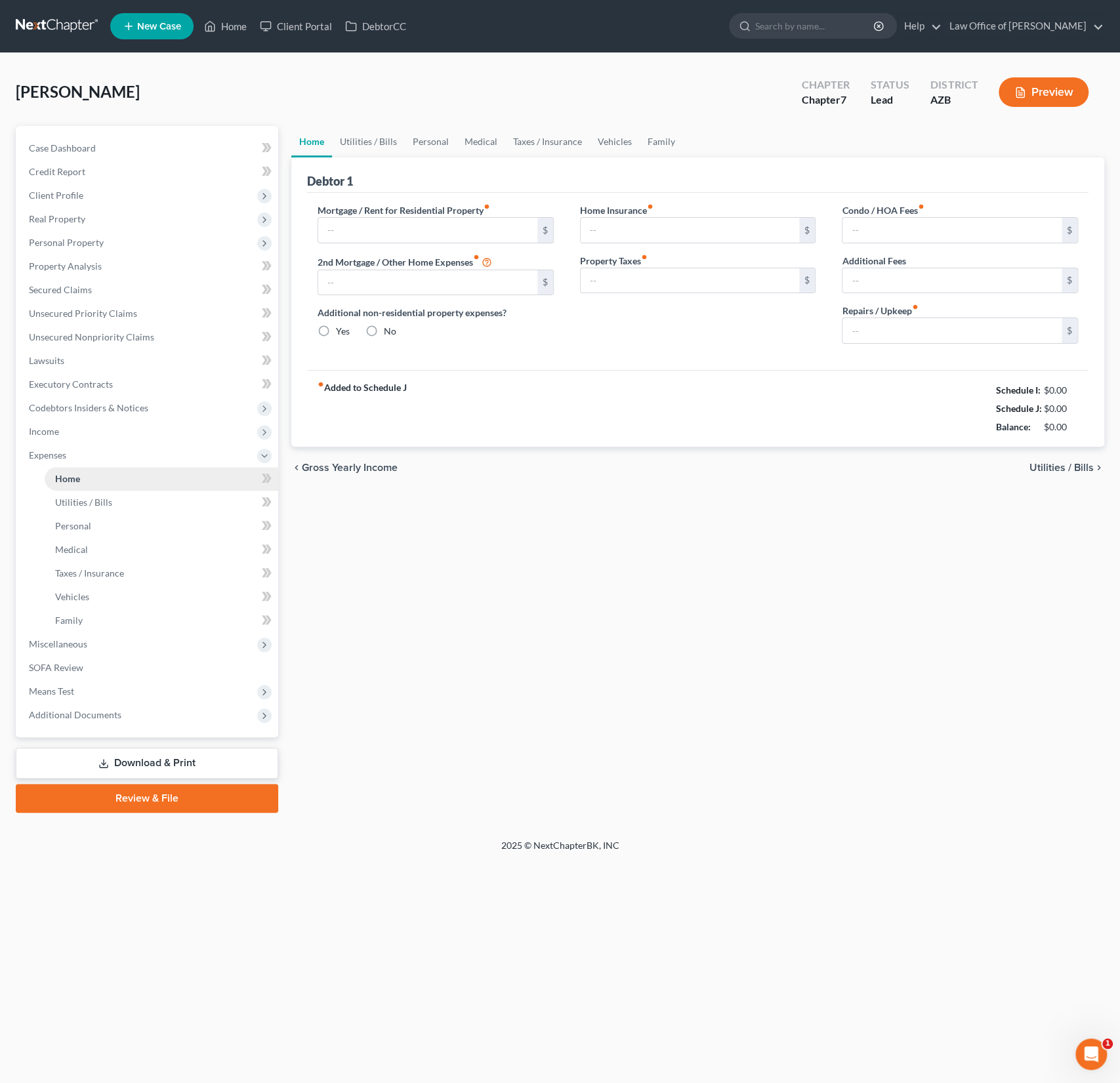
type input "0.00"
click at [385, 146] on link "Utilities / Bills" at bounding box center [369, 141] width 73 height 32
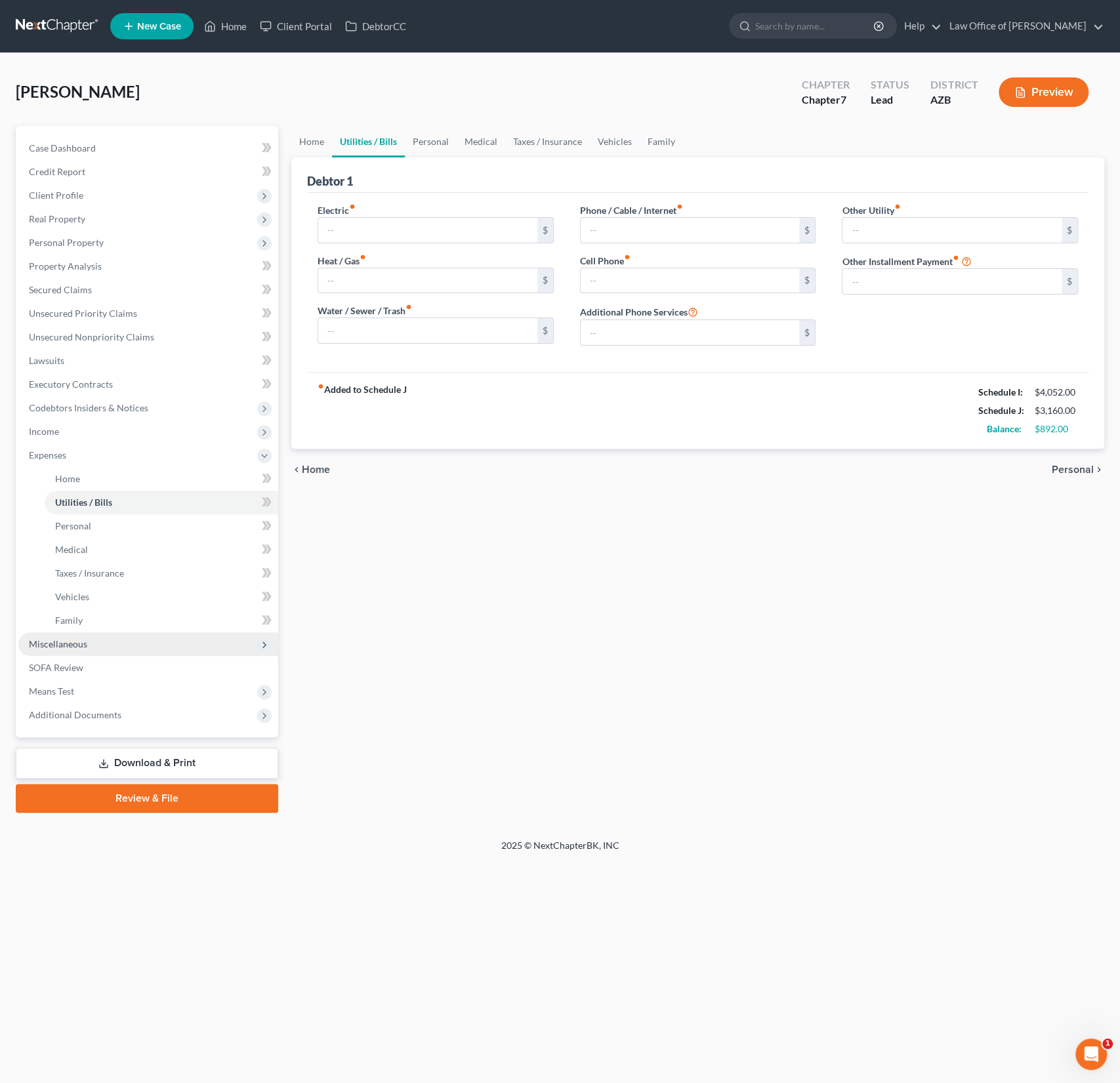
click at [52, 646] on span "Miscellaneous" at bounding box center [58, 644] width 59 height 11
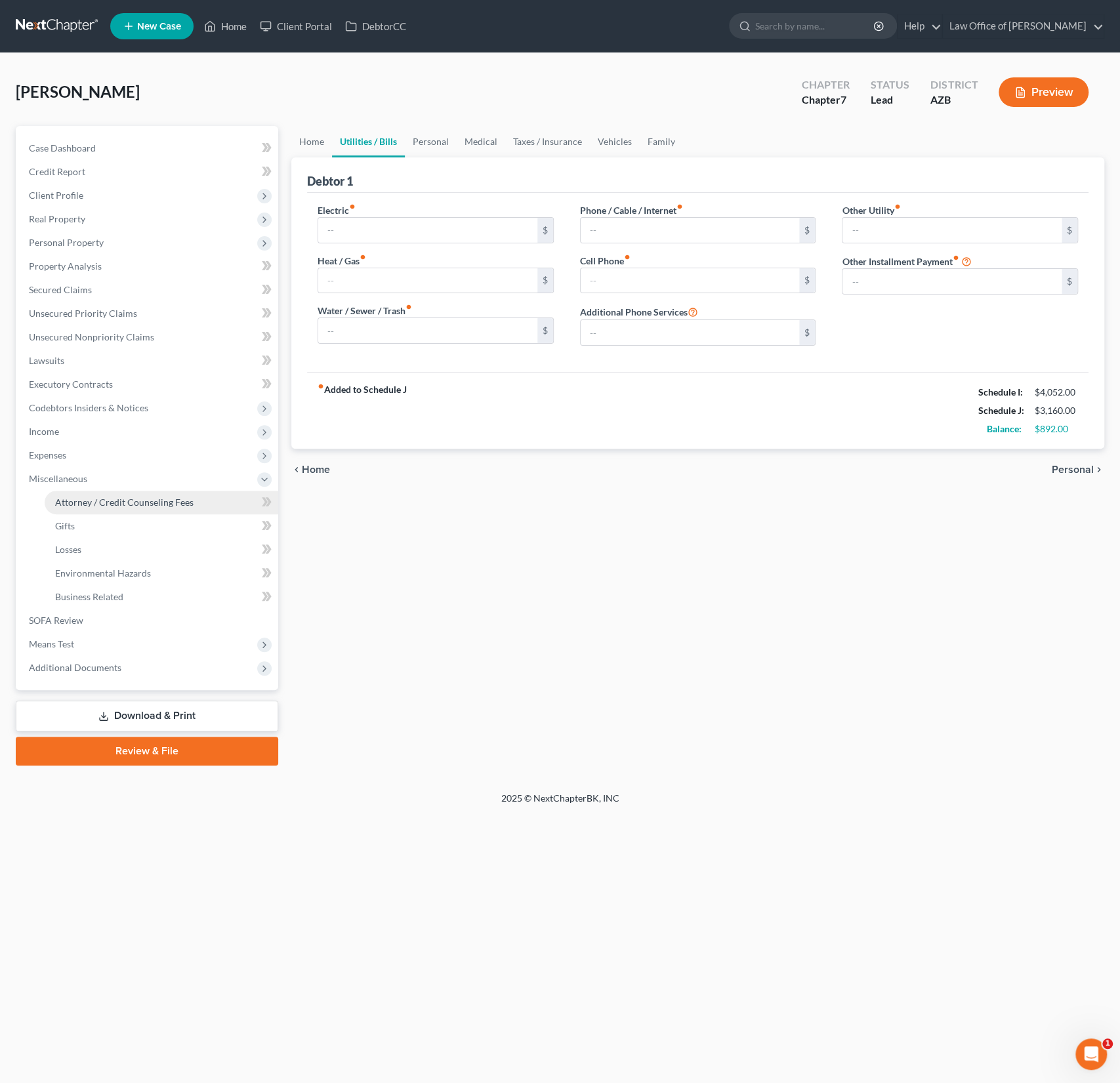
click at [104, 499] on span "Attorney / Credit Counseling Fees" at bounding box center [124, 502] width 139 height 11
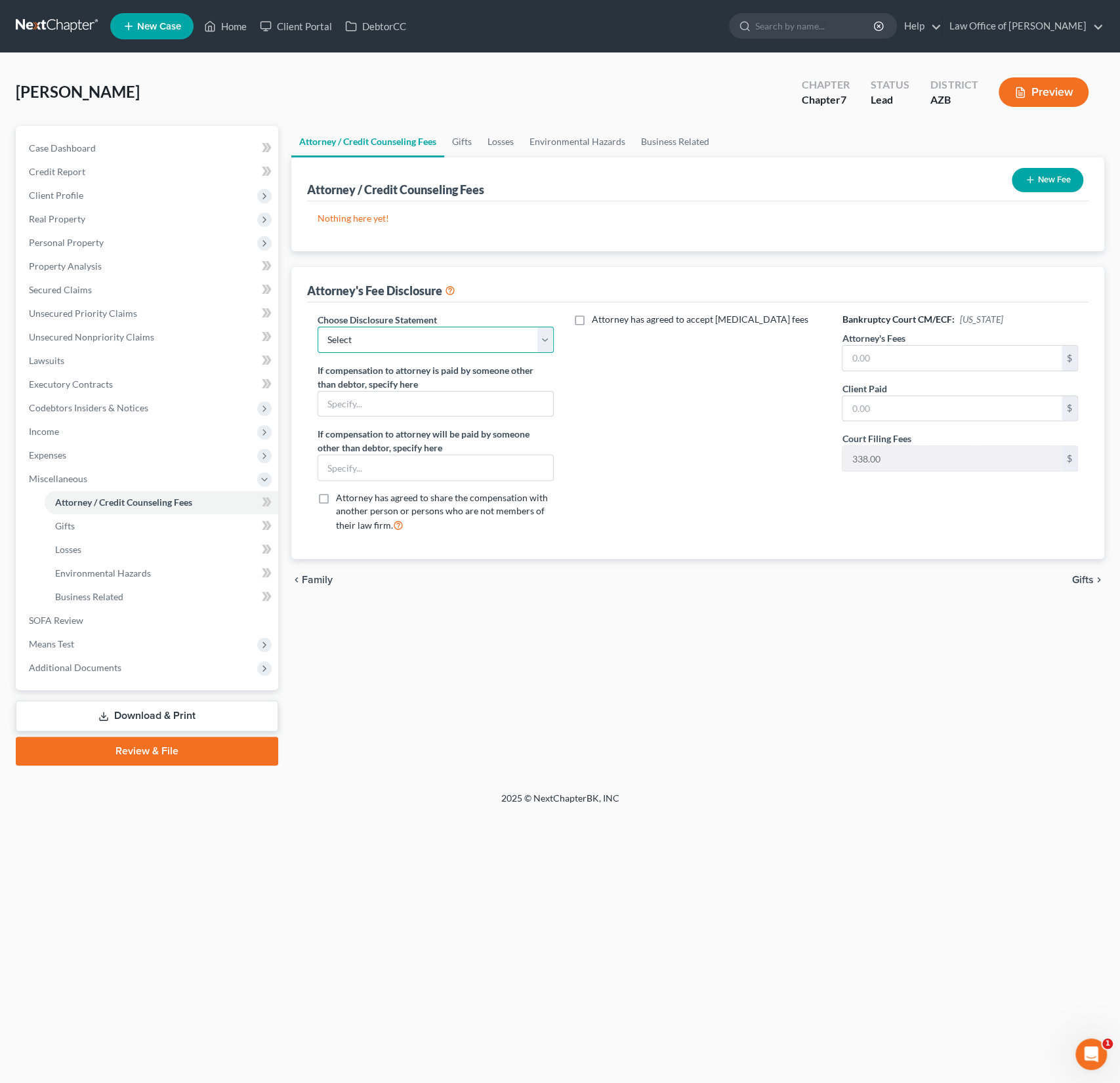
click at [419, 335] on select "Select Chapter 7 Chapter 13 Disclosure" at bounding box center [435, 340] width 236 height 26
select select "0"
click at [318, 327] on select "Select Chapter 7 Chapter 13 Disclosure" at bounding box center [435, 340] width 236 height 26
click at [887, 361] on input "text" at bounding box center [952, 358] width 219 height 25
type input "928"
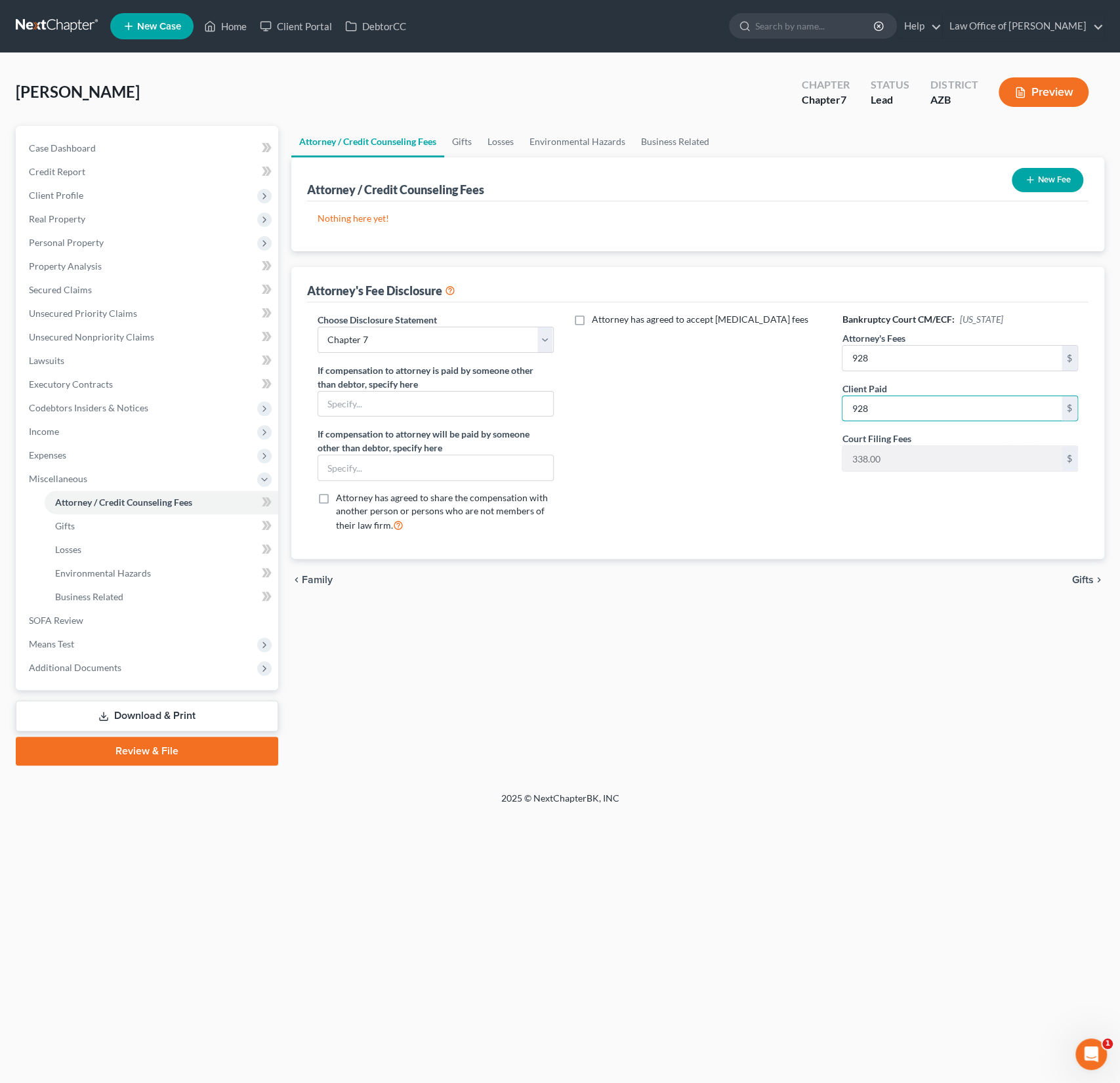
type input "928"
click at [1032, 187] on button "New Fee" at bounding box center [1047, 180] width 71 height 24
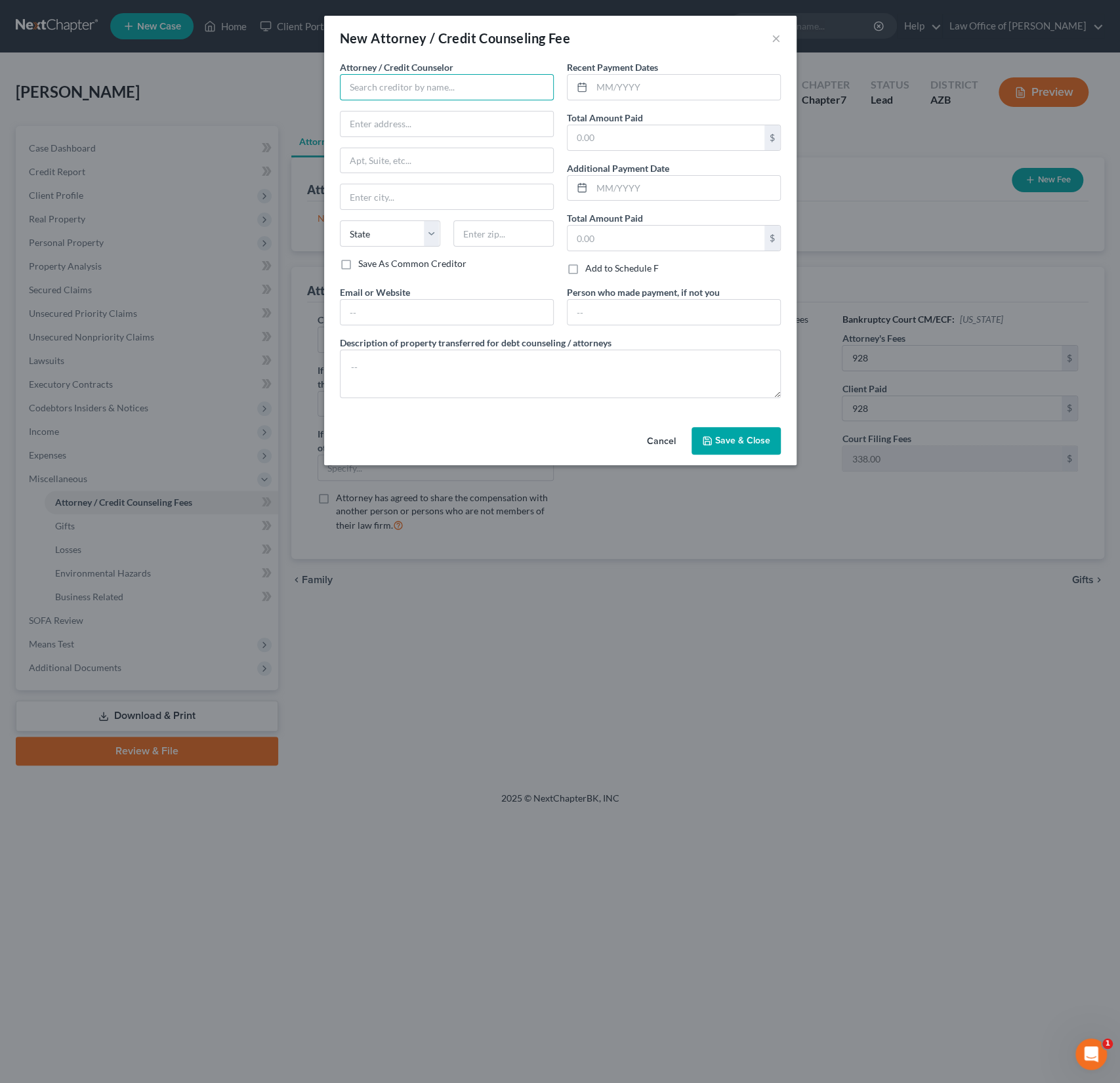
click at [380, 83] on input "text" at bounding box center [447, 87] width 214 height 26
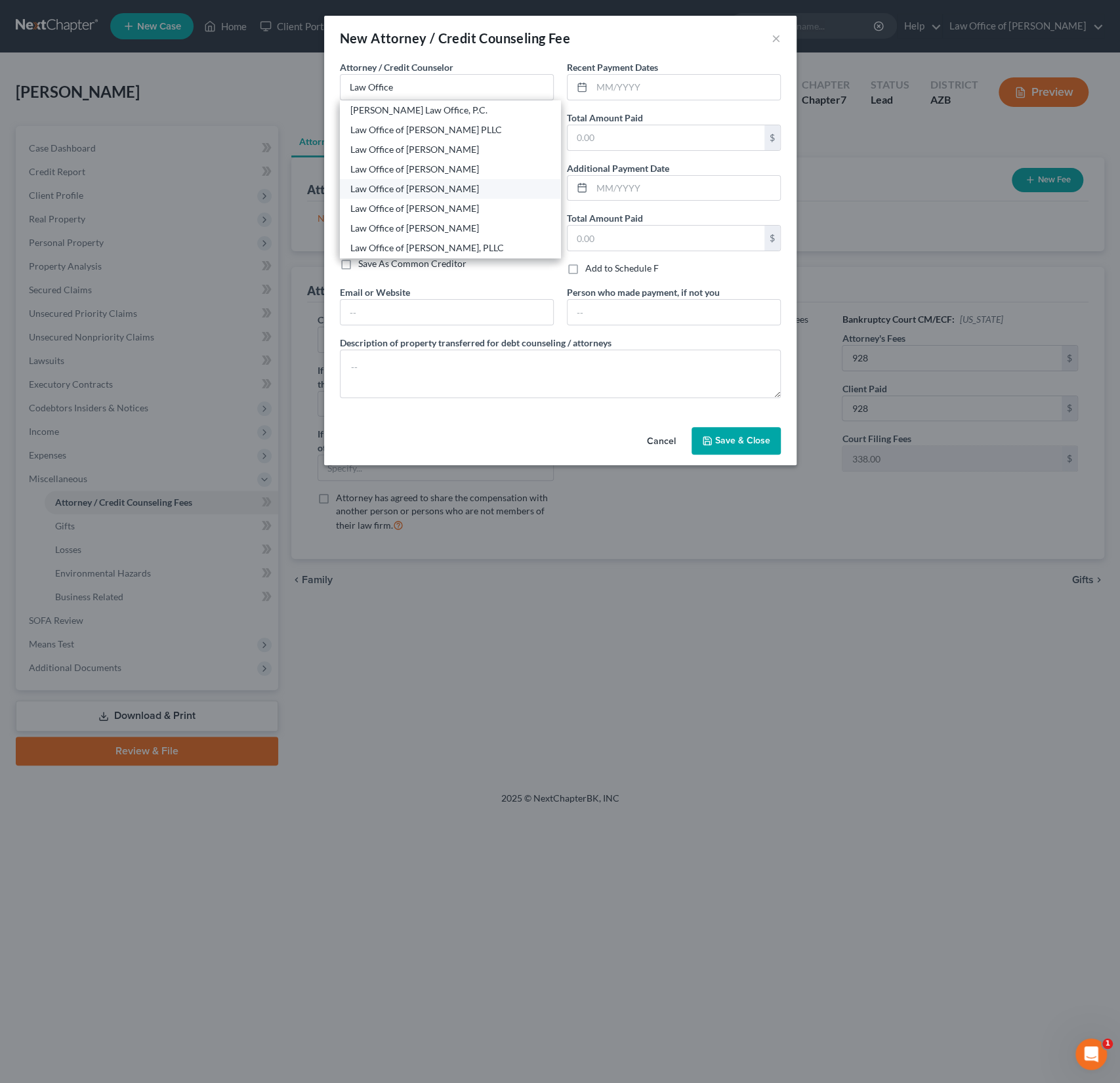
click at [439, 189] on div "Law Office of [PERSON_NAME]" at bounding box center [450, 189] width 200 height 13
type input "Law Office of [PERSON_NAME]"
type input "4186 W 2200 S"
type input "Ogden"
select select "46"
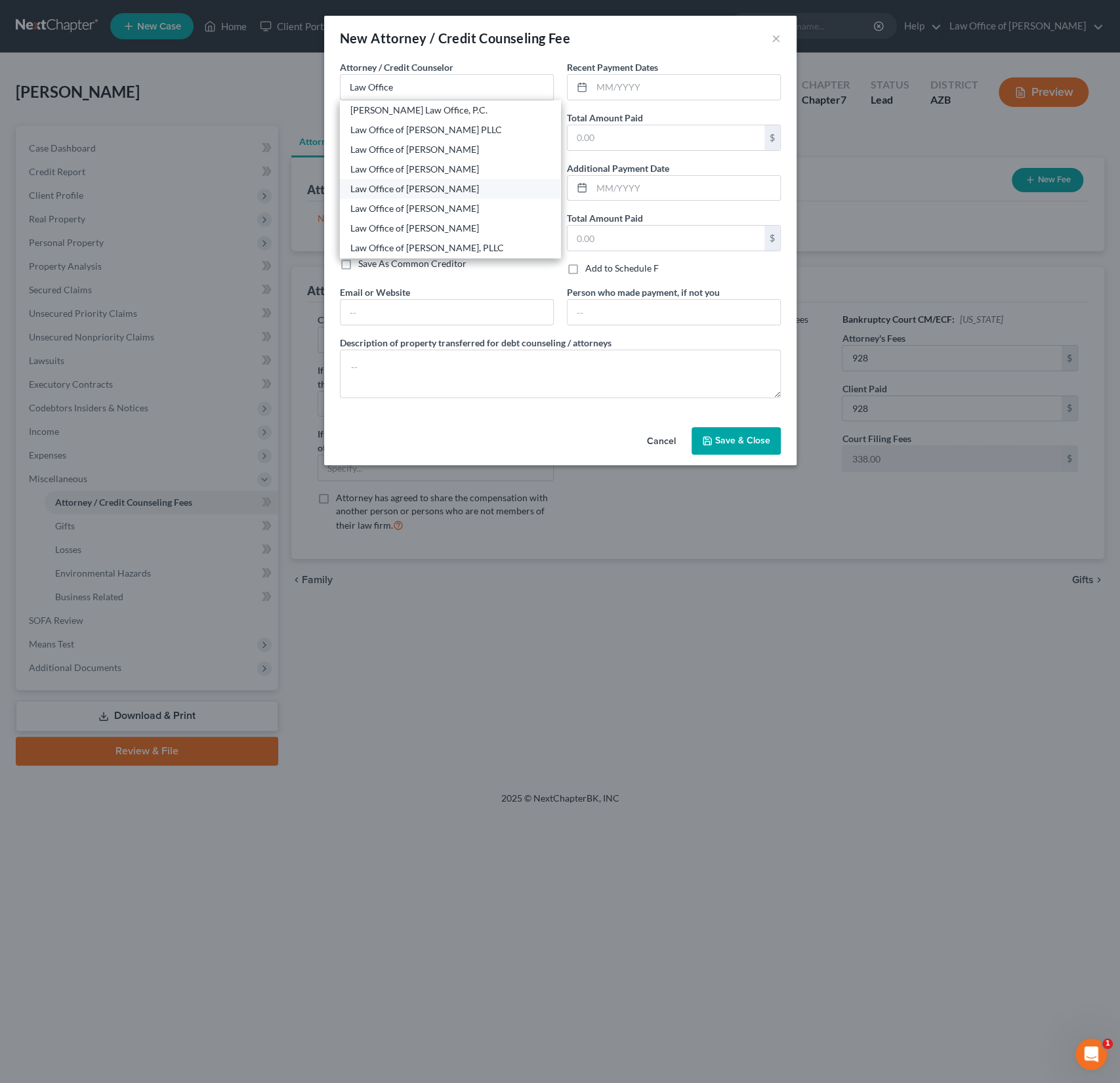
type input "84401"
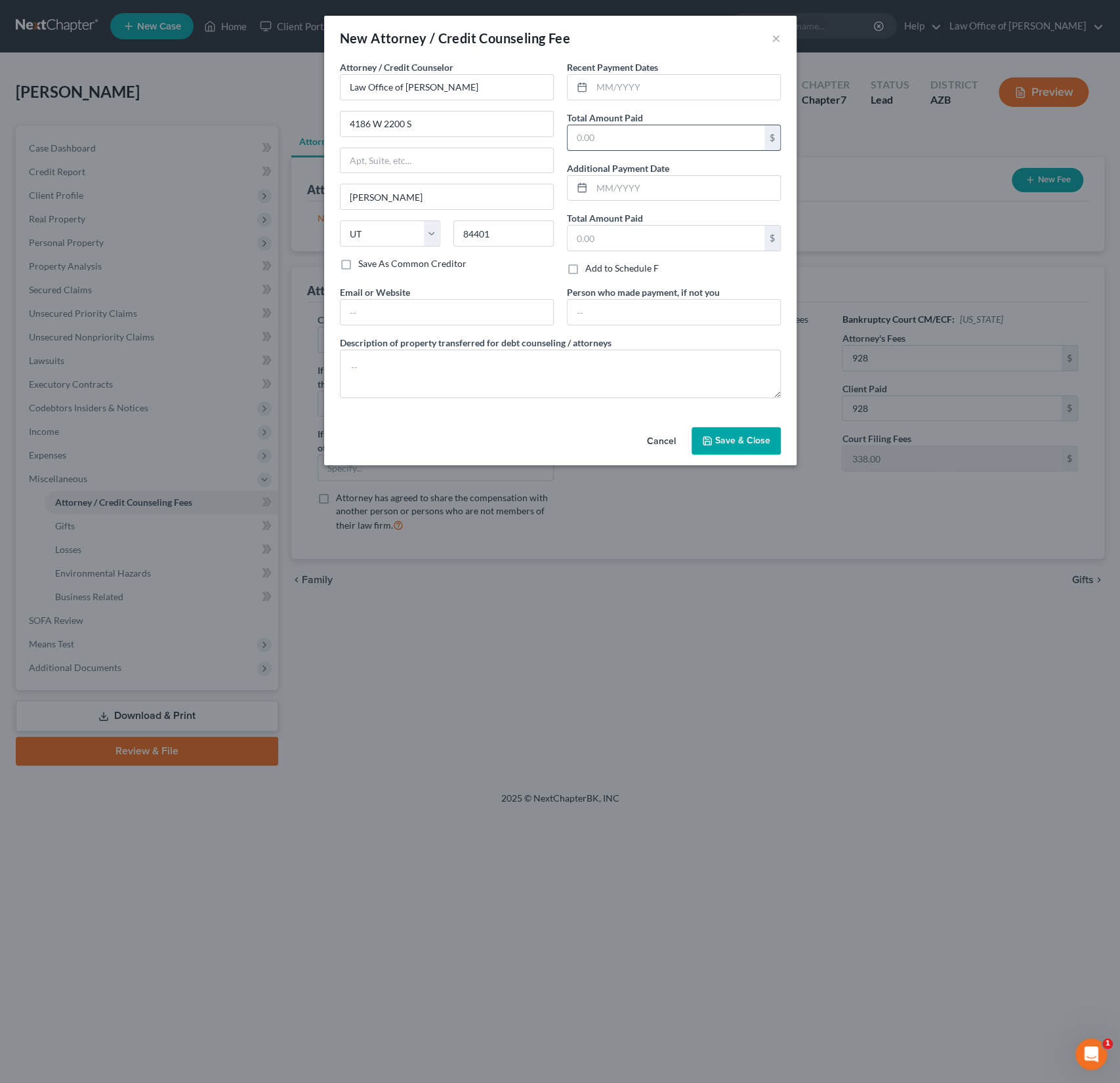
click at [626, 141] on input "text" at bounding box center [666, 137] width 197 height 25
type input "928"
click at [737, 436] on span "Save & Close" at bounding box center [743, 441] width 55 height 11
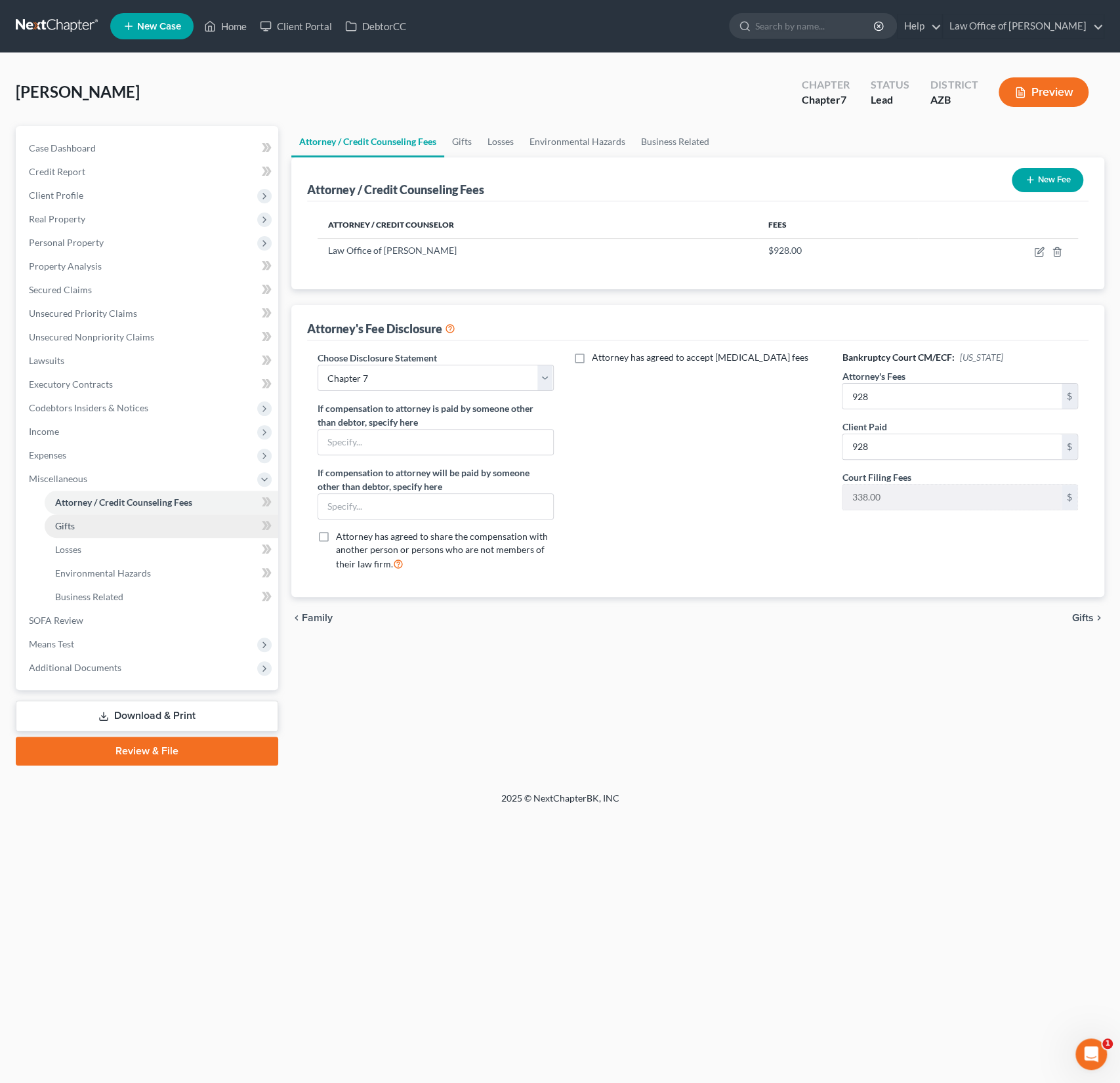
click at [78, 515] on link "Gifts" at bounding box center [161, 526] width 233 height 24
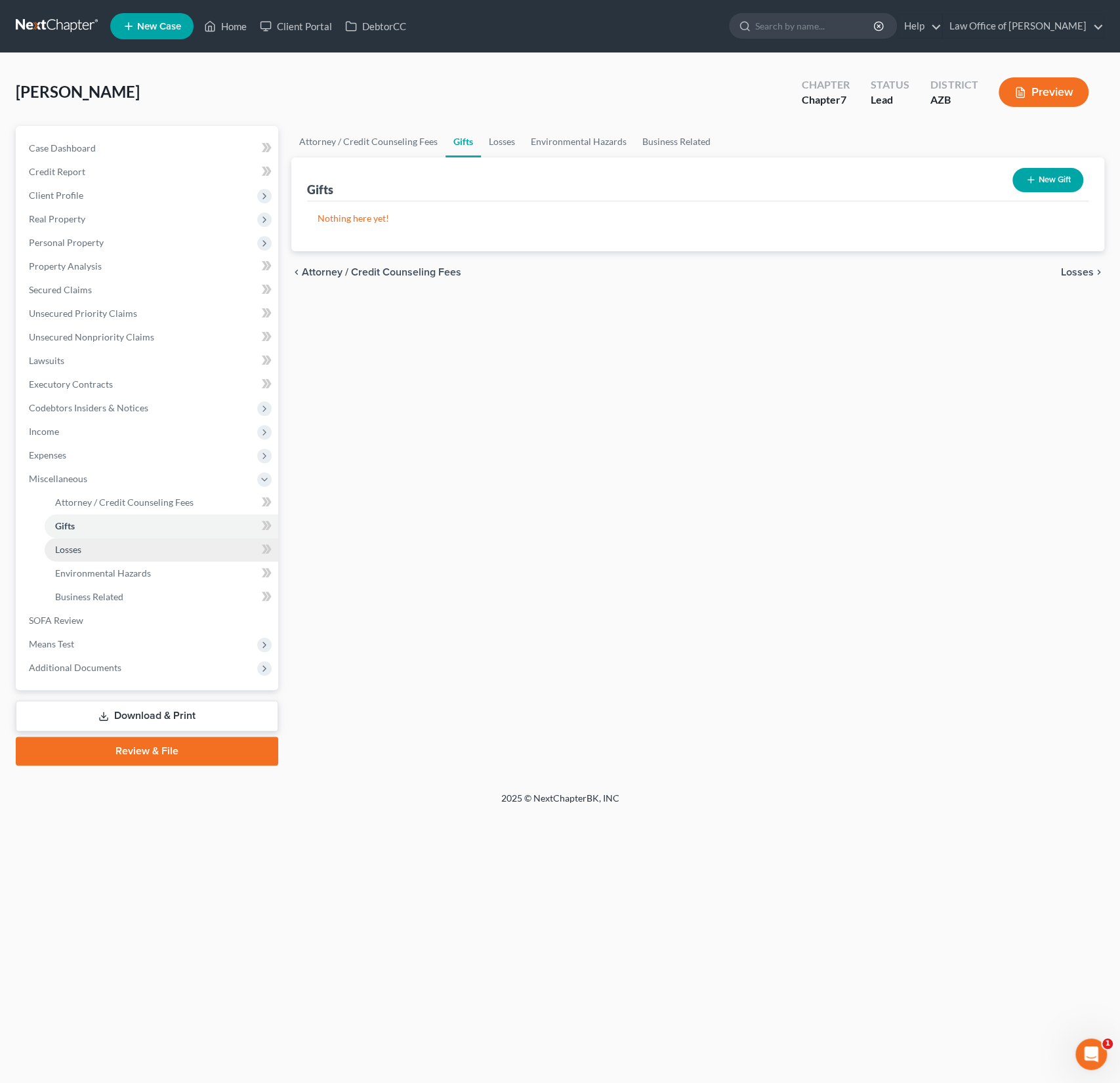
click at [75, 542] on link "Losses" at bounding box center [161, 550] width 233 height 24
click at [79, 563] on link "Environmental Hazards" at bounding box center [161, 573] width 233 height 24
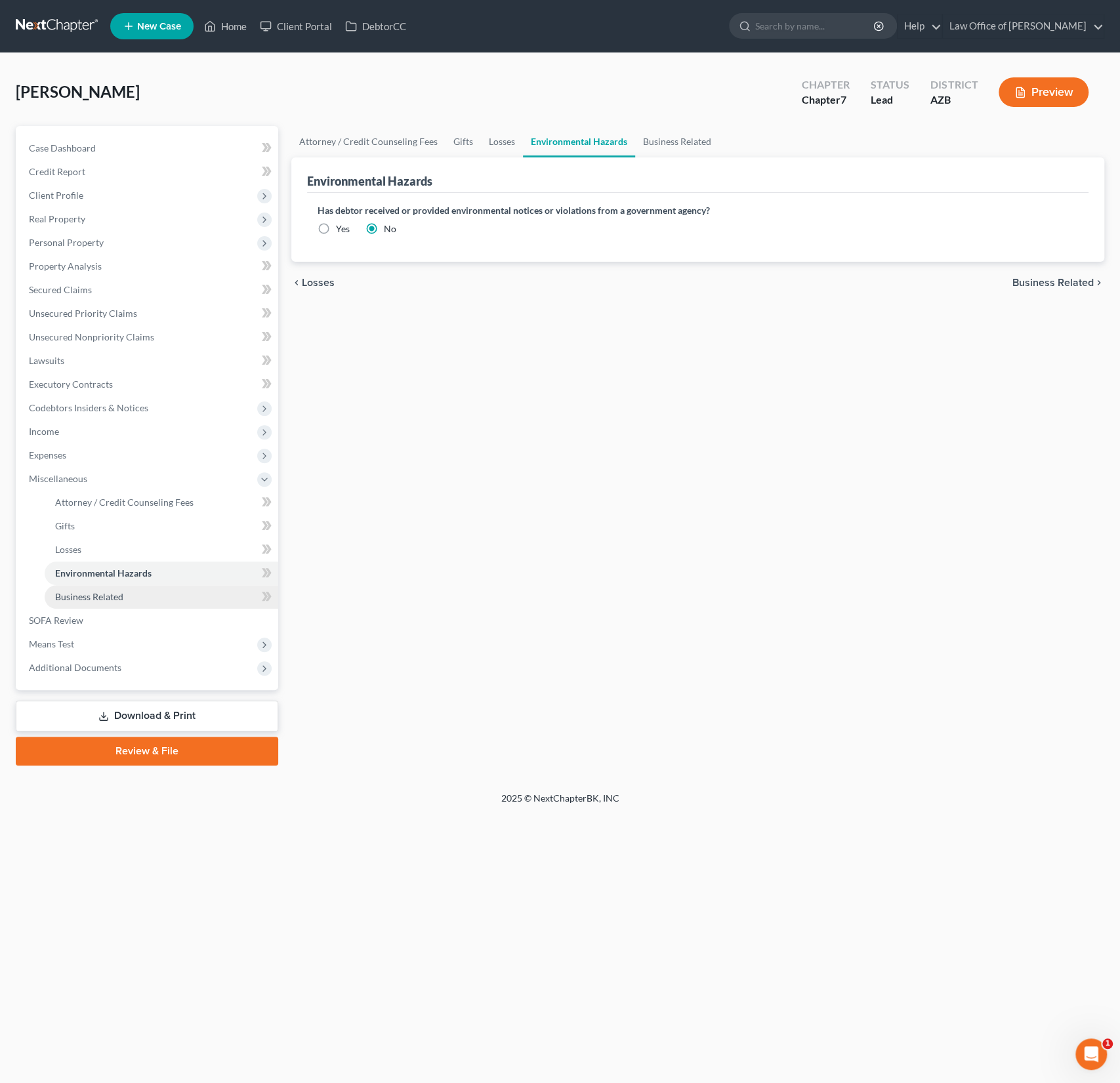
click at [85, 591] on span "Business Related" at bounding box center [89, 597] width 68 height 11
